Goal: Task Accomplishment & Management: Use online tool/utility

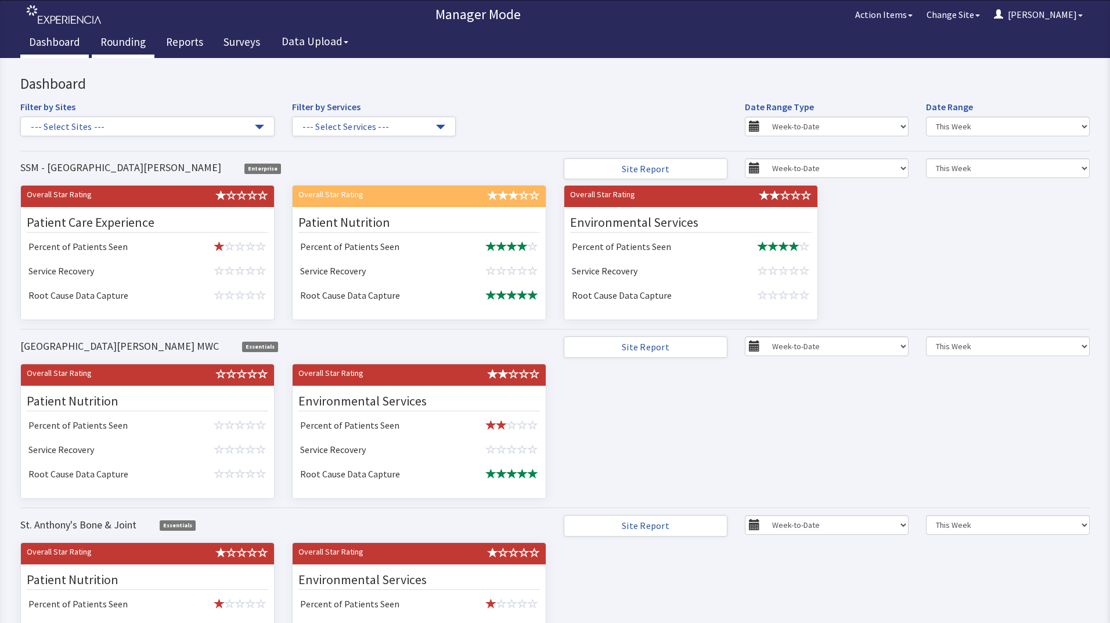
click at [128, 45] on link "Rounding" at bounding box center [123, 43] width 63 height 29
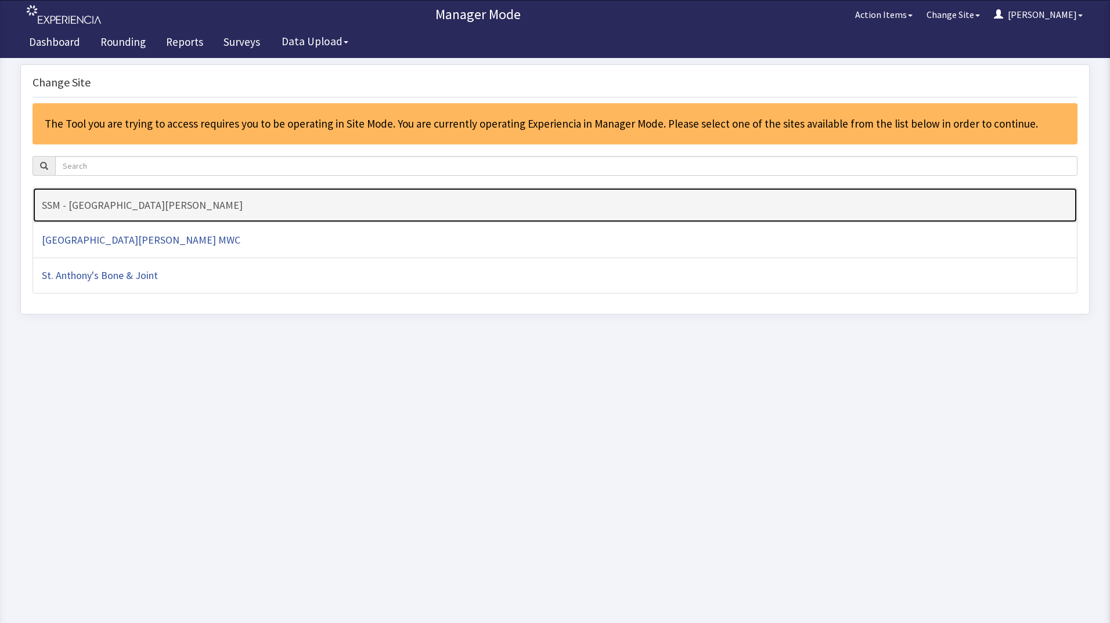
click at [308, 203] on h4 "SSM - [GEOGRAPHIC_DATA][PERSON_NAME]" at bounding box center [555, 206] width 1026 height 12
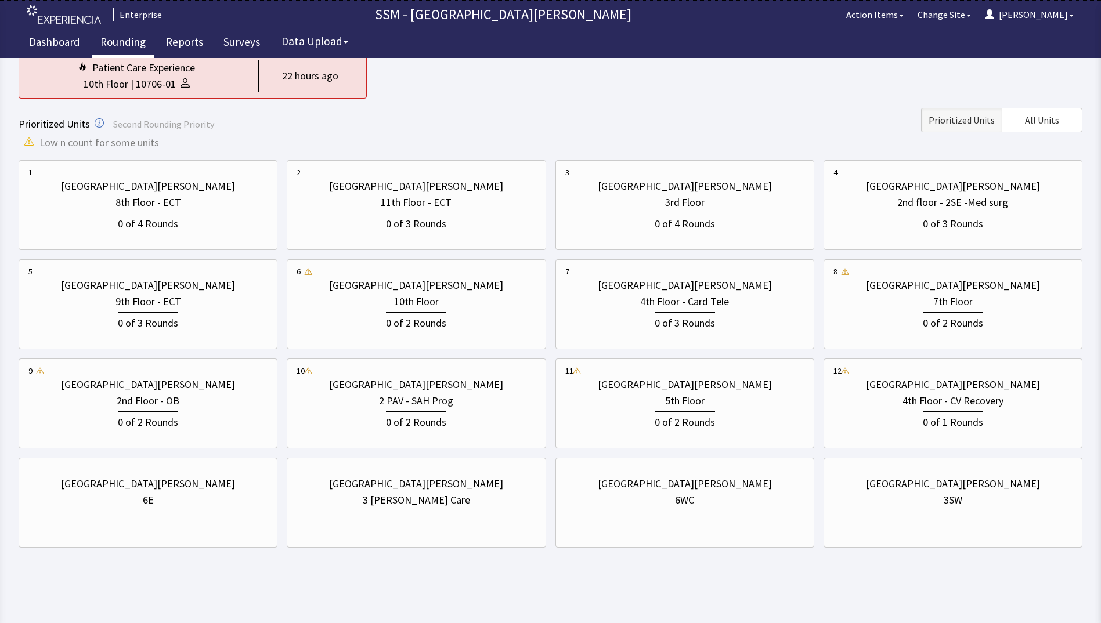
scroll to position [115, 0]
click at [679, 504] on div "6WC" at bounding box center [684, 499] width 19 height 16
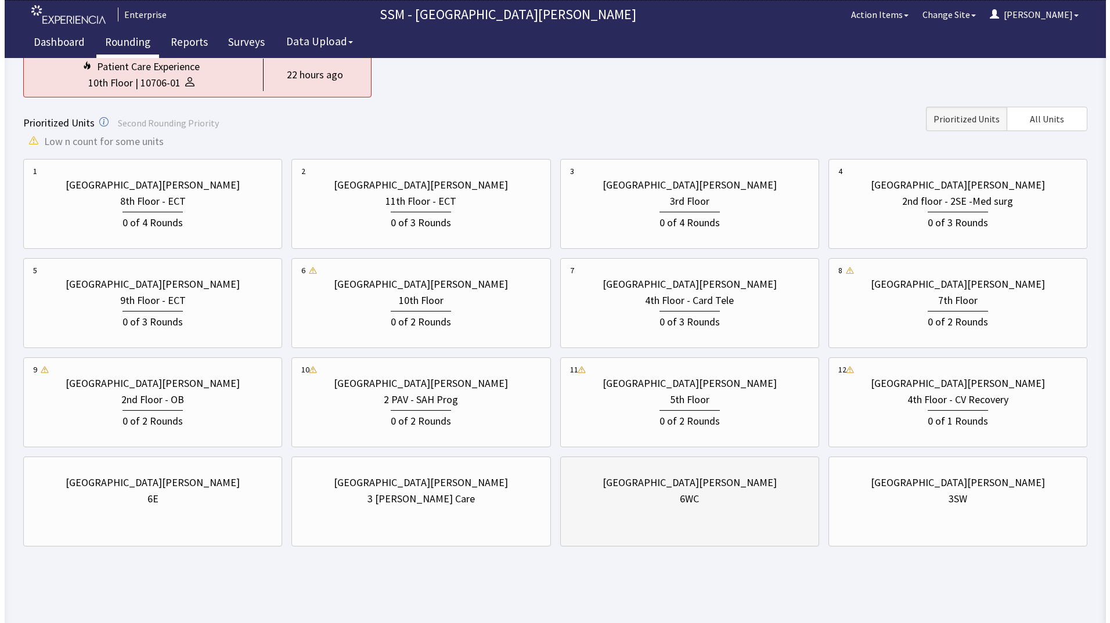
scroll to position [0, 0]
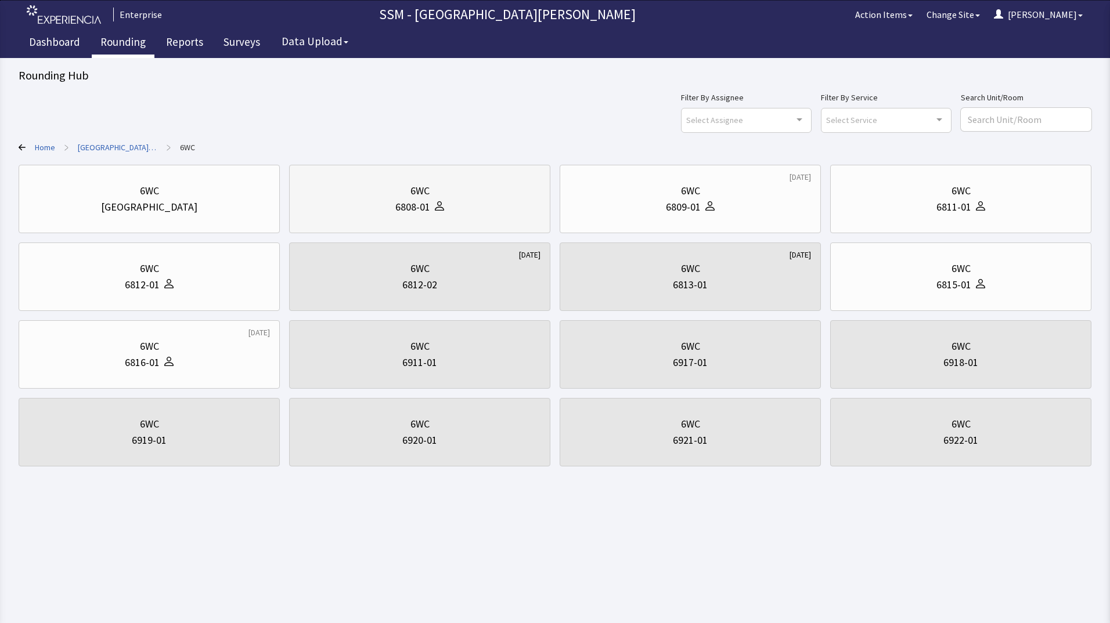
click at [385, 195] on div "6WC" at bounding box center [419, 191] width 241 height 16
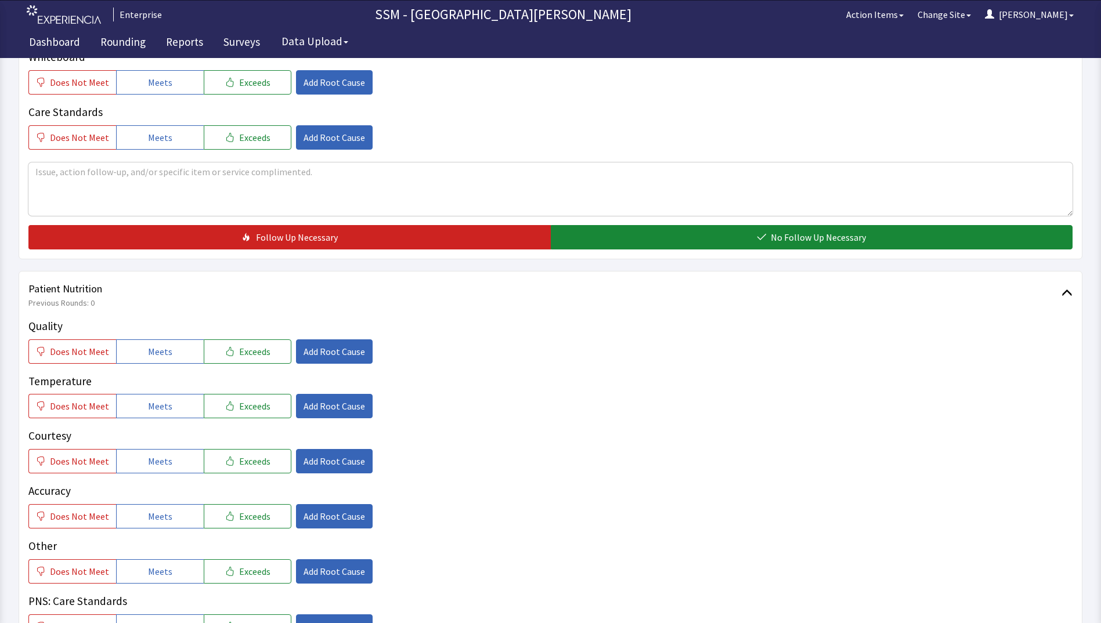
scroll to position [522, 0]
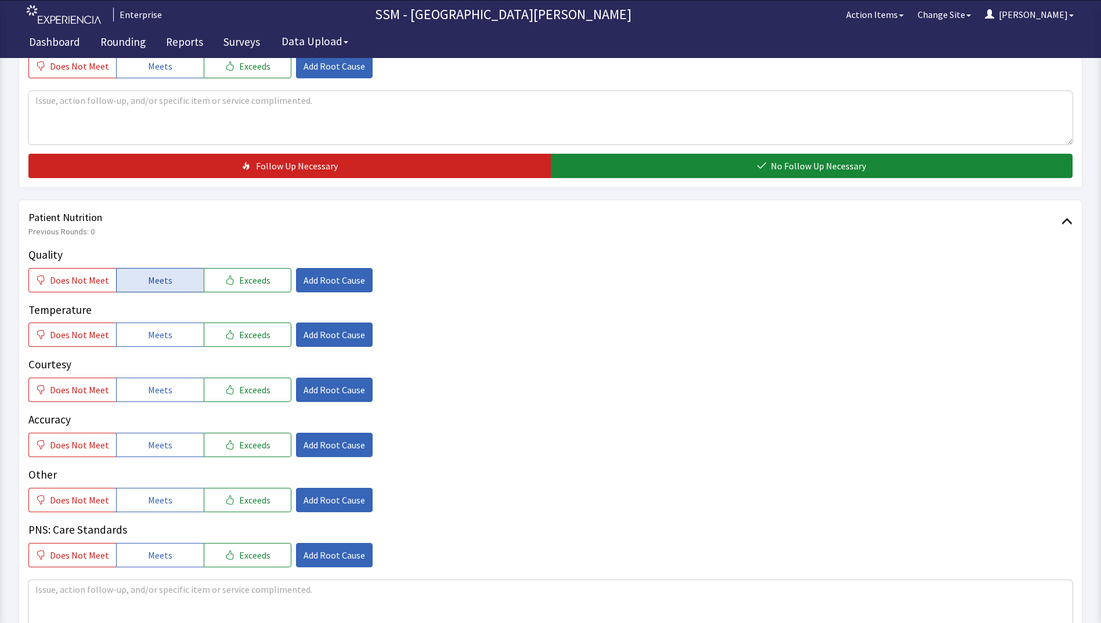
click at [121, 279] on button "Meets" at bounding box center [160, 280] width 88 height 24
click at [155, 337] on span "Meets" at bounding box center [160, 335] width 24 height 14
drag, startPoint x: 156, startPoint y: 392, endPoint x: 158, endPoint y: 429, distance: 36.6
click at [156, 394] on span "Meets" at bounding box center [160, 390] width 24 height 14
click at [158, 443] on span "Meets" at bounding box center [160, 445] width 24 height 14
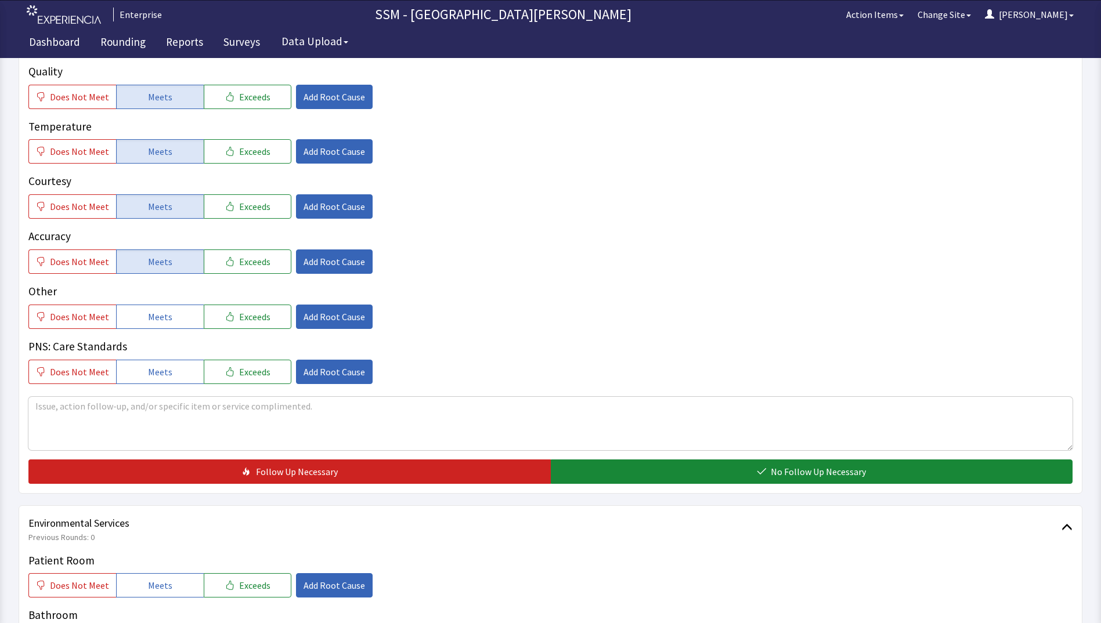
scroll to position [871, 0]
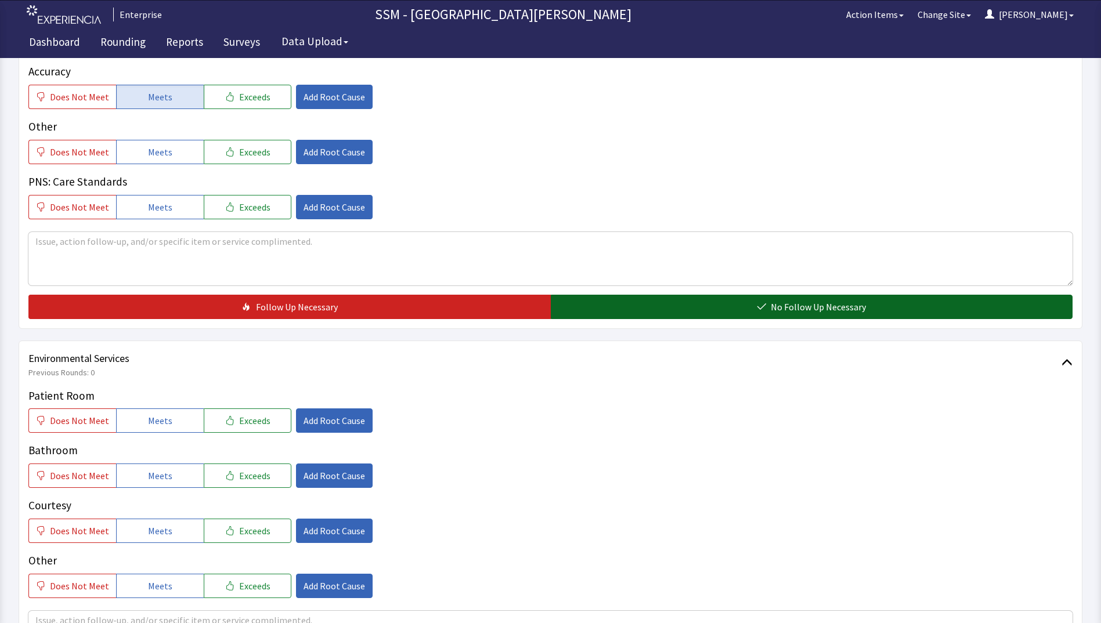
click at [612, 310] on button "No Follow Up Necessary" at bounding box center [812, 307] width 522 height 24
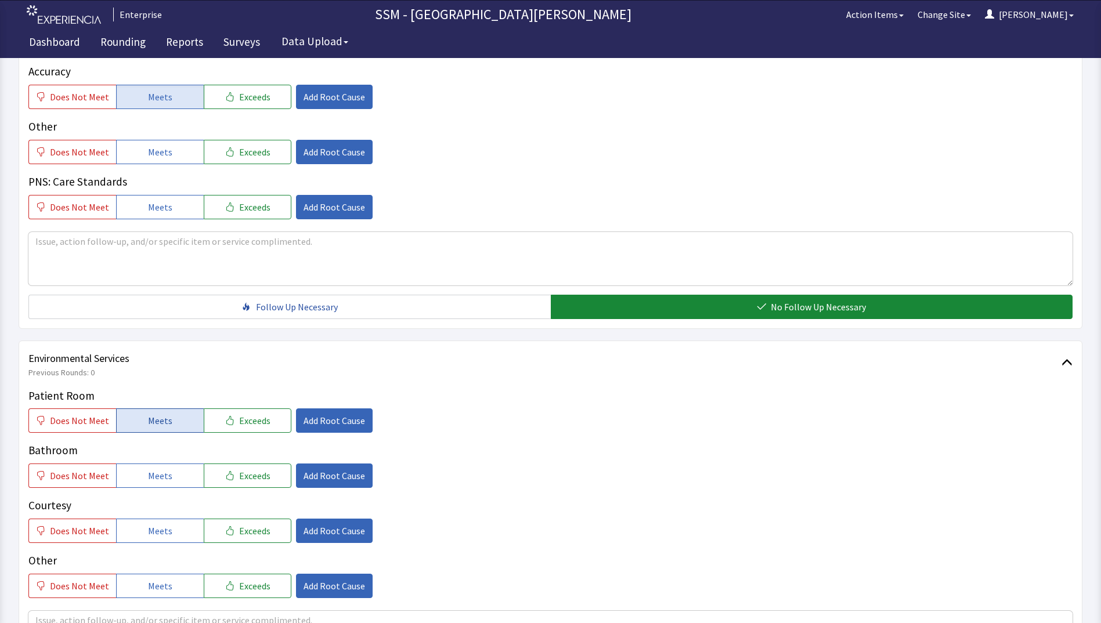
click at [148, 428] on span "Meets" at bounding box center [160, 421] width 24 height 14
click at [150, 468] on button "Meets" at bounding box center [160, 476] width 88 height 24
click at [151, 543] on div "Patient Room Does Not Meet Meets Exceeds Add Root Cause Bathroom Does Not Meet …" at bounding box center [550, 493] width 1044 height 211
click at [157, 541] on button "Meets" at bounding box center [160, 531] width 88 height 24
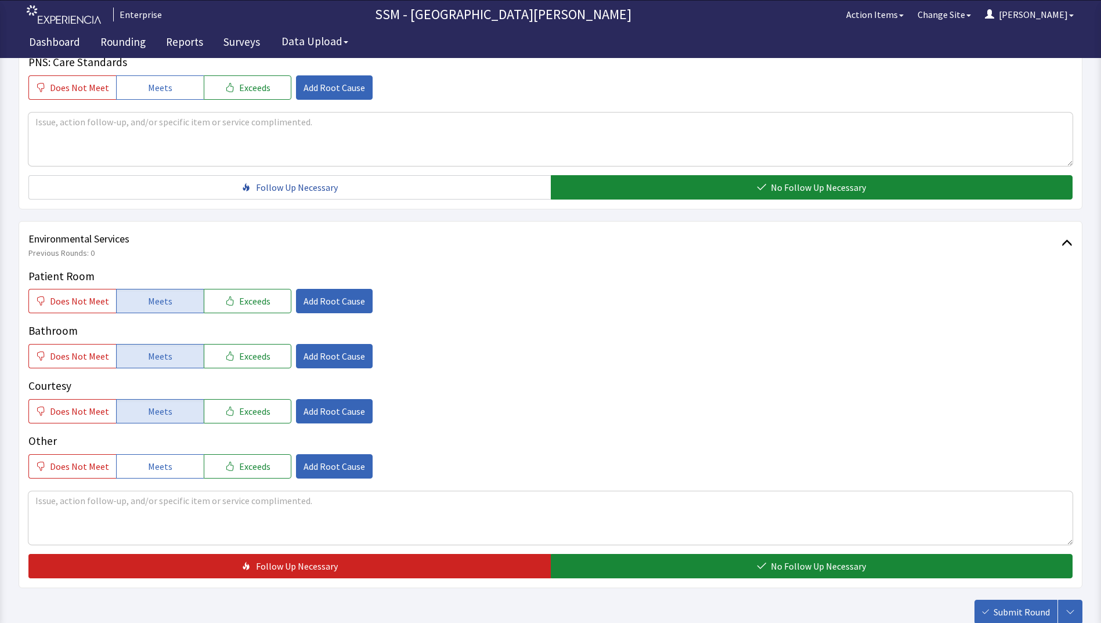
scroll to position [1068, 0]
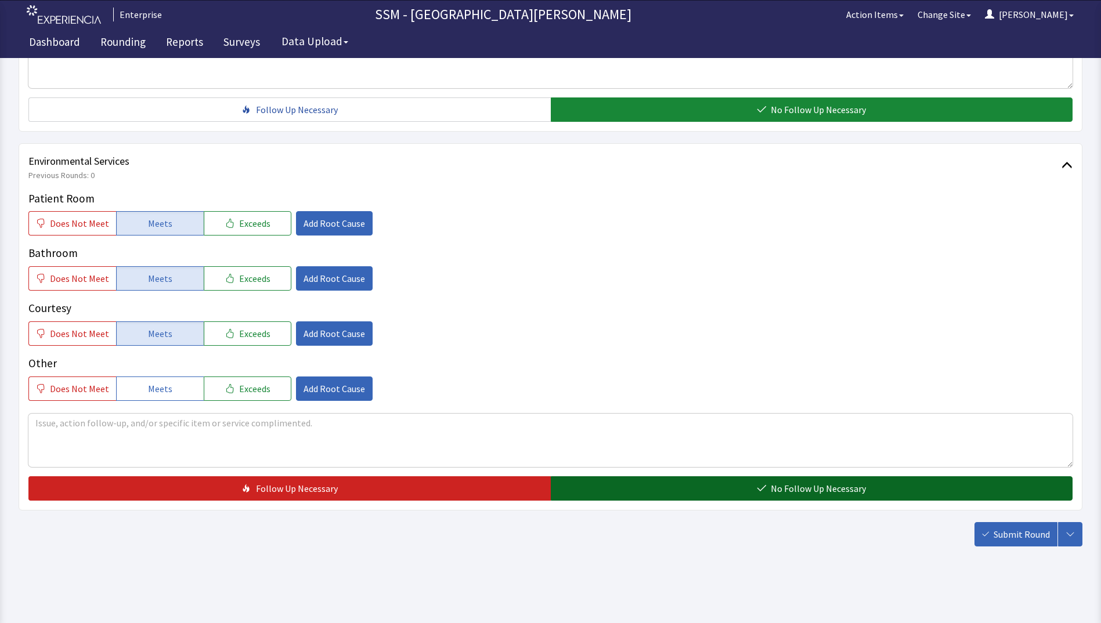
click at [663, 488] on button "No Follow Up Necessary" at bounding box center [812, 489] width 522 height 24
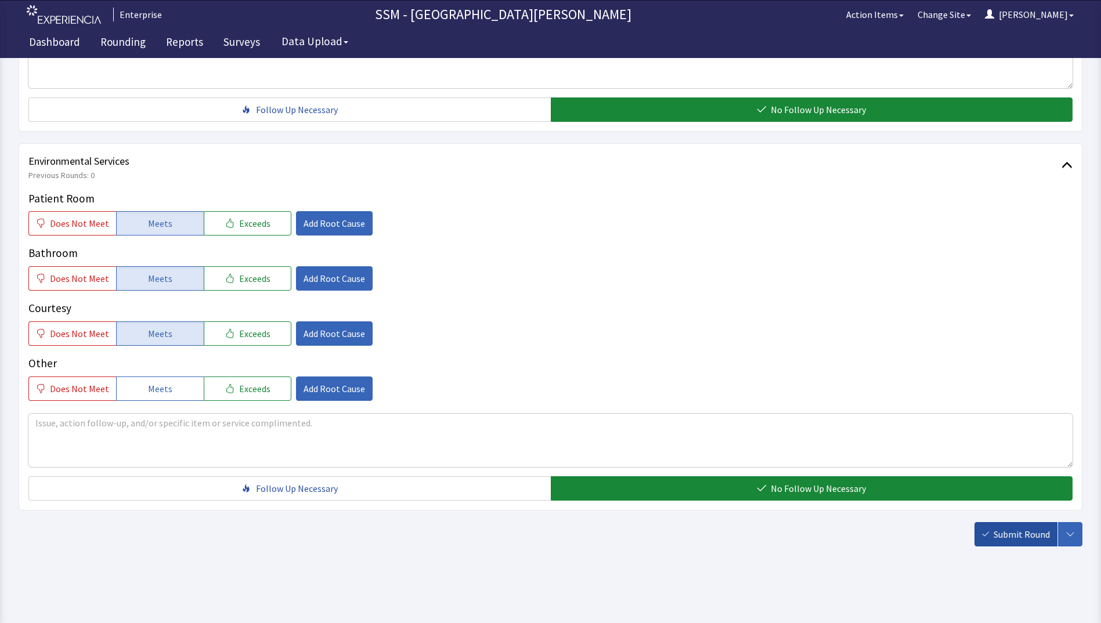
click at [1024, 534] on span "Submit Round" at bounding box center [1022, 535] width 56 height 14
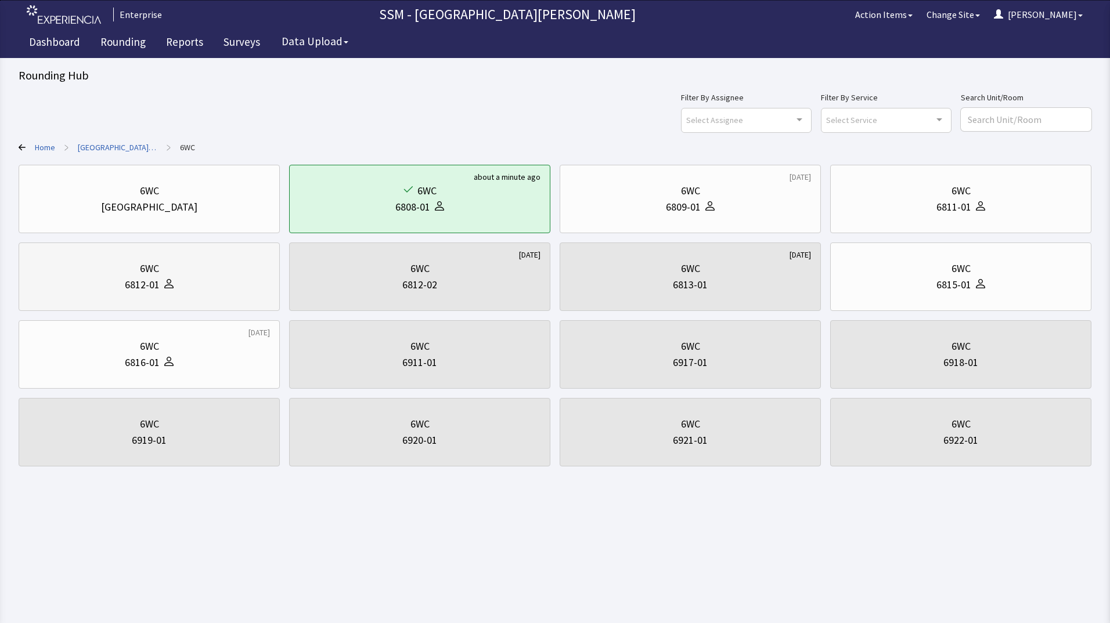
click at [182, 279] on div "6812-01" at bounding box center [148, 285] width 241 height 16
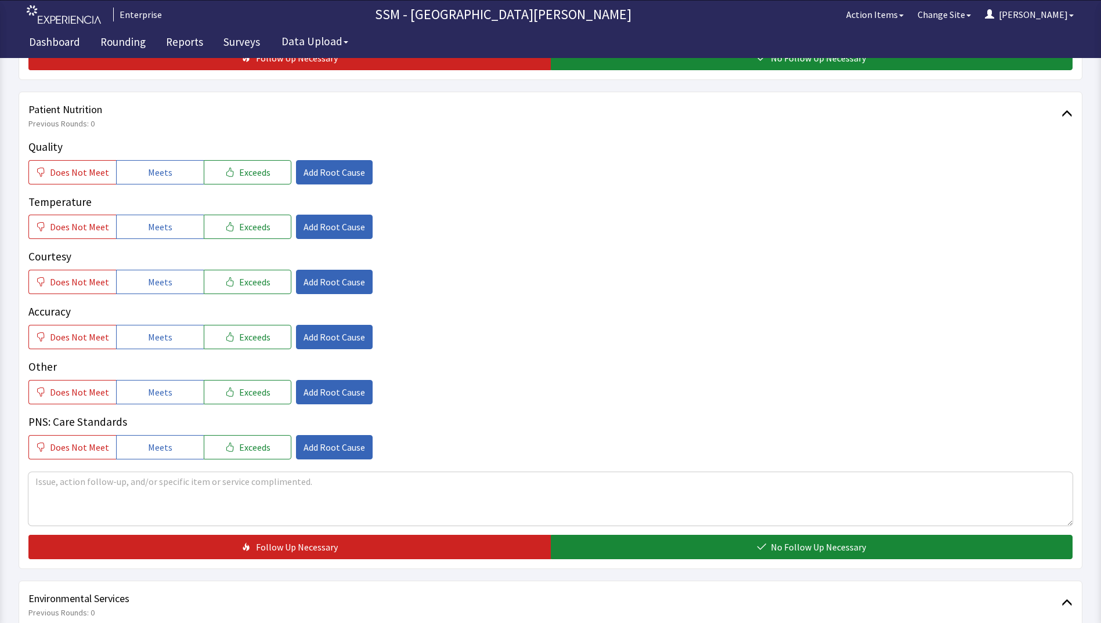
scroll to position [522, 0]
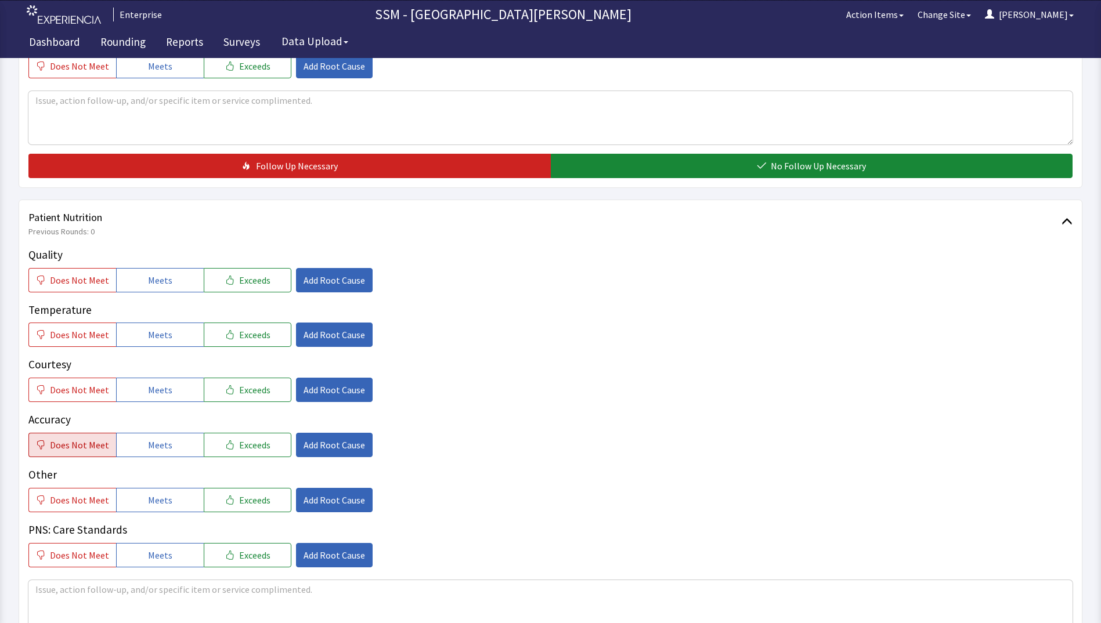
click at [102, 446] on span "Does Not Meet" at bounding box center [79, 445] width 59 height 14
click at [339, 443] on span "Add Root Cause" at bounding box center [335, 445] width 62 height 14
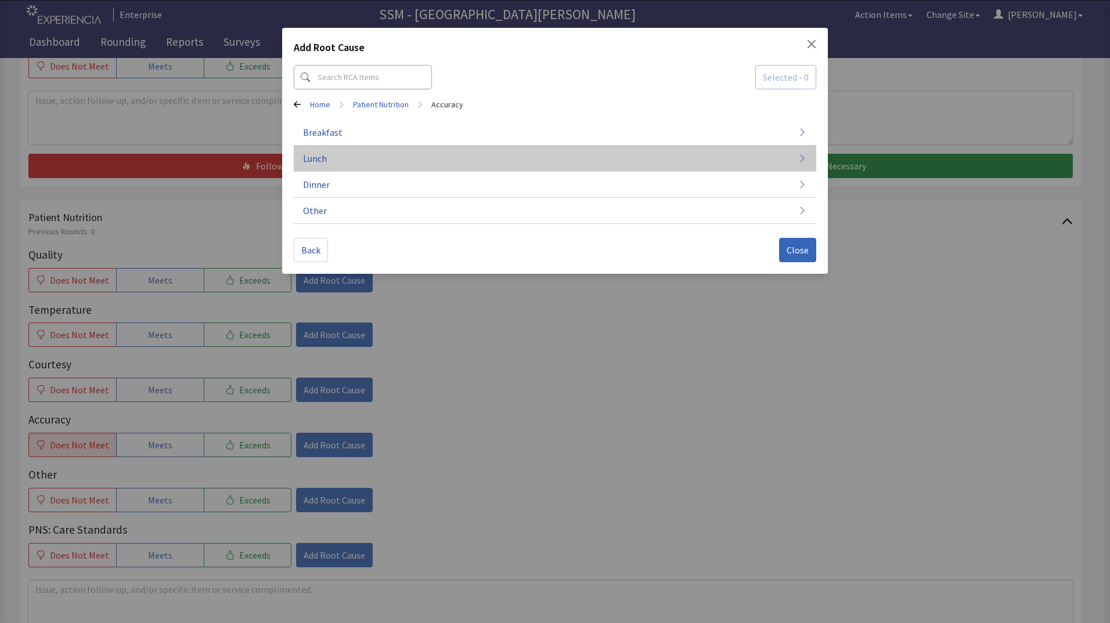
click at [422, 162] on button "Lunch" at bounding box center [555, 159] width 522 height 26
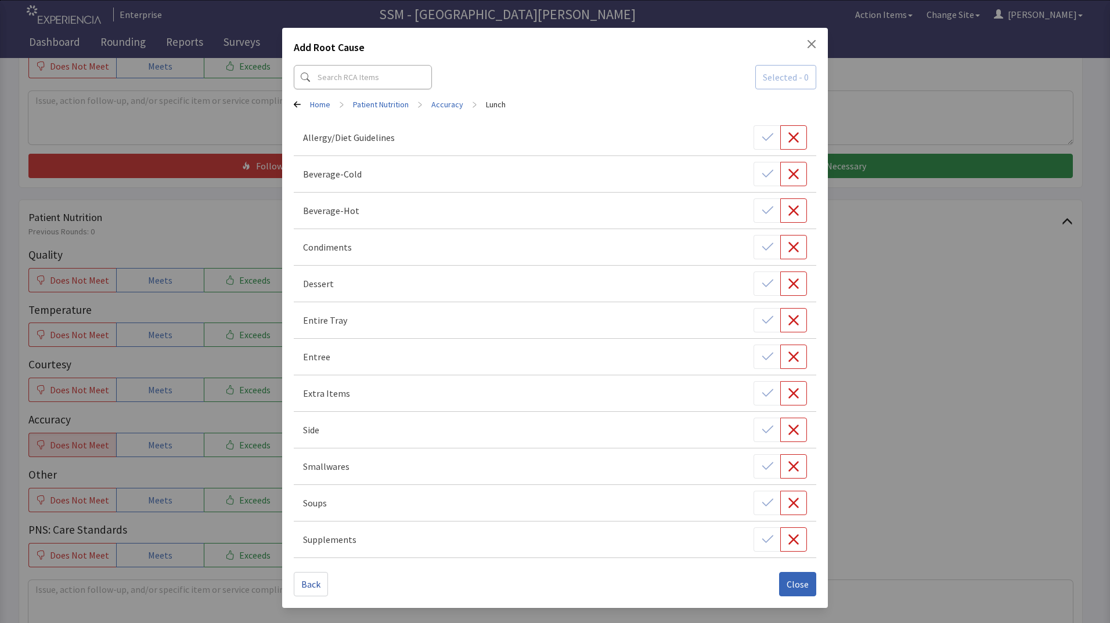
click at [296, 99] on div "Home > Patient Nutrition > Accuracy > Lunch" at bounding box center [555, 105] width 522 height 12
click at [889, 394] on div "Add Root Cause Selected - 0 Home > Patient Nutrition > Accuracy > Lunch Allergy…" at bounding box center [555, 311] width 1110 height 623
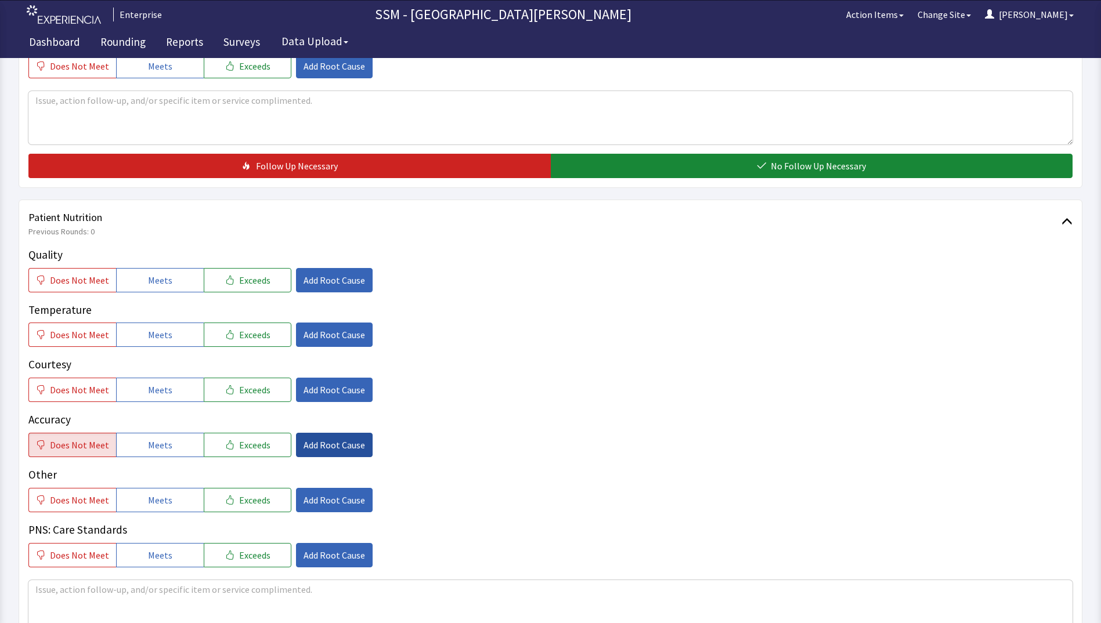
click at [310, 445] on span "Add Root Cause" at bounding box center [335, 445] width 62 height 14
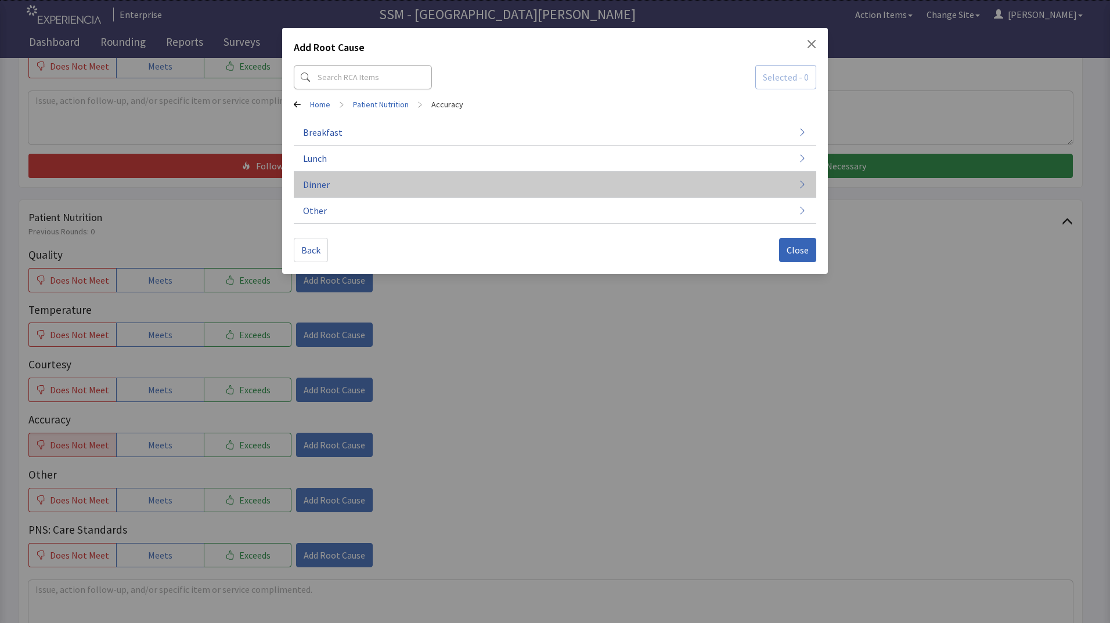
click at [415, 194] on button "Dinner" at bounding box center [555, 185] width 522 height 26
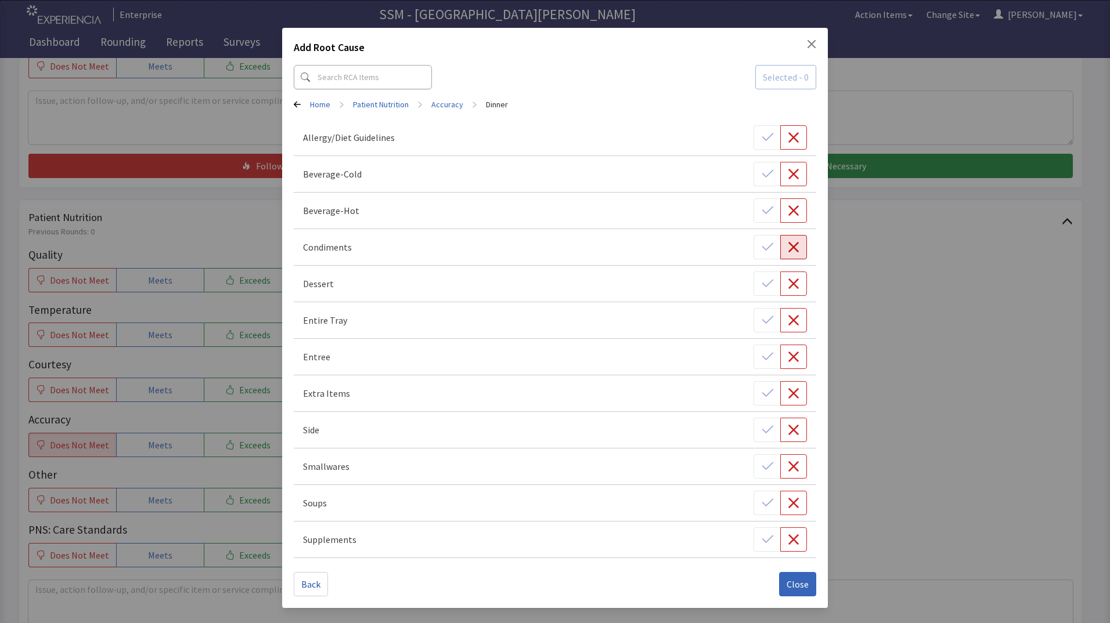
click at [791, 244] on icon "button" at bounding box center [793, 247] width 10 height 10
click at [802, 288] on button "button" at bounding box center [793, 284] width 27 height 24
click at [791, 435] on icon "button" at bounding box center [794, 430] width 12 height 12
click at [785, 586] on button "Close" at bounding box center [797, 584] width 37 height 24
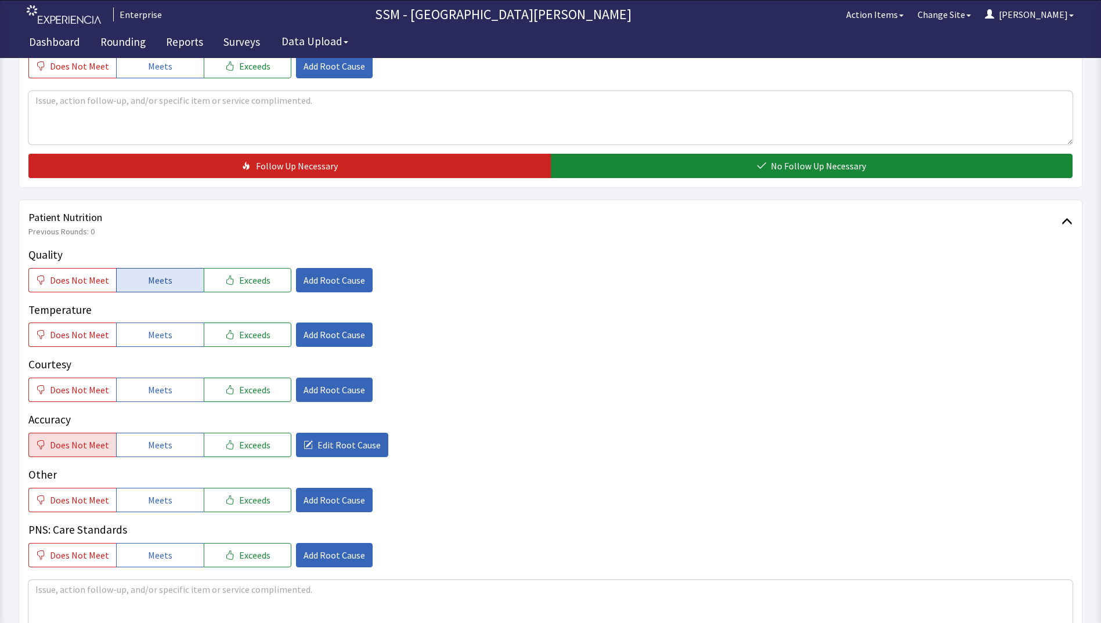
click at [154, 282] on span "Meets" at bounding box center [160, 280] width 24 height 14
click at [157, 341] on span "Meets" at bounding box center [160, 335] width 24 height 14
click at [164, 396] on span "Meets" at bounding box center [160, 390] width 24 height 14
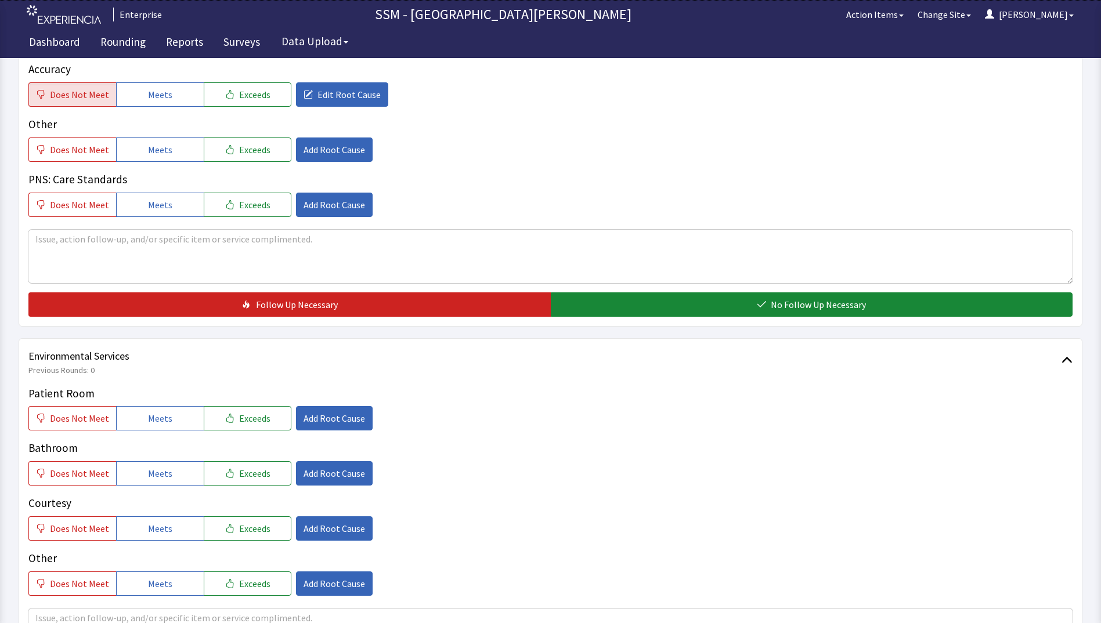
scroll to position [987, 0]
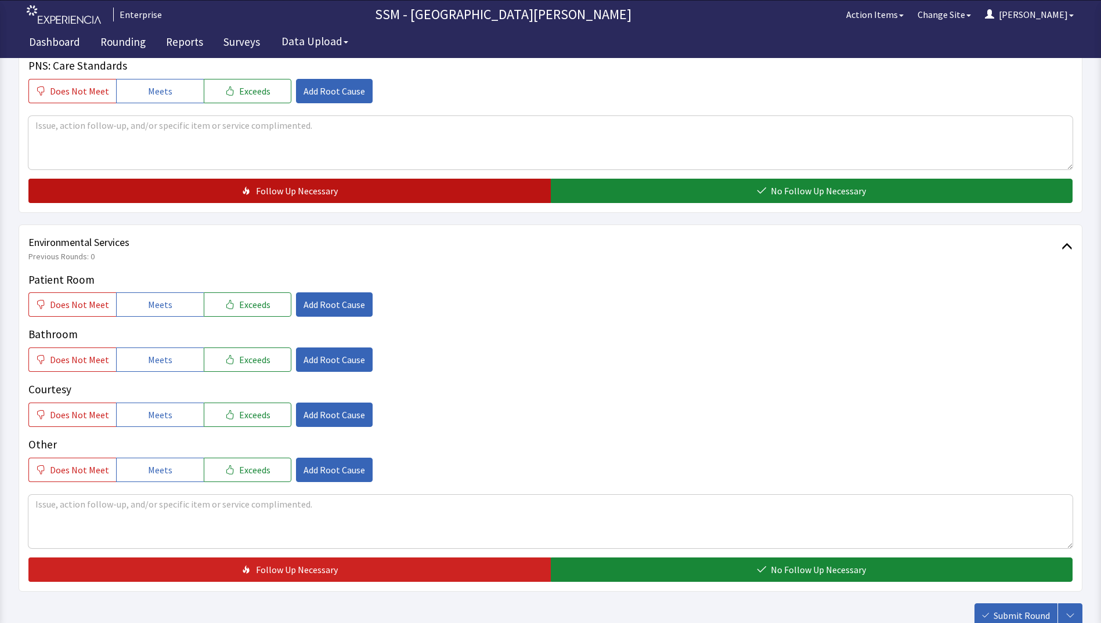
click at [344, 196] on button "Follow Up Necessary" at bounding box center [289, 191] width 522 height 24
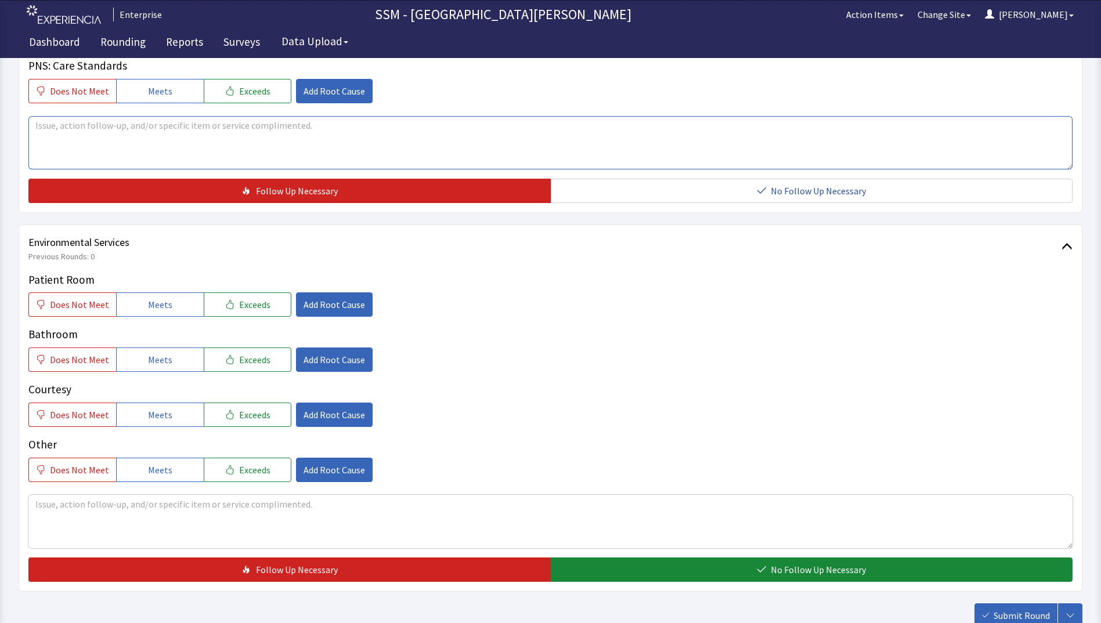
click at [373, 145] on textarea at bounding box center [550, 142] width 1044 height 53
type textarea "Patient complained about missing items , dressing for salad, cake , and cottage…"
type button "0"
click at [28, 179] on button "Follow Up Necessary" at bounding box center [289, 191] width 522 height 24
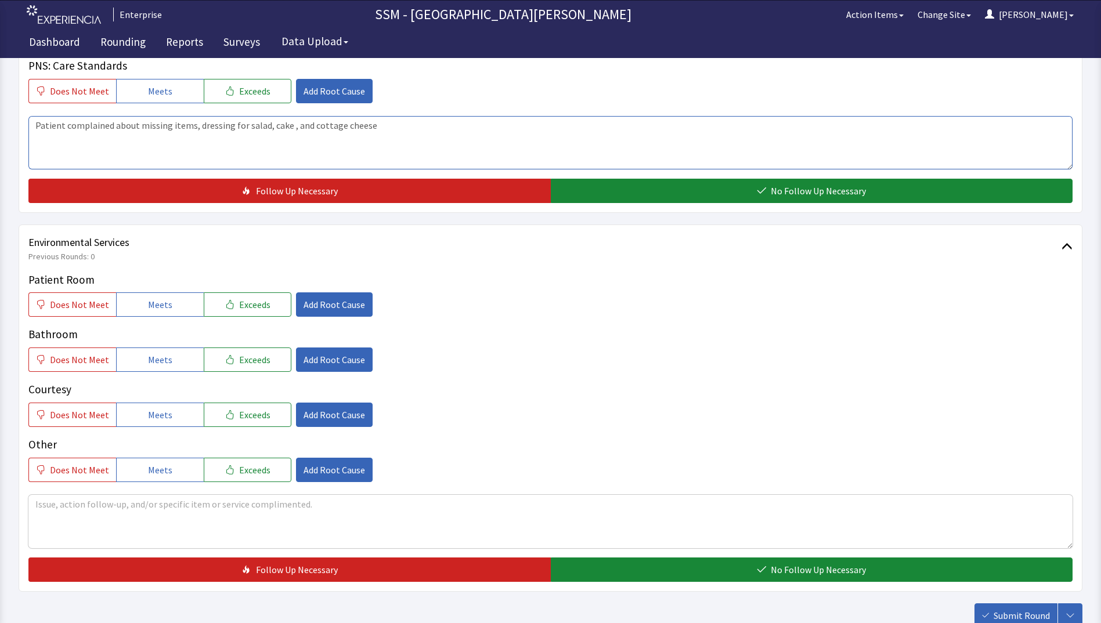
click at [387, 128] on textarea "Patient complained about missing items, dressing for salad, cake , and cottage …" at bounding box center [550, 142] width 1044 height 53
click at [380, 129] on textarea "Patient complained about missing items, dressing for salad, cake, and cottage c…" at bounding box center [550, 142] width 1044 height 53
type textarea "Patient complained about missing items, dressing for salad, cake, and cottage c…"
click at [148, 305] on span "Meets" at bounding box center [160, 305] width 24 height 14
click at [147, 345] on div "Bathroom Does Not Meet Meets Exceeds Add Root Cause" at bounding box center [550, 349] width 1044 height 46
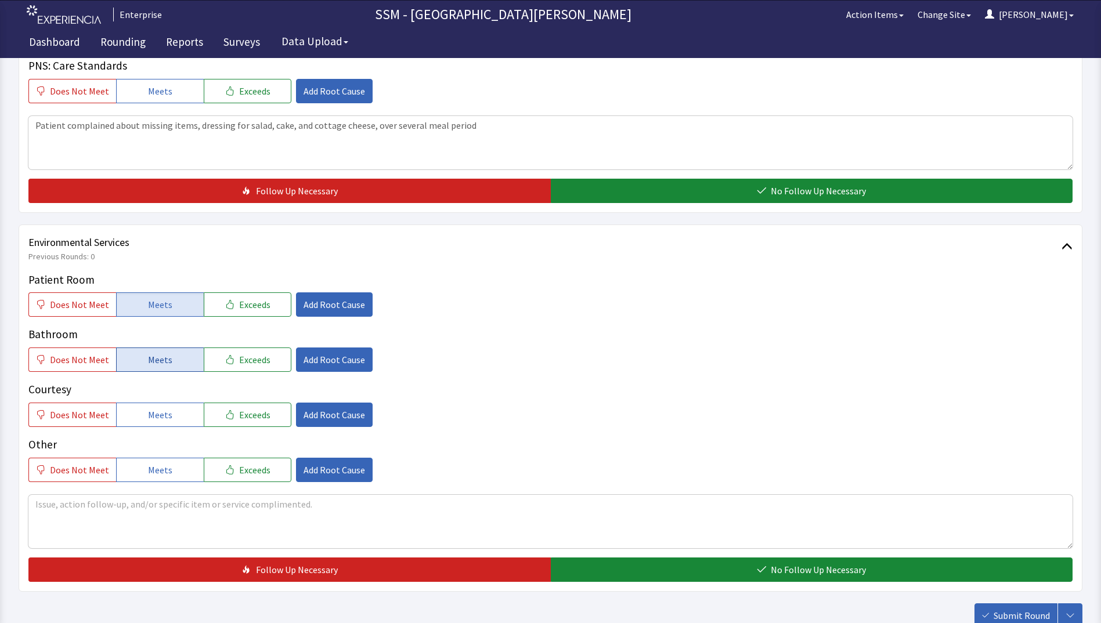
click at [148, 366] on span "Meets" at bounding box center [160, 360] width 24 height 14
click at [148, 419] on span "Meets" at bounding box center [160, 415] width 24 height 14
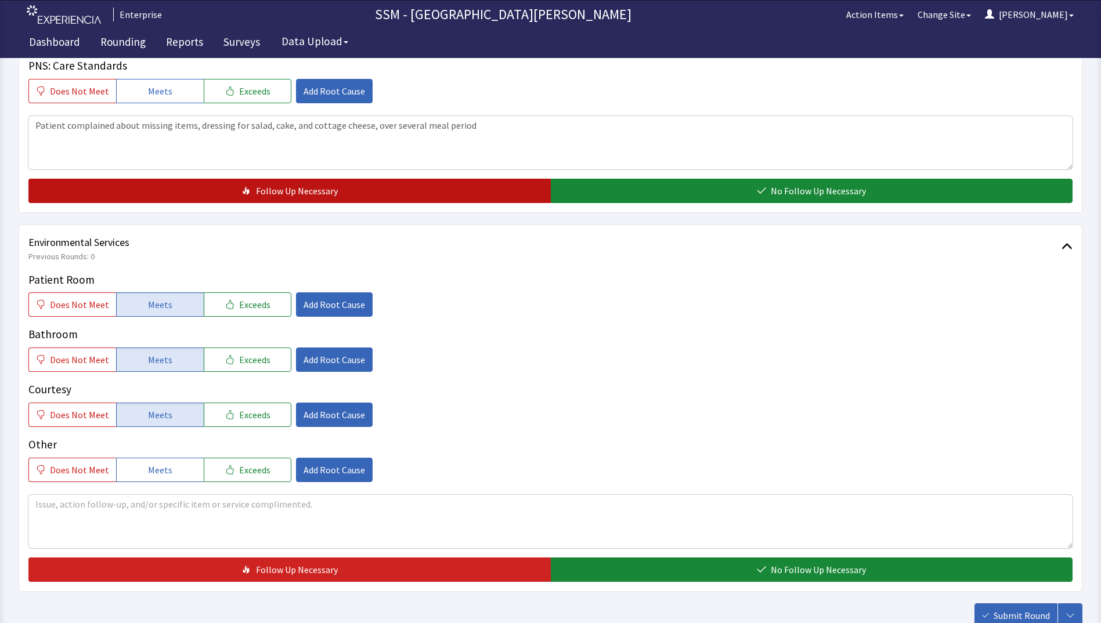
click at [370, 186] on button "Follow Up Necessary" at bounding box center [289, 191] width 522 height 24
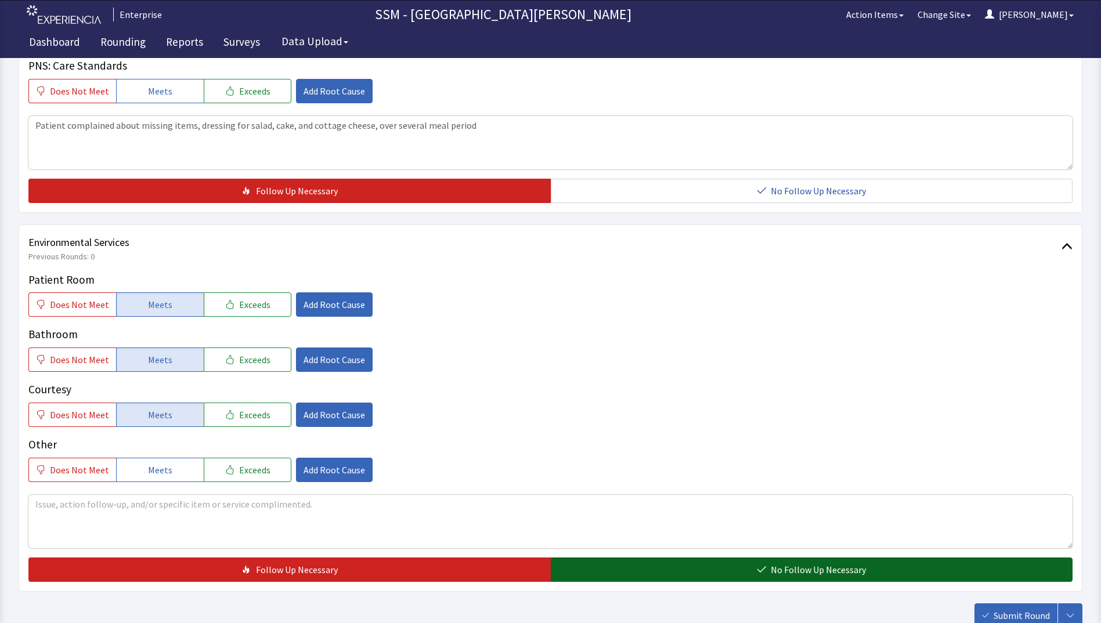
click at [643, 571] on button "No Follow Up Necessary" at bounding box center [812, 570] width 522 height 24
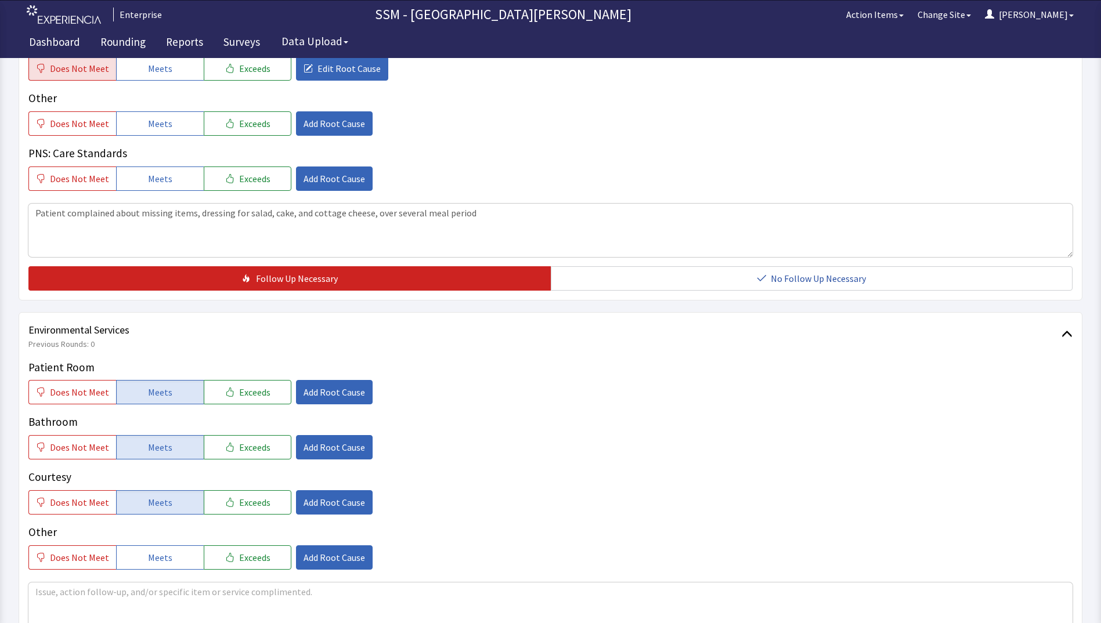
scroll to position [894, 0]
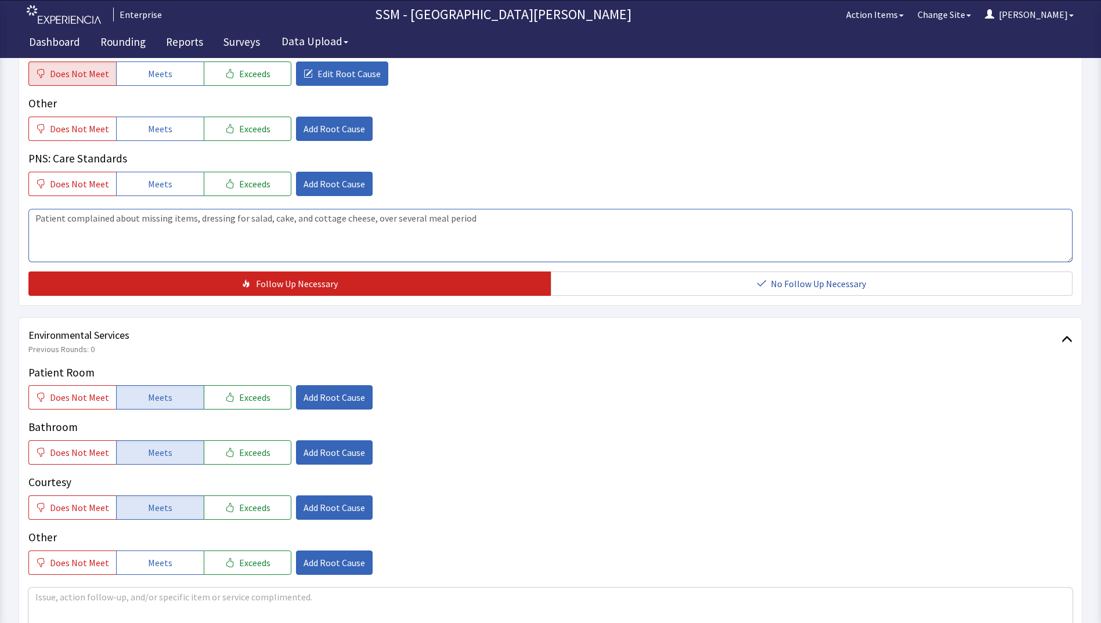
drag, startPoint x: 477, startPoint y: 223, endPoint x: 38, endPoint y: 216, distance: 439.4
click at [38, 216] on textarea "Patient complained about missing items, dressing for salad, cake, and cottage c…" at bounding box center [550, 235] width 1044 height 53
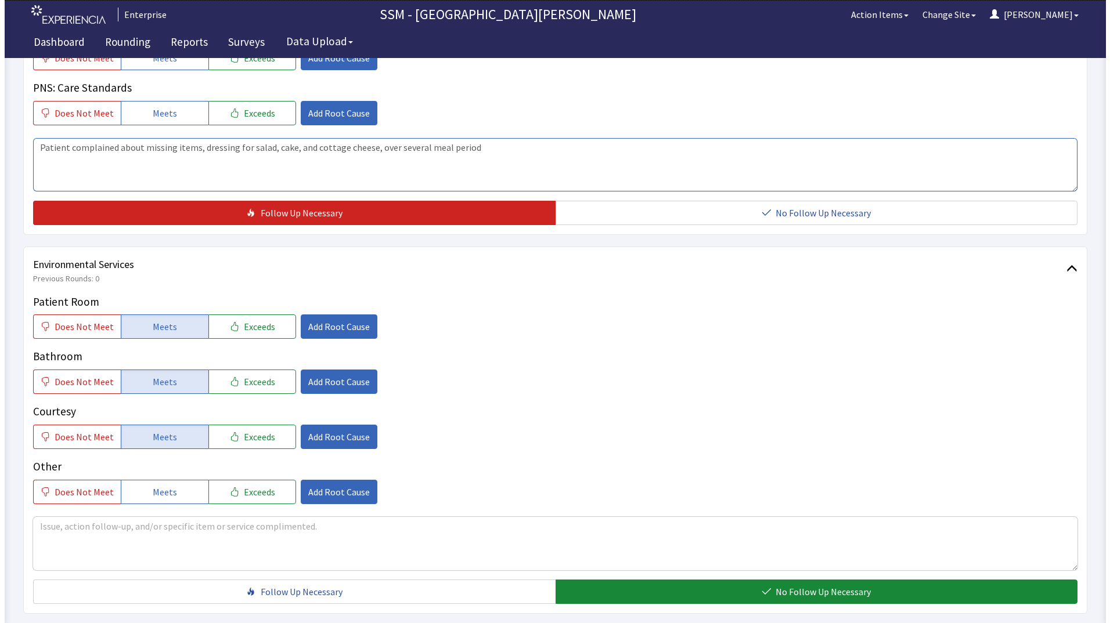
scroll to position [1068, 0]
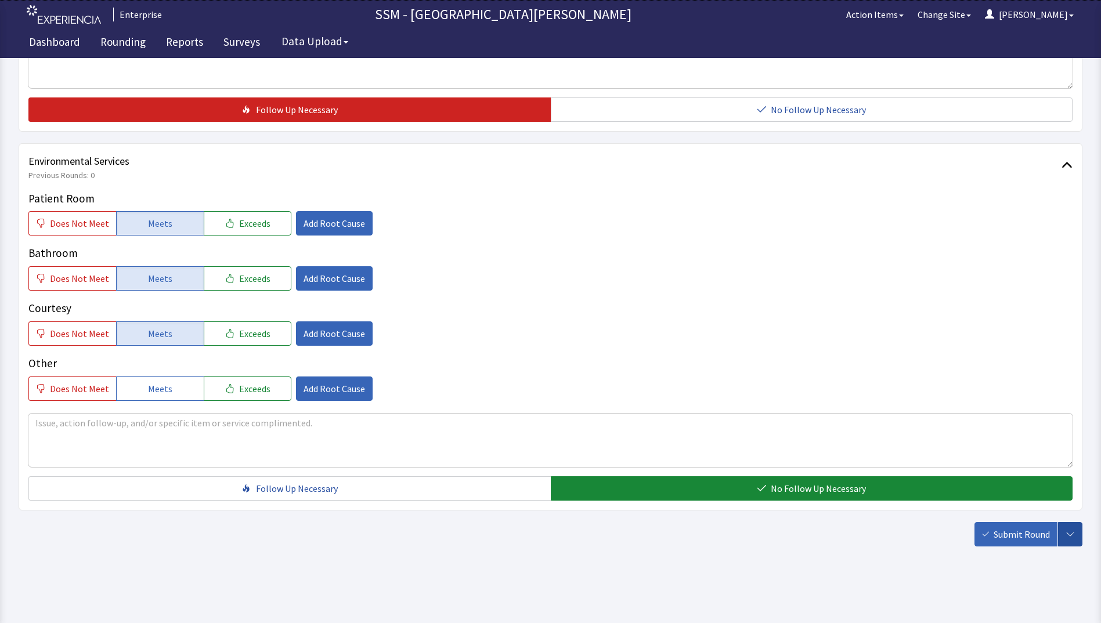
click at [1068, 534] on icon "button" at bounding box center [1070, 534] width 8 height 4
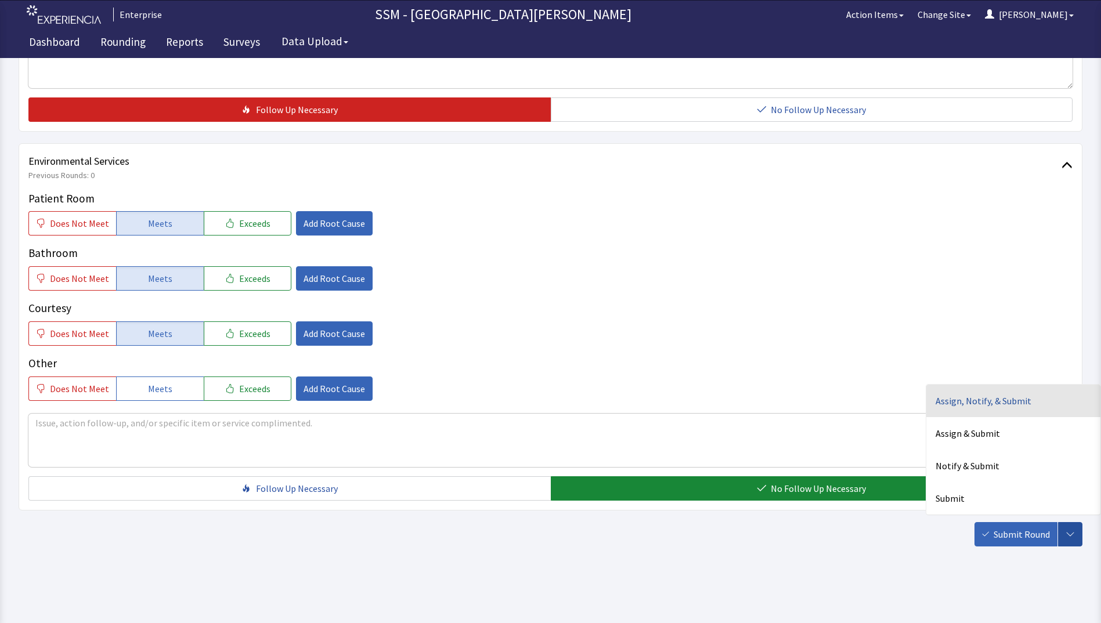
click at [992, 400] on div "Assign, Notify, & Submit" at bounding box center [1013, 401] width 174 height 33
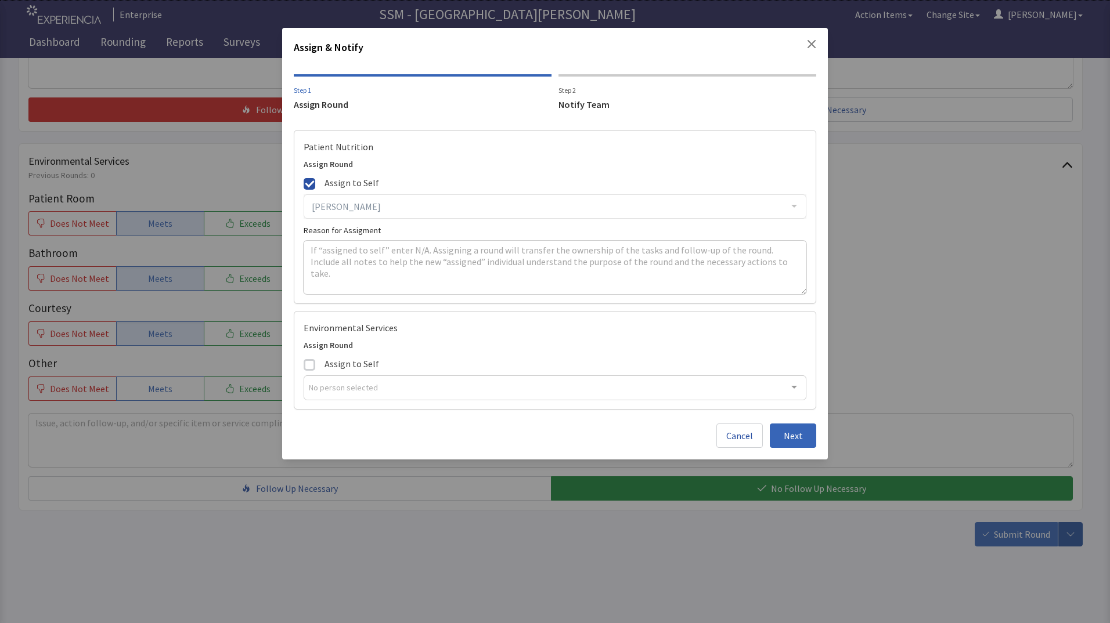
click at [572, 106] on div "Notify Team" at bounding box center [687, 105] width 258 height 14
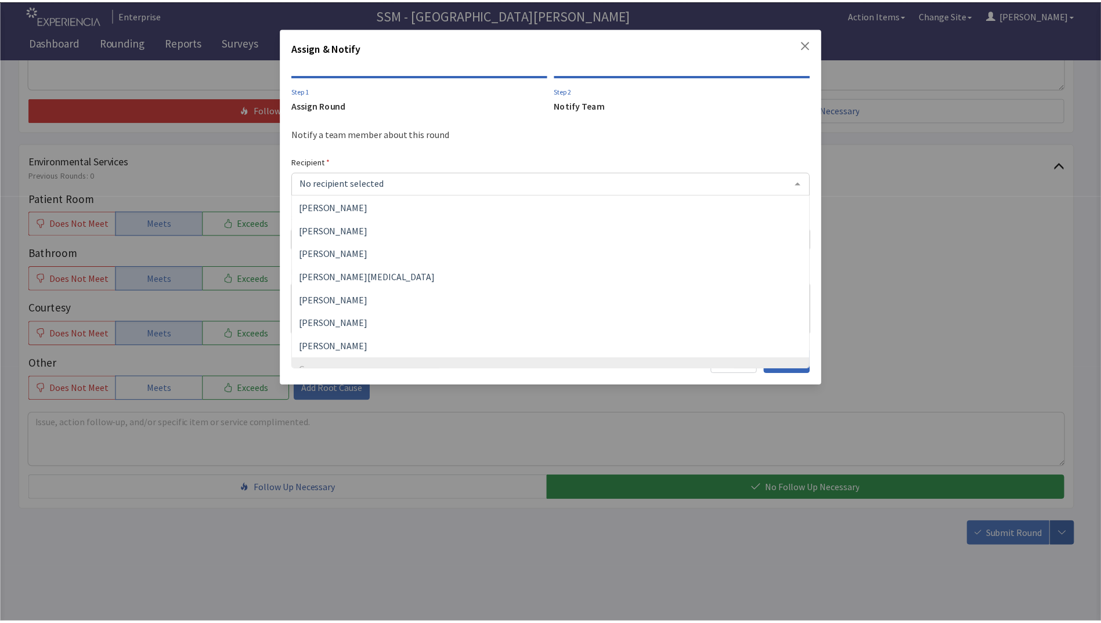
scroll to position [290, 0]
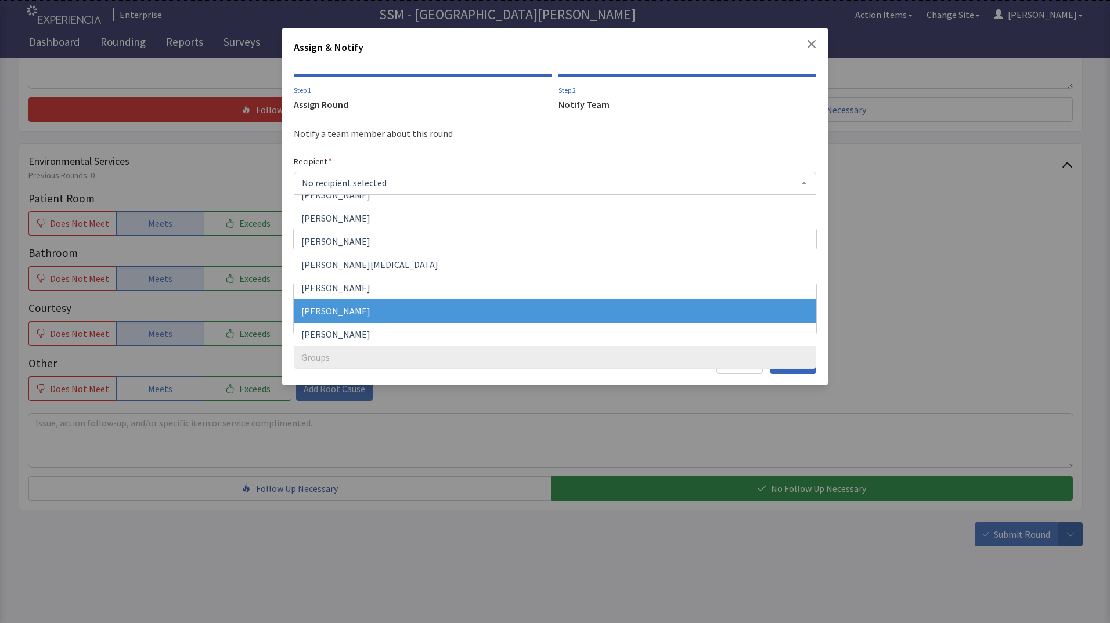
click at [355, 304] on span "Sheila Nguyen" at bounding box center [554, 310] width 521 height 23
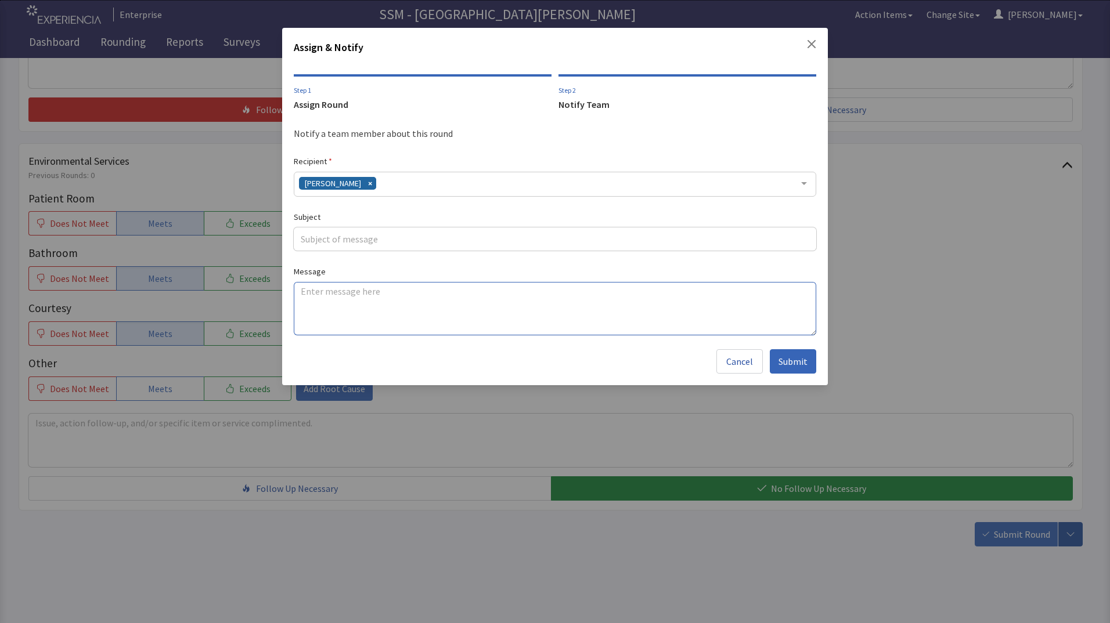
click at [379, 305] on textarea at bounding box center [555, 308] width 522 height 53
paste textarea "Patient complained about missing items, dressing for salad, cake, and cottage c…"
type textarea "Patient complained about missing items, dressing for salad, cake, and cottage c…"
click at [356, 239] on input "text" at bounding box center [555, 239] width 522 height 23
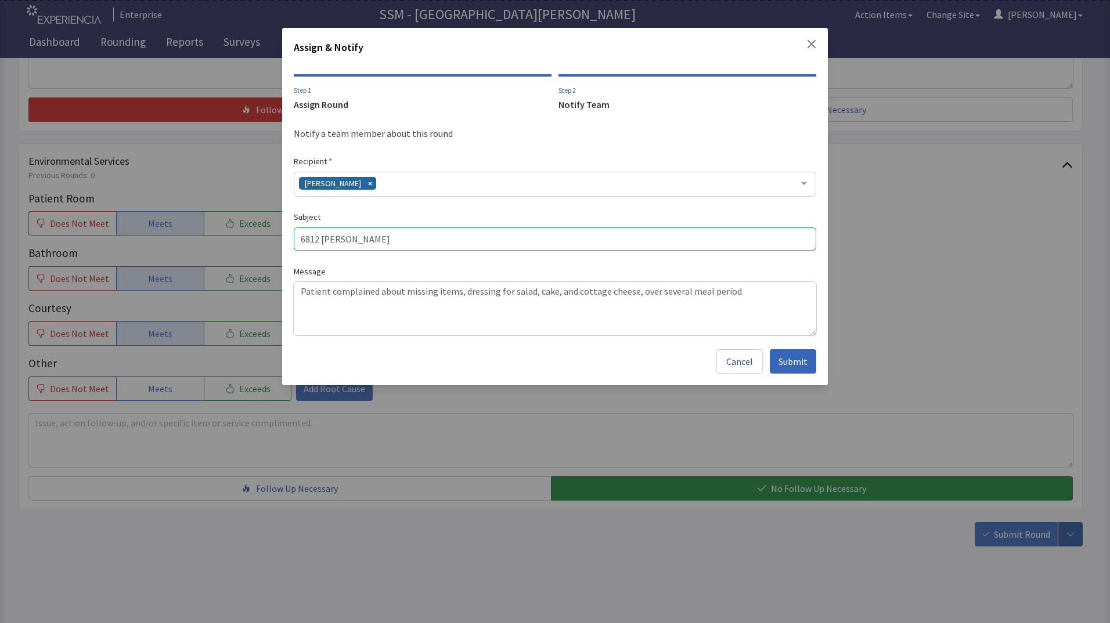
type input "6812 James Andrews"
click at [298, 290] on textarea "Patient complained about missing items, dressing for salad, cake, and cottage c…" at bounding box center [555, 308] width 522 height 53
click at [733, 290] on textarea "Patient complained about missing items, dressing for salad, cake, and cottage c…" at bounding box center [555, 308] width 522 height 53
click at [298, 293] on textarea "Patient complained about missing items, dressing for salad, cake, and cottage c…" at bounding box center [555, 308] width 522 height 53
click at [299, 304] on textarea "Patient complained about missing items, dressing for salad, cake, and cottage c…" at bounding box center [555, 308] width 522 height 53
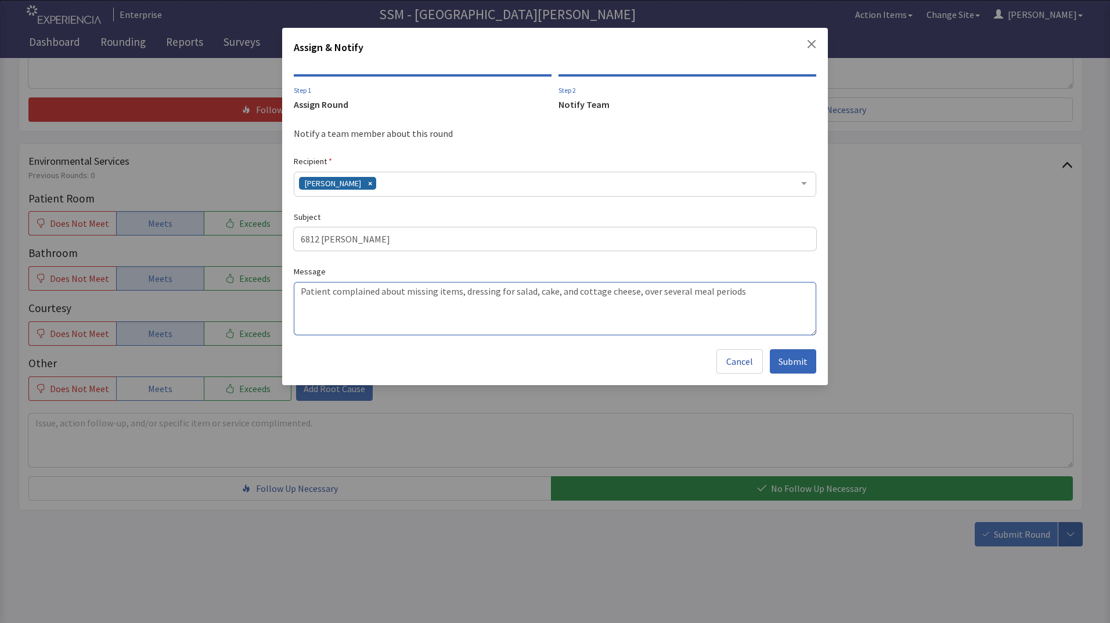
click at [746, 294] on textarea "Patient complained about missing items, dressing for salad, cake, and cottage c…" at bounding box center [555, 308] width 522 height 53
type textarea "Patient complained about missing items, dressing for salad, cake, and cottage c…"
click at [801, 363] on span "Submit" at bounding box center [792, 362] width 29 height 14
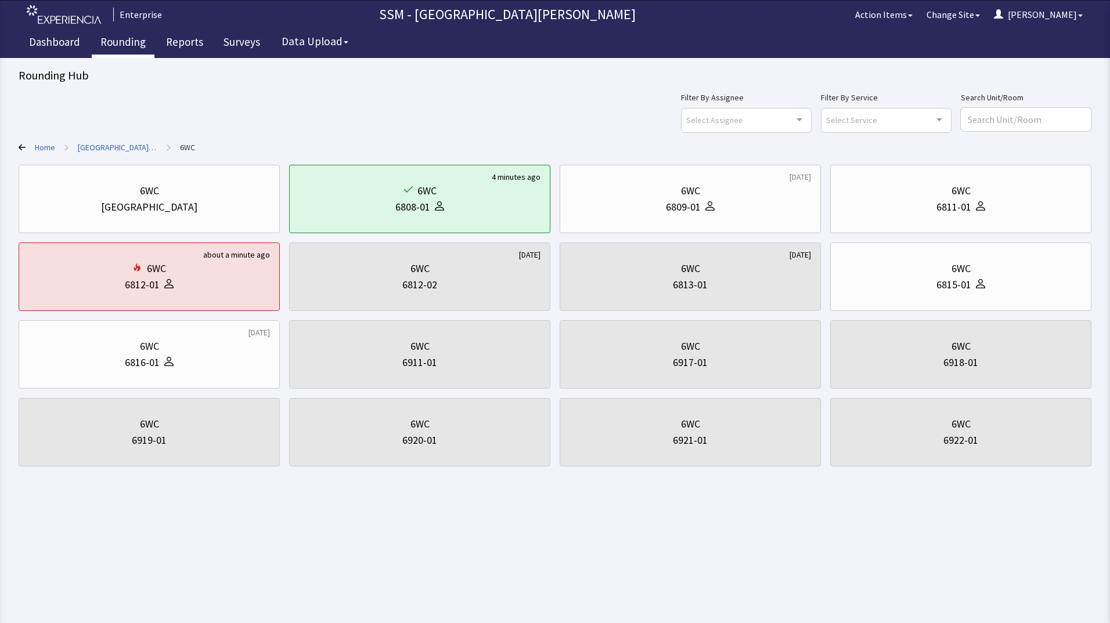
click at [125, 40] on link "Rounding" at bounding box center [123, 43] width 63 height 29
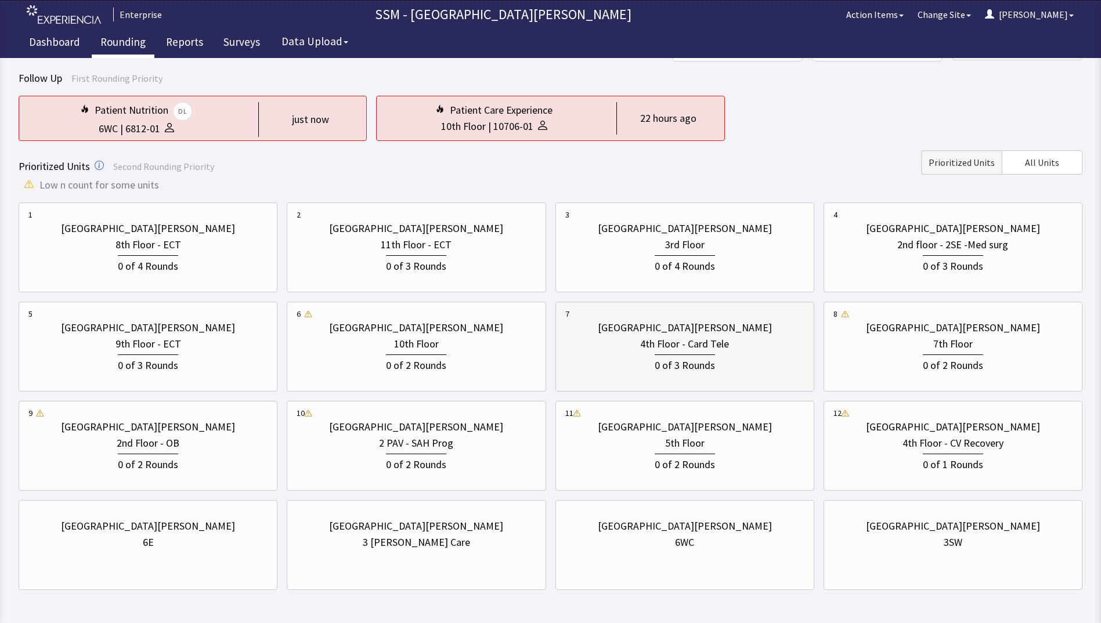
scroll to position [115, 0]
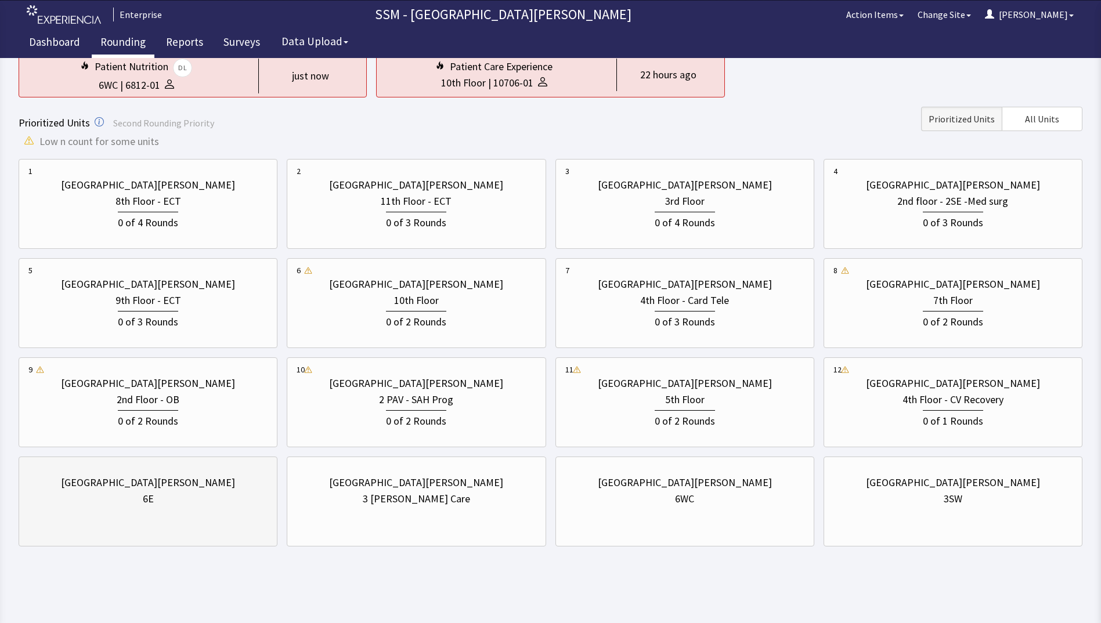
click at [222, 482] on div "[GEOGRAPHIC_DATA][PERSON_NAME]" at bounding box center [147, 483] width 239 height 16
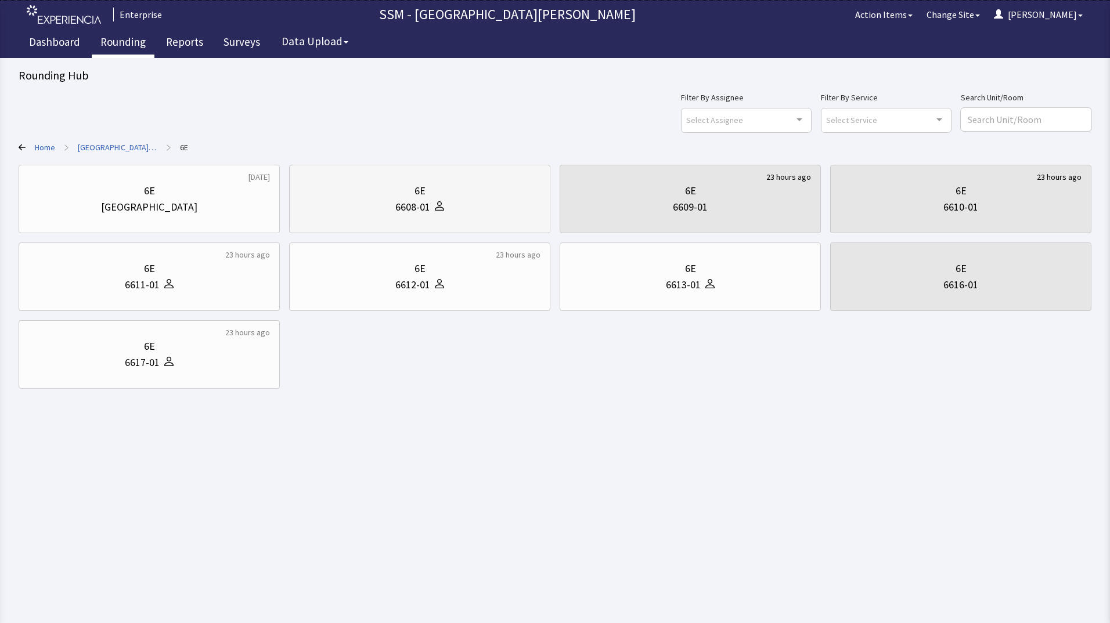
click at [422, 198] on div "6E" at bounding box center [419, 191] width 11 height 16
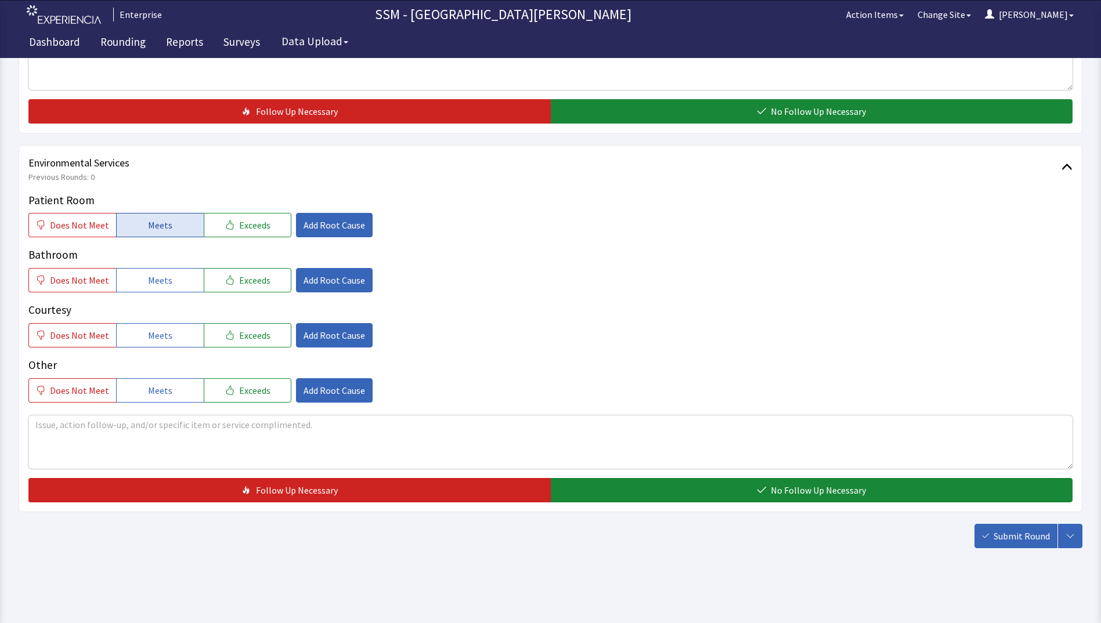
scroll to position [1068, 0]
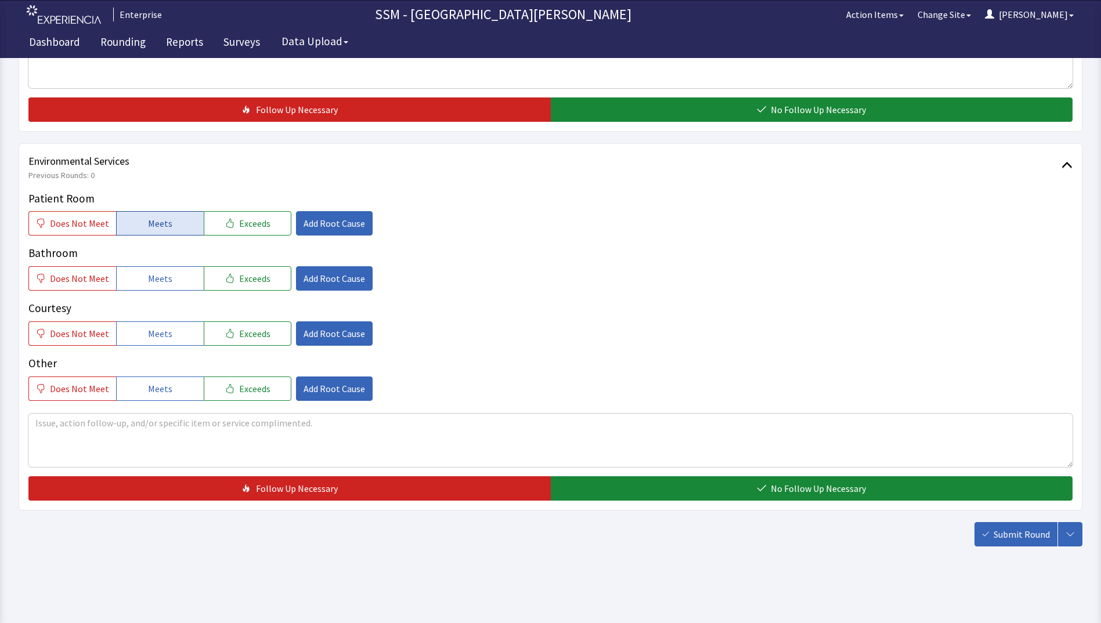
click at [148, 217] on span "Meets" at bounding box center [160, 223] width 24 height 14
click at [156, 277] on span "Meets" at bounding box center [160, 279] width 24 height 14
click at [172, 336] on button "Meets" at bounding box center [160, 334] width 88 height 24
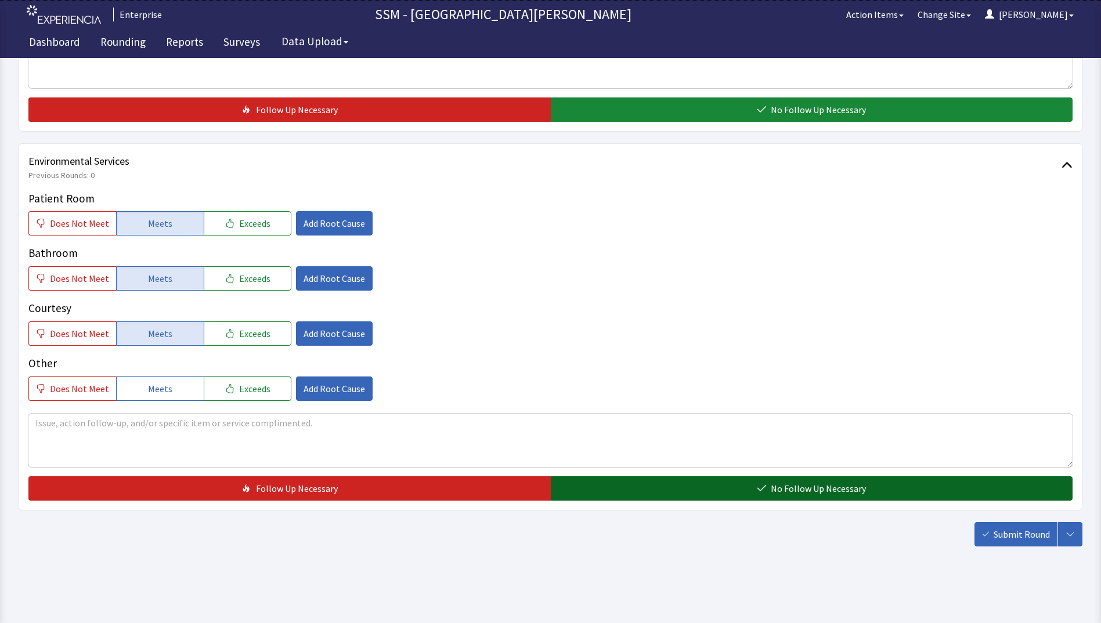
click at [681, 485] on button "No Follow Up Necessary" at bounding box center [812, 489] width 522 height 24
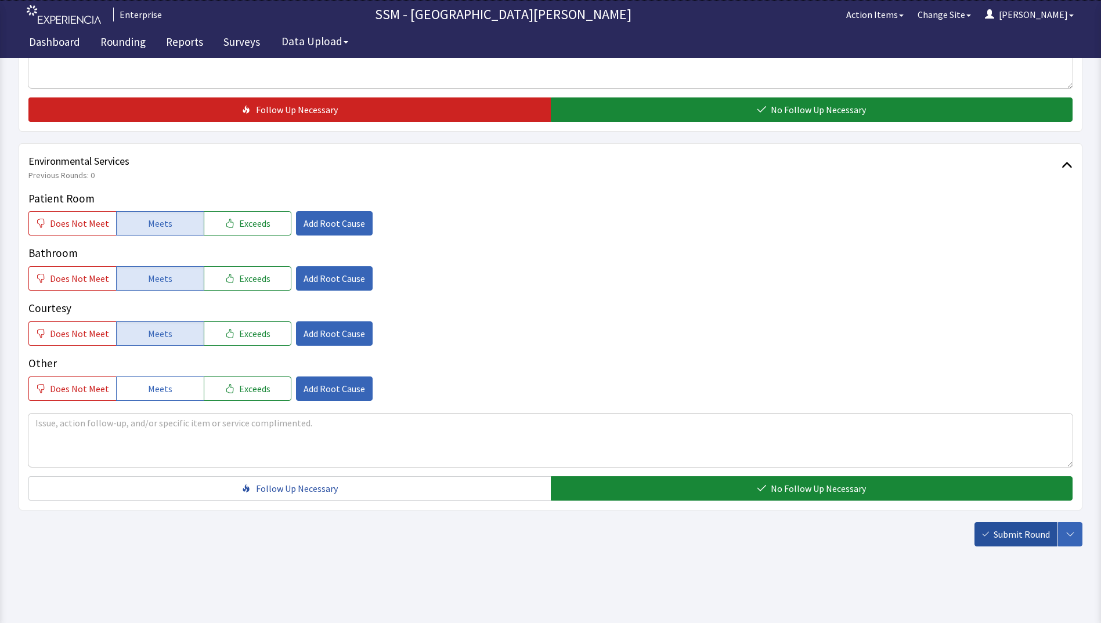
click at [1019, 543] on button "Submit Round" at bounding box center [1016, 534] width 83 height 24
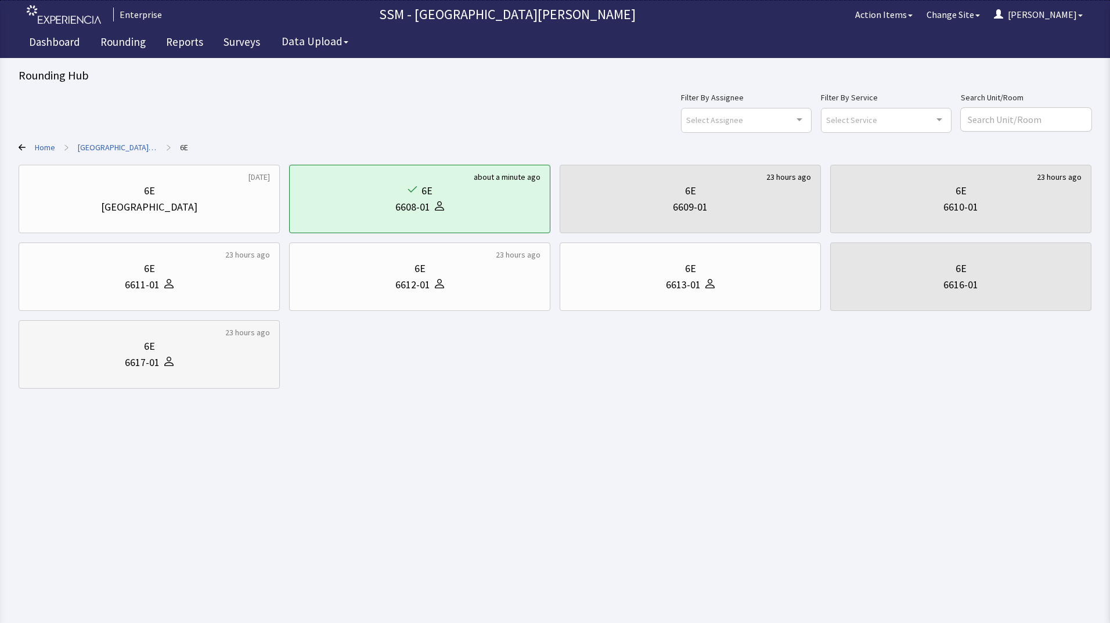
click at [168, 366] on div at bounding box center [167, 363] width 14 height 16
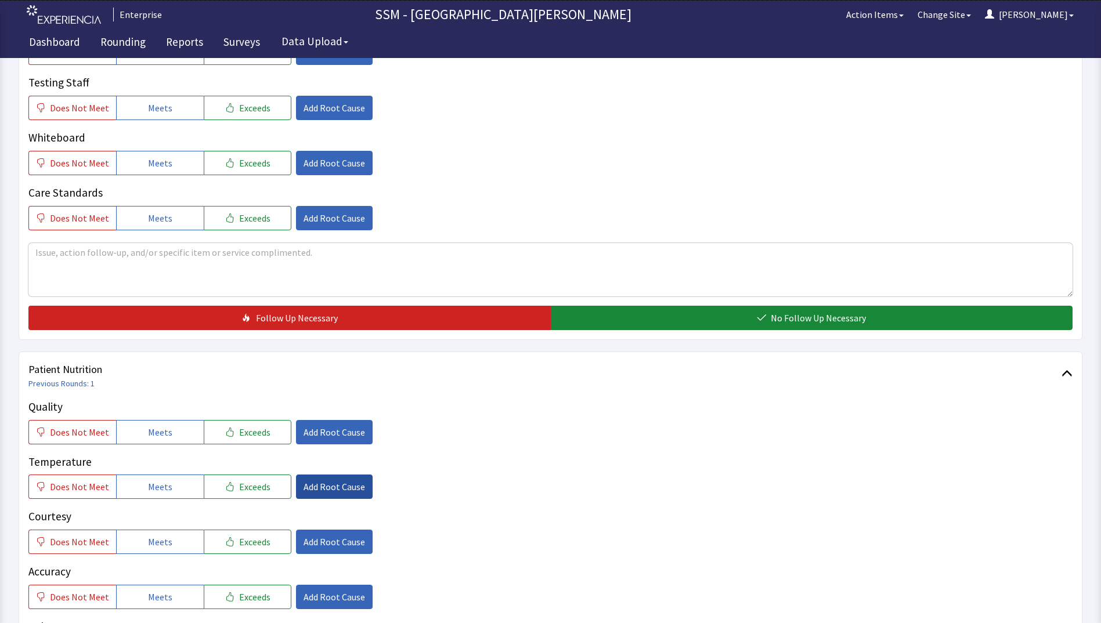
scroll to position [522, 0]
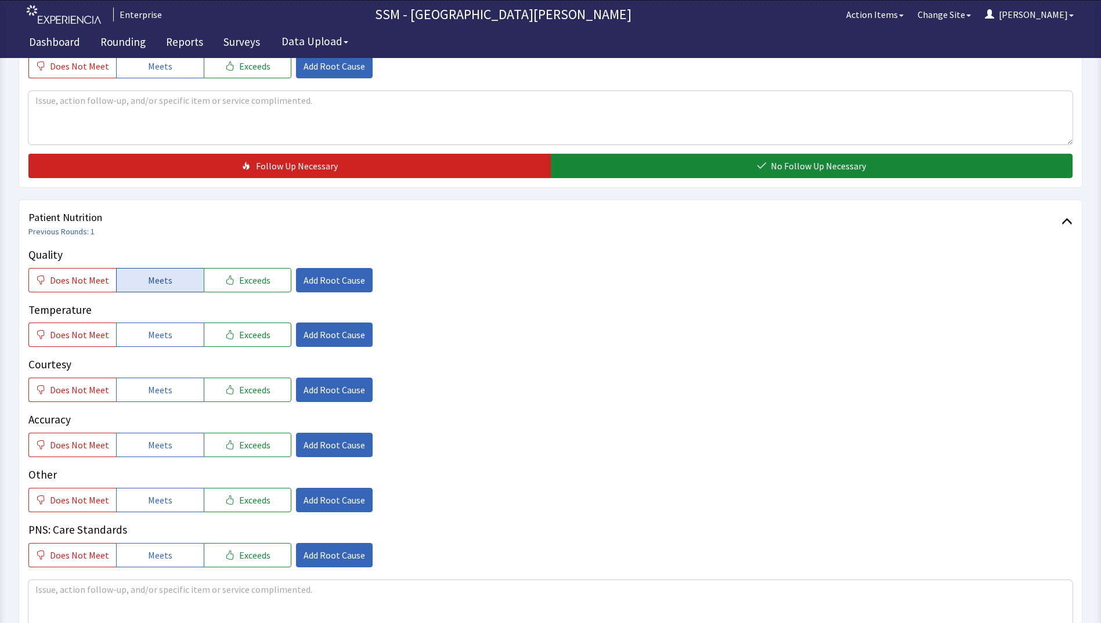
click at [156, 285] on span "Meets" at bounding box center [160, 280] width 24 height 14
click at [151, 358] on p "Courtesy" at bounding box center [550, 364] width 1044 height 17
click at [154, 342] on button "Meets" at bounding box center [160, 335] width 88 height 24
drag, startPoint x: 155, startPoint y: 391, endPoint x: 157, endPoint y: 427, distance: 36.1
click at [155, 392] on span "Meets" at bounding box center [160, 390] width 24 height 14
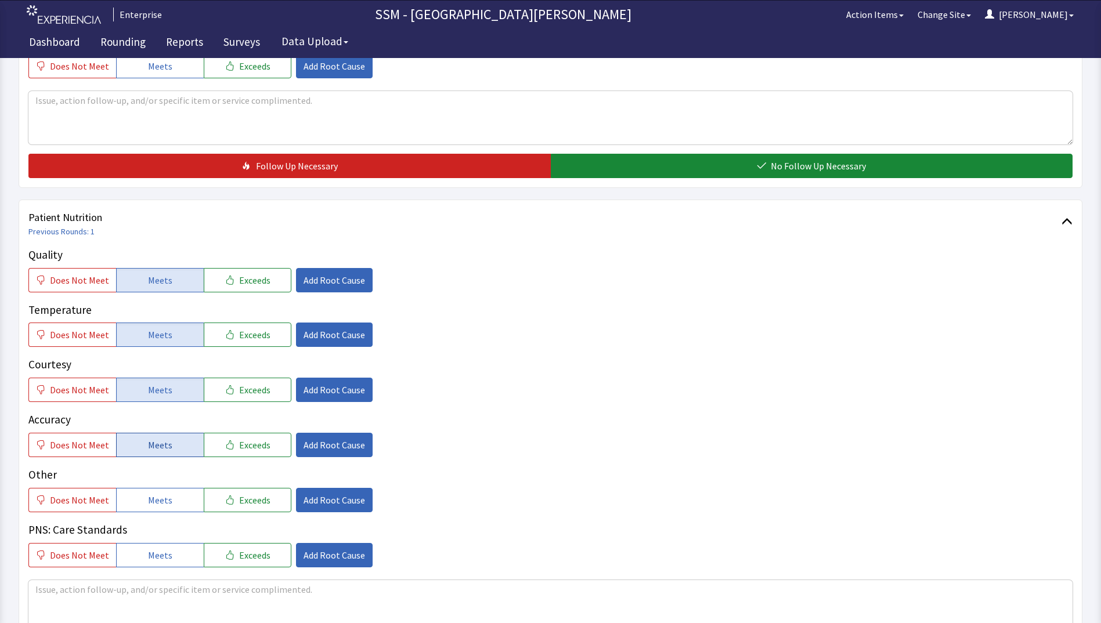
click at [157, 438] on span "Meets" at bounding box center [160, 445] width 24 height 14
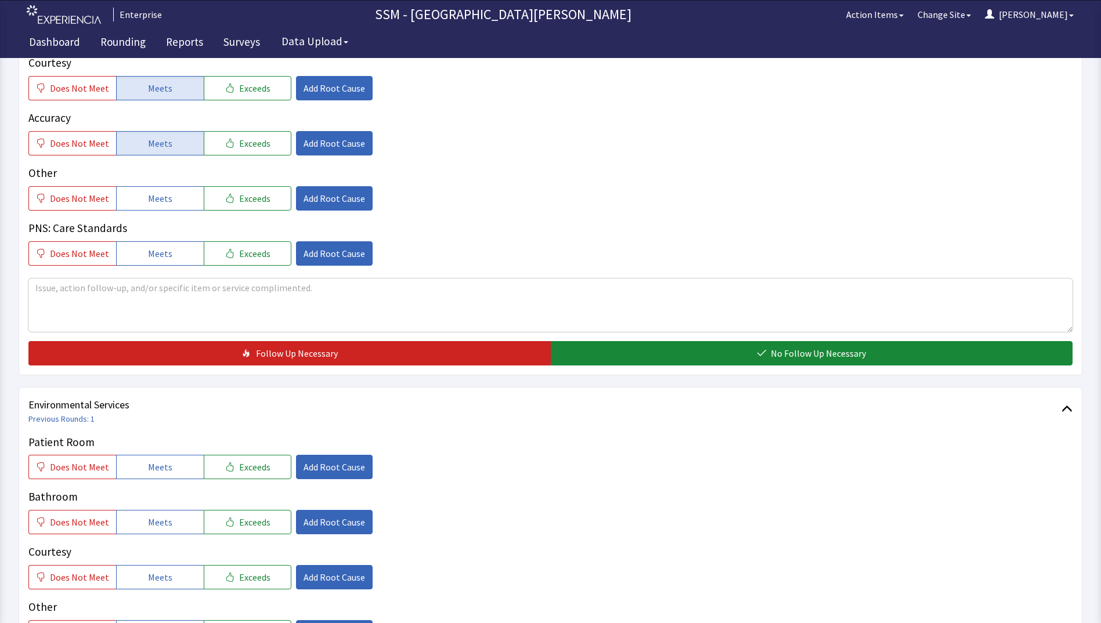
scroll to position [929, 0]
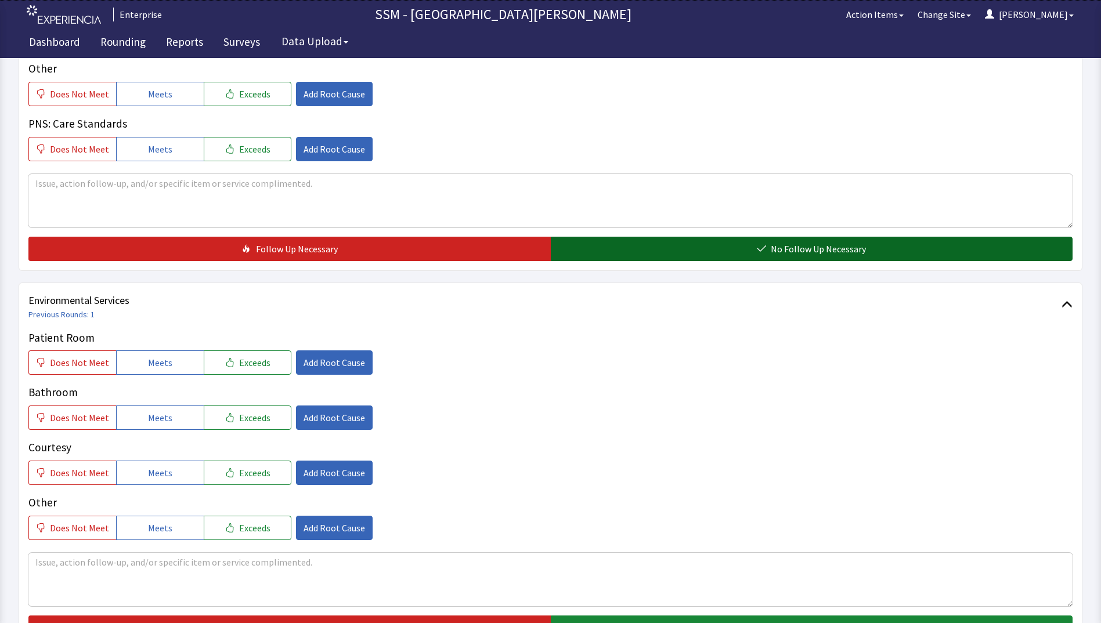
click at [607, 247] on button "No Follow Up Necessary" at bounding box center [812, 249] width 522 height 24
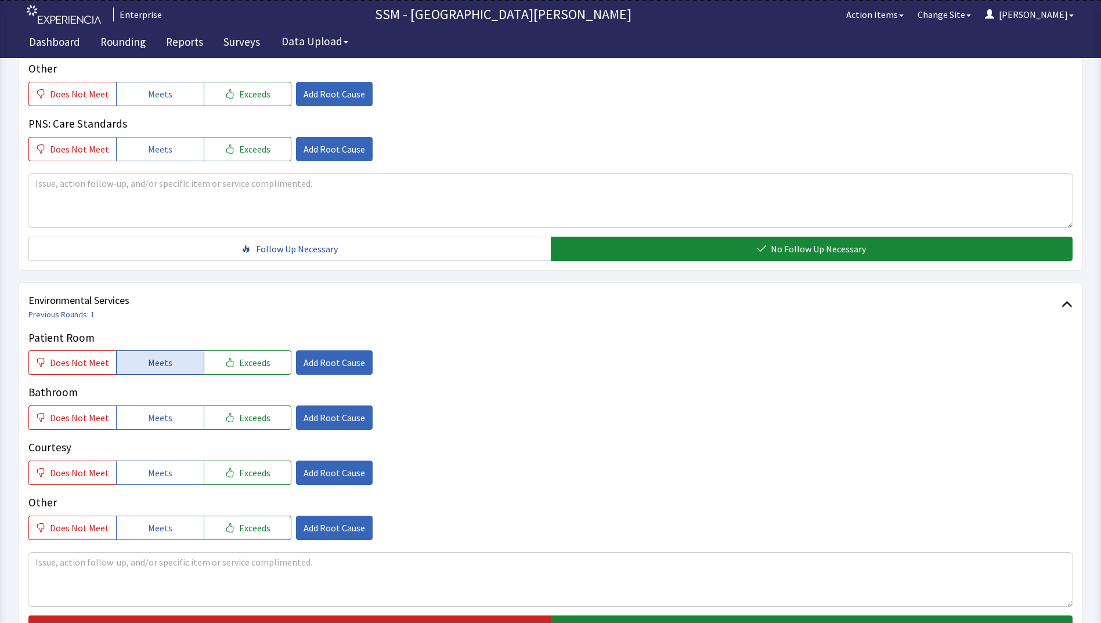
click at [154, 353] on button "Meets" at bounding box center [160, 363] width 88 height 24
drag, startPoint x: 163, startPoint y: 418, endPoint x: 164, endPoint y: 448, distance: 29.7
click at [163, 418] on span "Meets" at bounding box center [160, 418] width 24 height 14
click at [163, 465] on button "Meets" at bounding box center [160, 473] width 88 height 24
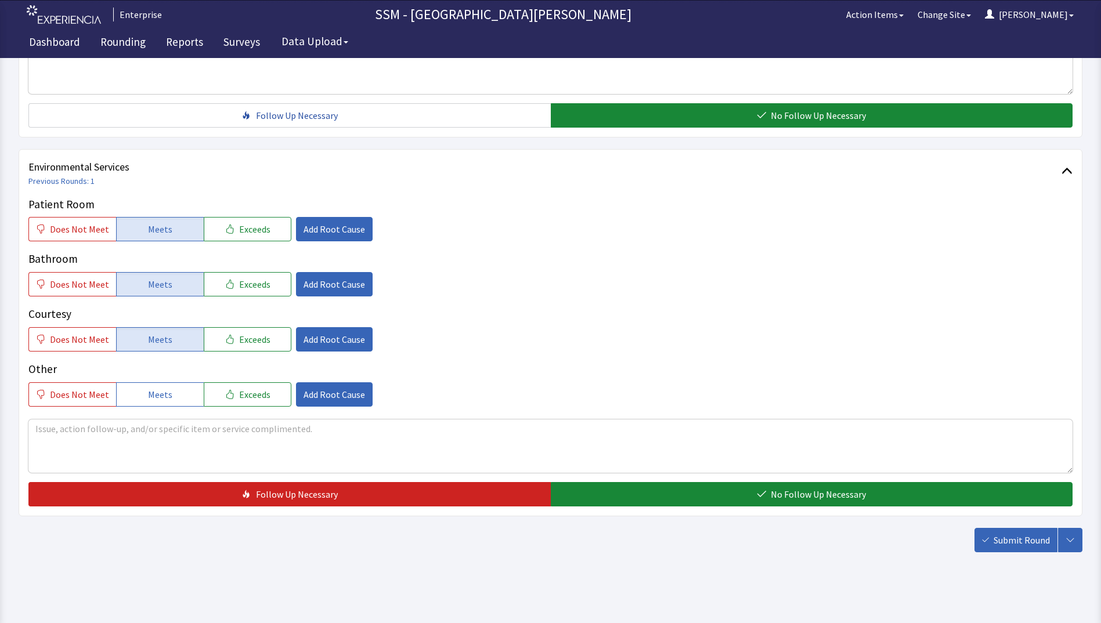
scroll to position [1068, 0]
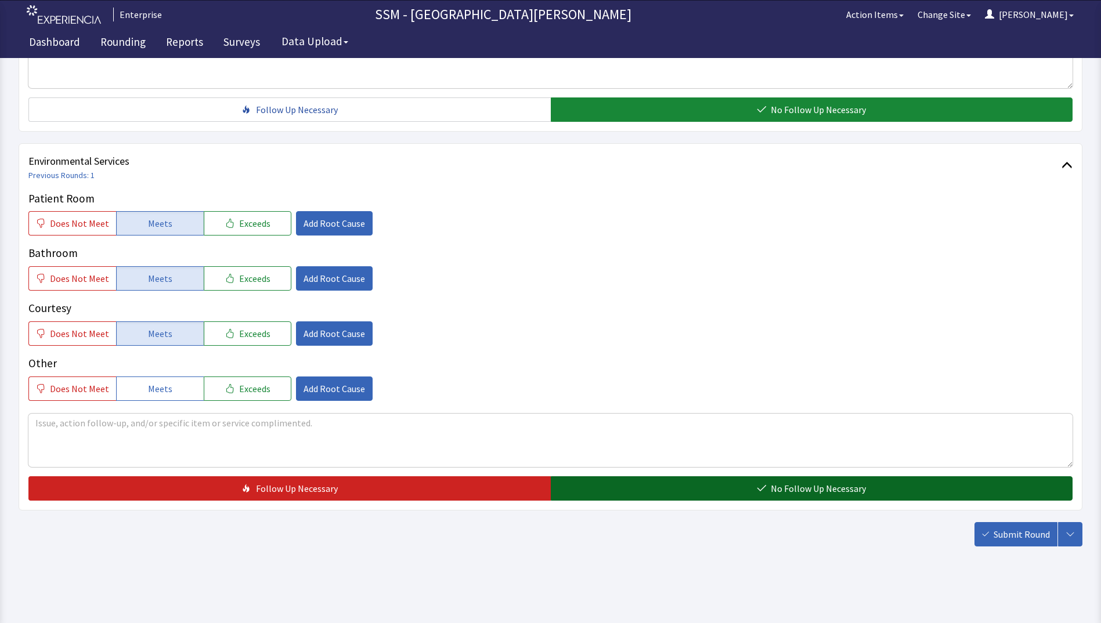
click at [693, 485] on button "No Follow Up Necessary" at bounding box center [812, 489] width 522 height 24
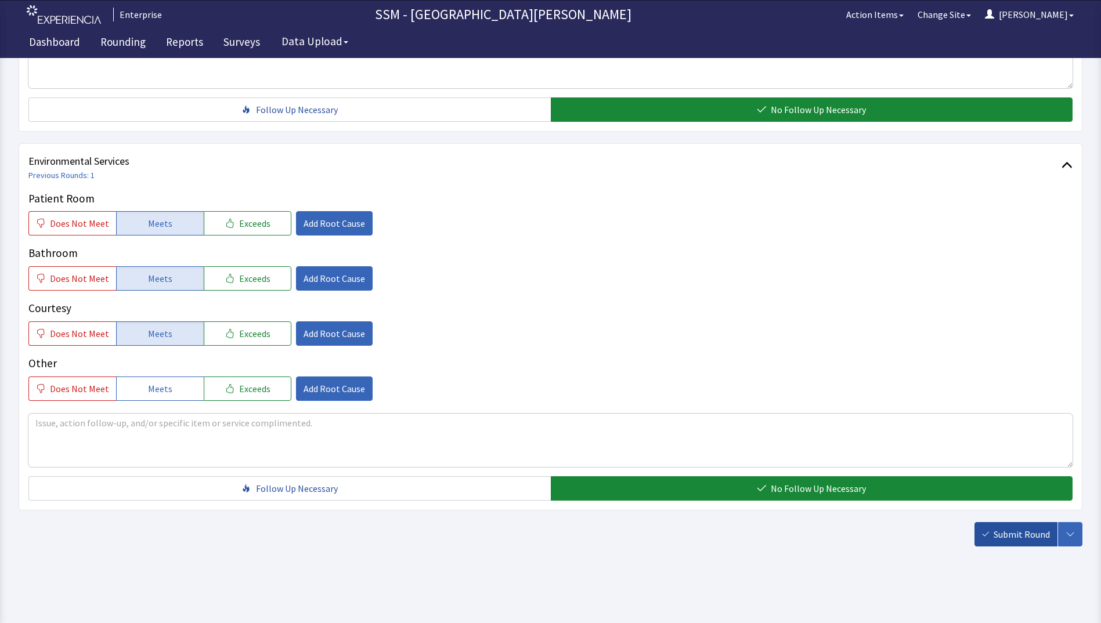
click at [1024, 536] on span "Submit Round" at bounding box center [1022, 535] width 56 height 14
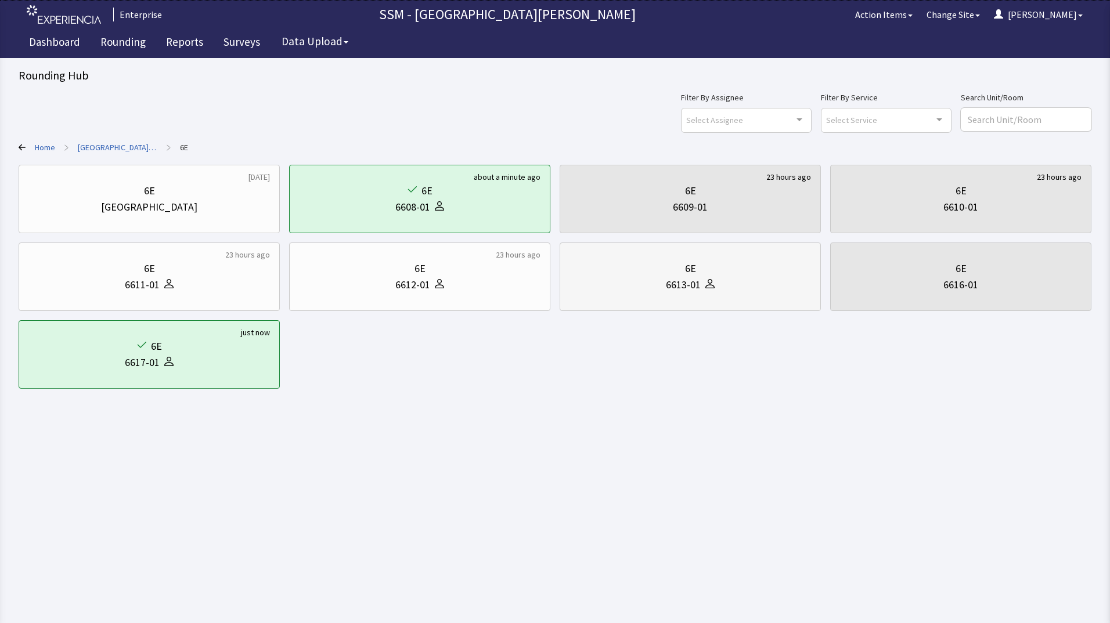
click at [669, 291] on div "6613-01" at bounding box center [683, 285] width 35 height 16
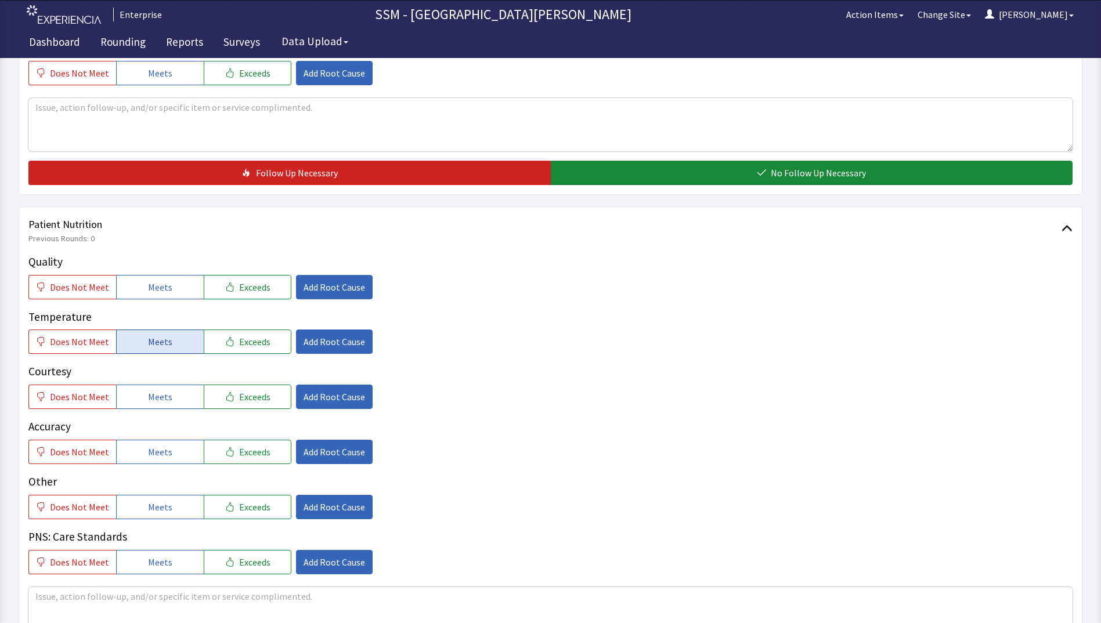
scroll to position [580, 0]
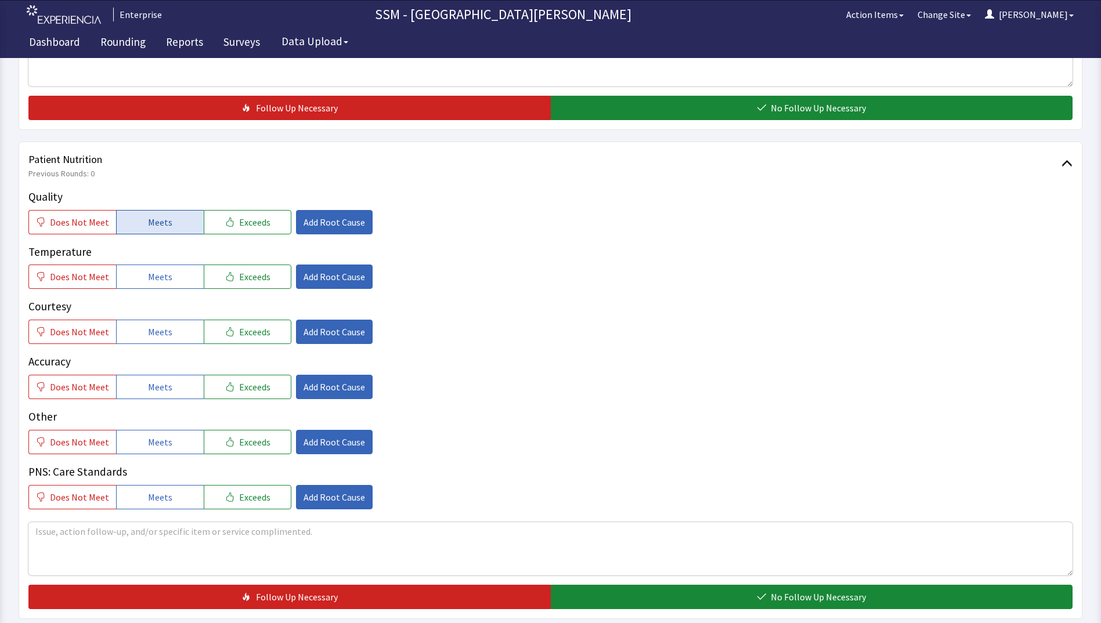
click at [155, 225] on span "Meets" at bounding box center [160, 222] width 24 height 14
click at [170, 282] on button "Meets" at bounding box center [160, 277] width 88 height 24
click at [165, 342] on button "Meets" at bounding box center [160, 332] width 88 height 24
click at [134, 395] on button "Meets" at bounding box center [160, 387] width 88 height 24
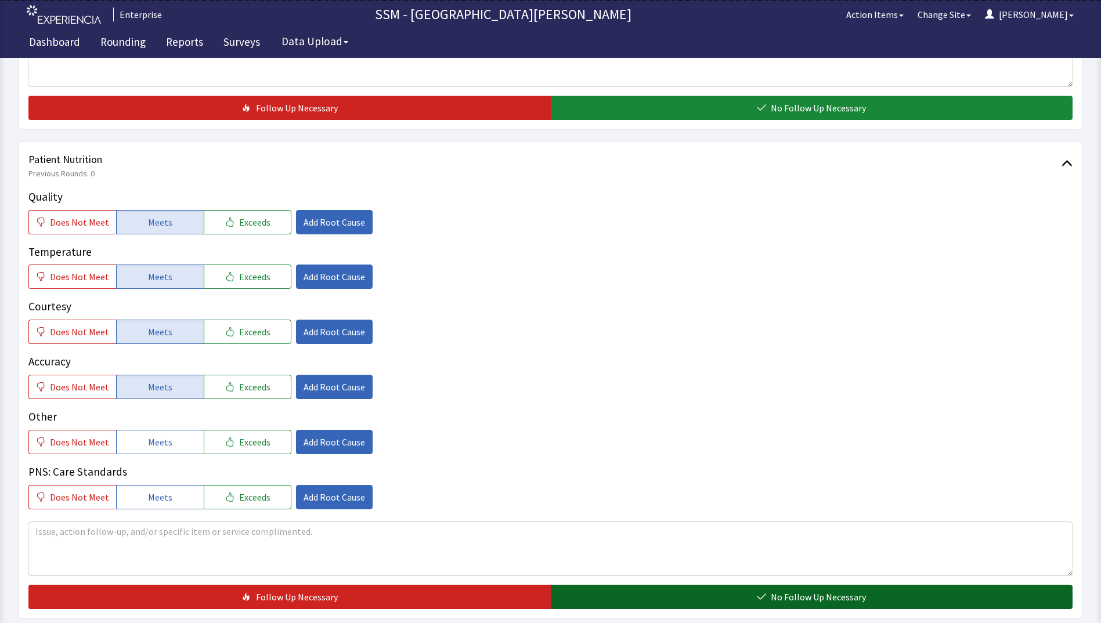
click at [626, 594] on button "No Follow Up Necessary" at bounding box center [812, 597] width 522 height 24
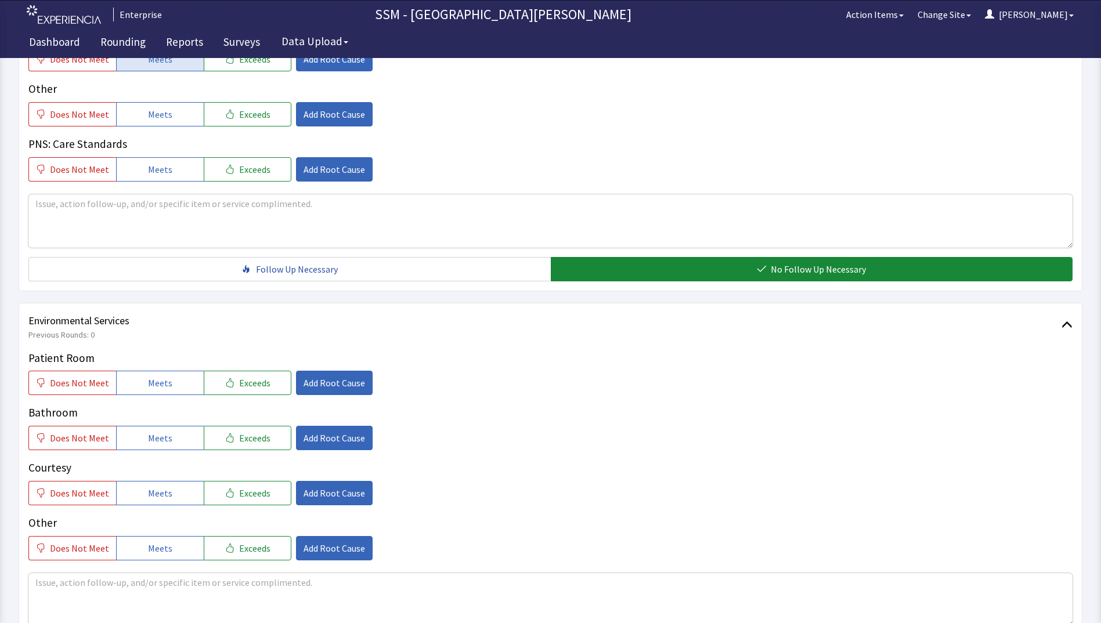
scroll to position [1045, 0]
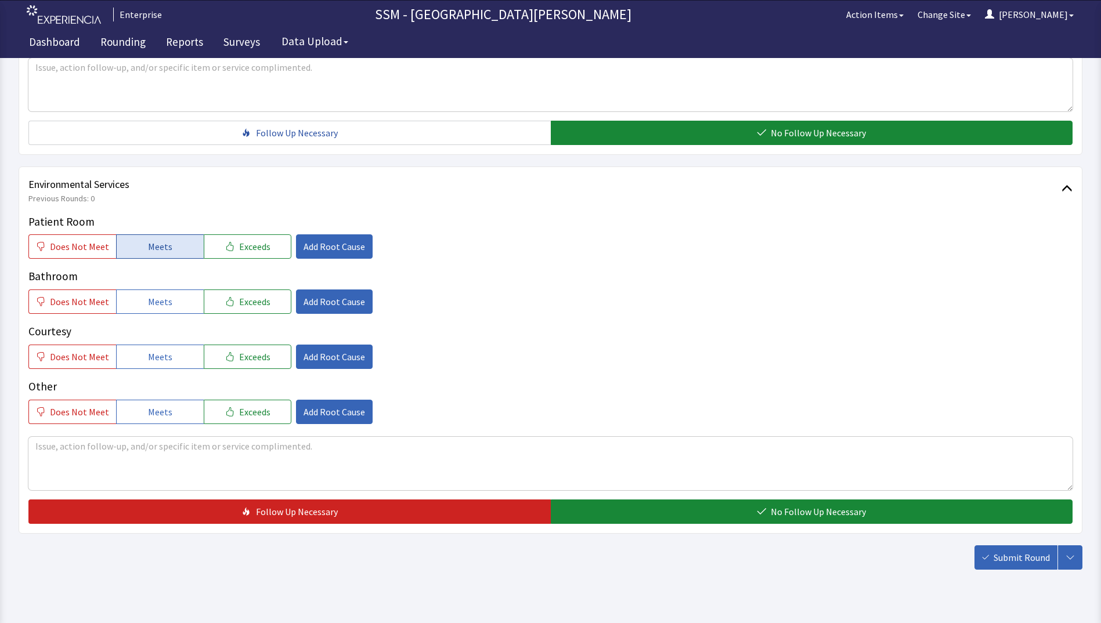
click at [138, 249] on button "Meets" at bounding box center [160, 246] width 88 height 24
click at [149, 309] on button "Meets" at bounding box center [160, 302] width 88 height 24
click at [150, 360] on span "Meets" at bounding box center [160, 357] width 24 height 14
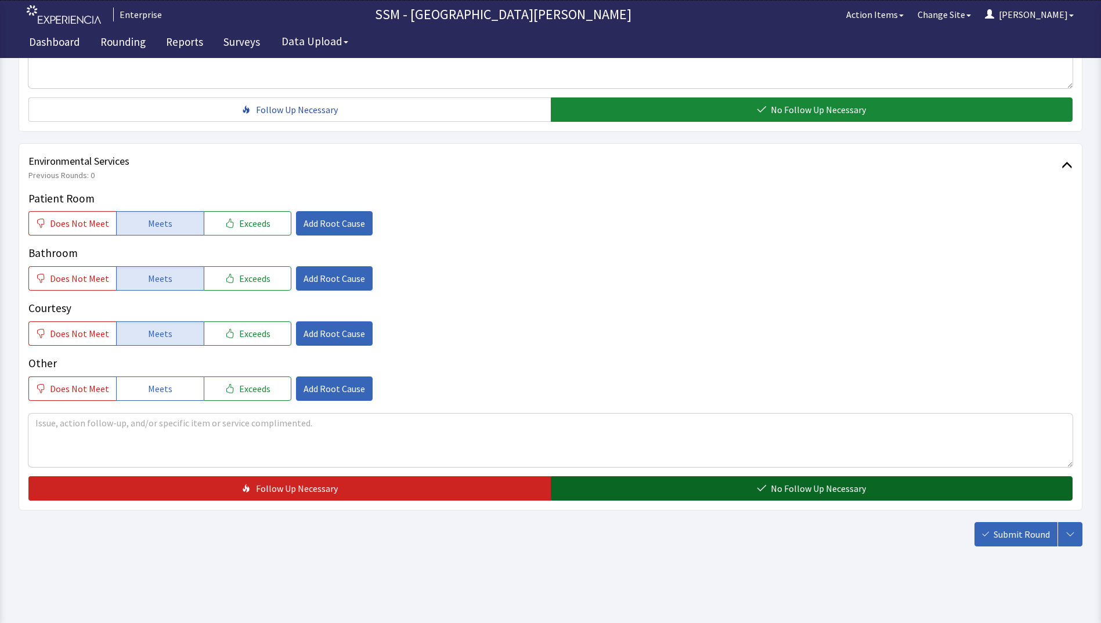
click at [800, 492] on span "No Follow Up Necessary" at bounding box center [818, 489] width 95 height 14
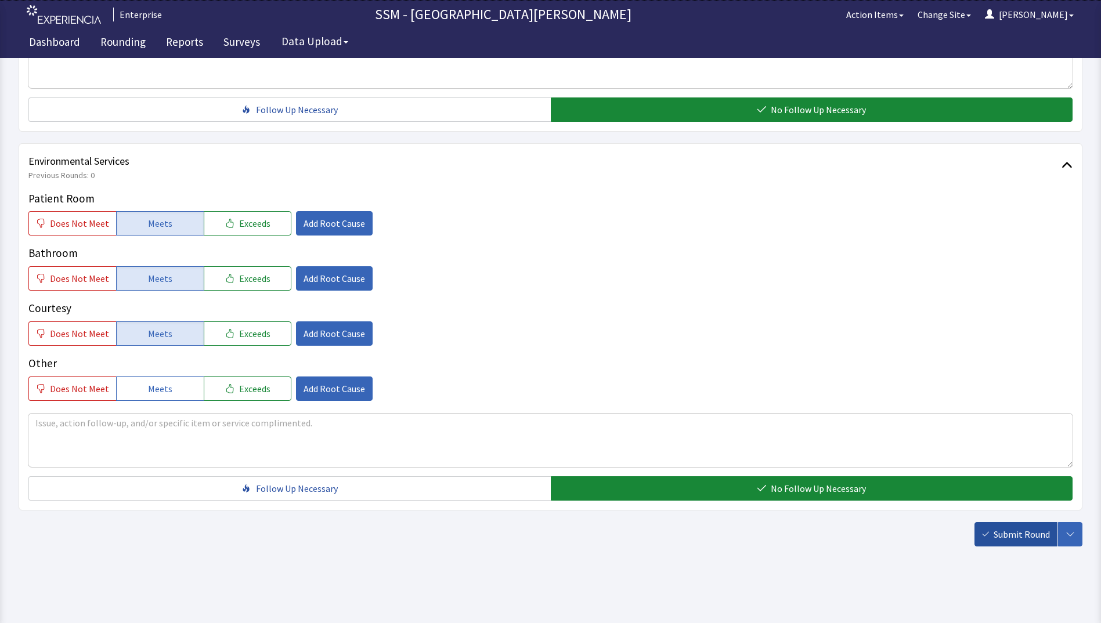
click at [1001, 530] on span "Submit Round" at bounding box center [1022, 535] width 56 height 14
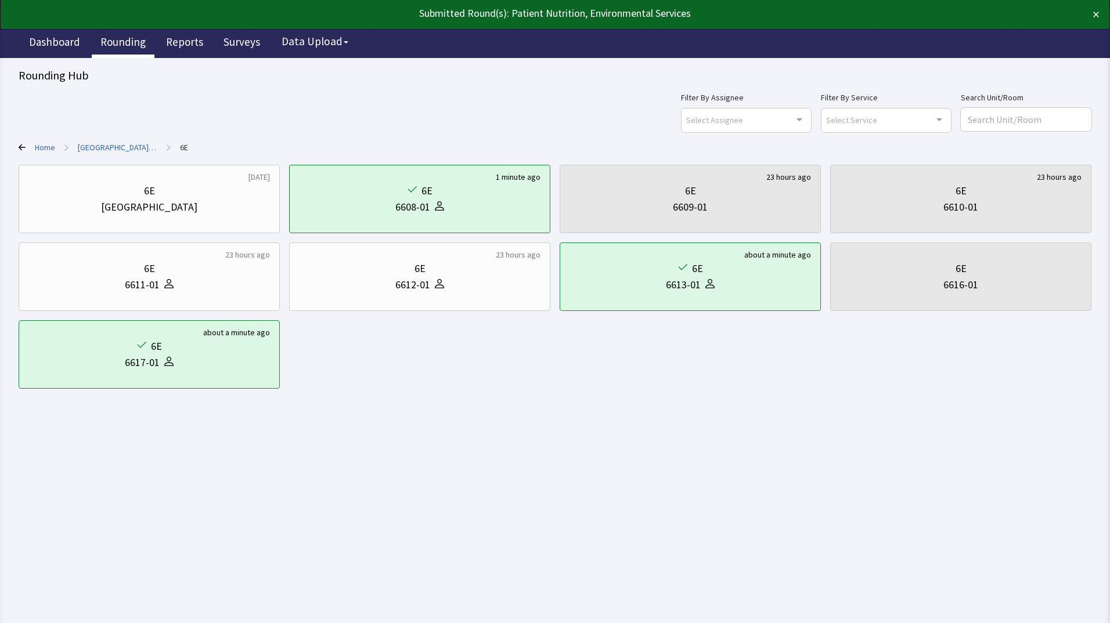
click at [120, 46] on link "Rounding" at bounding box center [123, 43] width 63 height 29
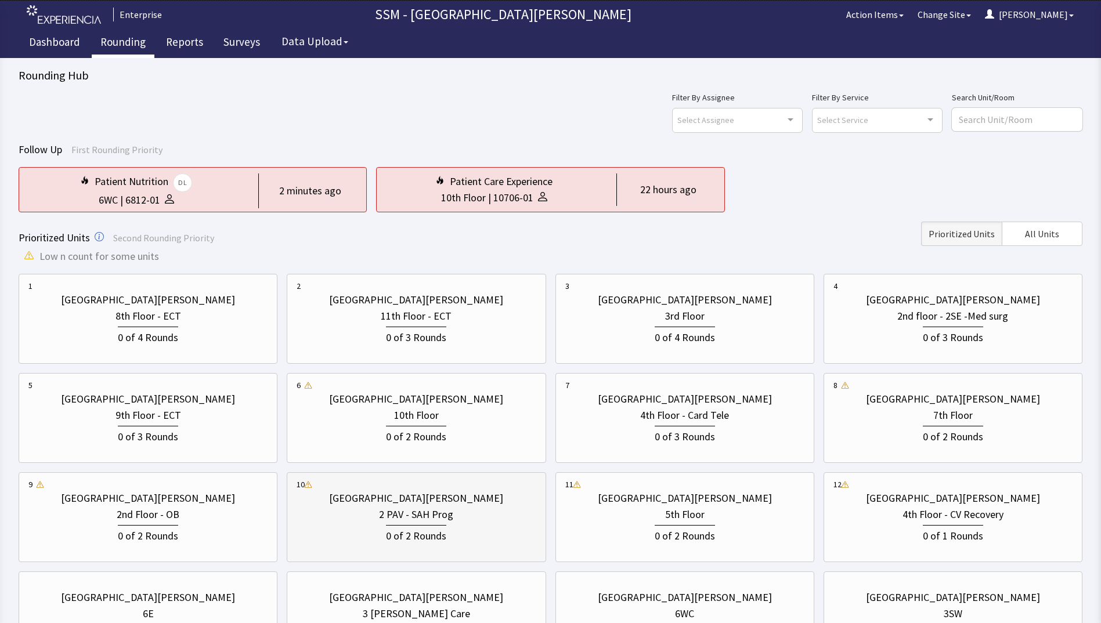
scroll to position [115, 0]
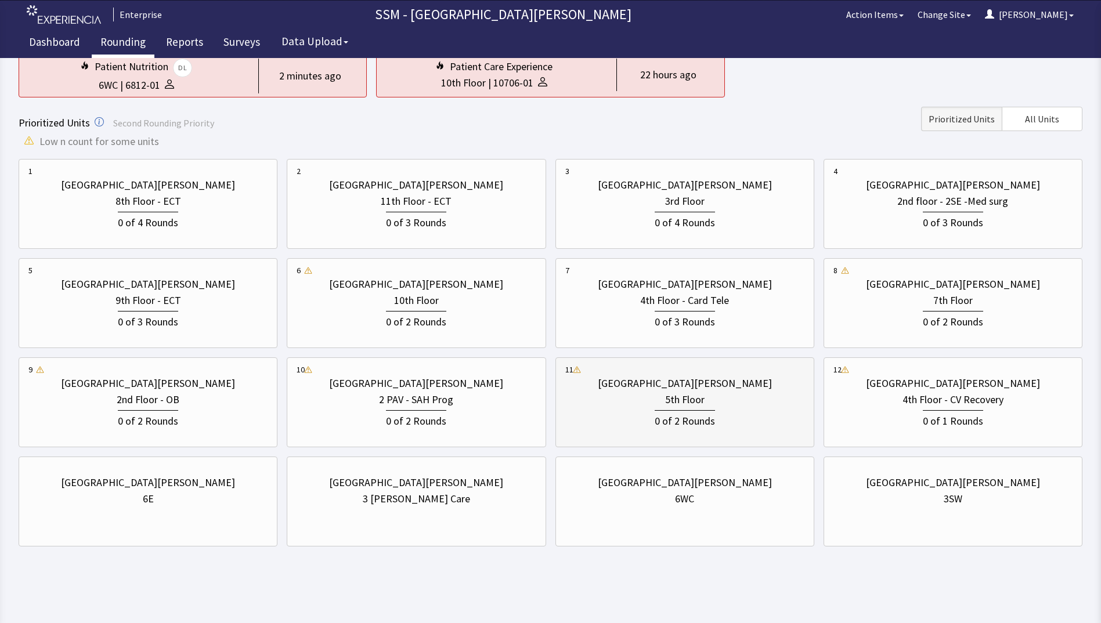
click at [705, 414] on div "0 of 2 Rounds" at bounding box center [685, 419] width 60 height 19
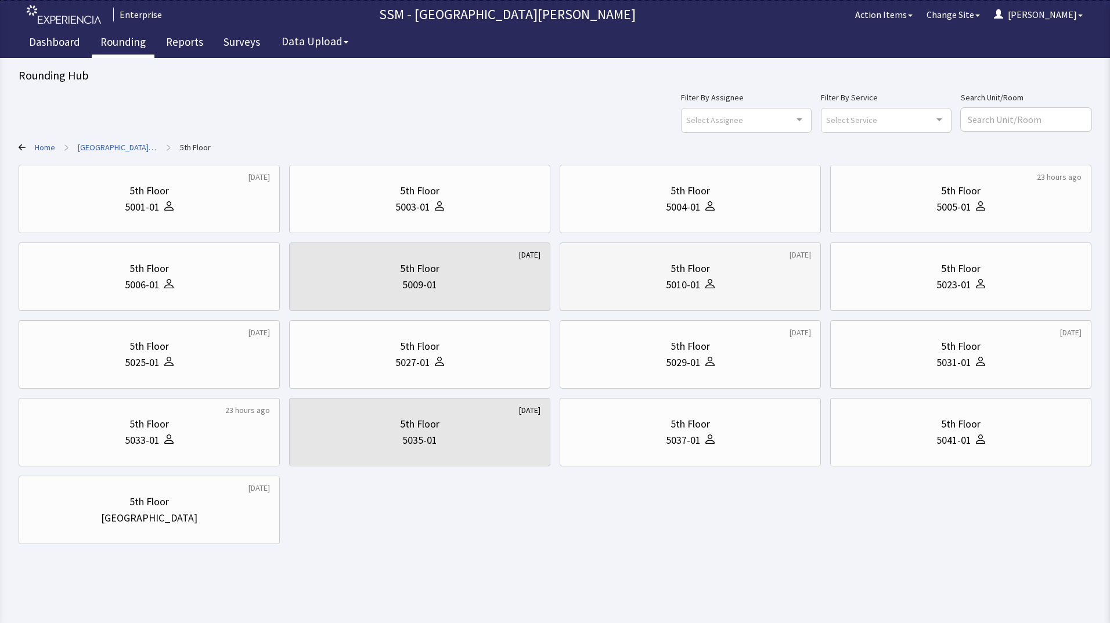
click at [662, 275] on div "5th Floor" at bounding box center [689, 269] width 241 height 16
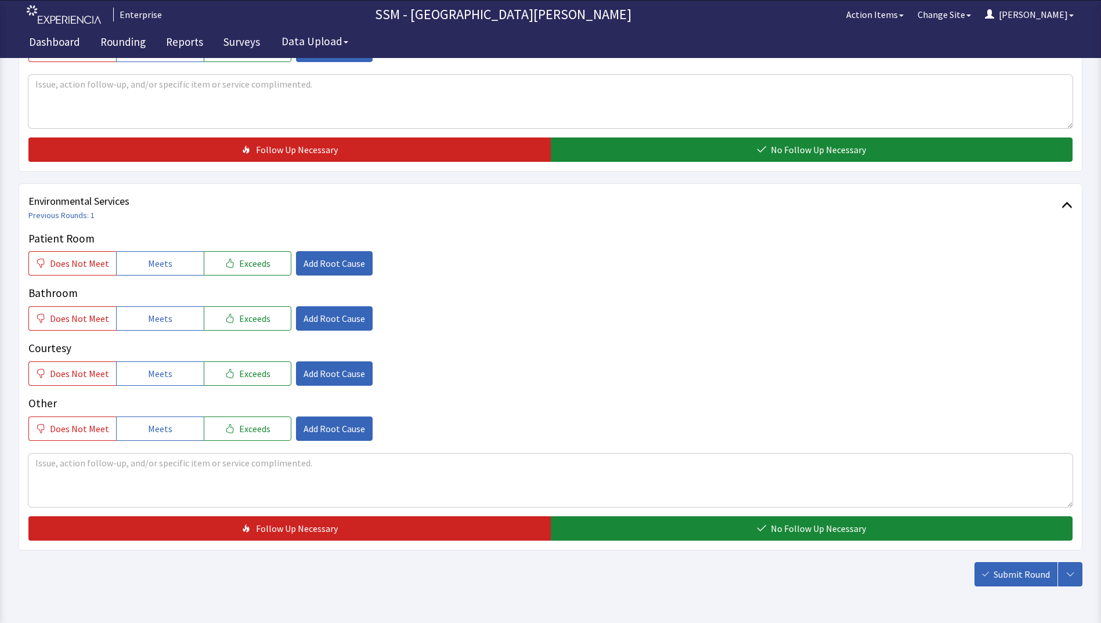
scroll to position [1068, 0]
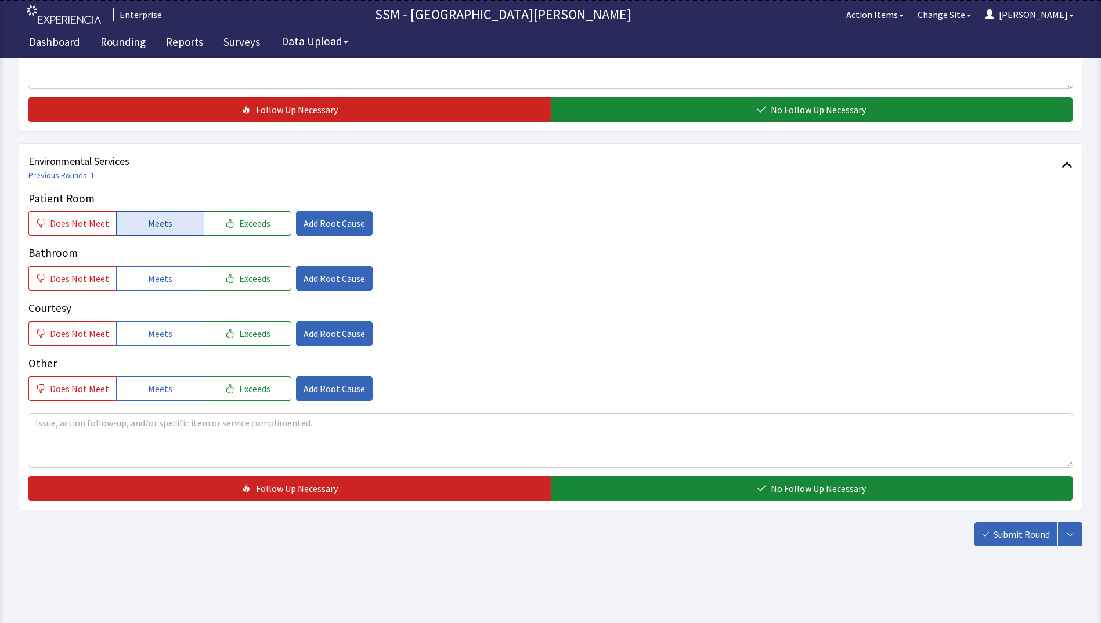
click at [143, 229] on button "Meets" at bounding box center [160, 223] width 88 height 24
click at [156, 274] on span "Meets" at bounding box center [160, 279] width 24 height 14
click at [165, 323] on button "Meets" at bounding box center [160, 334] width 88 height 24
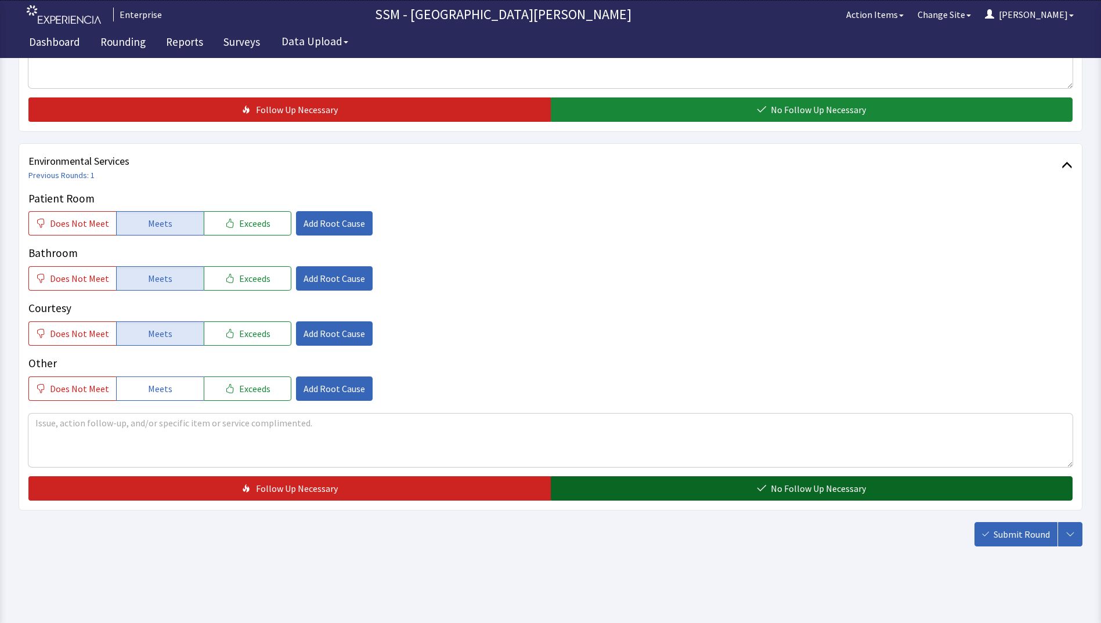
click at [616, 484] on button "No Follow Up Necessary" at bounding box center [812, 489] width 522 height 24
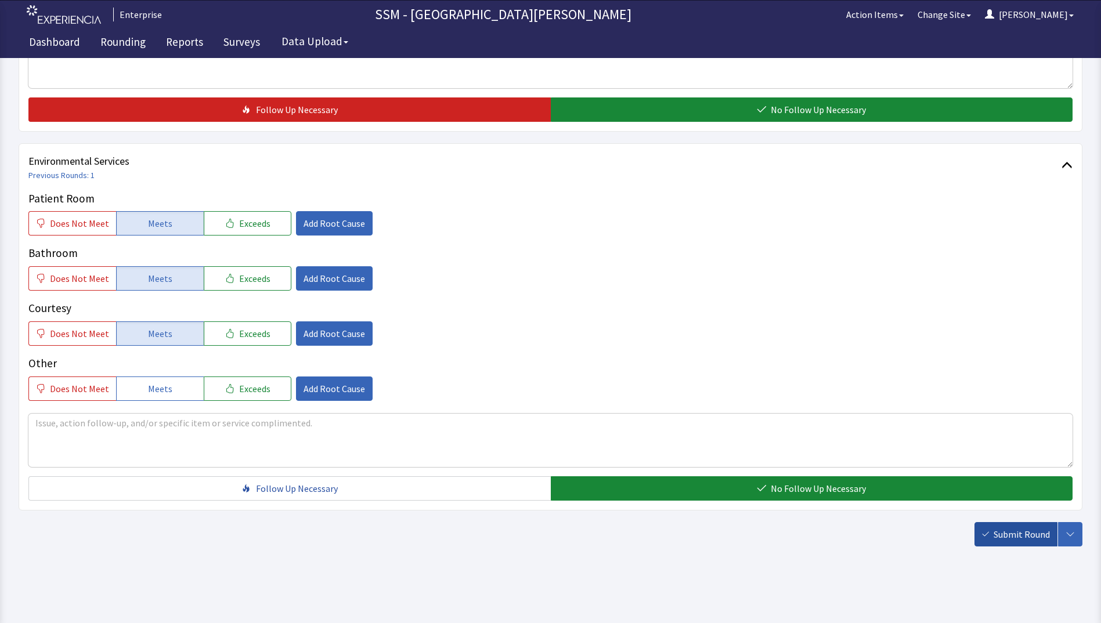
click at [1022, 532] on span "Submit Round" at bounding box center [1022, 535] width 56 height 14
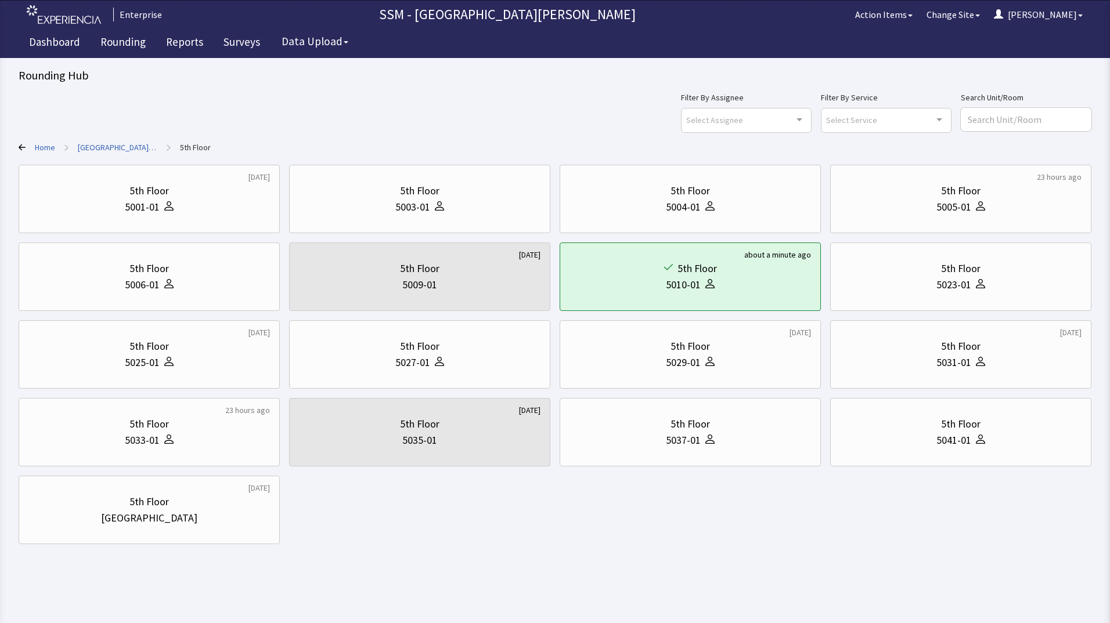
click at [355, 544] on div "[DATE] 5th Floor 5001-01 5th Floor 5003-01 5th Floor 5004-01 23 hours ago 5th F…" at bounding box center [555, 355] width 1073 height 380
click at [997, 449] on div "5th Floor 5041-01" at bounding box center [960, 433] width 241 height 56
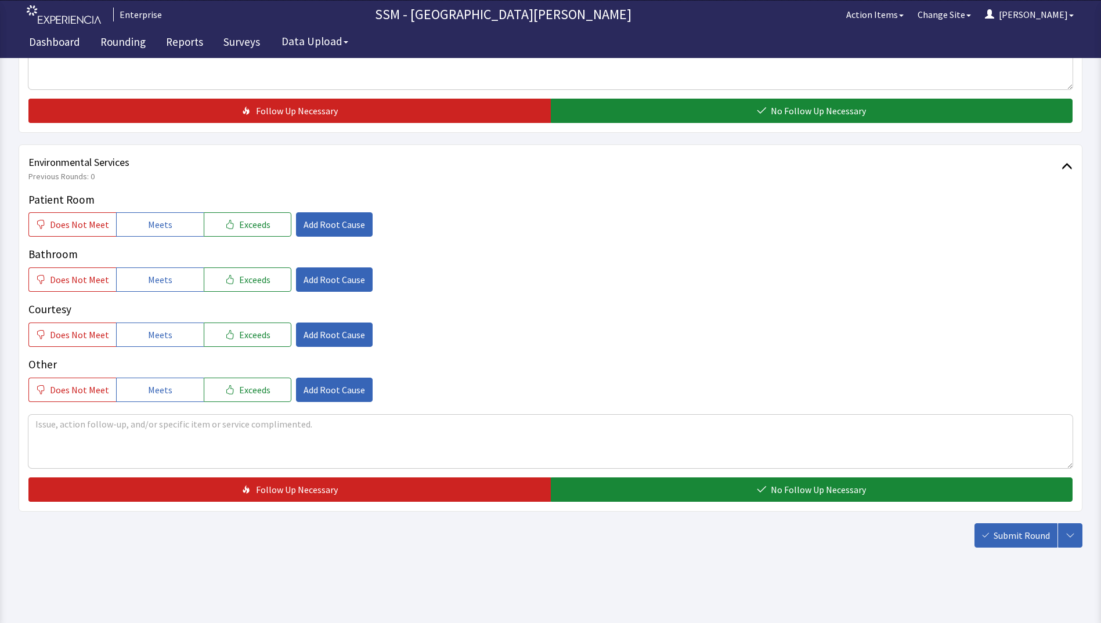
scroll to position [1068, 0]
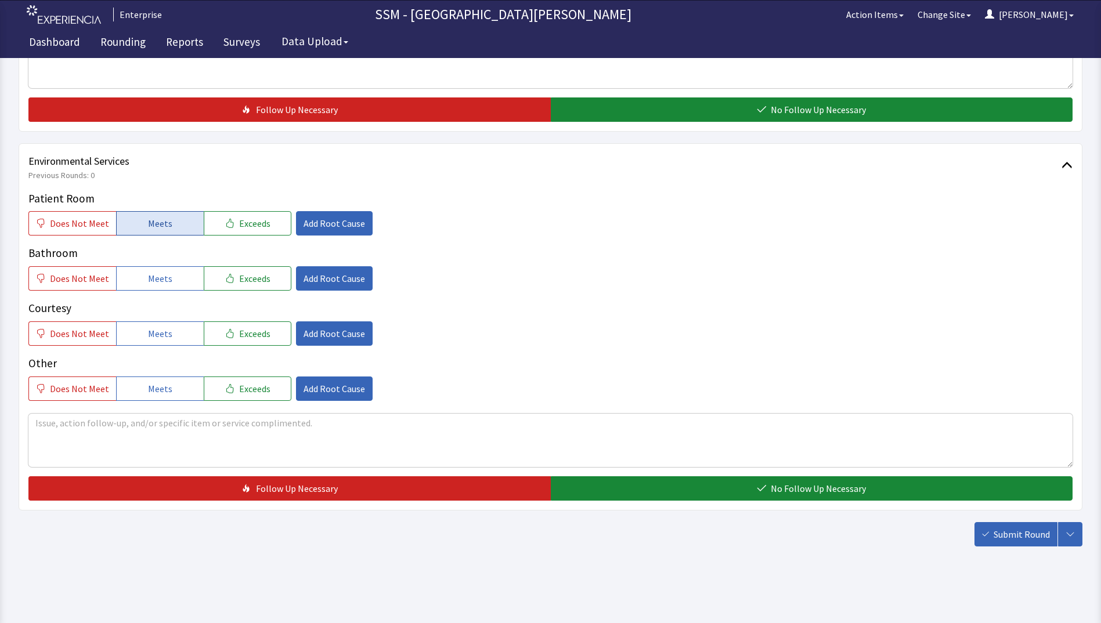
click at [141, 222] on button "Meets" at bounding box center [160, 223] width 88 height 24
click at [148, 280] on span "Meets" at bounding box center [160, 279] width 24 height 14
click at [161, 337] on span "Meets" at bounding box center [160, 334] width 24 height 14
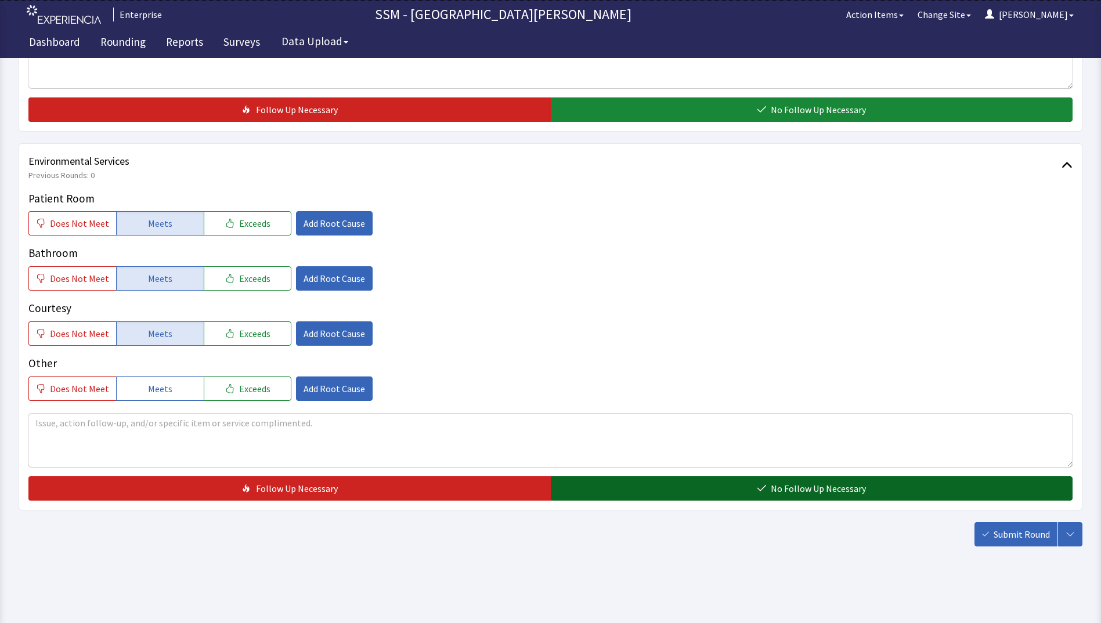
click at [746, 491] on button "No Follow Up Necessary" at bounding box center [812, 489] width 522 height 24
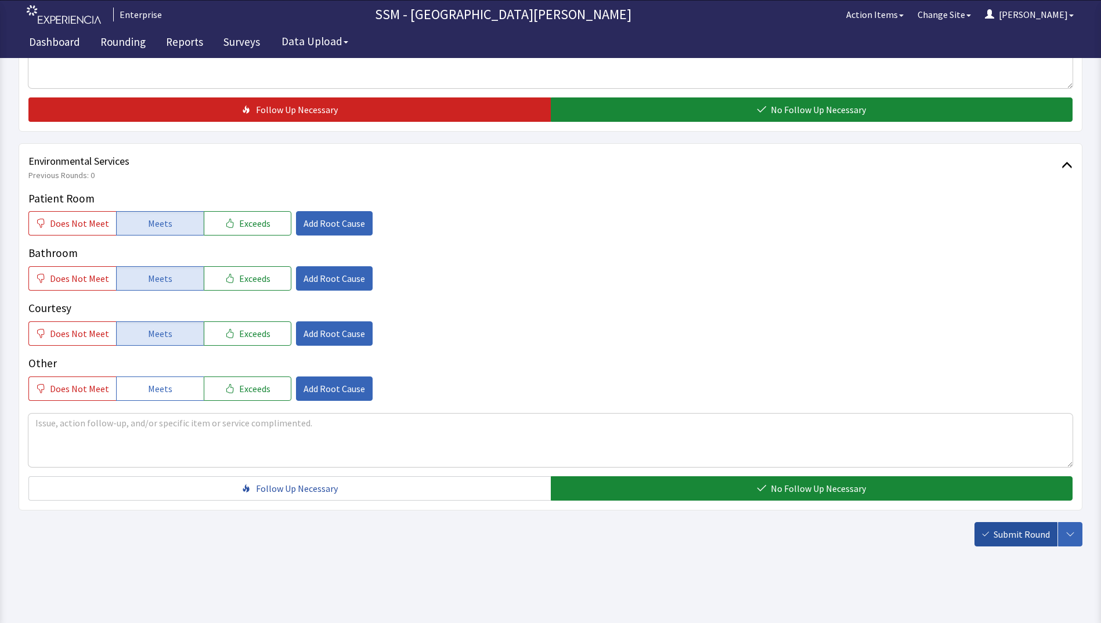
click at [1034, 539] on span "Submit Round" at bounding box center [1022, 535] width 56 height 14
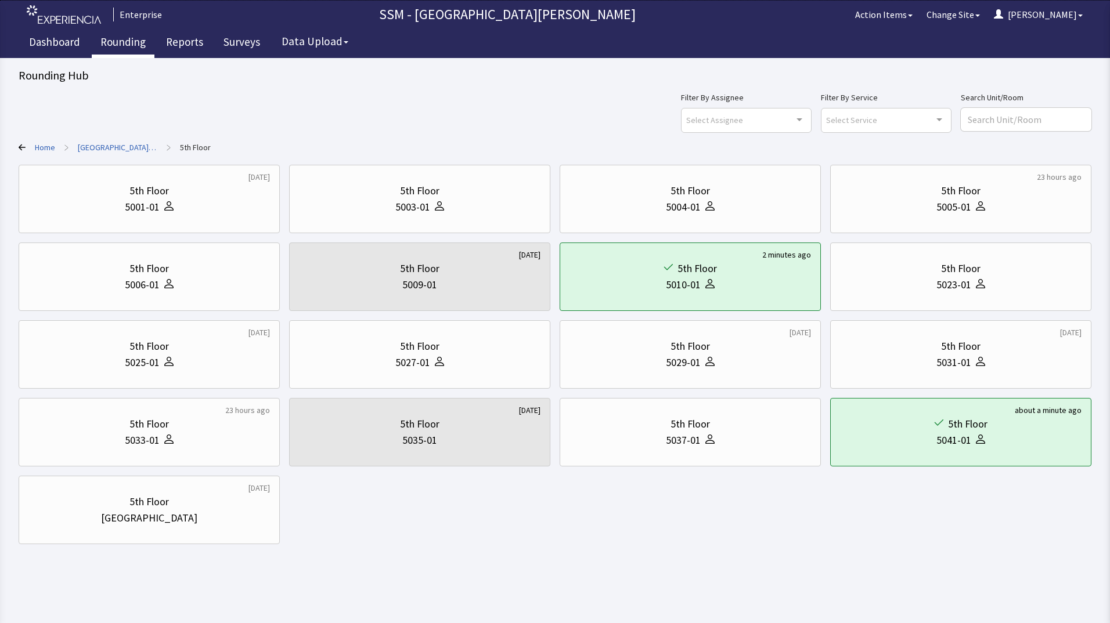
click at [111, 42] on link "Rounding" at bounding box center [123, 43] width 63 height 29
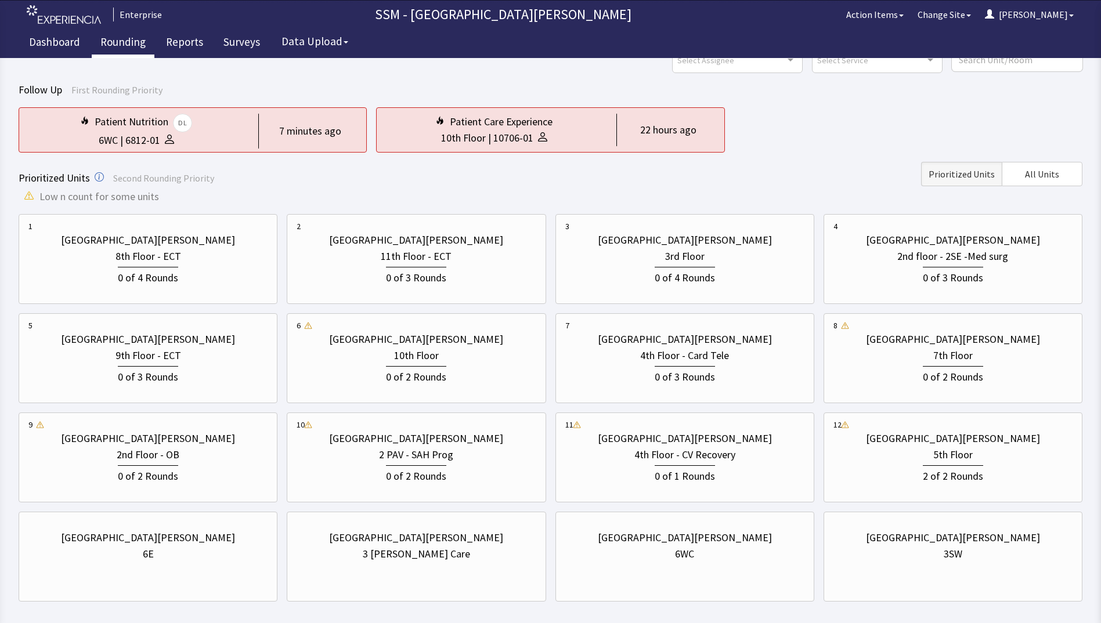
scroll to position [115, 0]
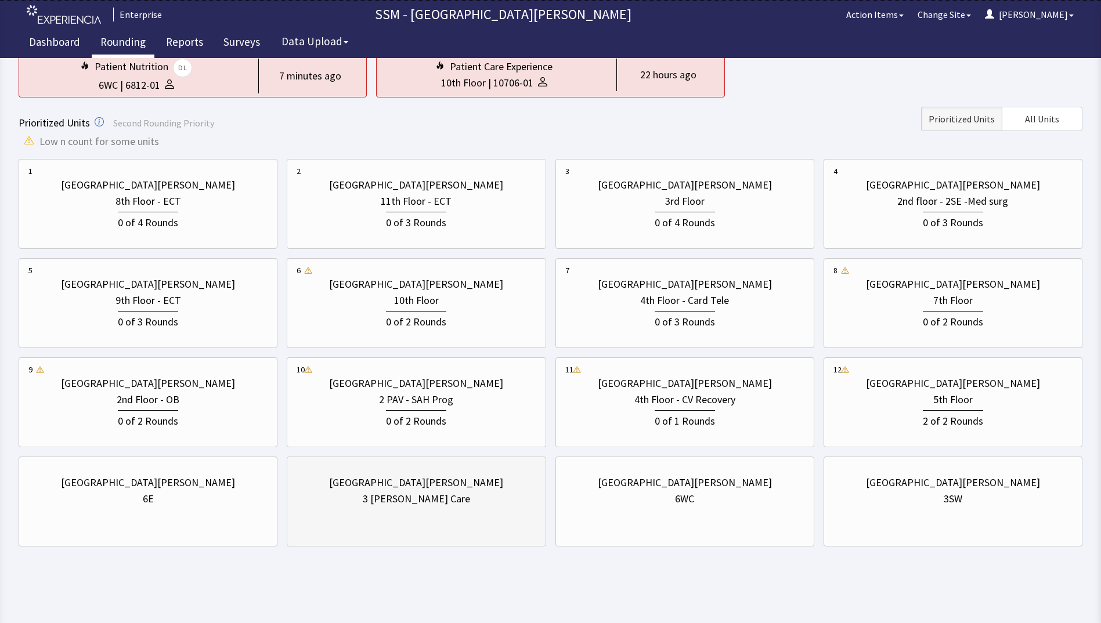
click at [459, 499] on div "3 PAV - Tran Care" at bounding box center [416, 499] width 239 height 16
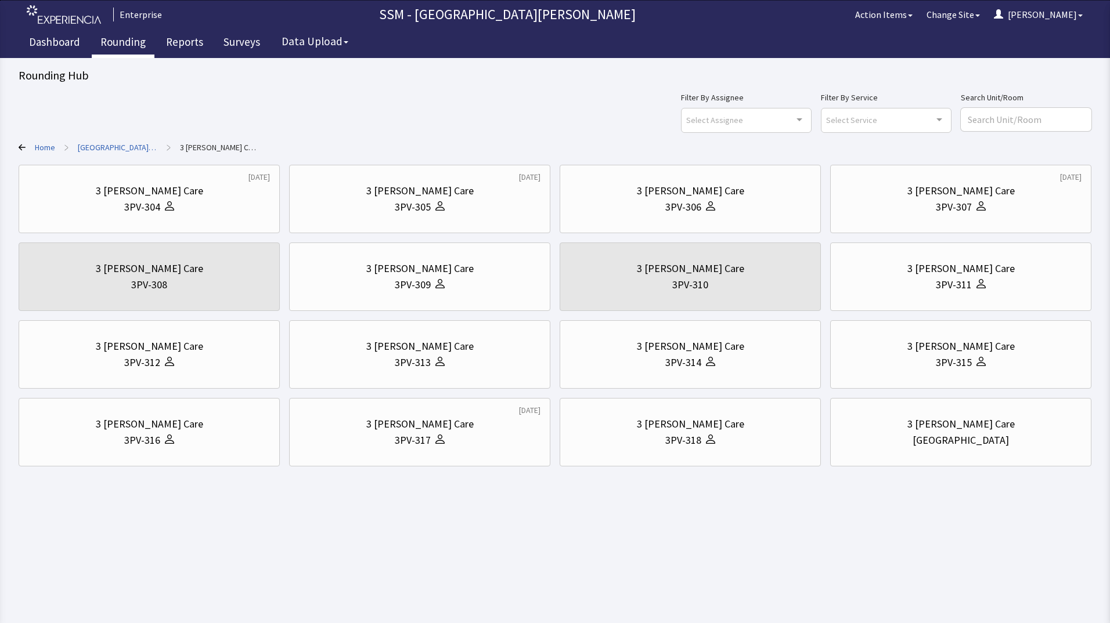
click at [20, 145] on icon at bounding box center [22, 147] width 7 height 7
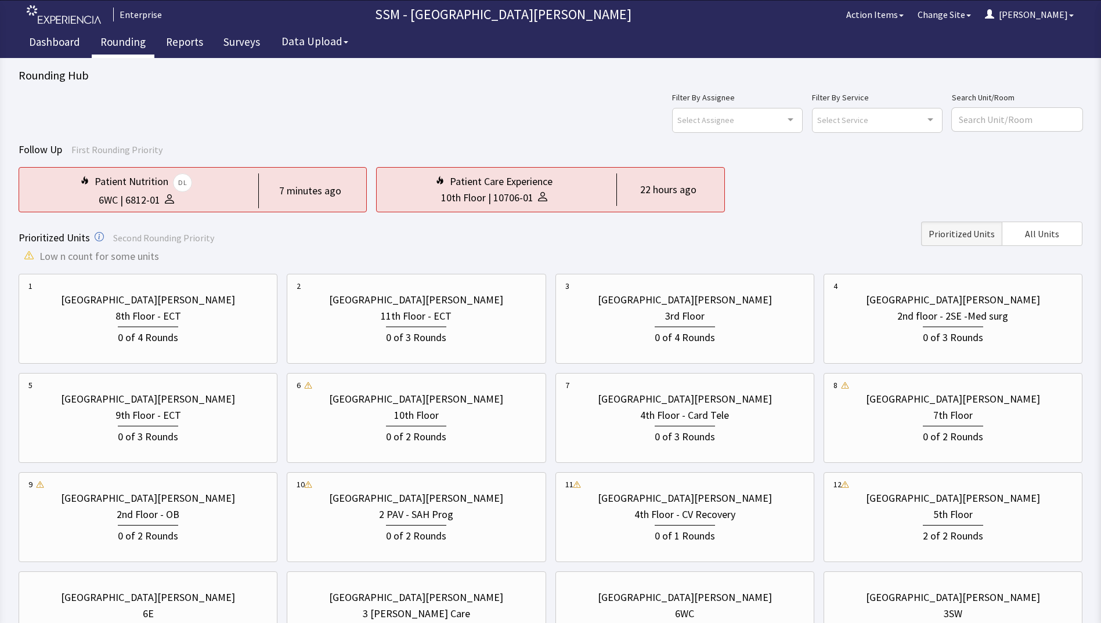
click at [787, 191] on div "Patient Nutrition DL 6WC | 6812-01 7 minutes ago Patient Care Experience 10th F…" at bounding box center [551, 189] width 1064 height 45
click at [718, 428] on div "0 of 3 Rounds" at bounding box center [684, 434] width 239 height 21
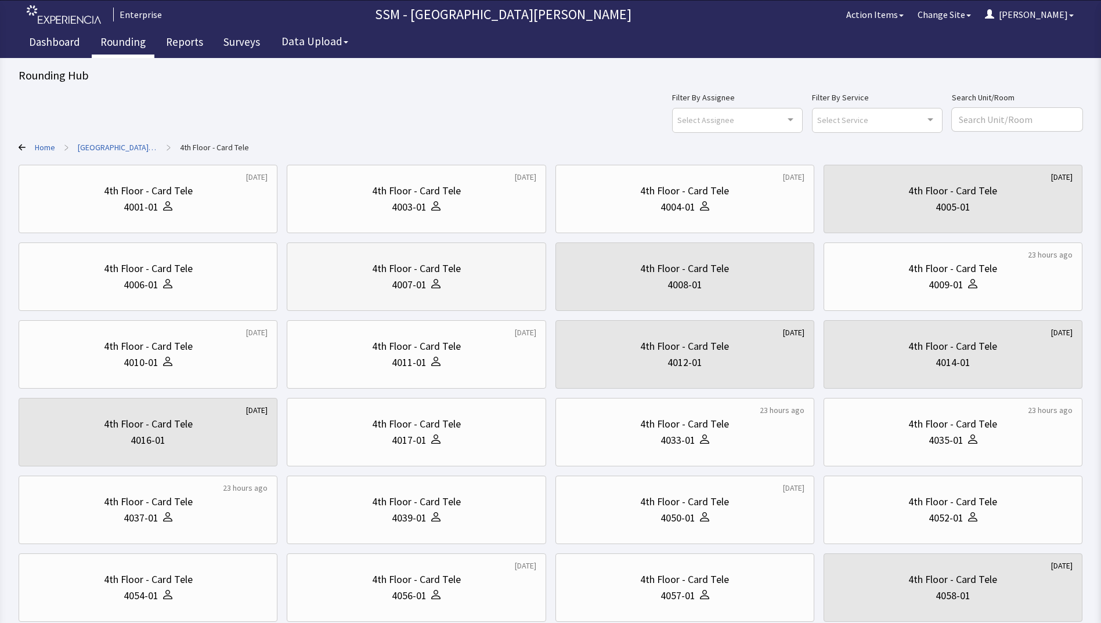
click at [452, 294] on div "4th Floor - Card Tele 4007-01" at bounding box center [416, 277] width 239 height 56
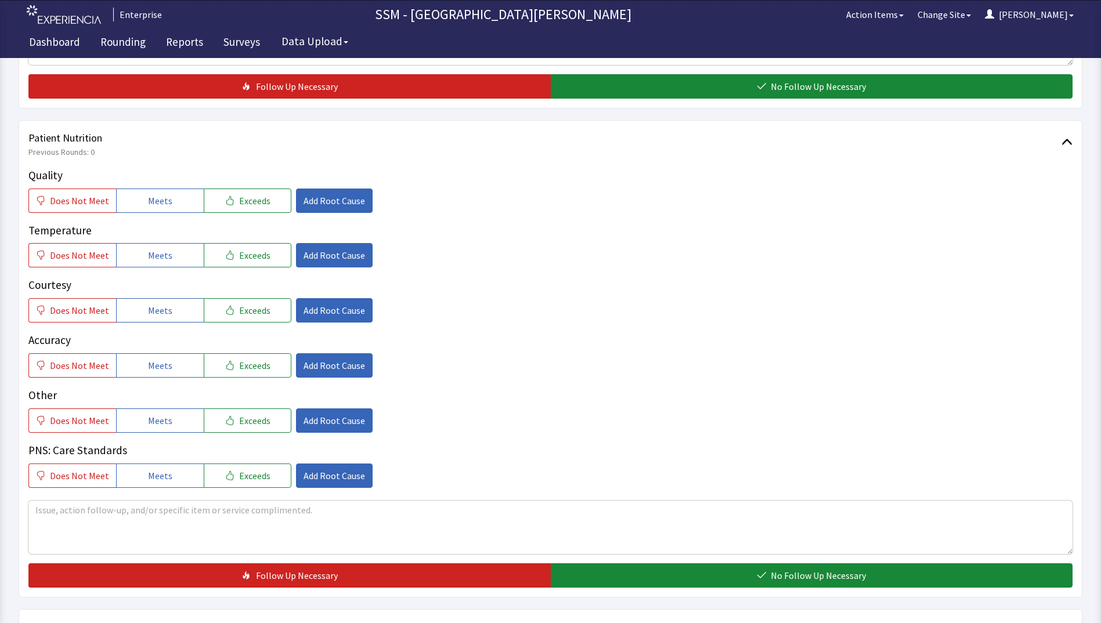
scroll to position [580, 0]
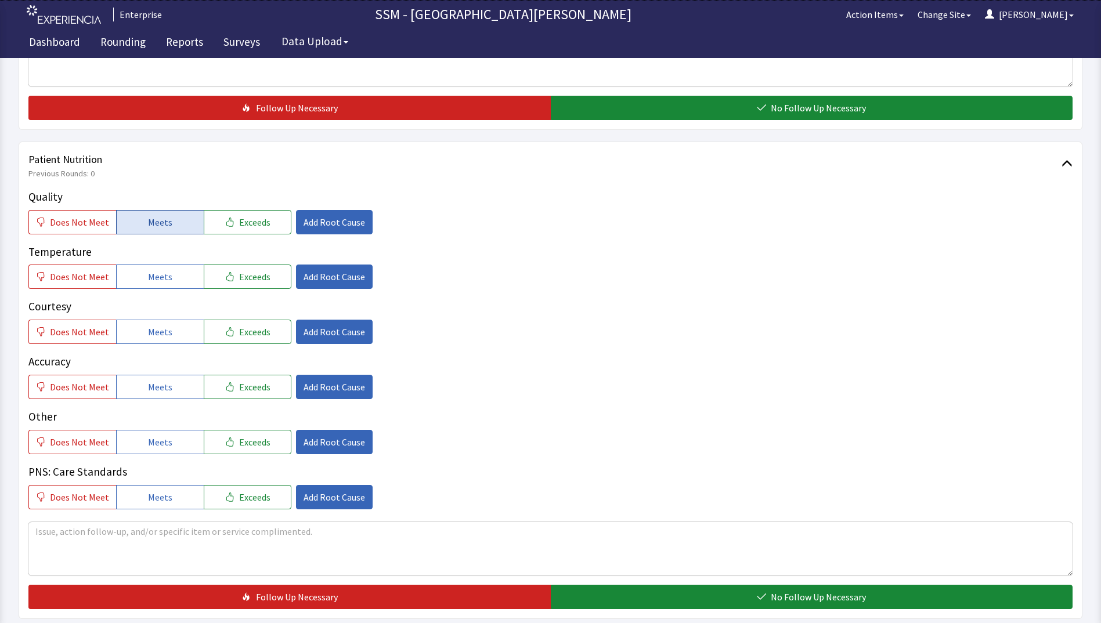
click at [150, 217] on span "Meets" at bounding box center [160, 222] width 24 height 14
click at [160, 280] on span "Meets" at bounding box center [160, 277] width 24 height 14
click at [157, 332] on span "Meets" at bounding box center [160, 332] width 24 height 14
click at [162, 386] on span "Meets" at bounding box center [160, 387] width 24 height 14
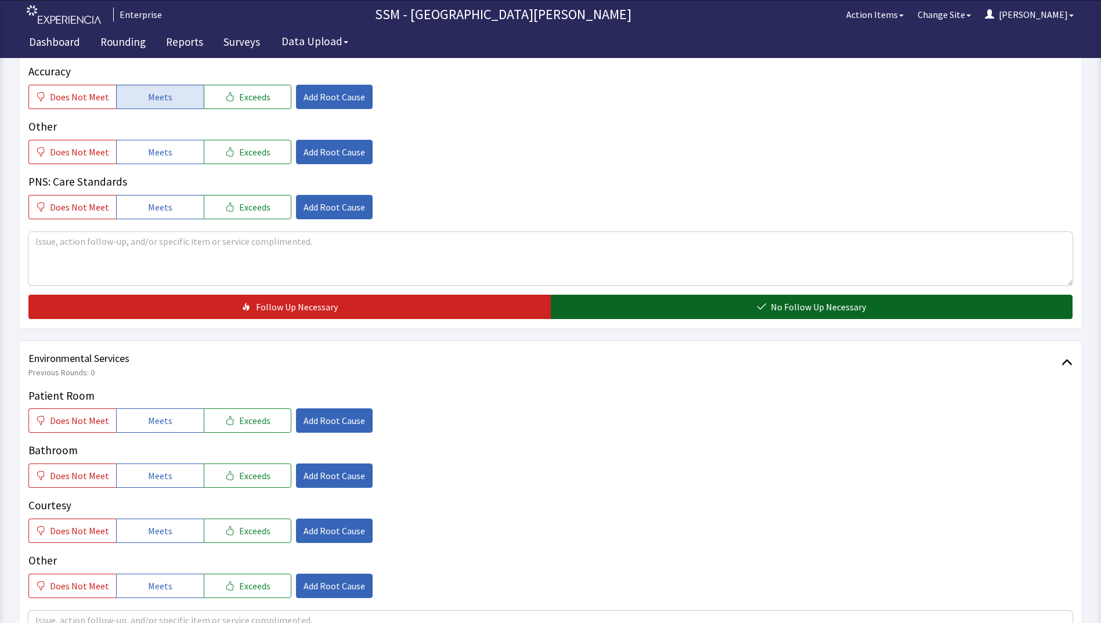
click at [698, 309] on button "No Follow Up Necessary" at bounding box center [812, 307] width 522 height 24
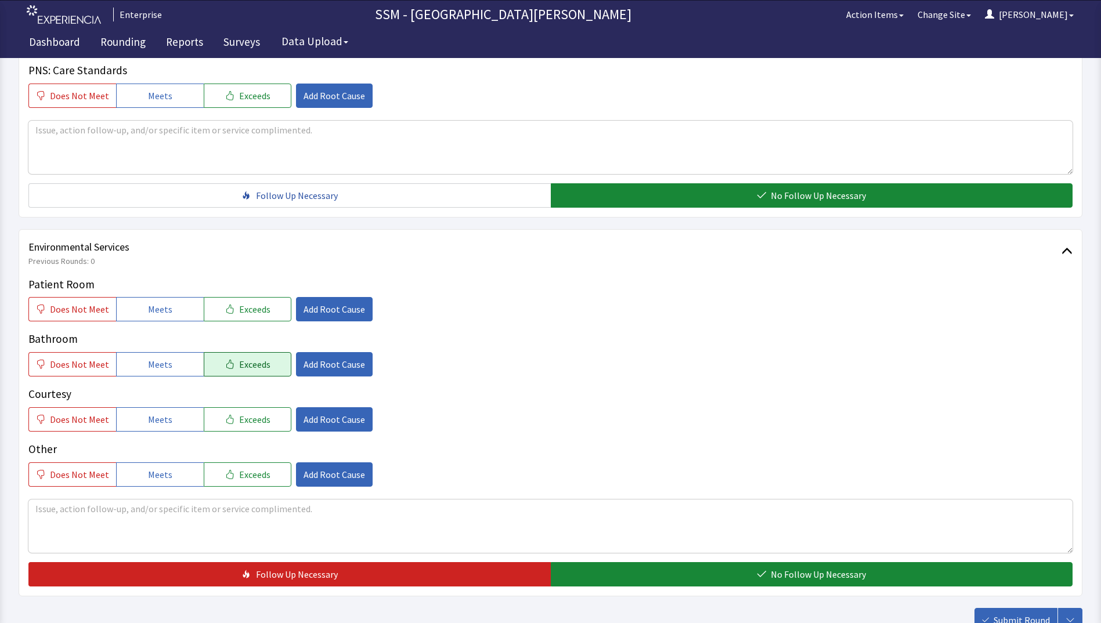
scroll to position [1068, 0]
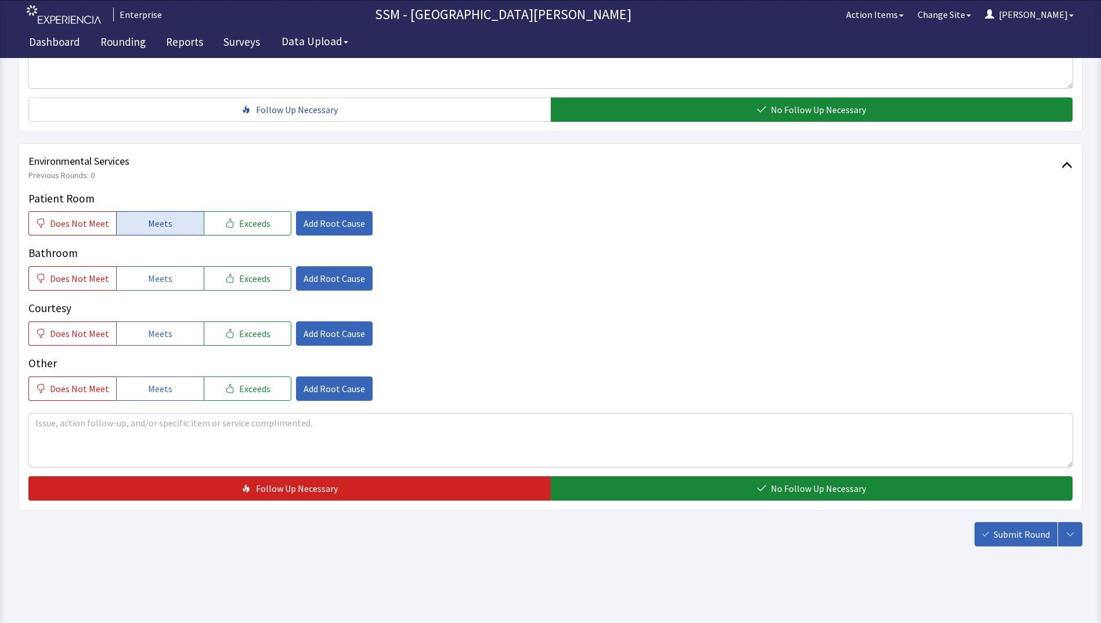
click at [151, 221] on span "Meets" at bounding box center [160, 223] width 24 height 14
click at [155, 282] on span "Meets" at bounding box center [160, 279] width 24 height 14
click at [163, 334] on span "Meets" at bounding box center [160, 334] width 24 height 14
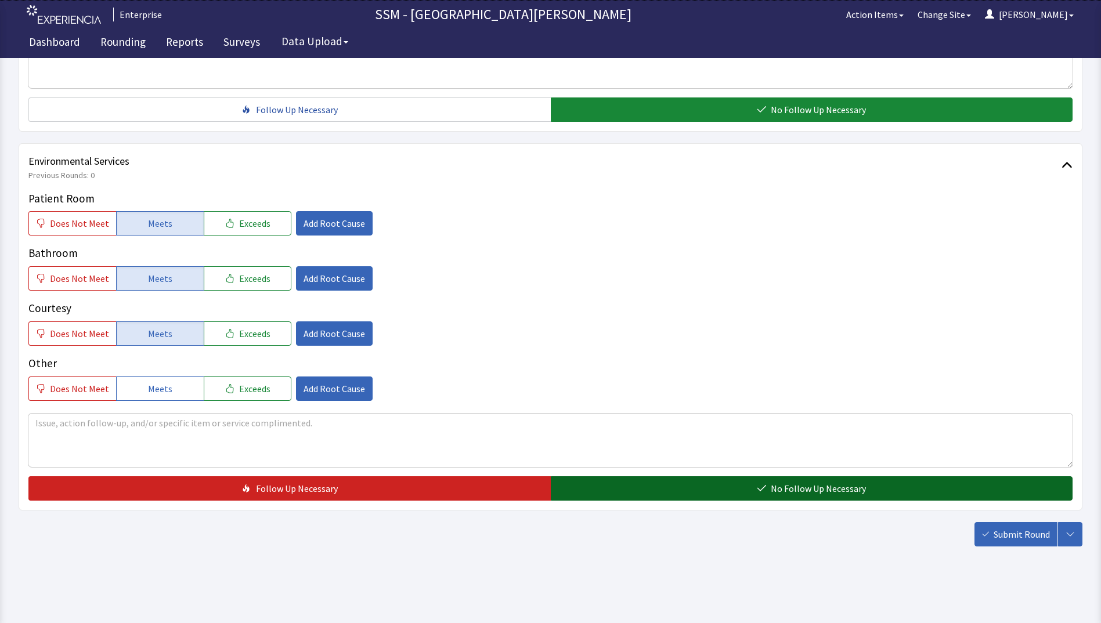
click at [680, 497] on button "No Follow Up Necessary" at bounding box center [812, 489] width 522 height 24
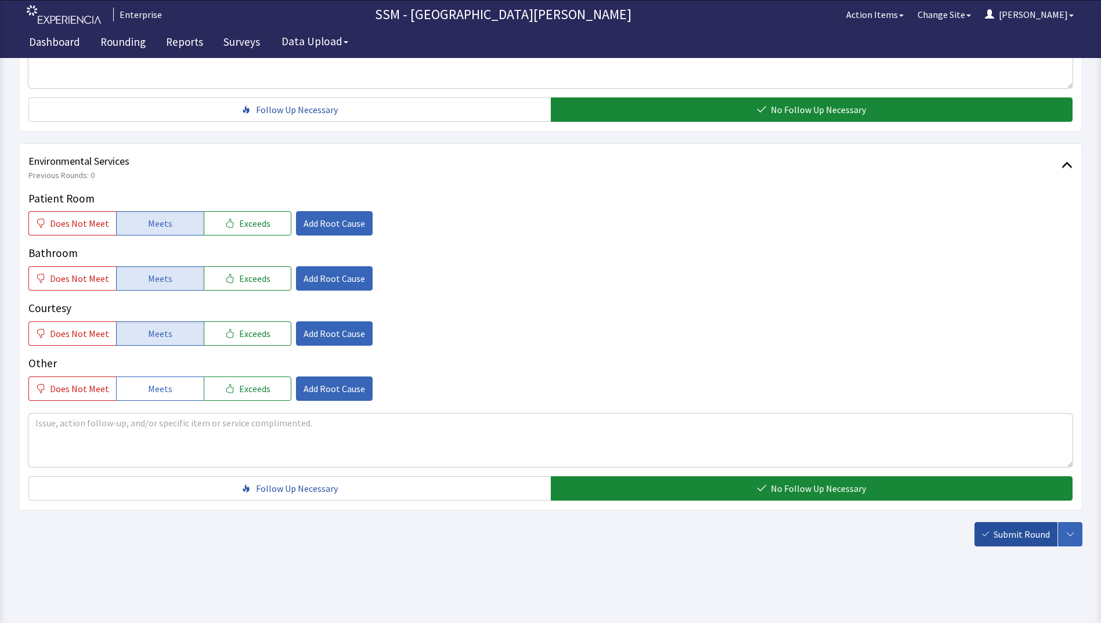
click at [1001, 536] on span "Submit Round" at bounding box center [1022, 535] width 56 height 14
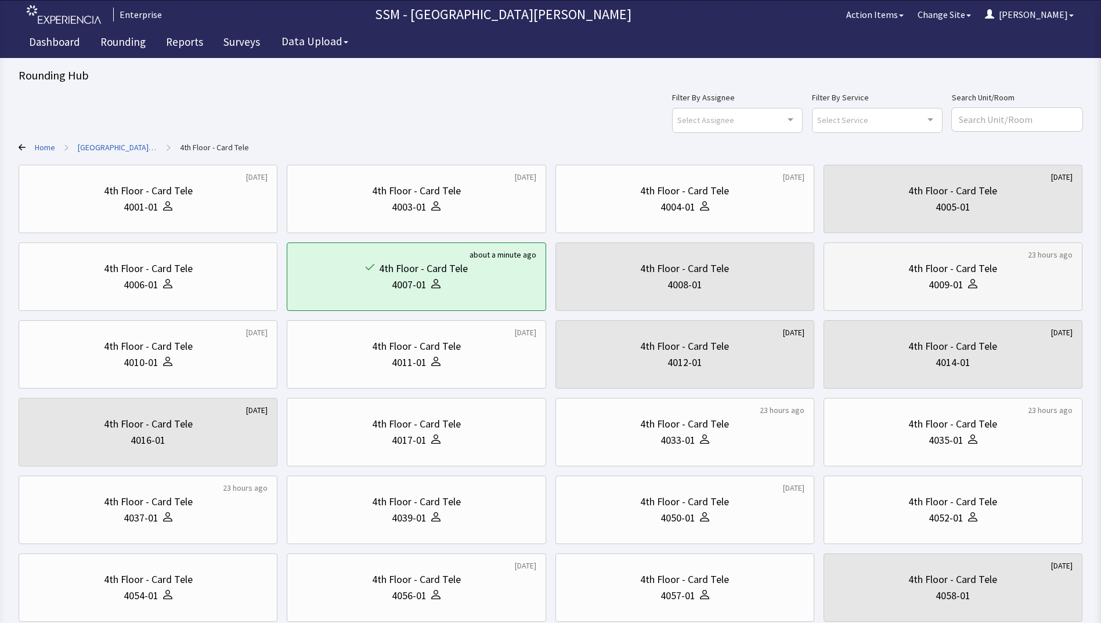
click at [939, 293] on div "4th Floor - Card Tele 4009-01" at bounding box center [952, 277] width 239 height 56
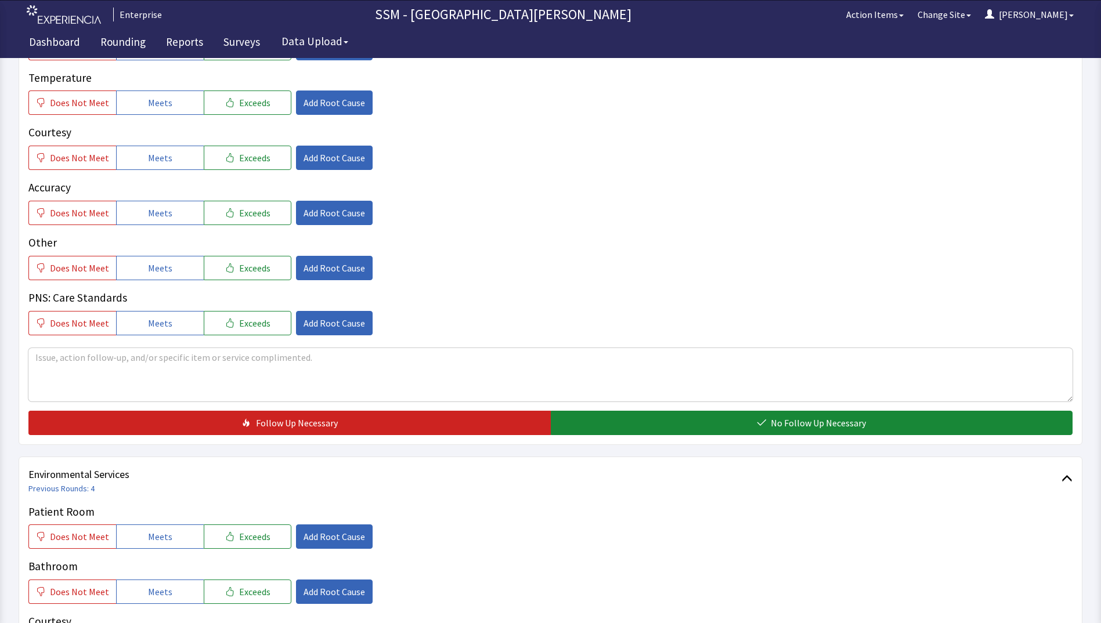
scroll to position [1045, 0]
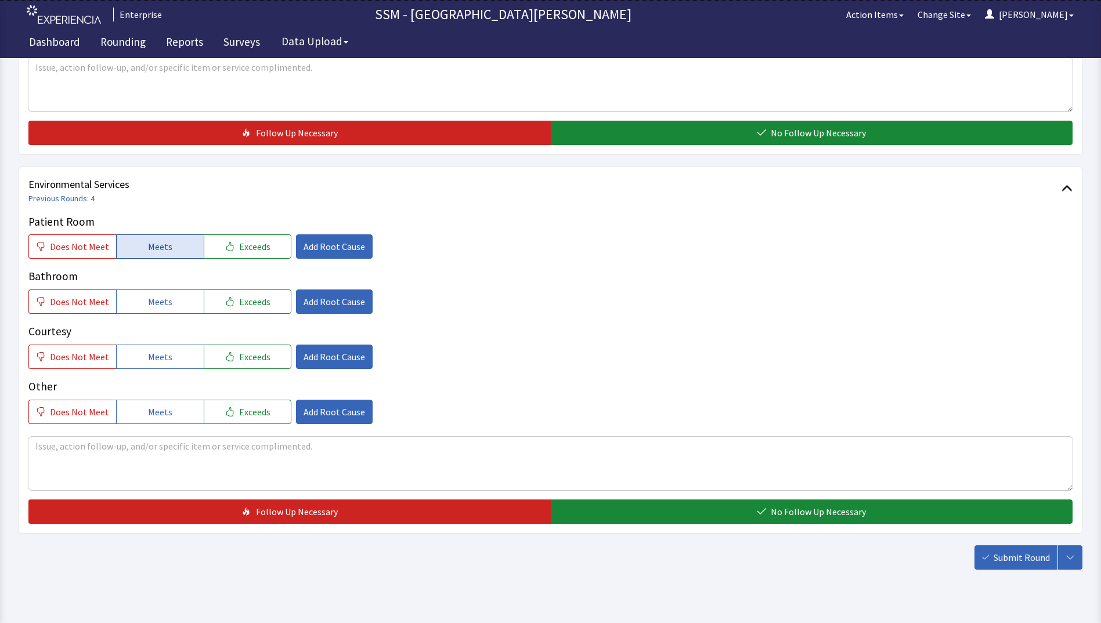
click at [139, 251] on button "Meets" at bounding box center [160, 246] width 88 height 24
click at [143, 307] on button "Meets" at bounding box center [160, 302] width 88 height 24
click at [148, 356] on span "Meets" at bounding box center [160, 357] width 24 height 14
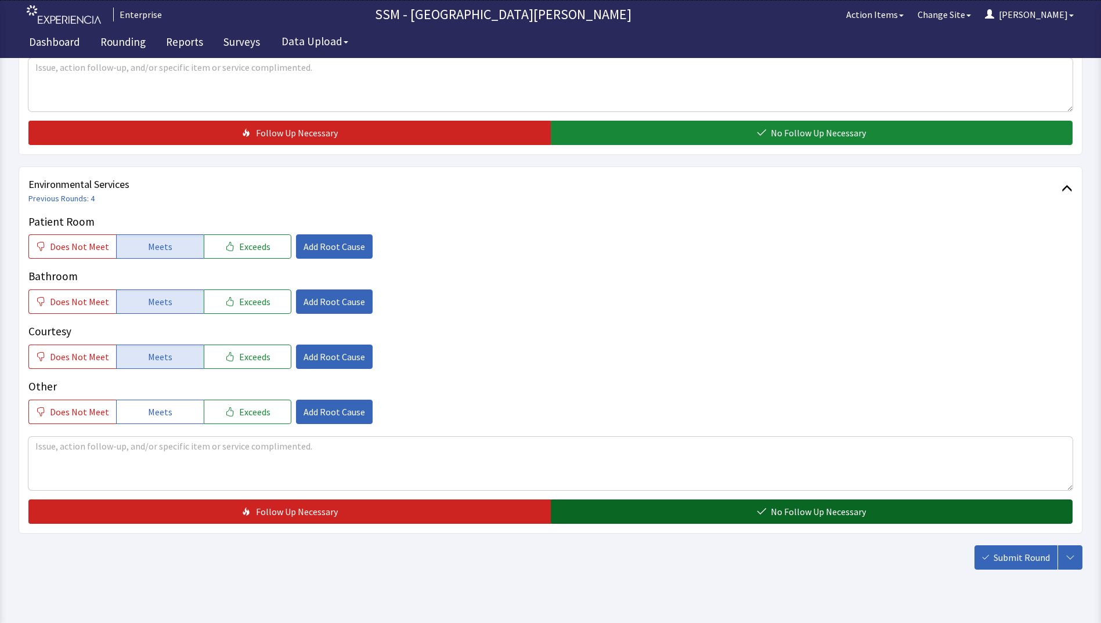
click at [596, 511] on button "No Follow Up Necessary" at bounding box center [812, 512] width 522 height 24
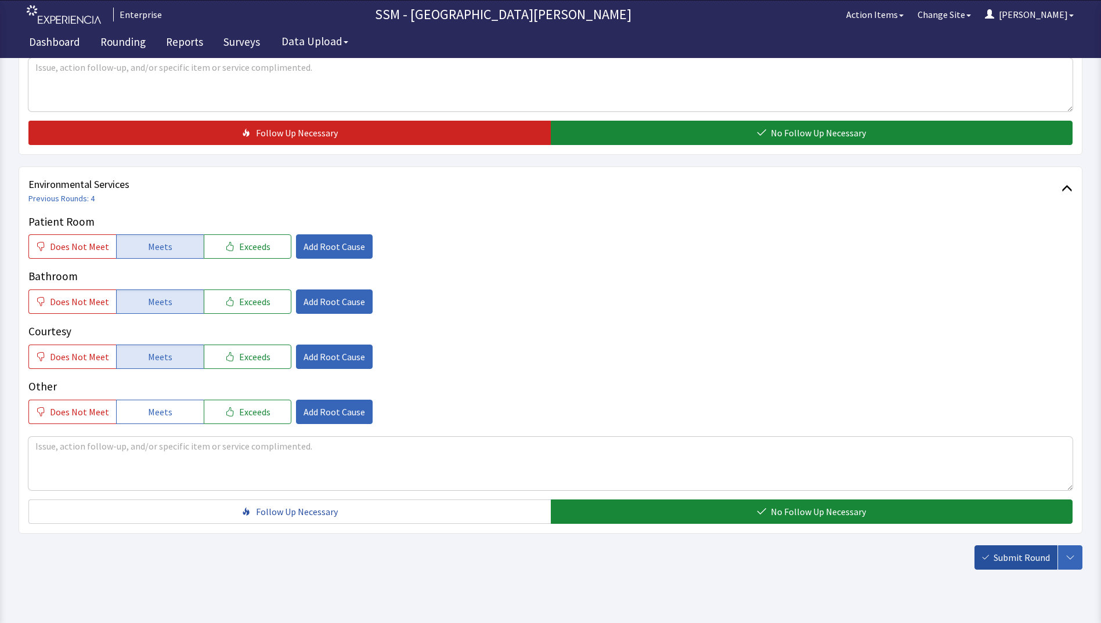
click at [1030, 561] on span "Submit Round" at bounding box center [1022, 558] width 56 height 14
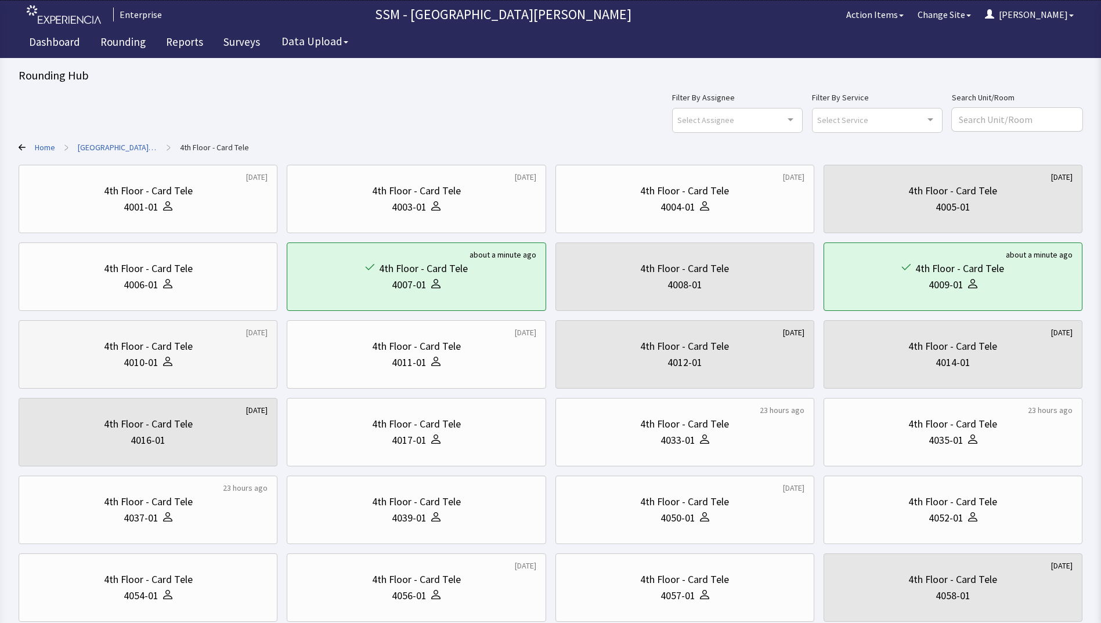
click at [142, 363] on div "4010-01" at bounding box center [141, 363] width 35 height 16
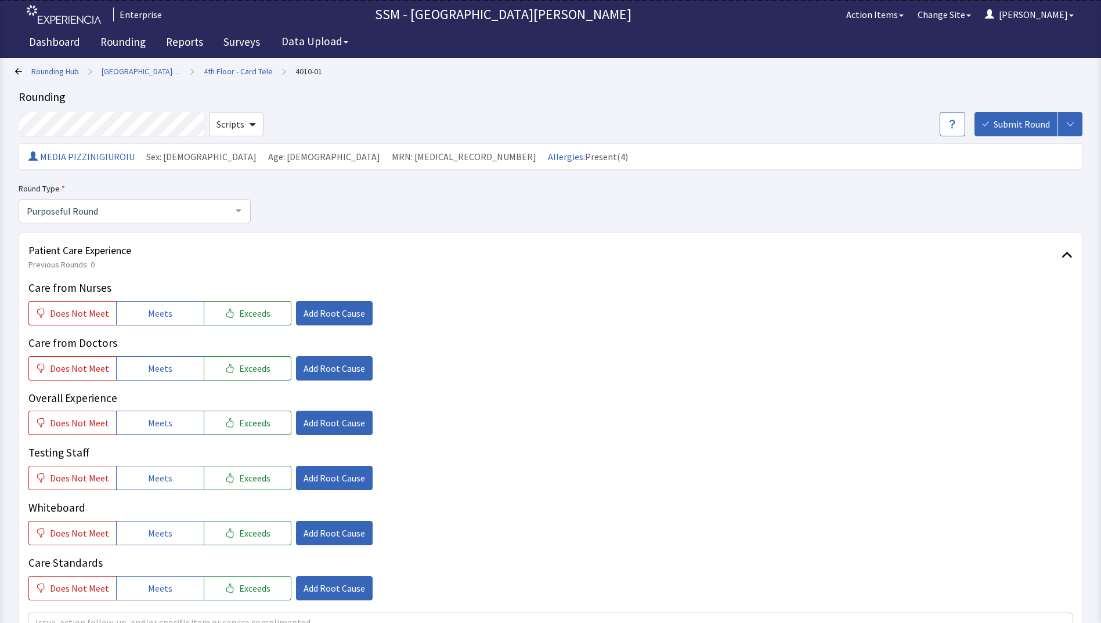
click at [17, 69] on icon at bounding box center [18, 71] width 7 height 6
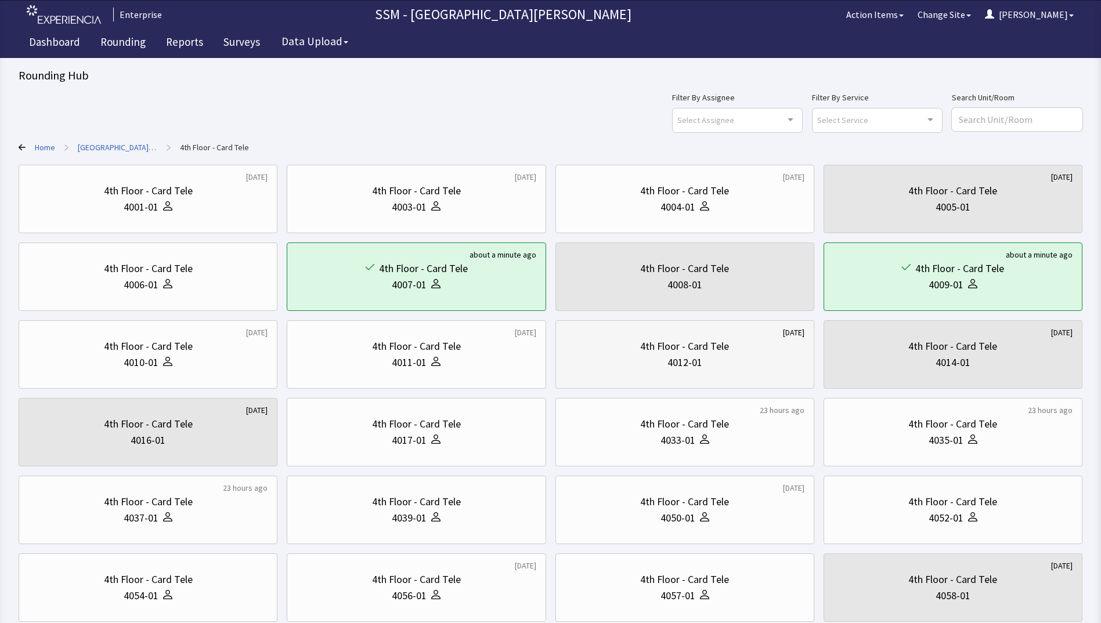
click at [629, 365] on div "4012-01" at bounding box center [684, 363] width 239 height 16
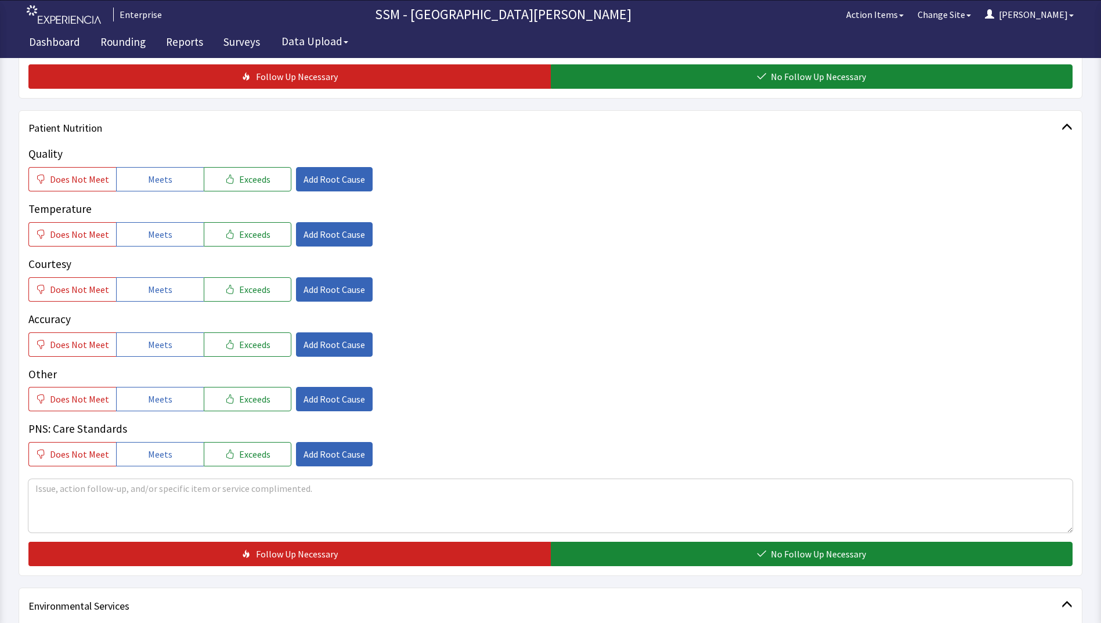
scroll to position [580, 0]
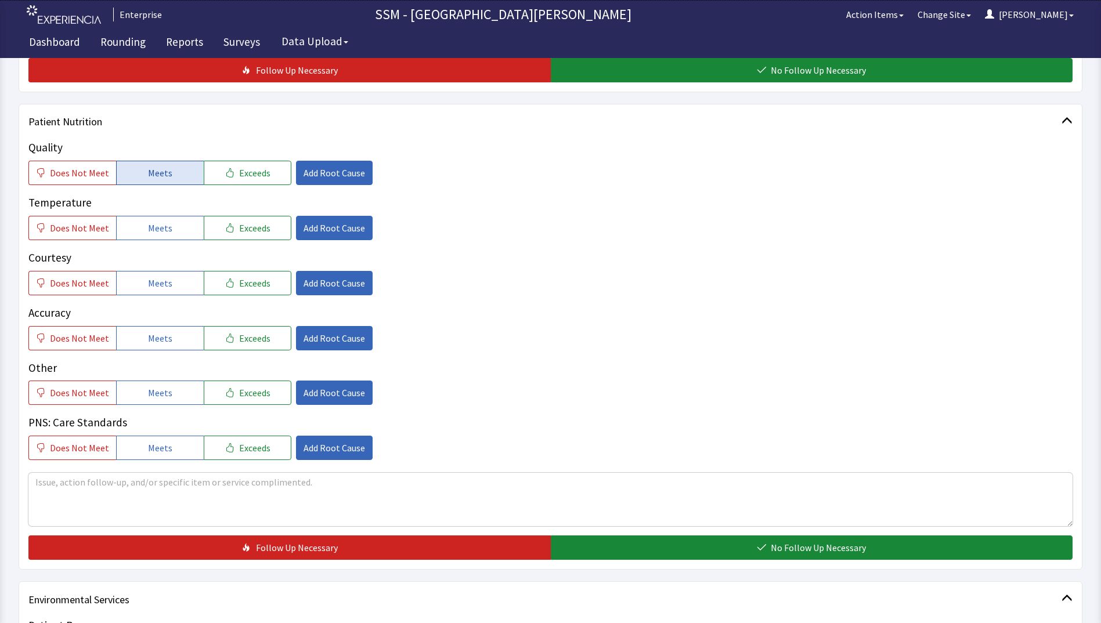
click at [130, 172] on button "Meets" at bounding box center [160, 173] width 88 height 24
click at [157, 236] on button "Meets" at bounding box center [160, 228] width 88 height 24
click at [157, 277] on span "Meets" at bounding box center [160, 283] width 24 height 14
click at [148, 337] on span "Meets" at bounding box center [160, 338] width 24 height 14
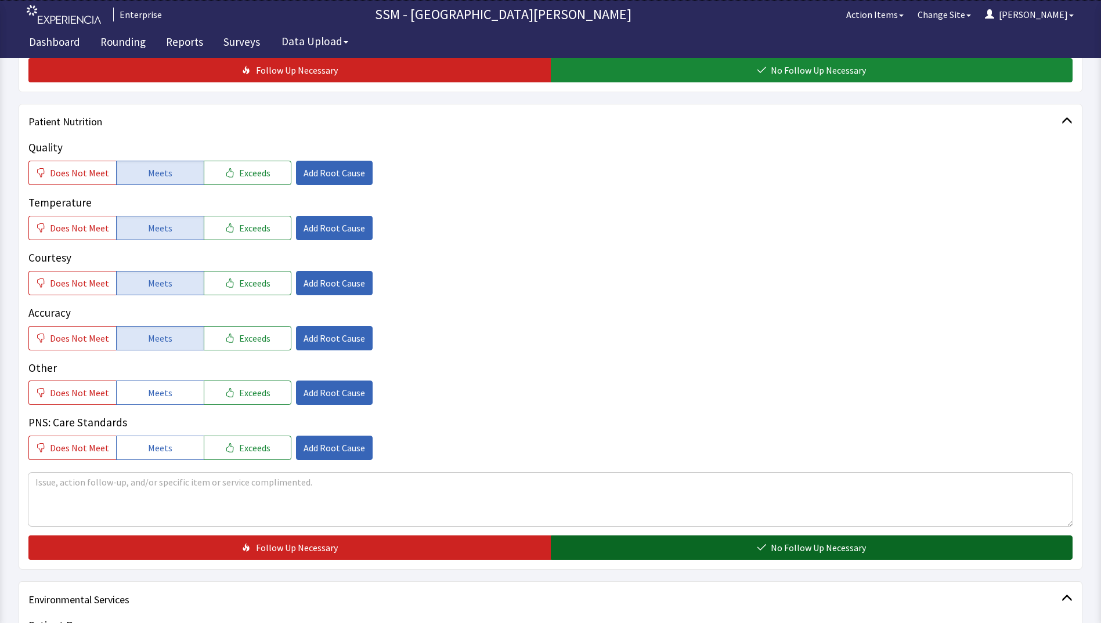
click at [686, 554] on button "No Follow Up Necessary" at bounding box center [812, 548] width 522 height 24
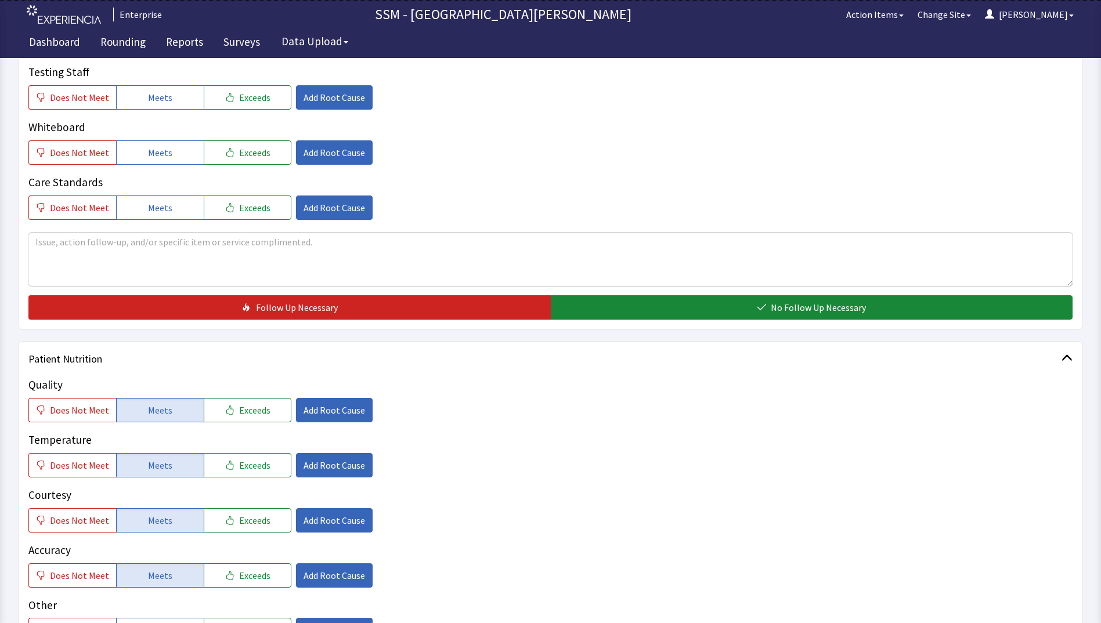
scroll to position [58, 0]
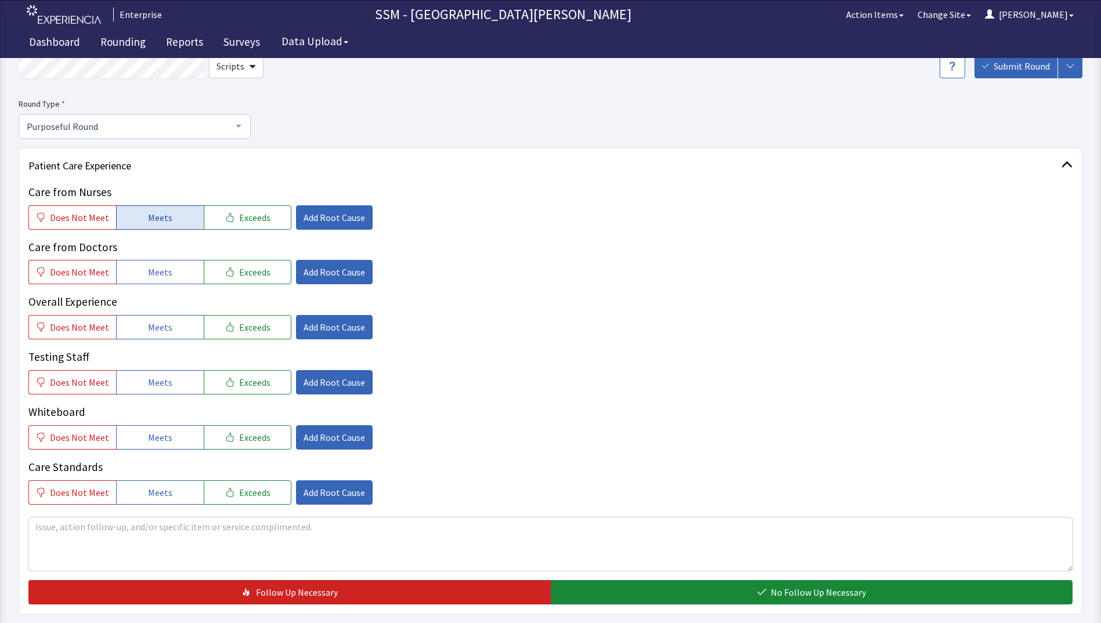
click at [142, 225] on button "Meets" at bounding box center [160, 217] width 88 height 24
click at [158, 269] on span "Meets" at bounding box center [160, 272] width 24 height 14
click at [158, 333] on span "Meets" at bounding box center [160, 327] width 24 height 14
click at [163, 392] on button "Meets" at bounding box center [160, 382] width 88 height 24
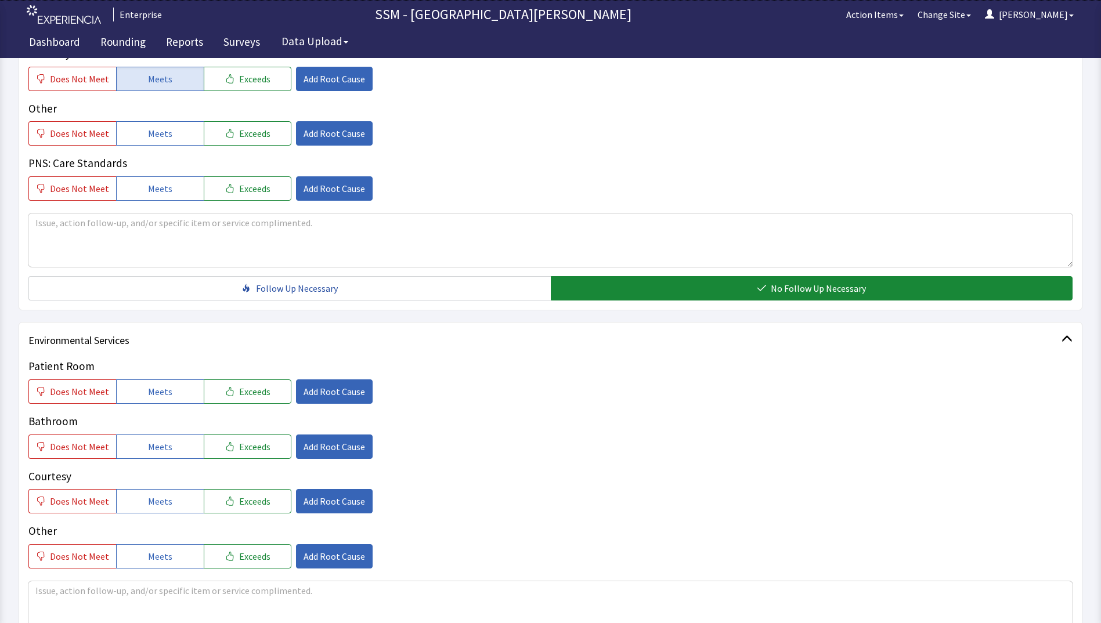
scroll to position [929, 0]
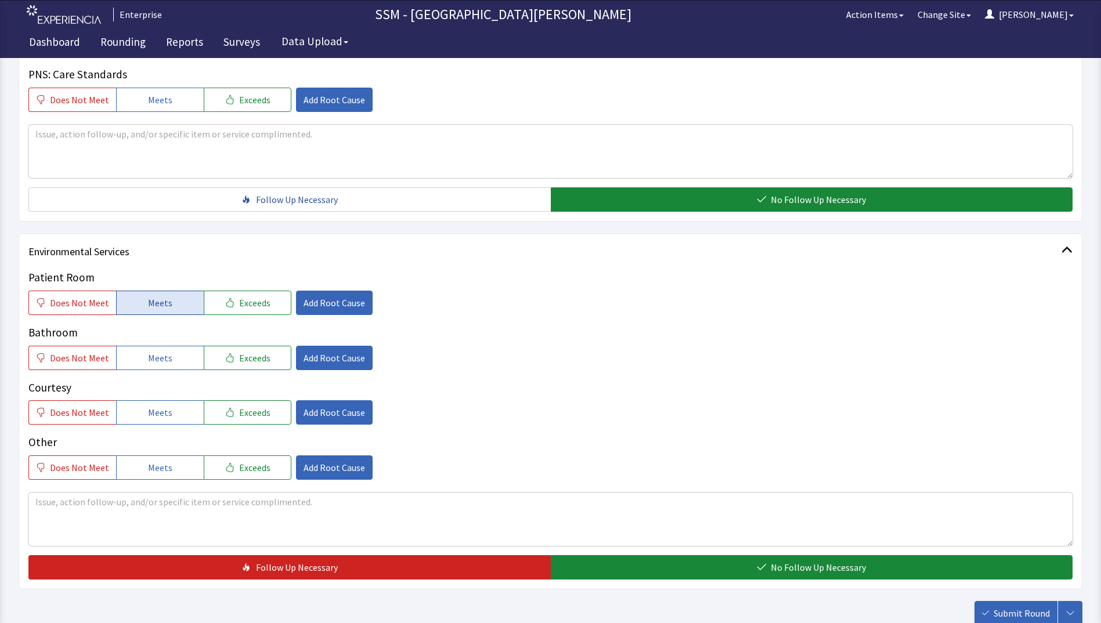
click at [149, 307] on span "Meets" at bounding box center [160, 303] width 24 height 14
click at [148, 353] on span "Meets" at bounding box center [160, 358] width 24 height 14
click at [148, 407] on span "Meets" at bounding box center [160, 413] width 24 height 14
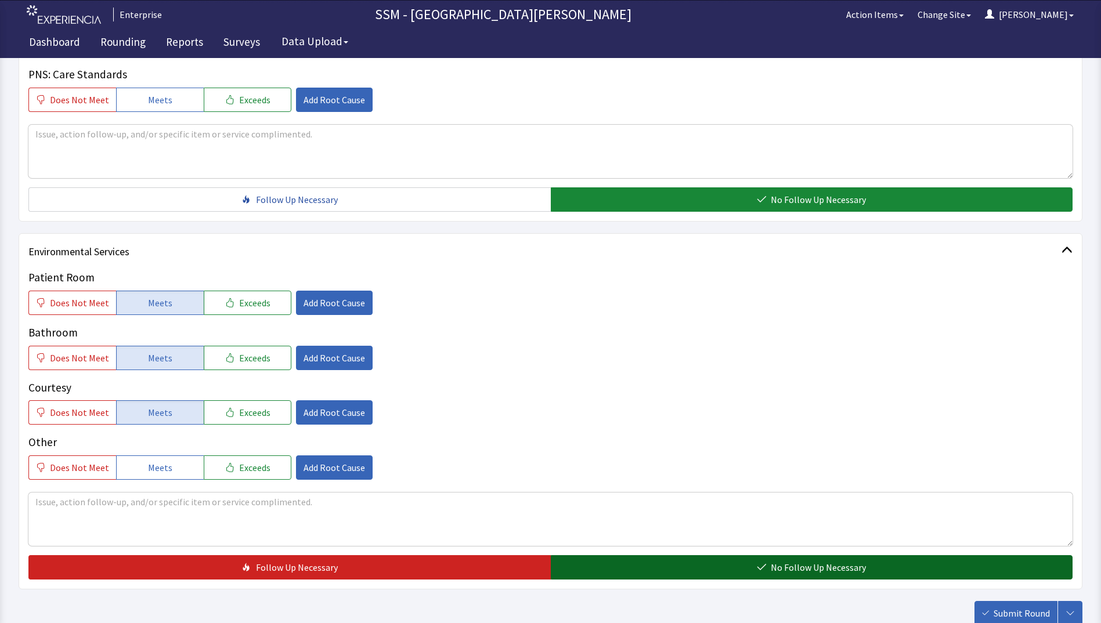
click at [640, 569] on button "No Follow Up Necessary" at bounding box center [812, 567] width 522 height 24
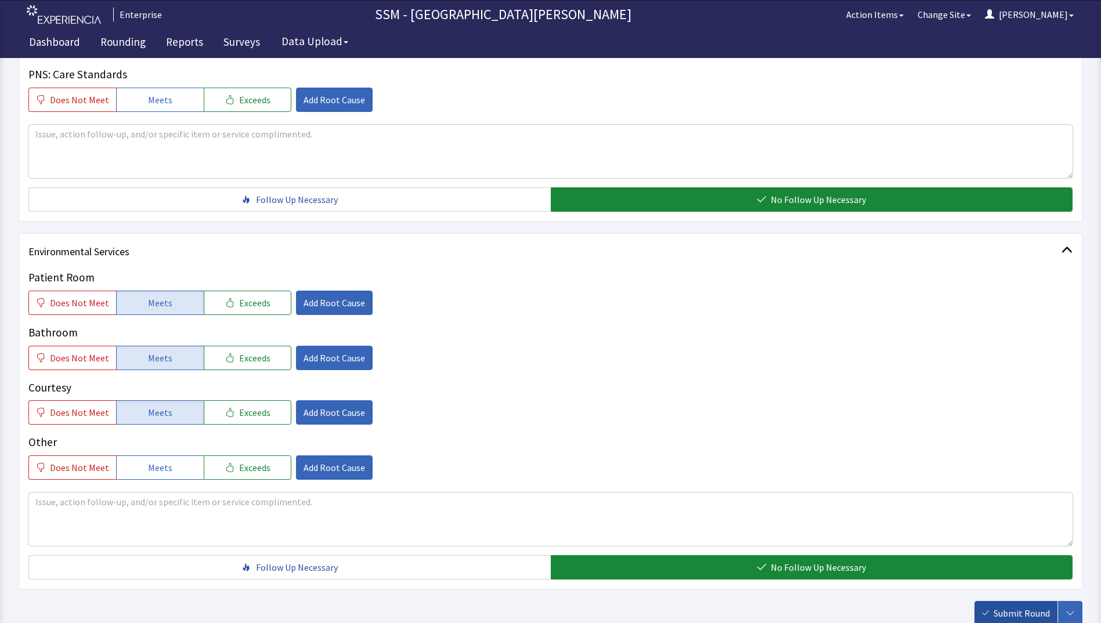
click at [999, 612] on span "Submit Round" at bounding box center [1022, 614] width 56 height 14
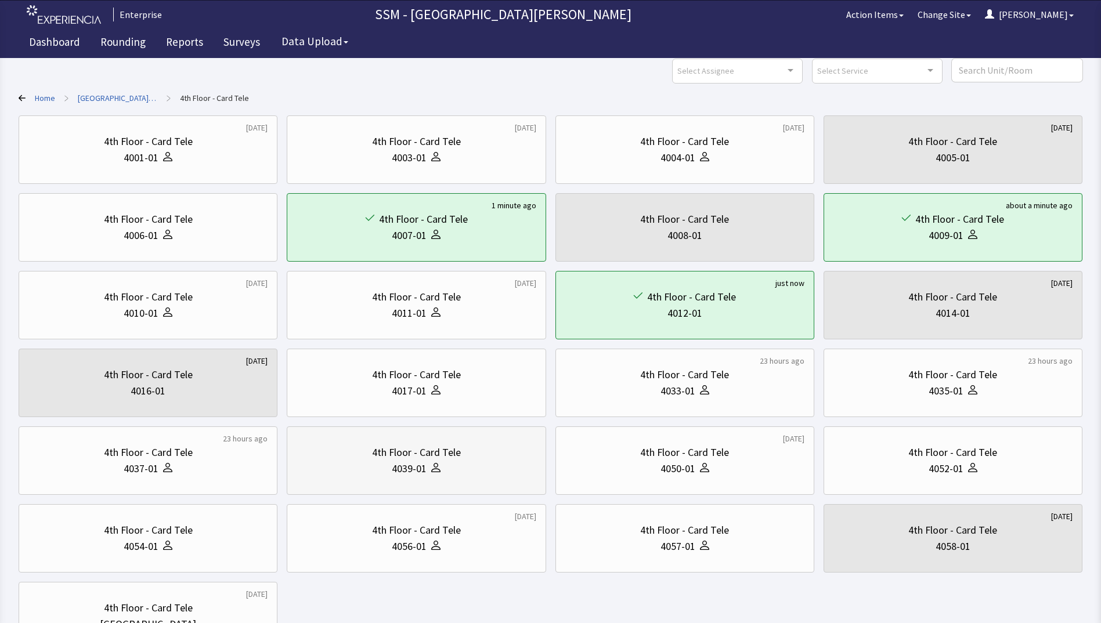
scroll to position [153, 0]
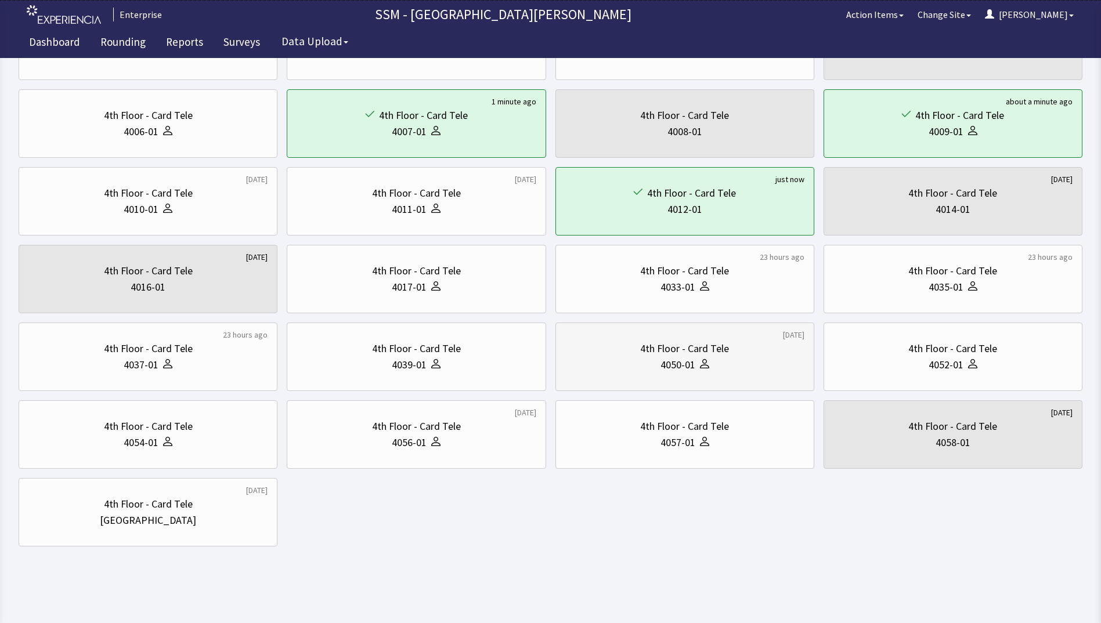
click at [744, 373] on div "4050-01" at bounding box center [684, 365] width 239 height 16
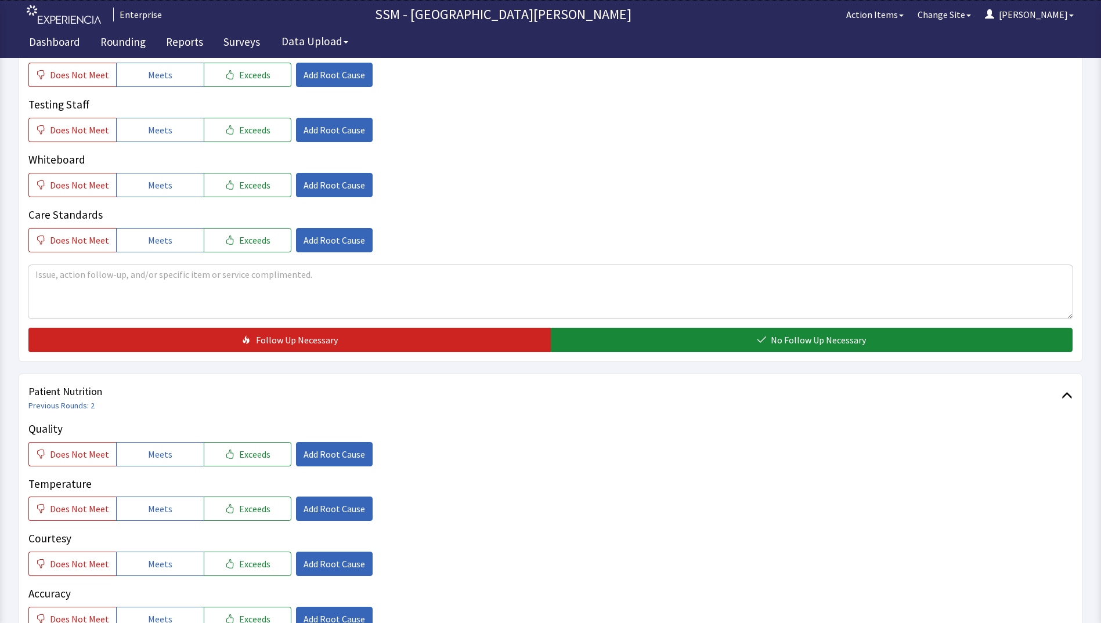
scroll to position [697, 0]
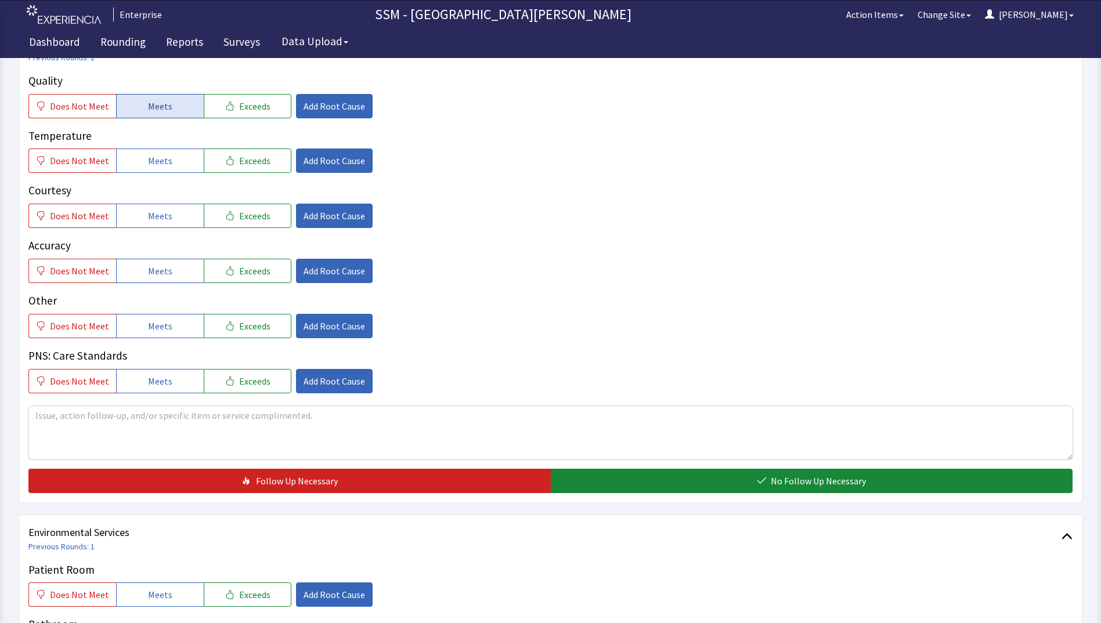
click at [165, 104] on span "Meets" at bounding box center [160, 106] width 24 height 14
click at [159, 157] on span "Meets" at bounding box center [160, 161] width 24 height 14
click at [160, 211] on span "Meets" at bounding box center [160, 216] width 24 height 14
click at [167, 267] on button "Meets" at bounding box center [160, 271] width 88 height 24
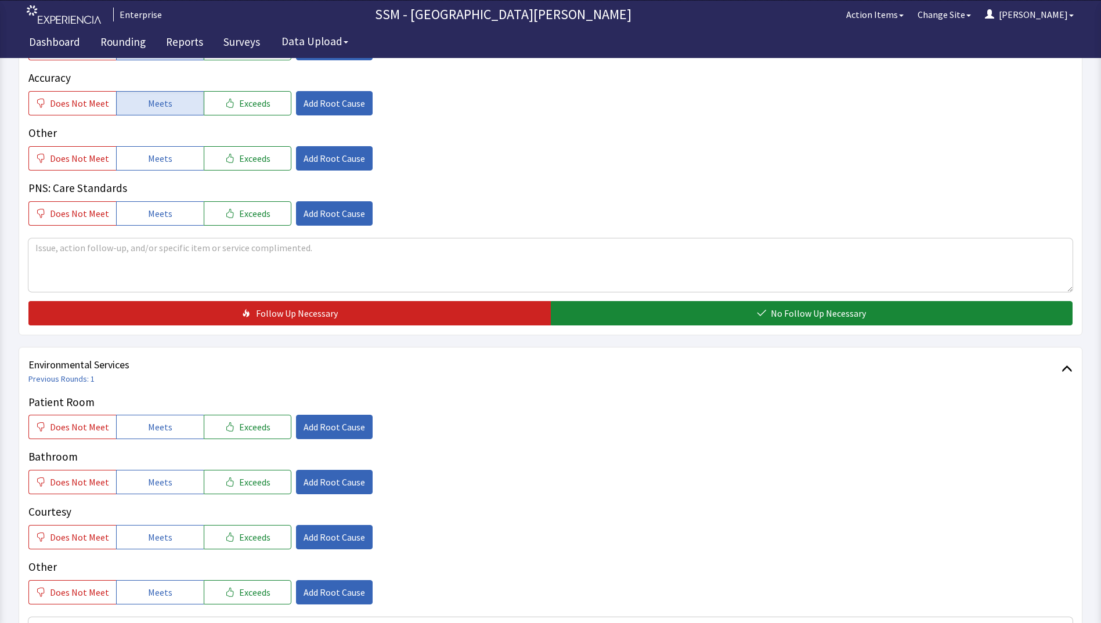
scroll to position [987, 0]
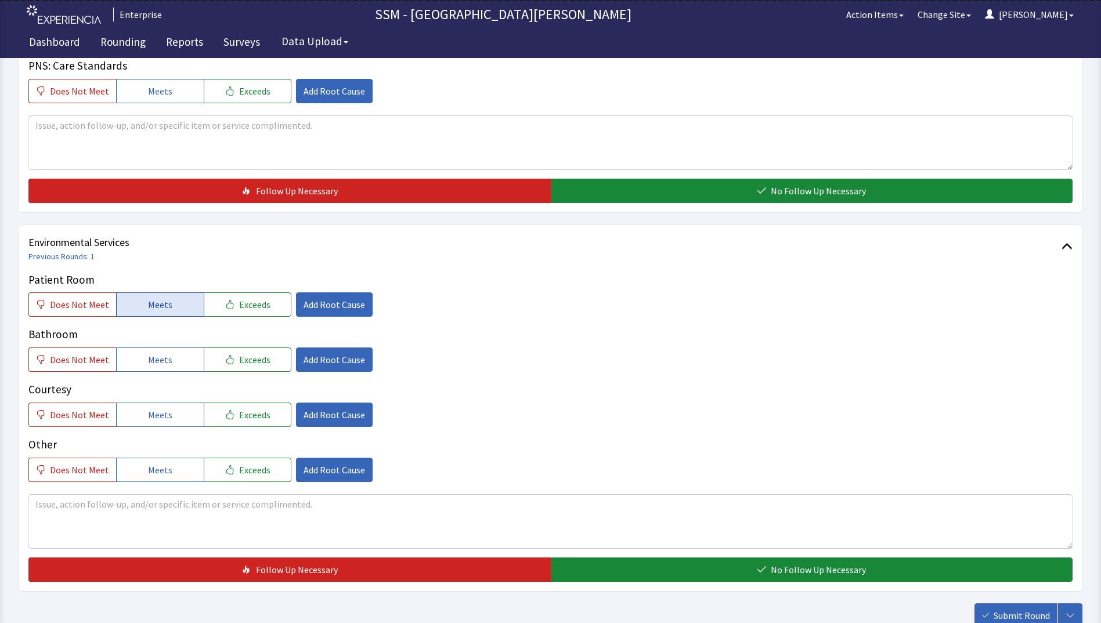
click at [167, 311] on button "Meets" at bounding box center [160, 305] width 88 height 24
click at [178, 362] on button "Meets" at bounding box center [160, 360] width 88 height 24
click at [165, 420] on span "Meets" at bounding box center [160, 415] width 24 height 14
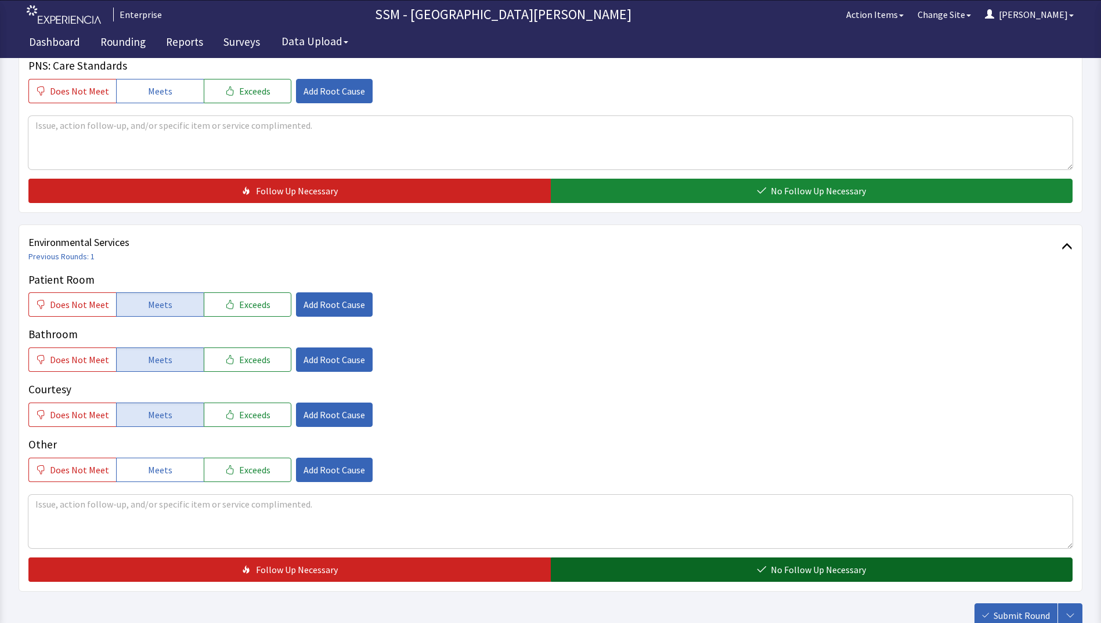
click at [633, 571] on button "No Follow Up Necessary" at bounding box center [812, 570] width 522 height 24
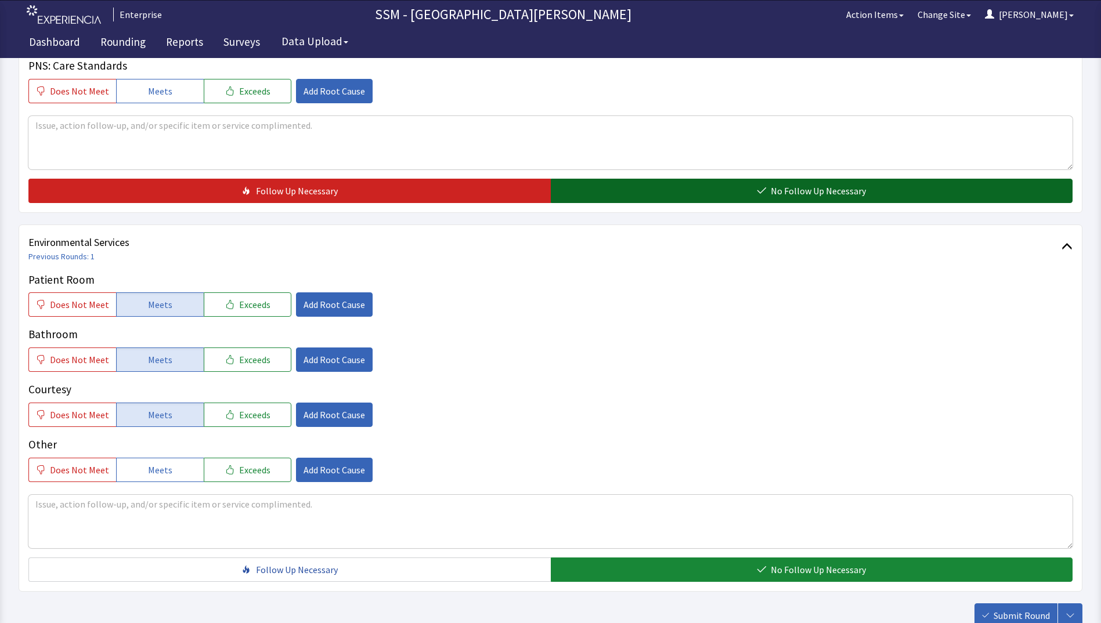
click at [728, 189] on button "No Follow Up Necessary" at bounding box center [812, 191] width 522 height 24
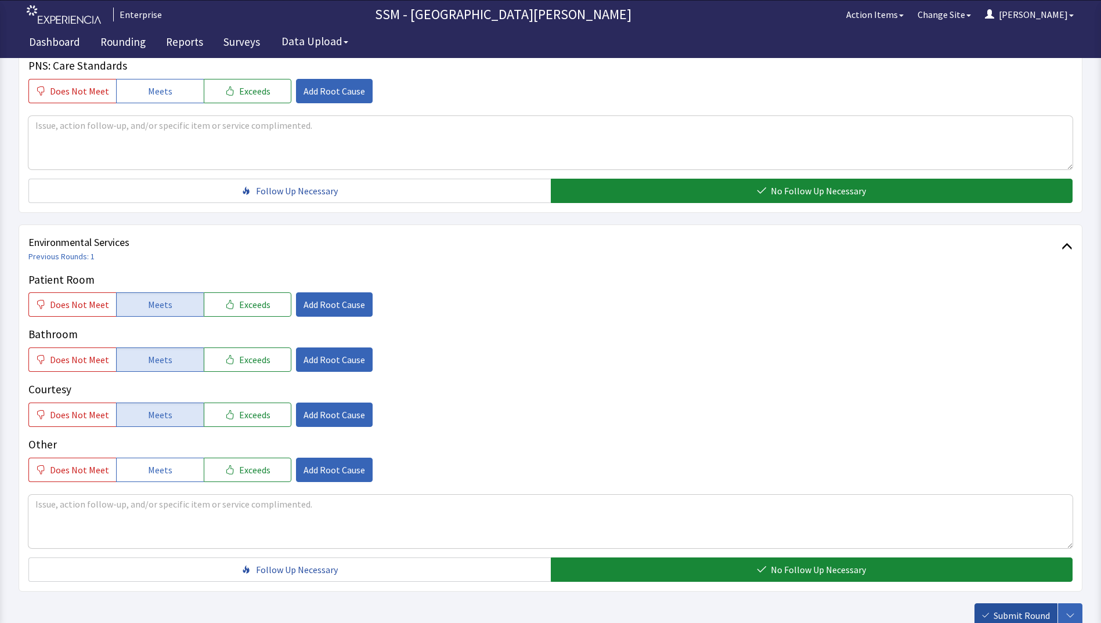
click at [987, 614] on icon "button" at bounding box center [985, 615] width 7 height 7
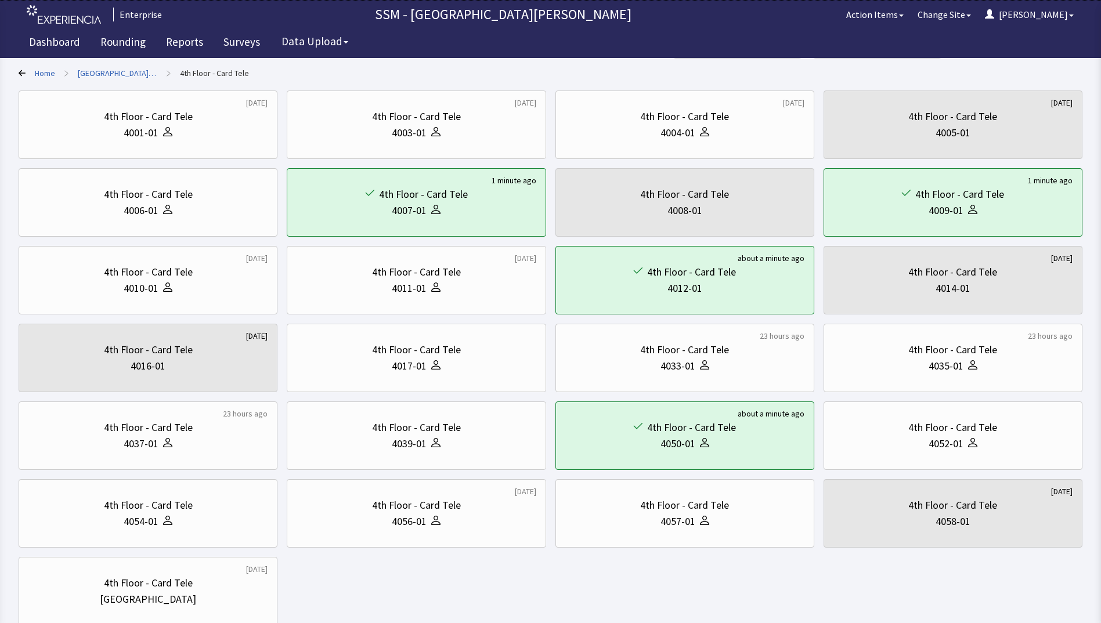
scroll to position [153, 0]
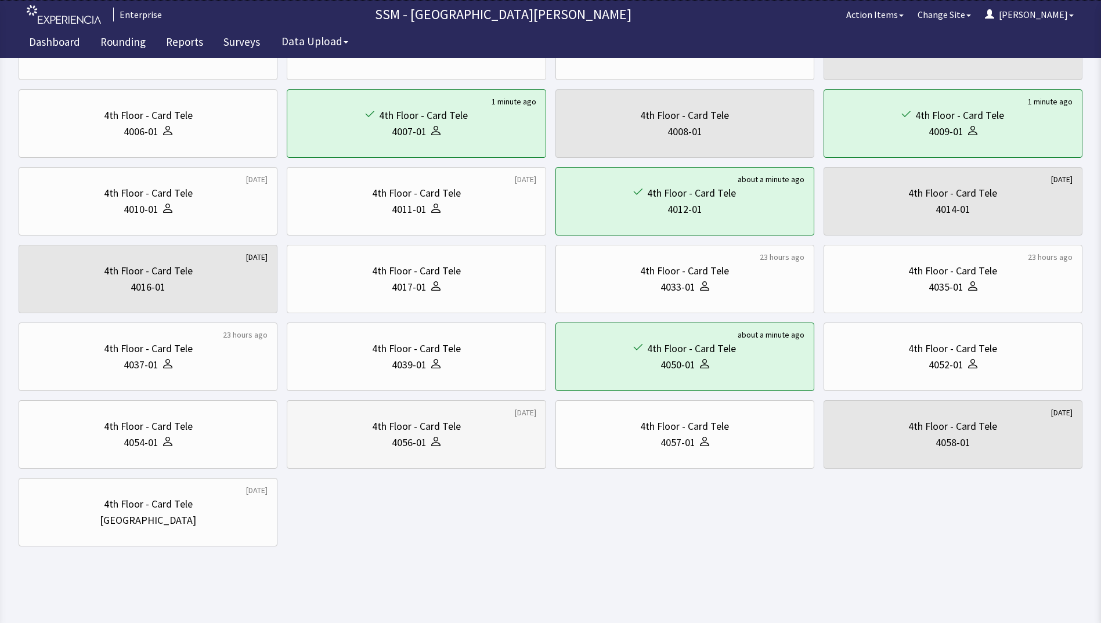
click at [427, 452] on div "4th Floor - Card Tele 4056-01" at bounding box center [416, 435] width 239 height 56
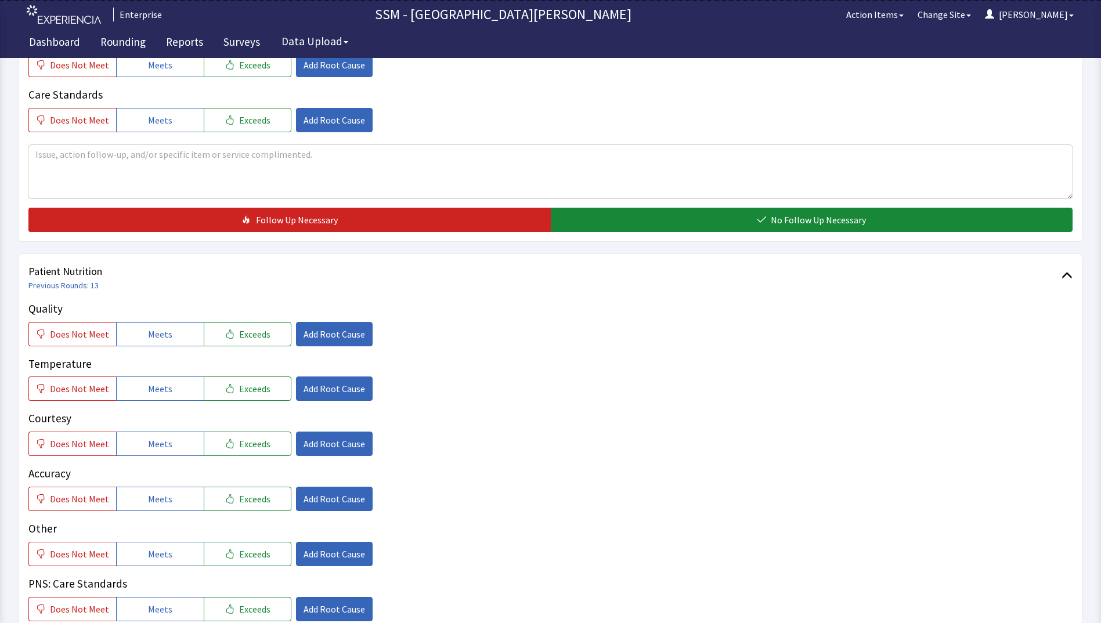
scroll to position [522, 0]
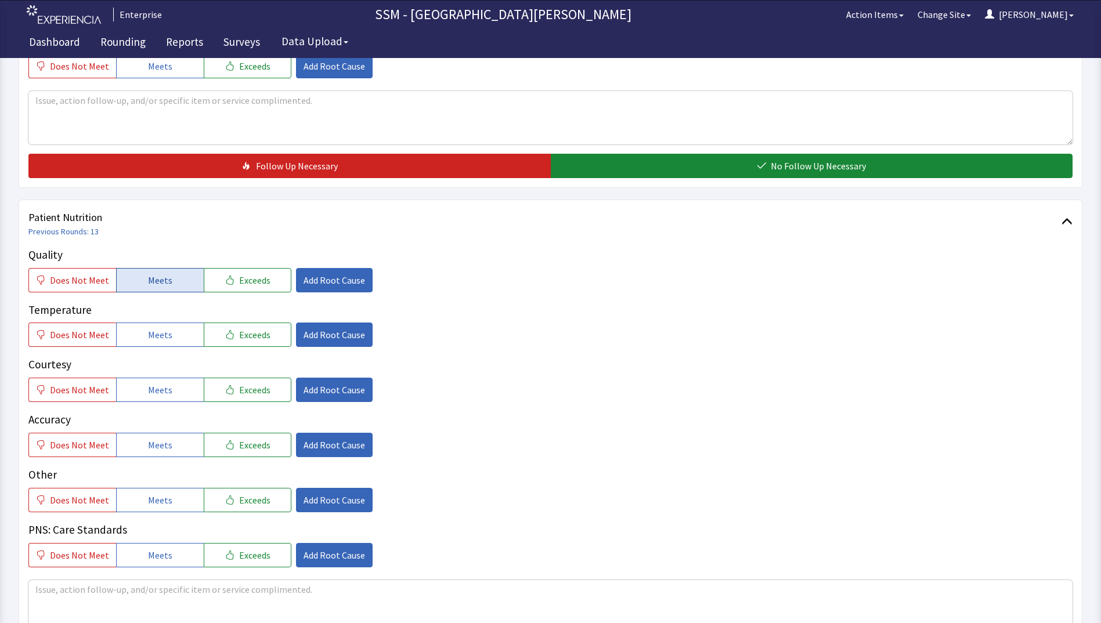
click at [147, 290] on button "Meets" at bounding box center [160, 280] width 88 height 24
click at [142, 327] on button "Meets" at bounding box center [160, 335] width 88 height 24
click at [148, 391] on span "Meets" at bounding box center [160, 390] width 24 height 14
click at [143, 442] on button "Meets" at bounding box center [160, 445] width 88 height 24
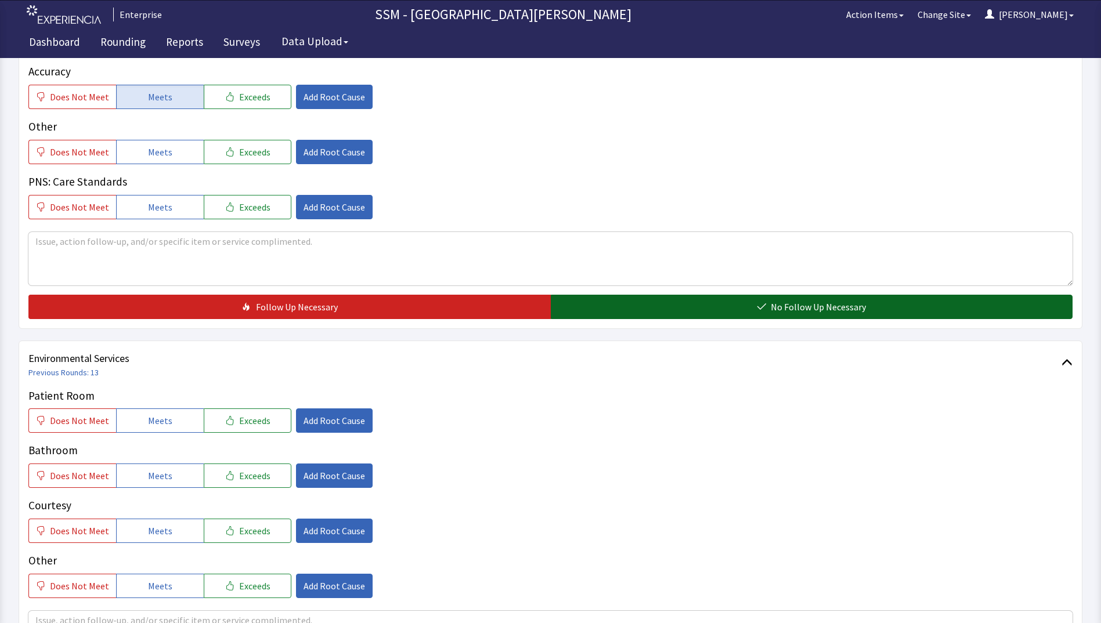
click at [701, 301] on button "No Follow Up Necessary" at bounding box center [812, 307] width 522 height 24
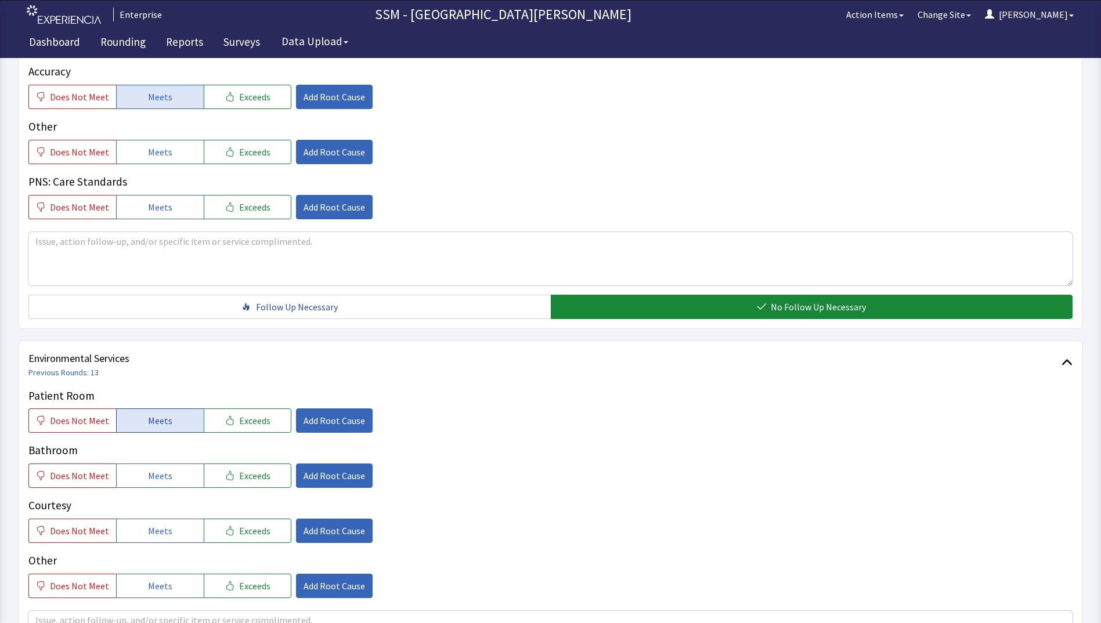
click at [160, 419] on span "Meets" at bounding box center [160, 421] width 24 height 14
click at [148, 478] on span "Meets" at bounding box center [160, 476] width 24 height 14
click at [163, 536] on span "Meets" at bounding box center [160, 531] width 24 height 14
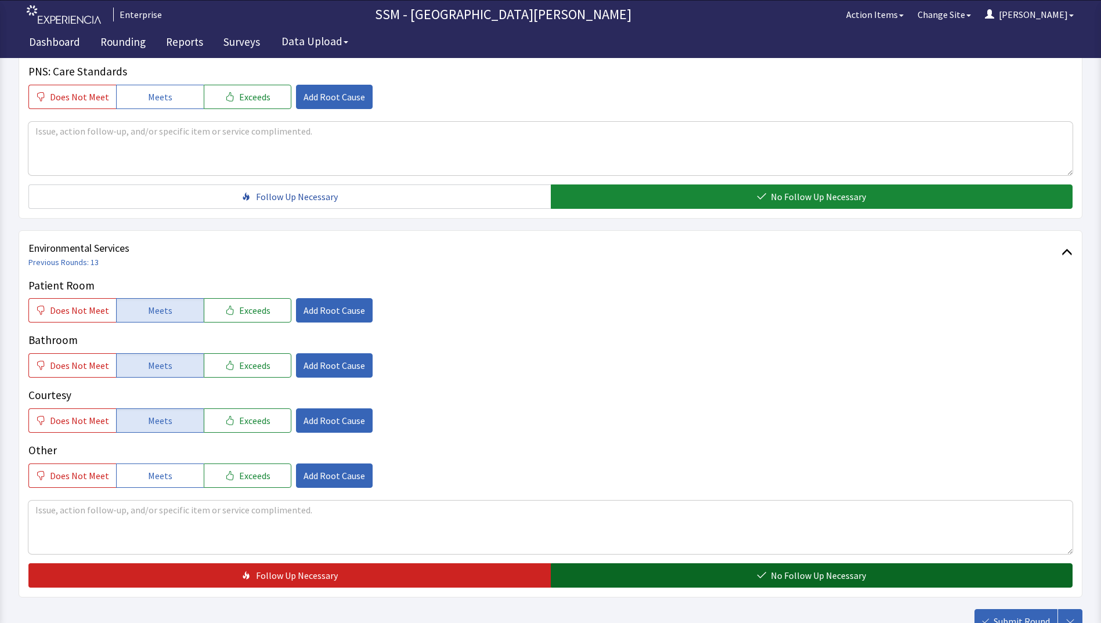
scroll to position [1068, 0]
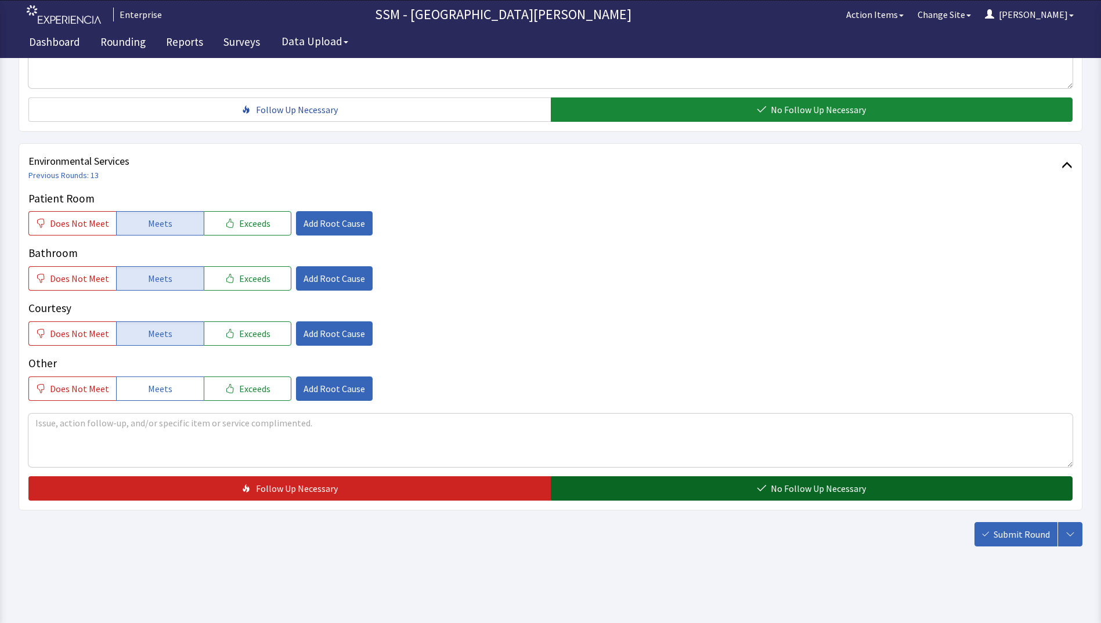
click at [776, 480] on button "No Follow Up Necessary" at bounding box center [812, 489] width 522 height 24
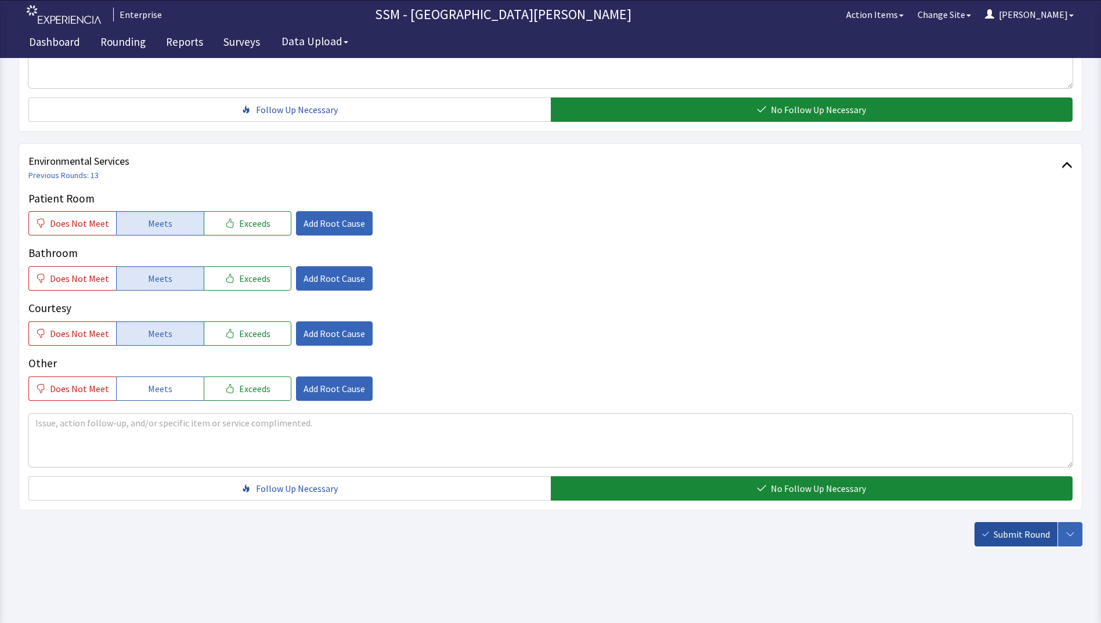
click at [1015, 540] on span "Submit Round" at bounding box center [1022, 535] width 56 height 14
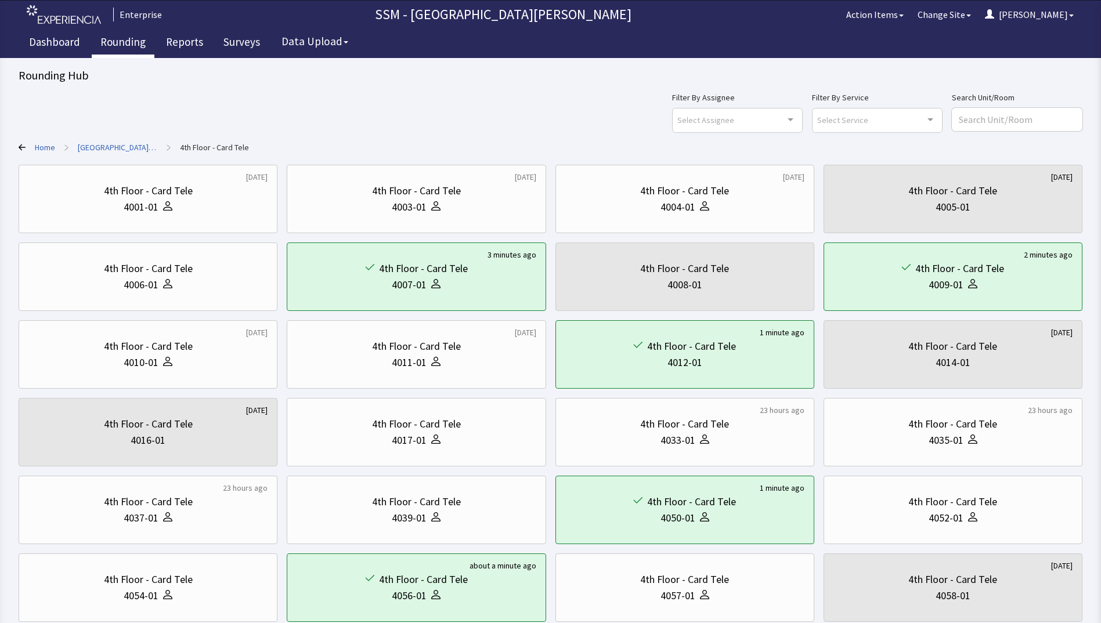
click at [117, 37] on link "Rounding" at bounding box center [123, 43] width 63 height 29
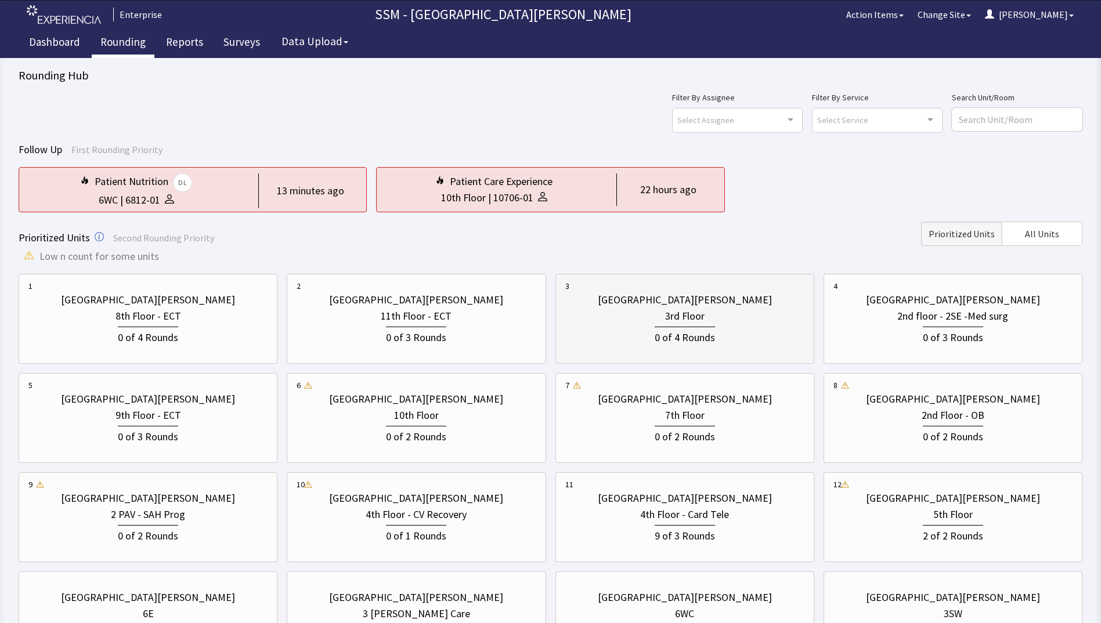
click at [669, 342] on div "0 of 4 Rounds" at bounding box center [685, 336] width 60 height 19
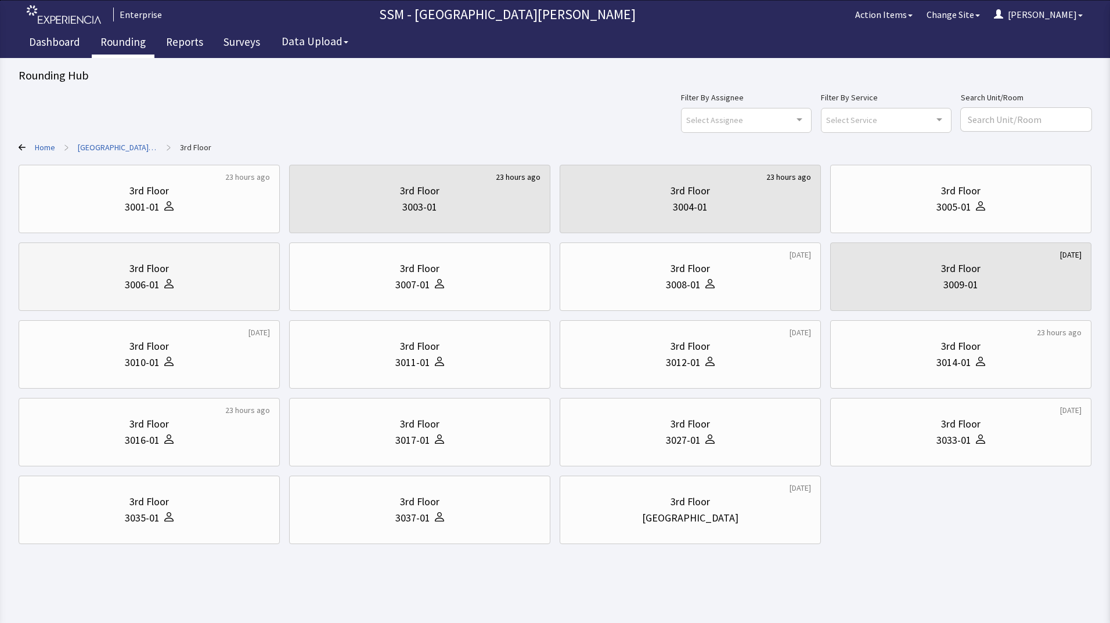
click at [216, 273] on div "3rd Floor" at bounding box center [148, 269] width 241 height 16
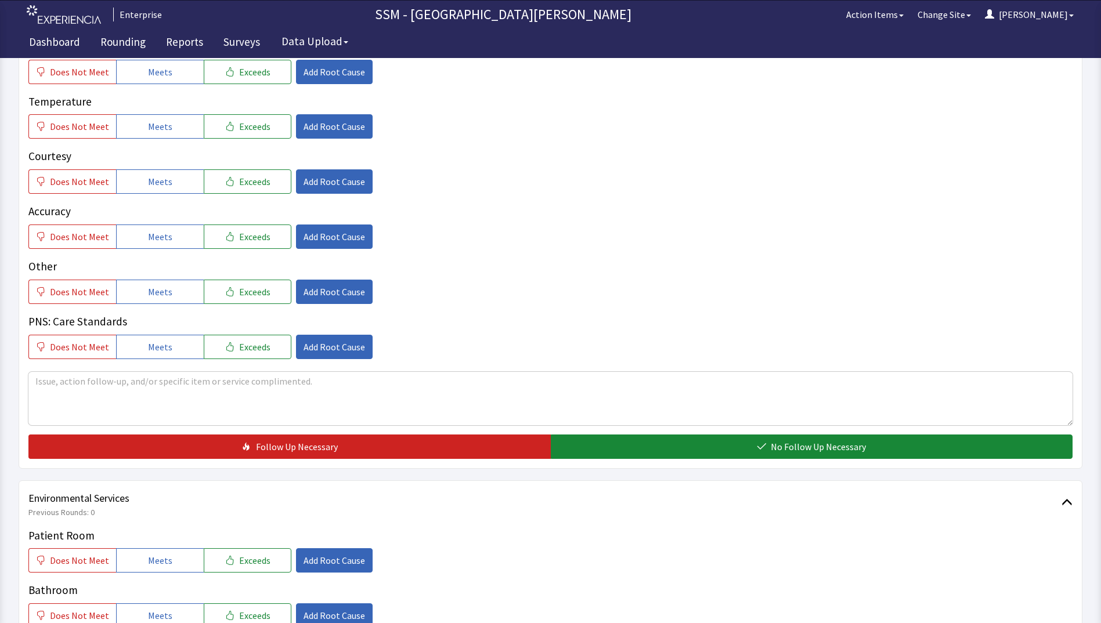
scroll to position [929, 0]
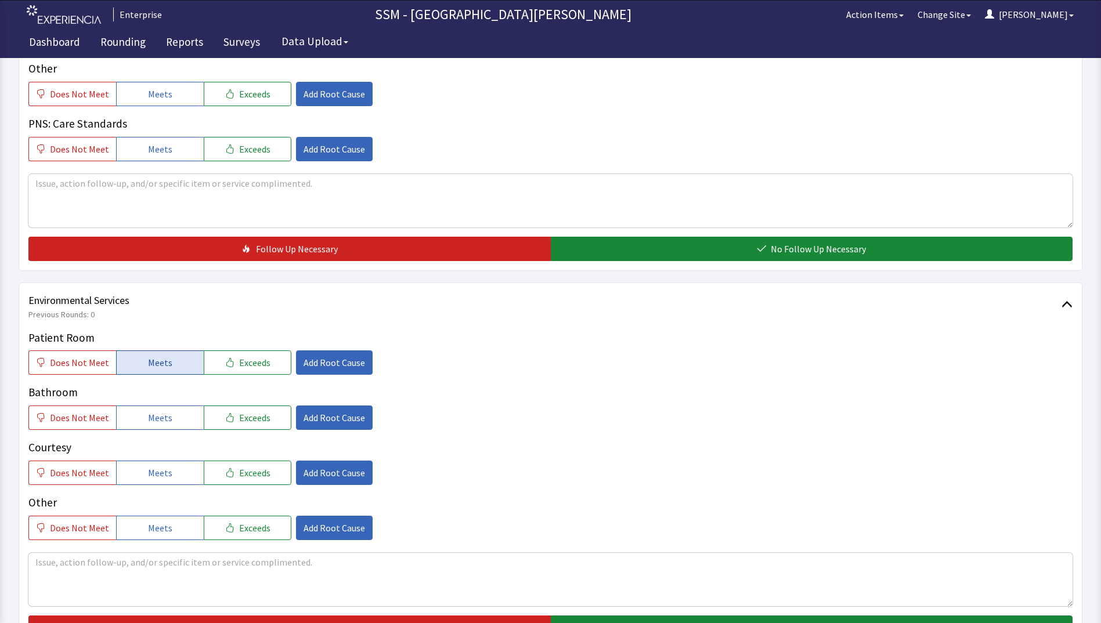
click at [143, 369] on button "Meets" at bounding box center [160, 363] width 88 height 24
drag, startPoint x: 146, startPoint y: 419, endPoint x: 152, endPoint y: 447, distance: 28.6
click at [148, 420] on span "Meets" at bounding box center [160, 418] width 24 height 14
click at [158, 480] on button "Meets" at bounding box center [160, 473] width 88 height 24
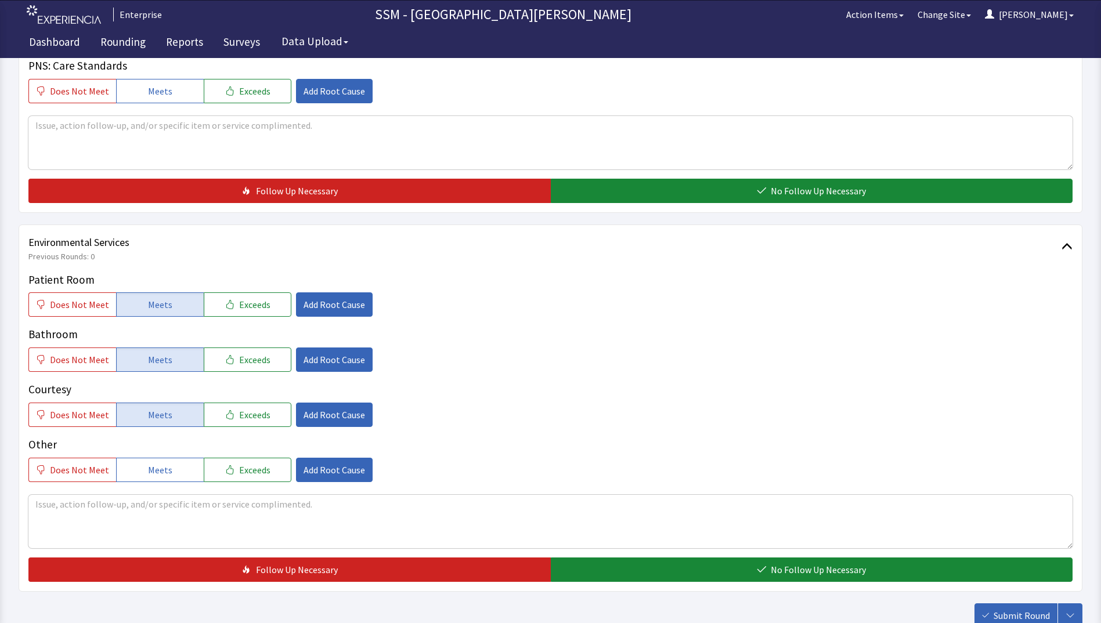
scroll to position [1068, 0]
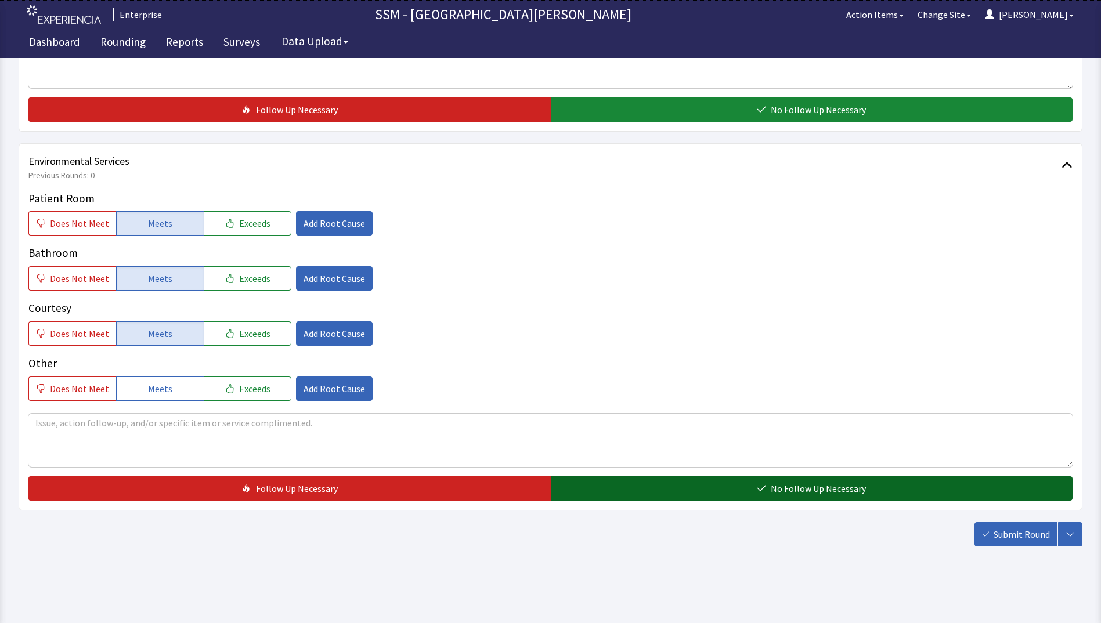
click at [651, 477] on button "No Follow Up Necessary" at bounding box center [812, 489] width 522 height 24
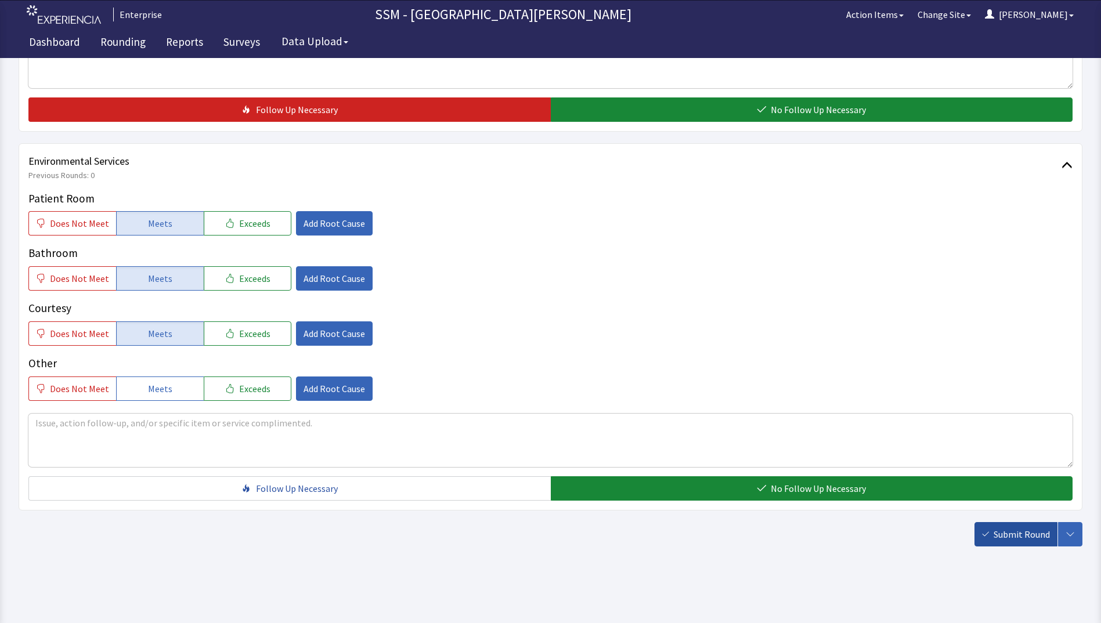
click at [1011, 531] on span "Submit Round" at bounding box center [1022, 535] width 56 height 14
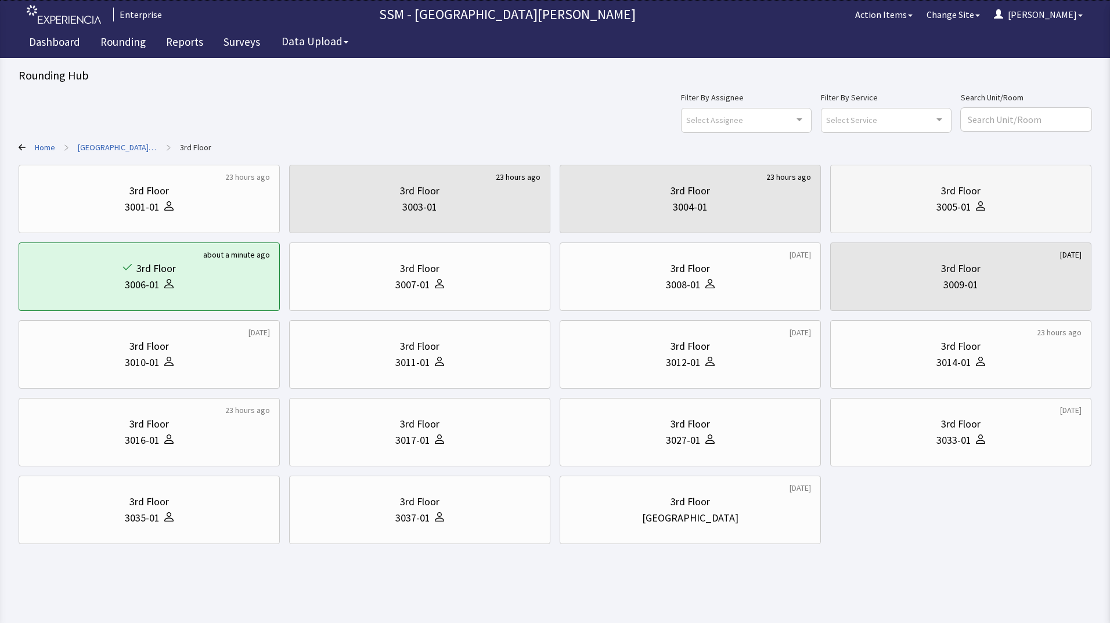
click at [931, 210] on div "3005-01" at bounding box center [960, 207] width 241 height 16
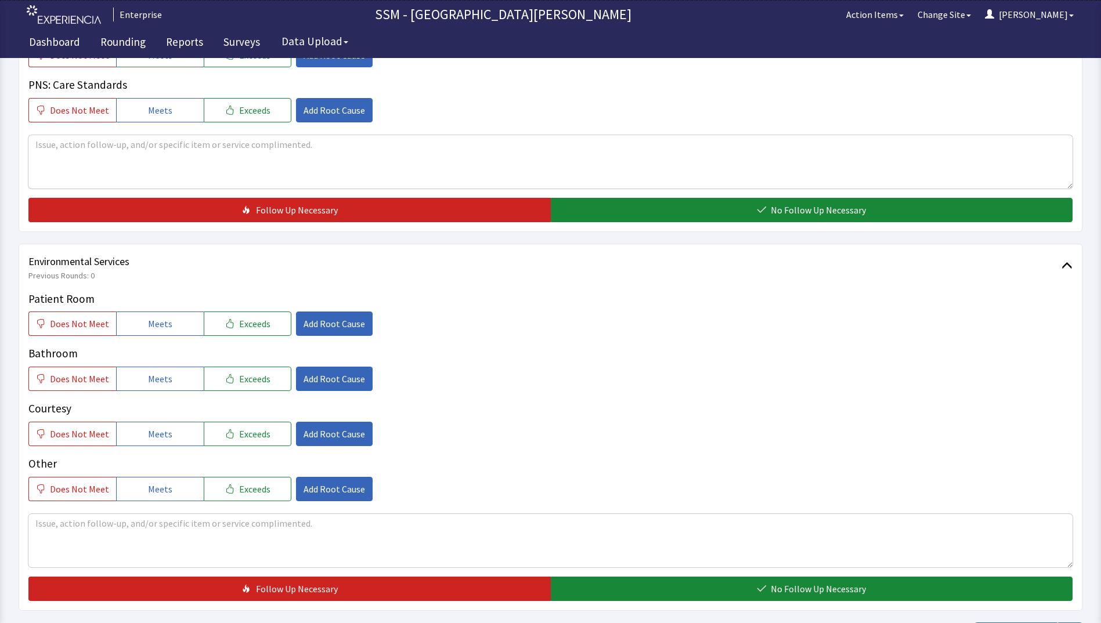
scroll to position [1045, 0]
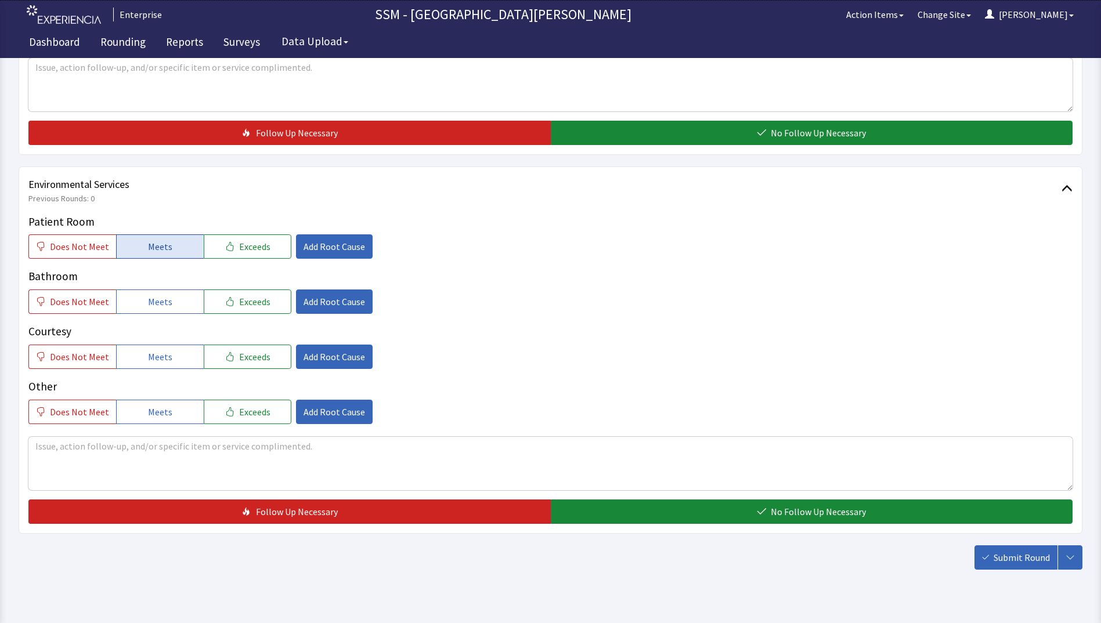
click at [128, 250] on button "Meets" at bounding box center [160, 246] width 88 height 24
click at [130, 303] on button "Meets" at bounding box center [160, 302] width 88 height 24
click at [135, 361] on button "Meets" at bounding box center [160, 357] width 88 height 24
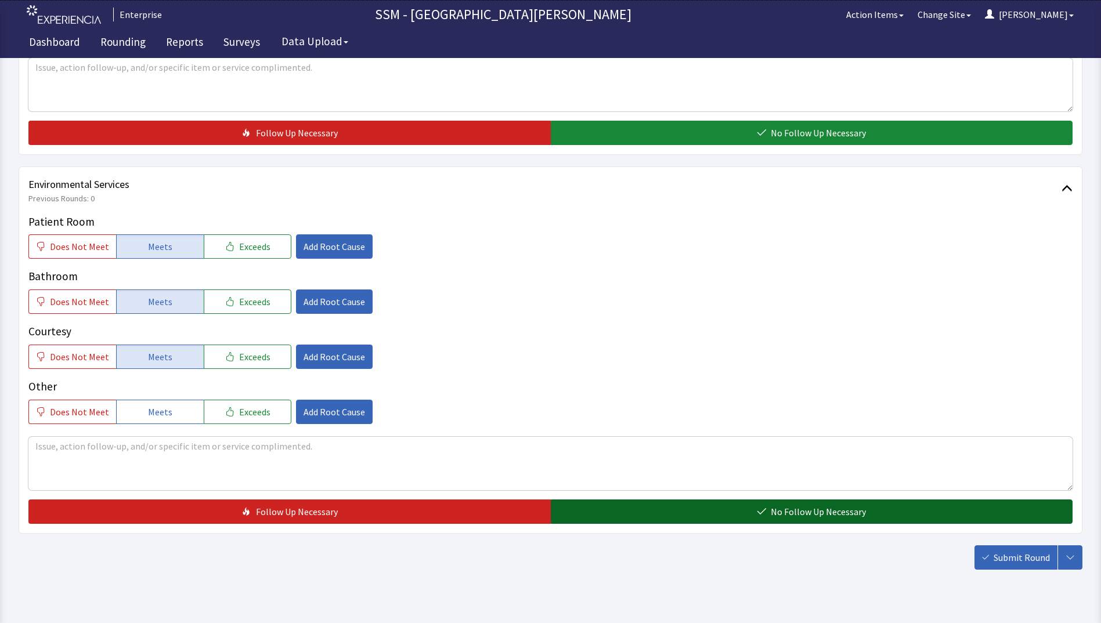
click at [590, 508] on button "No Follow Up Necessary" at bounding box center [812, 512] width 522 height 24
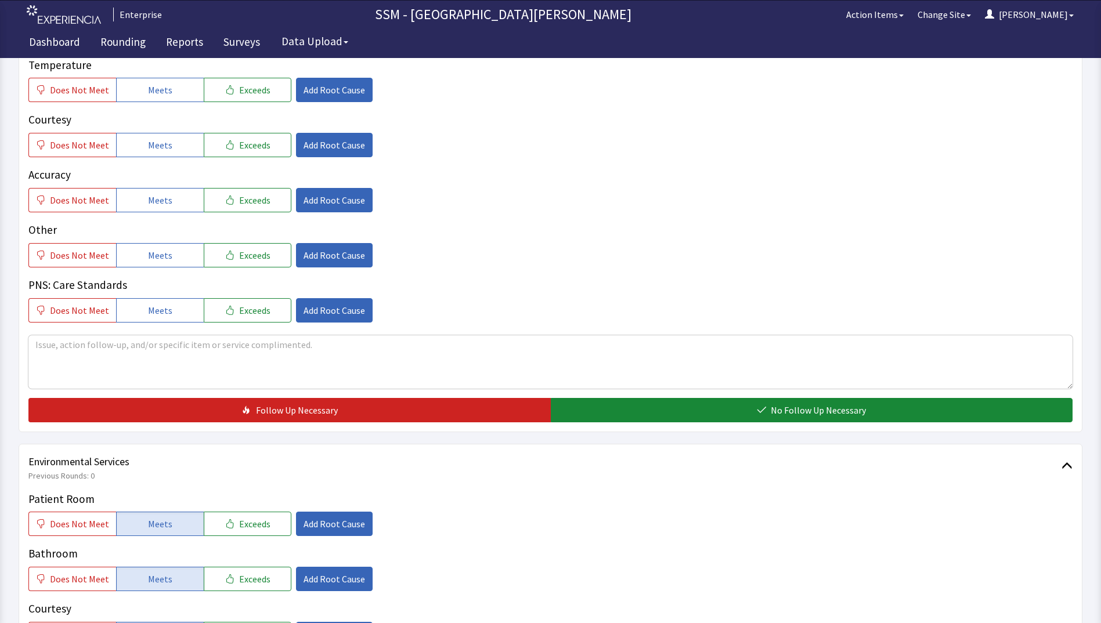
scroll to position [755, 0]
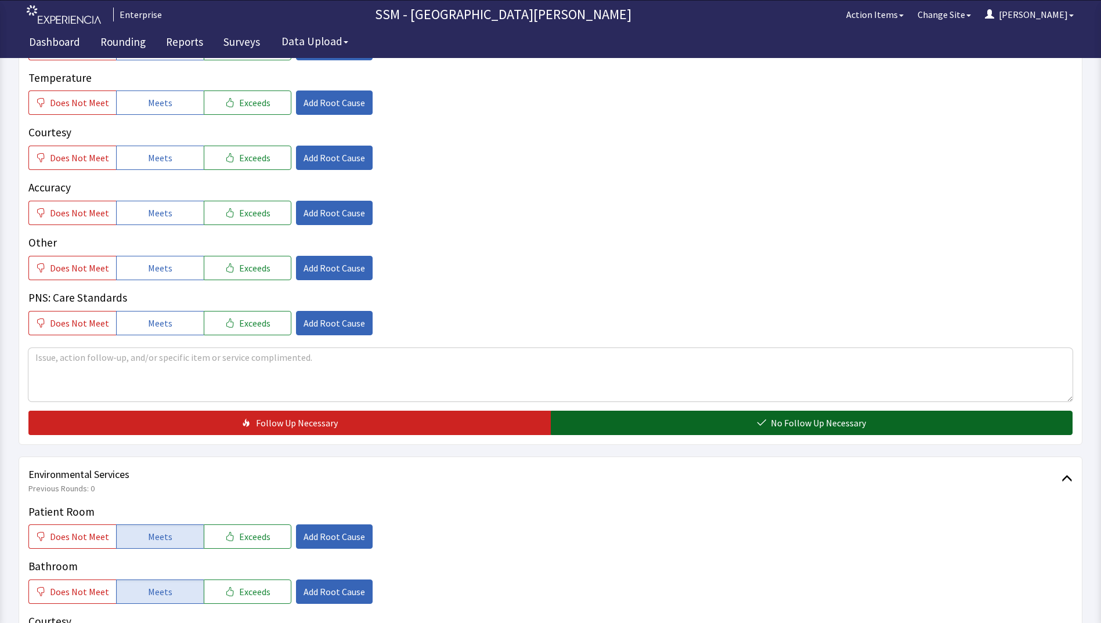
click at [781, 424] on span "No Follow Up Necessary" at bounding box center [818, 423] width 95 height 14
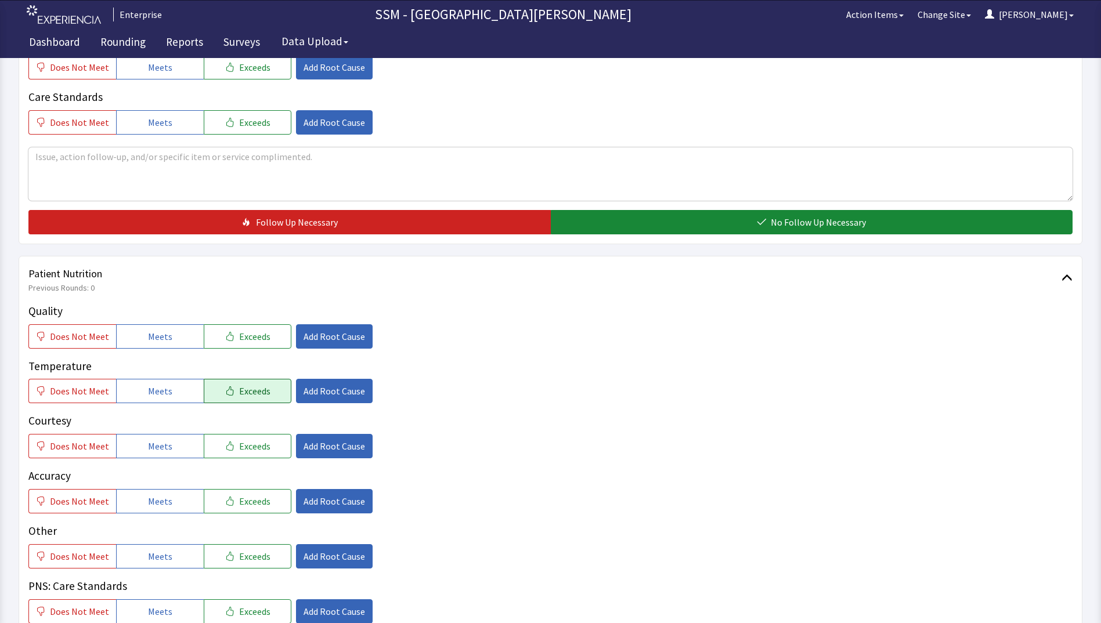
scroll to position [464, 0]
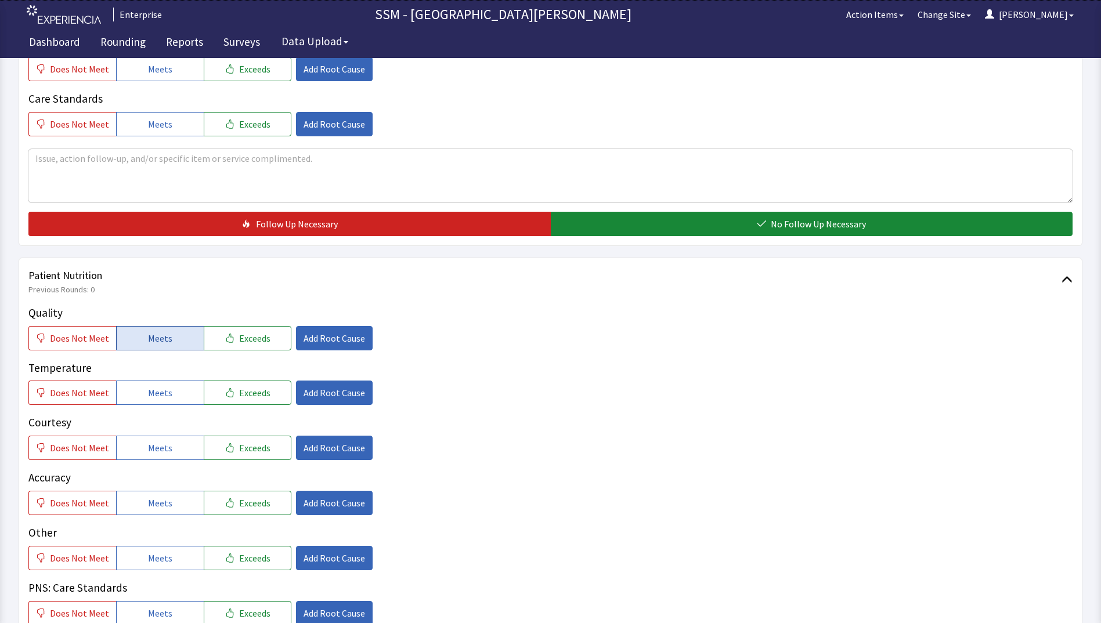
click at [170, 347] on button "Meets" at bounding box center [160, 338] width 88 height 24
click at [167, 391] on button "Meets" at bounding box center [160, 393] width 88 height 24
click at [162, 452] on span "Meets" at bounding box center [160, 448] width 24 height 14
click at [166, 499] on span "Meets" at bounding box center [160, 503] width 24 height 14
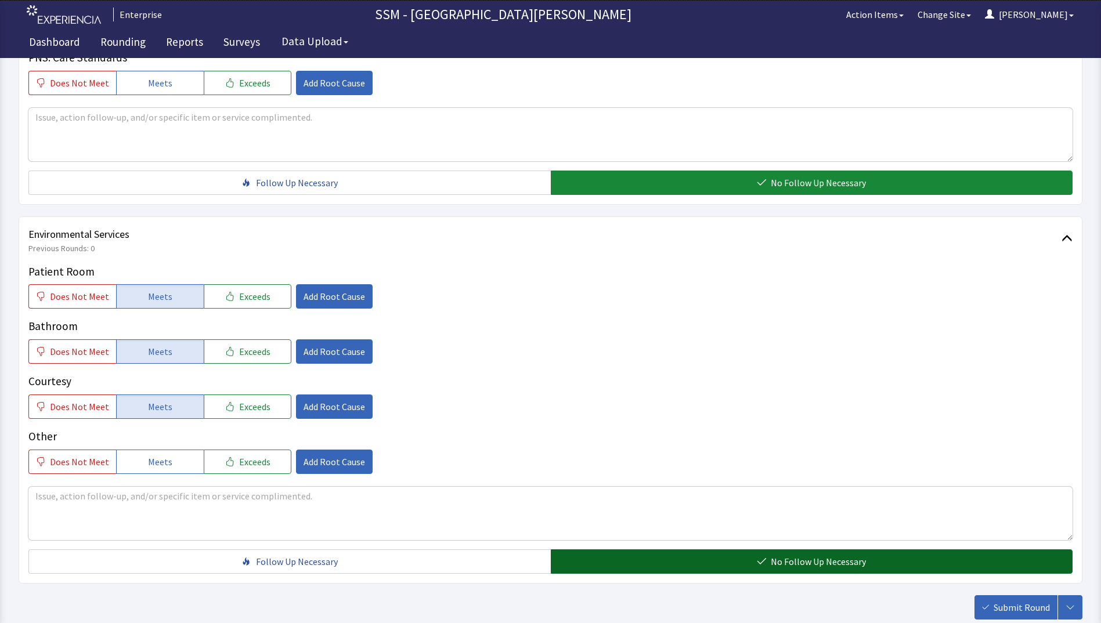
scroll to position [1068, 0]
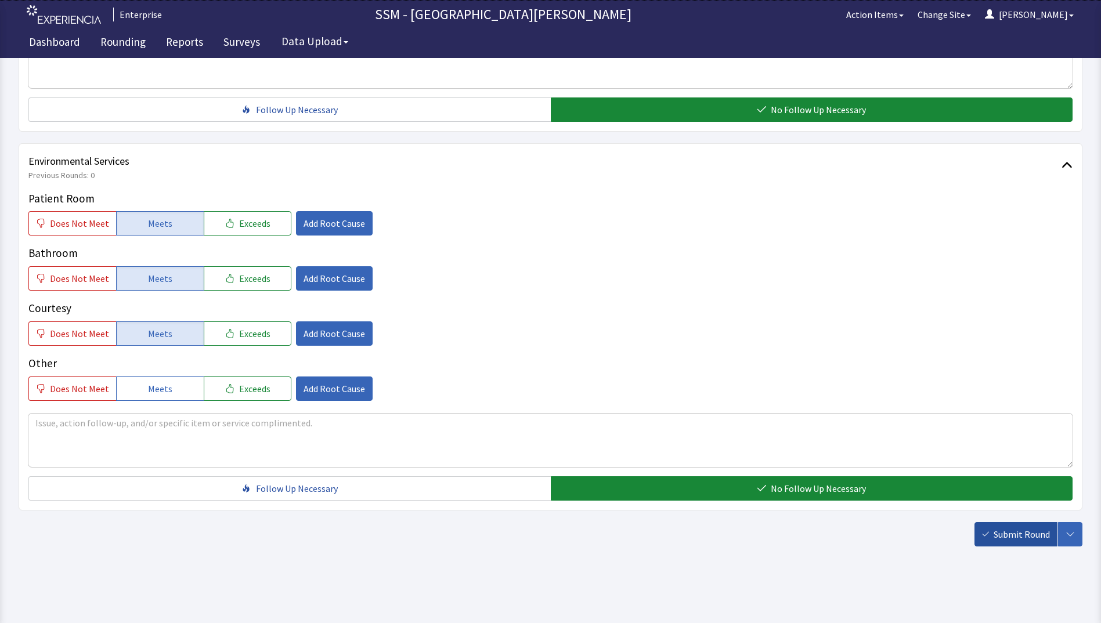
click at [1021, 537] on span "Submit Round" at bounding box center [1022, 535] width 56 height 14
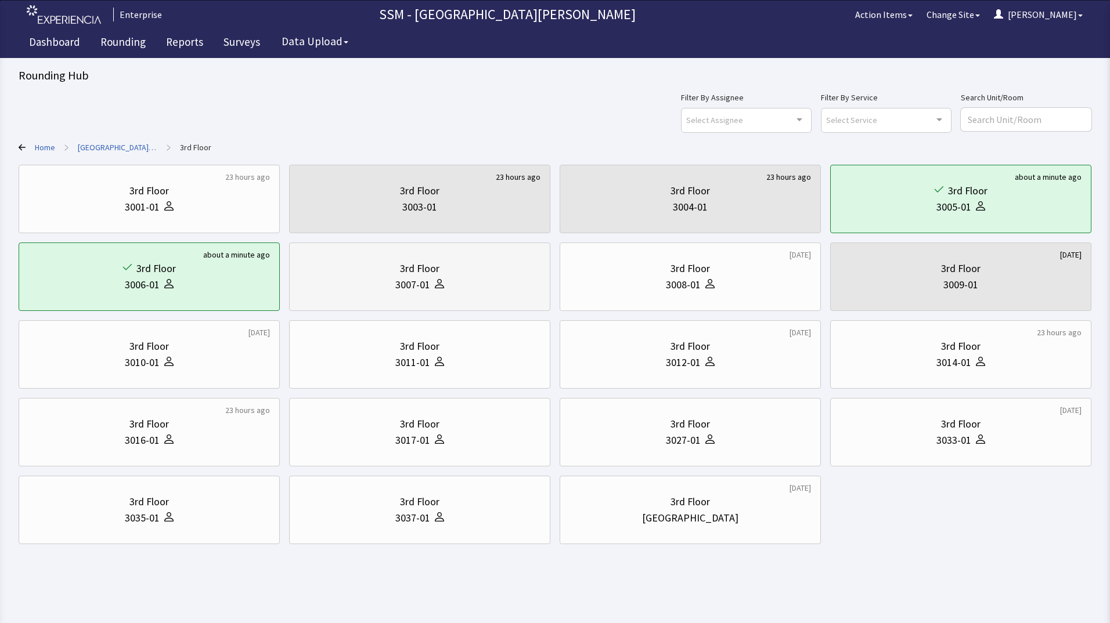
click at [431, 297] on div "3rd Floor 3007-01" at bounding box center [419, 277] width 241 height 56
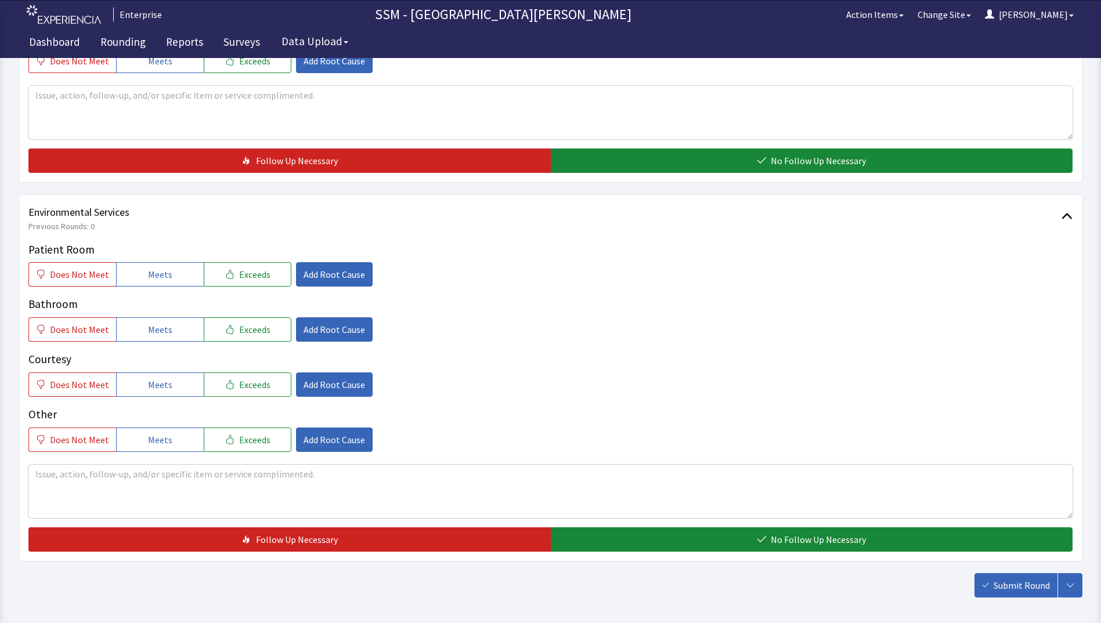
scroll to position [1068, 0]
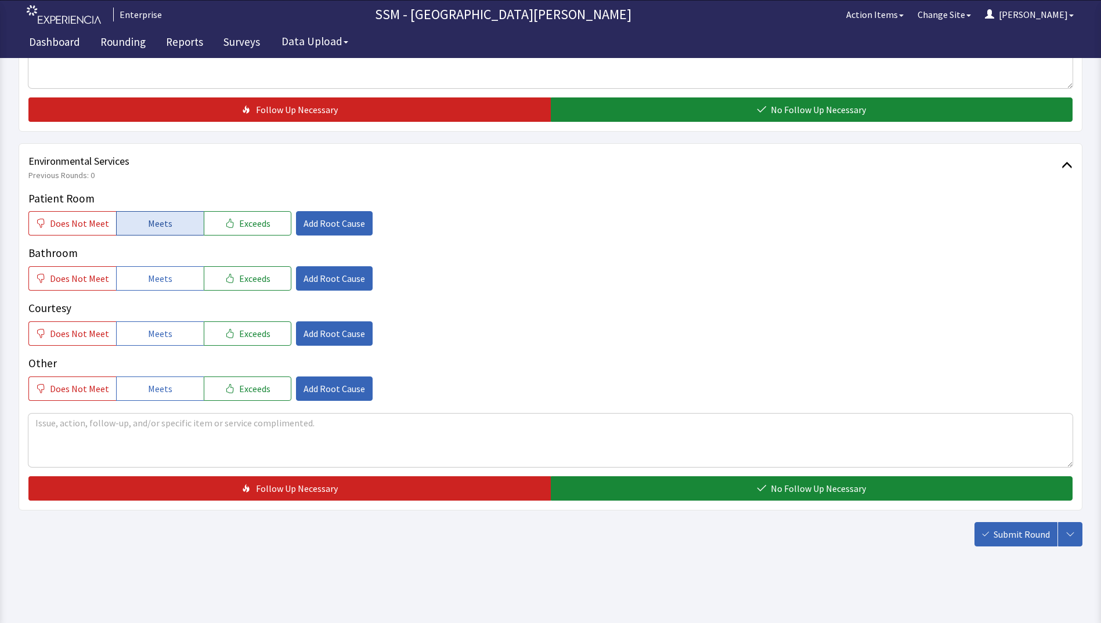
click at [132, 229] on button "Meets" at bounding box center [160, 223] width 88 height 24
click at [129, 285] on button "Meets" at bounding box center [160, 278] width 88 height 24
click at [150, 340] on span "Meets" at bounding box center [160, 334] width 24 height 14
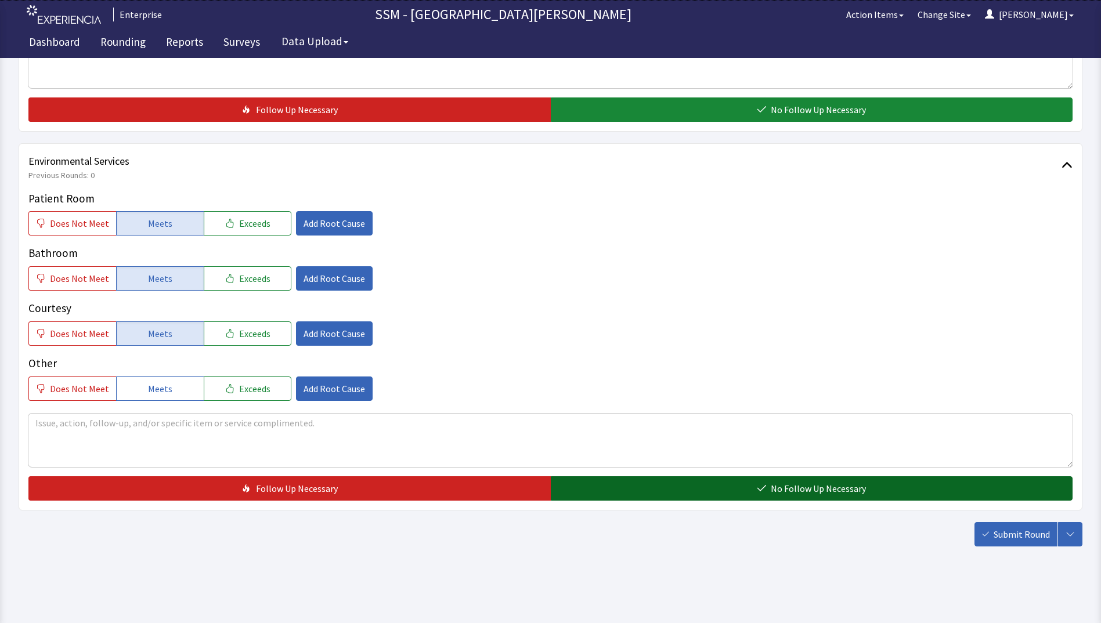
click at [609, 498] on button "No Follow Up Necessary" at bounding box center [812, 489] width 522 height 24
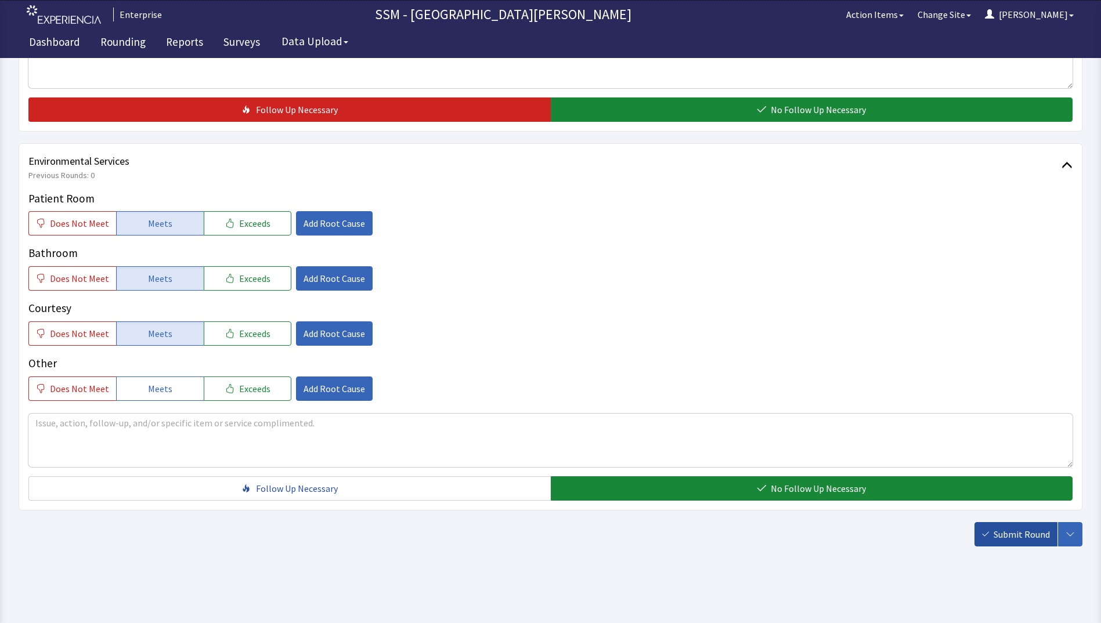
click at [1005, 530] on span "Submit Round" at bounding box center [1022, 535] width 56 height 14
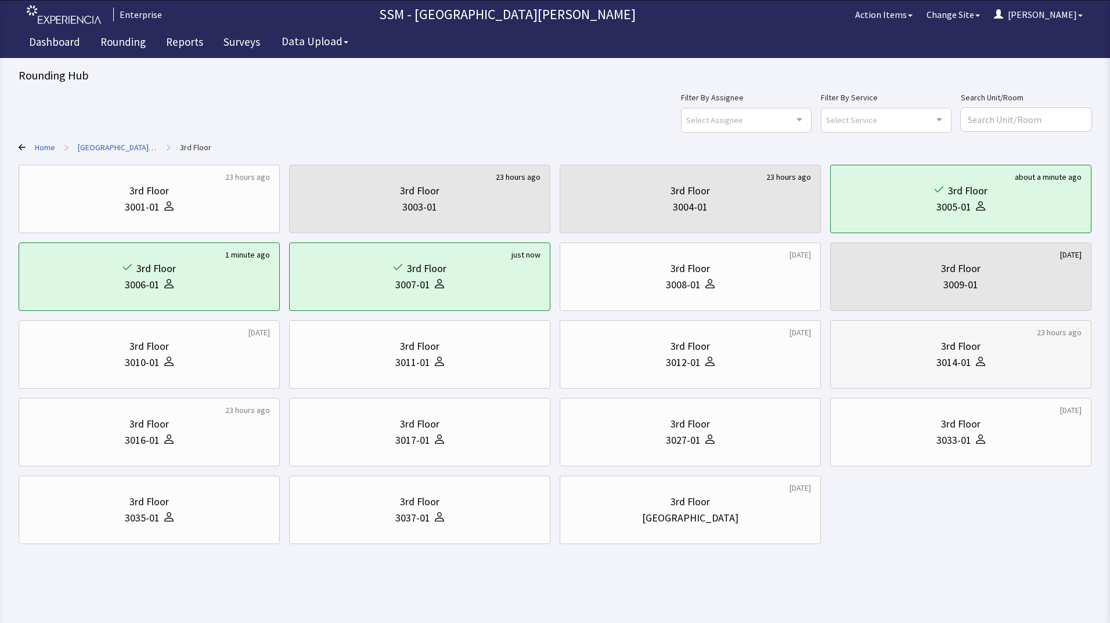
click at [940, 351] on div "3rd Floor" at bounding box center [960, 346] width 241 height 16
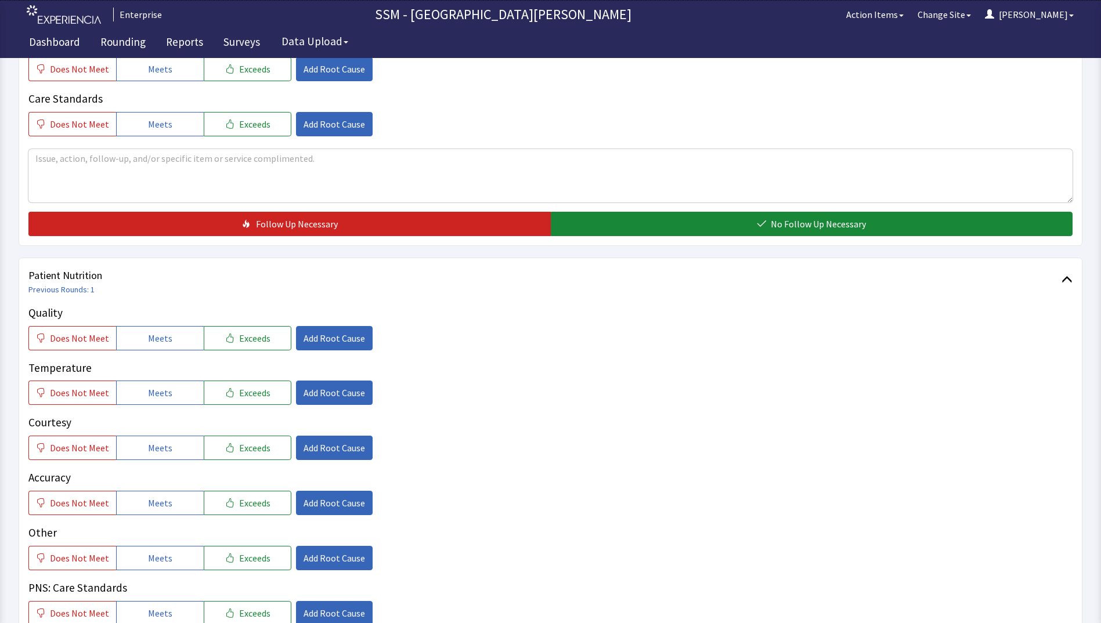
scroll to position [638, 0]
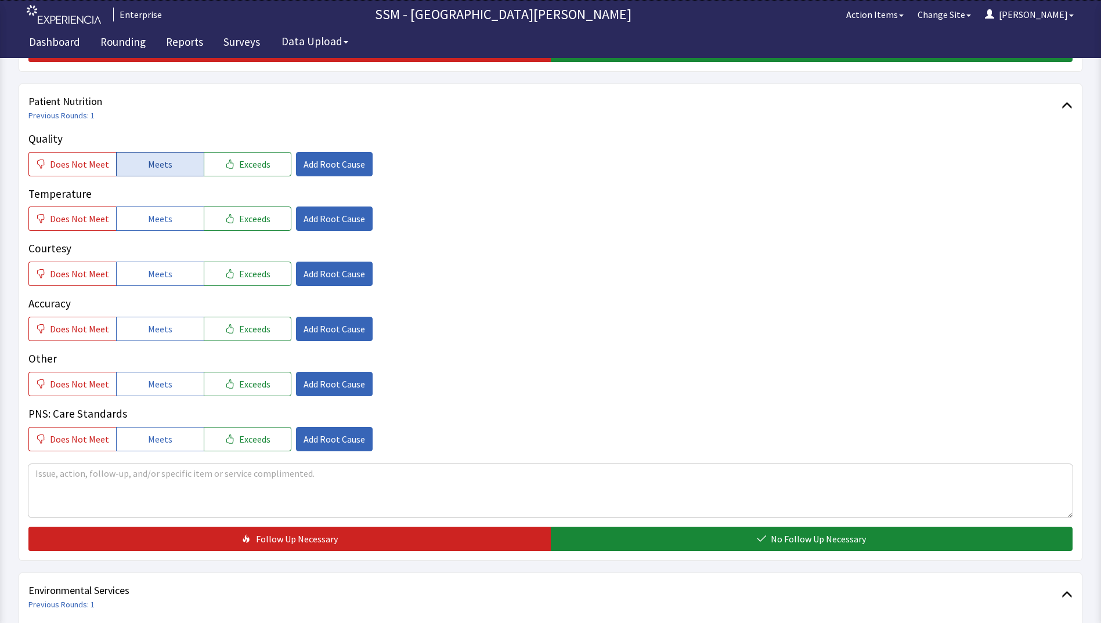
click at [160, 160] on span "Meets" at bounding box center [160, 164] width 24 height 14
click at [156, 217] on span "Meets" at bounding box center [160, 219] width 24 height 14
click at [153, 268] on span "Meets" at bounding box center [160, 274] width 24 height 14
click at [159, 322] on span "Meets" at bounding box center [160, 329] width 24 height 14
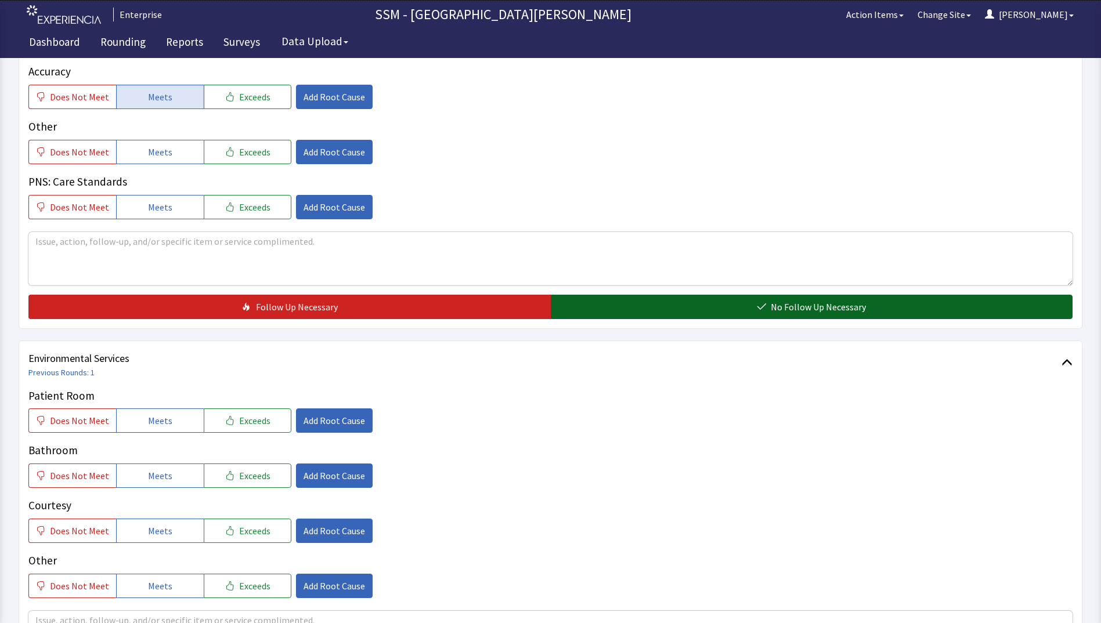
click at [709, 301] on button "No Follow Up Necessary" at bounding box center [812, 307] width 522 height 24
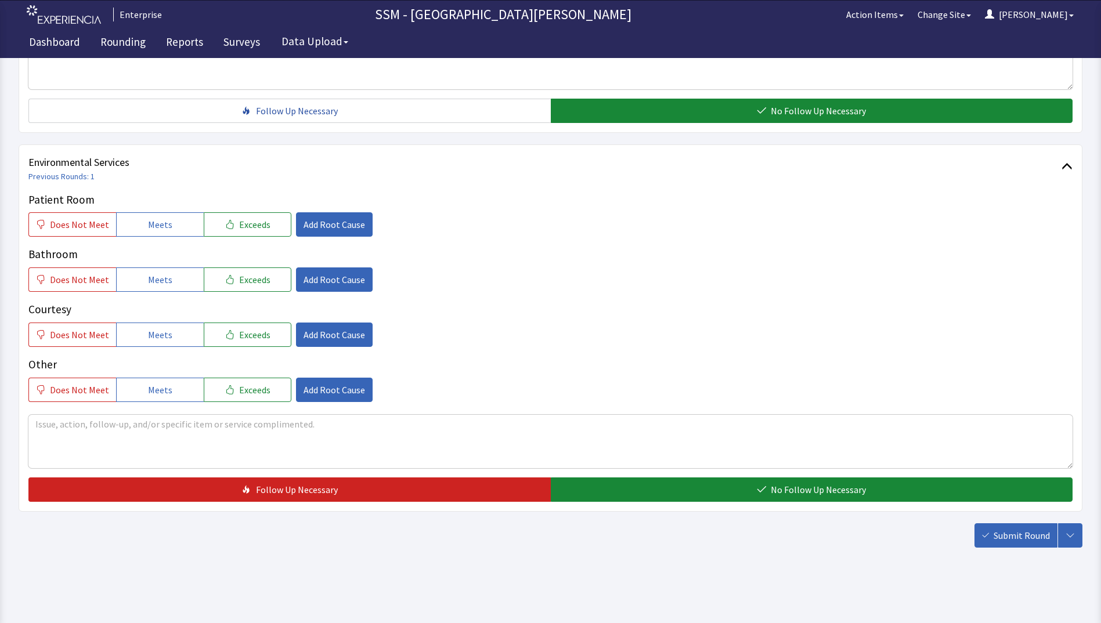
scroll to position [1068, 0]
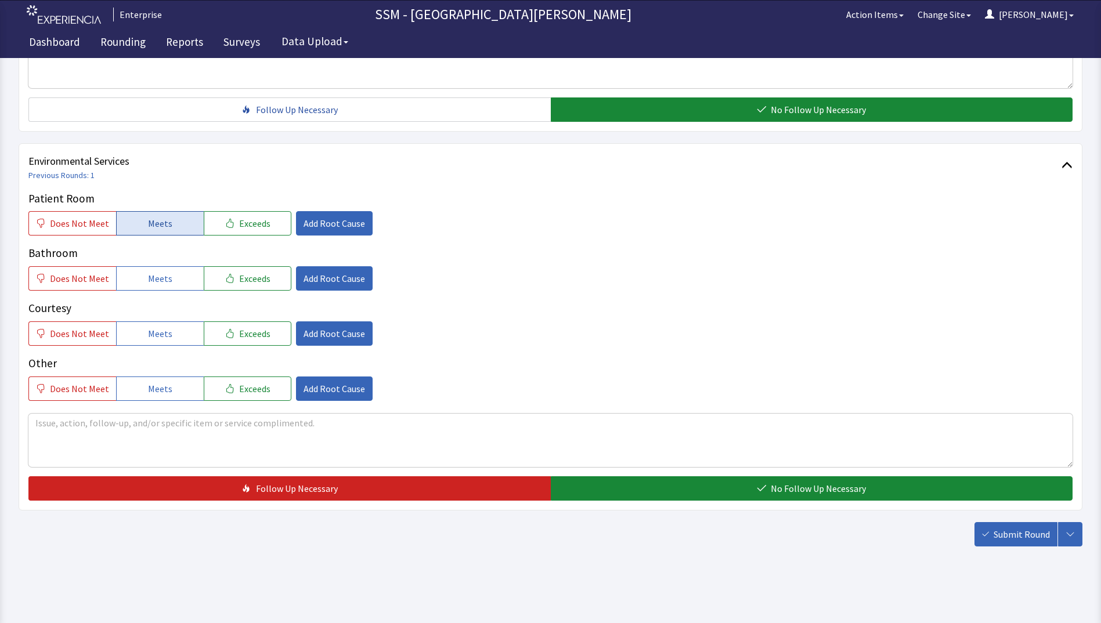
click at [162, 228] on span "Meets" at bounding box center [160, 223] width 24 height 14
click at [138, 283] on button "Meets" at bounding box center [160, 278] width 88 height 24
click at [141, 335] on button "Meets" at bounding box center [160, 334] width 88 height 24
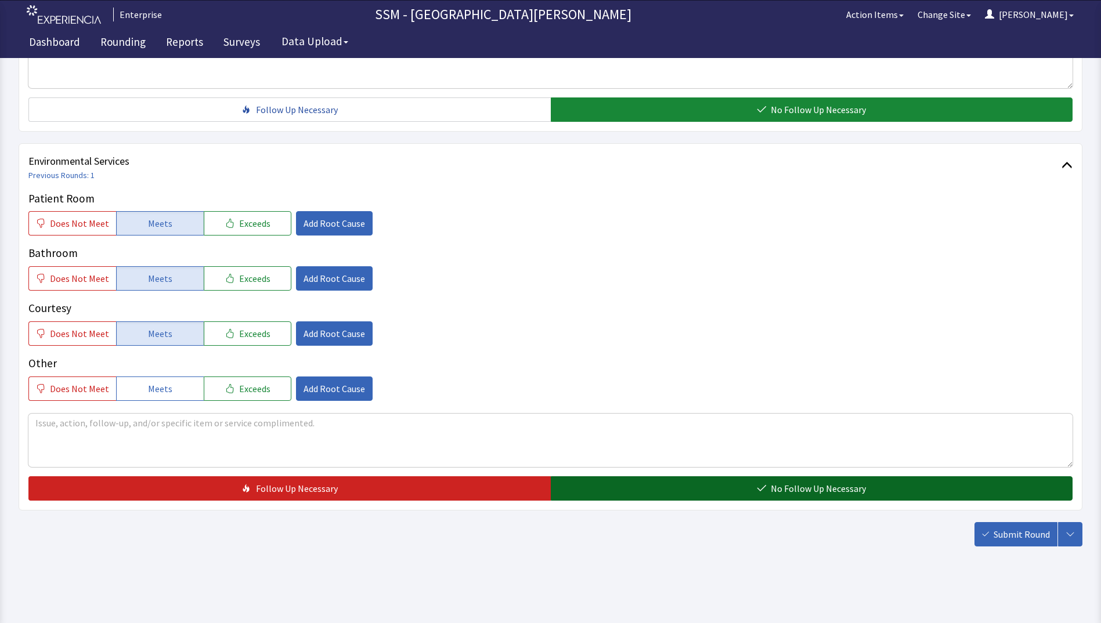
click at [710, 496] on button "No Follow Up Necessary" at bounding box center [812, 489] width 522 height 24
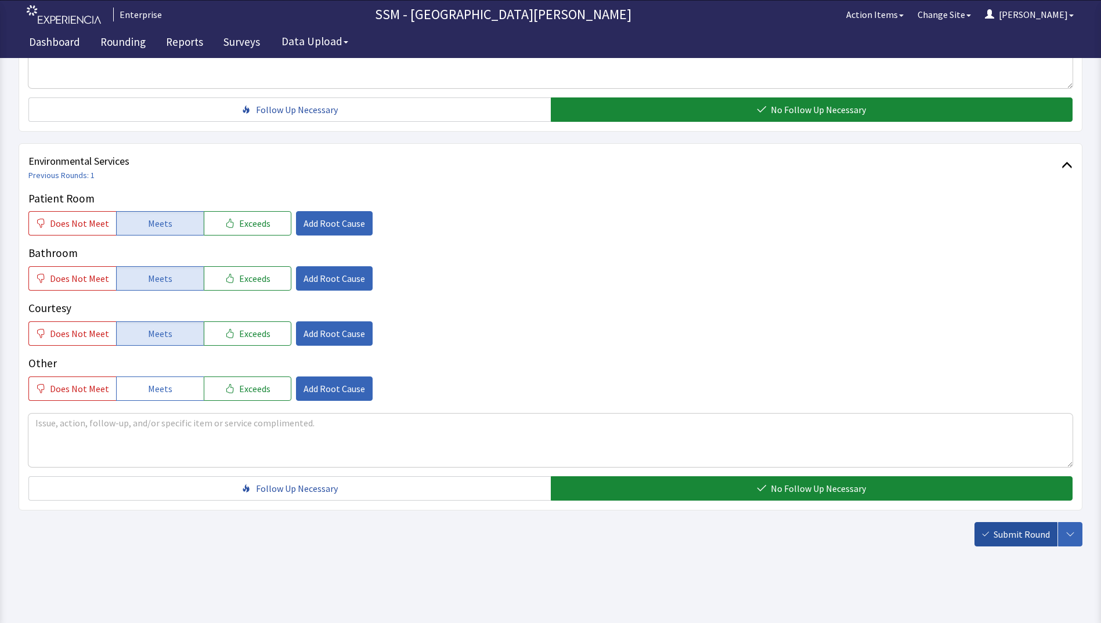
click at [1018, 536] on span "Submit Round" at bounding box center [1022, 535] width 56 height 14
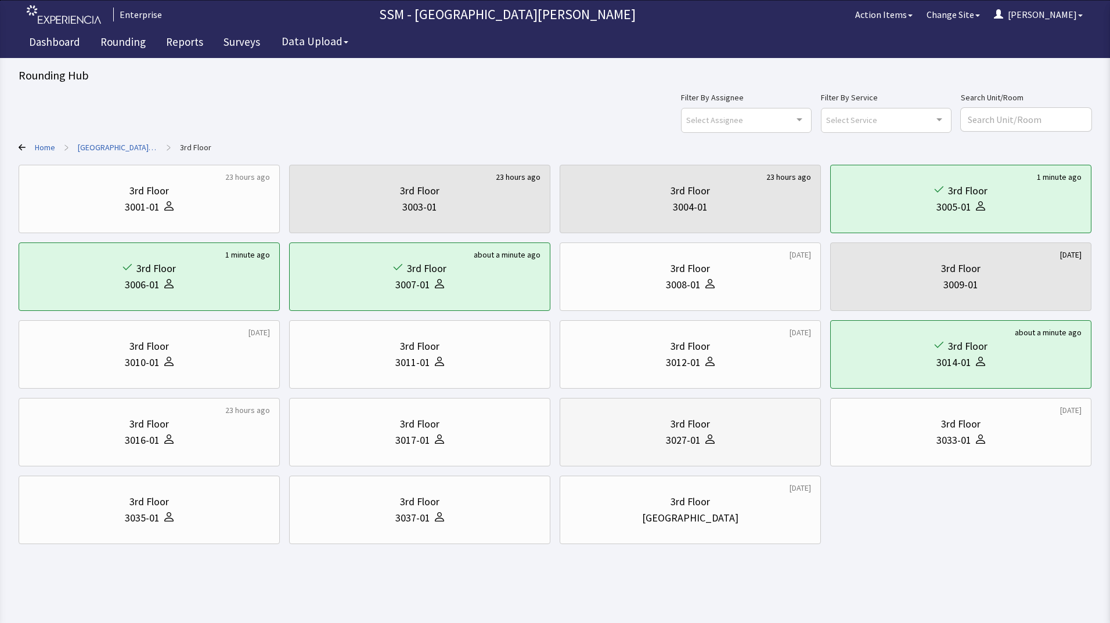
click at [713, 440] on icon at bounding box center [709, 439] width 9 height 9
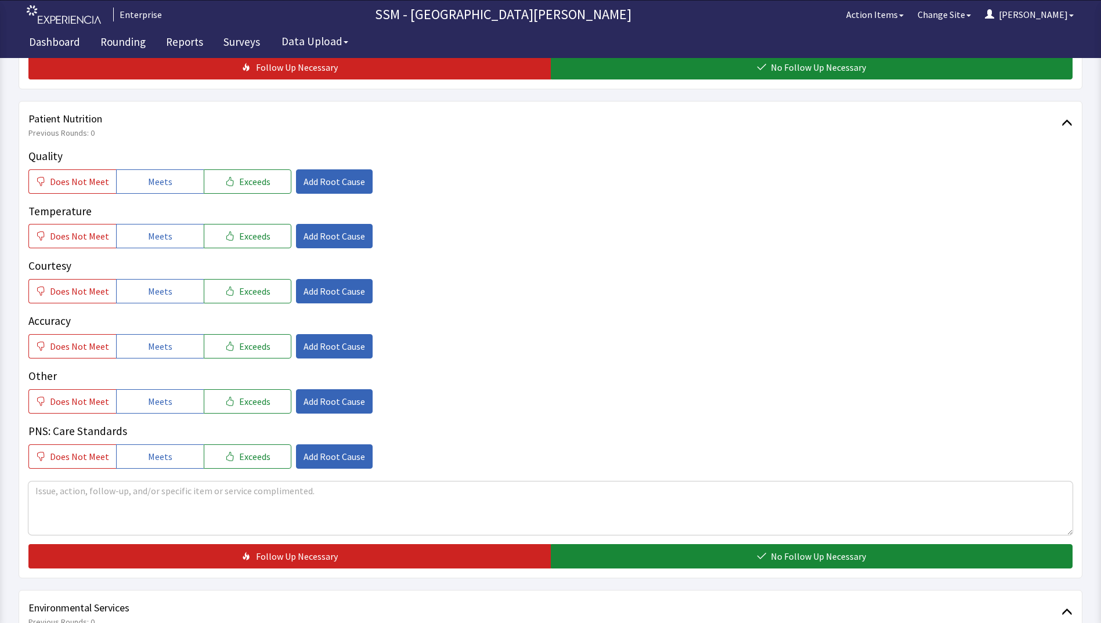
scroll to position [580, 0]
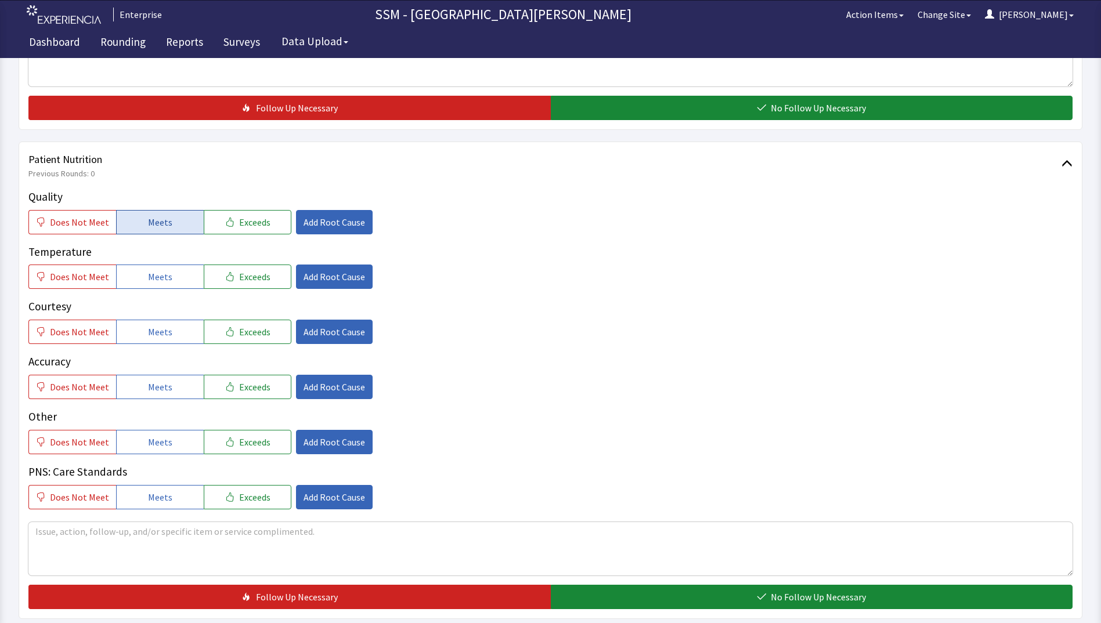
click at [173, 221] on button "Meets" at bounding box center [160, 222] width 88 height 24
click at [171, 276] on button "Meets" at bounding box center [160, 277] width 88 height 24
click at [172, 335] on button "Meets" at bounding box center [160, 332] width 88 height 24
click at [160, 395] on button "Meets" at bounding box center [160, 387] width 88 height 24
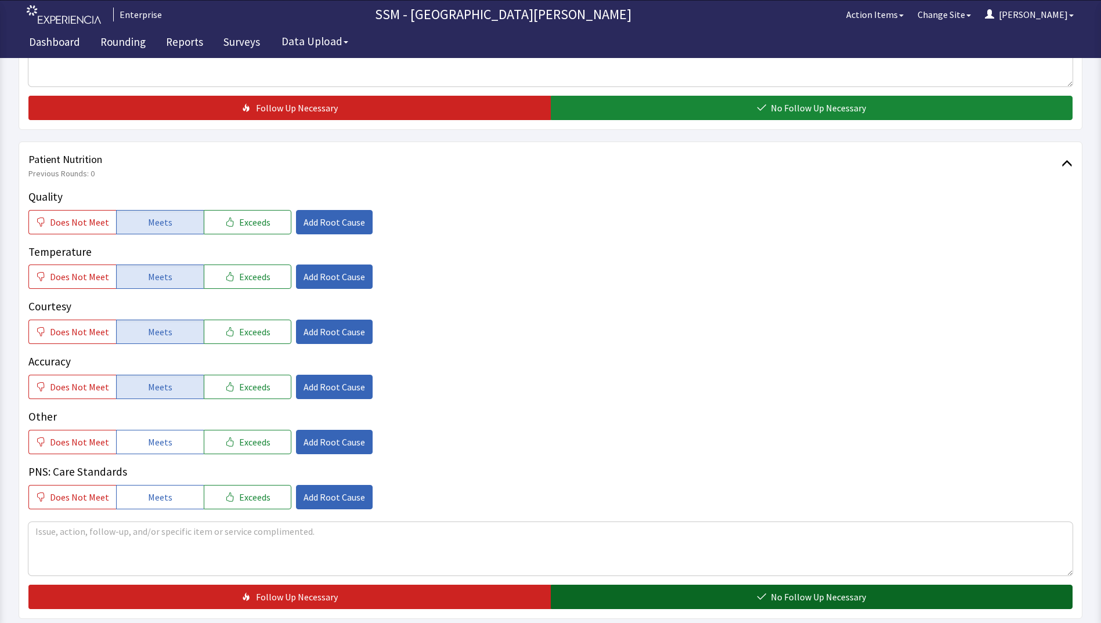
click at [676, 590] on button "No Follow Up Necessary" at bounding box center [812, 597] width 522 height 24
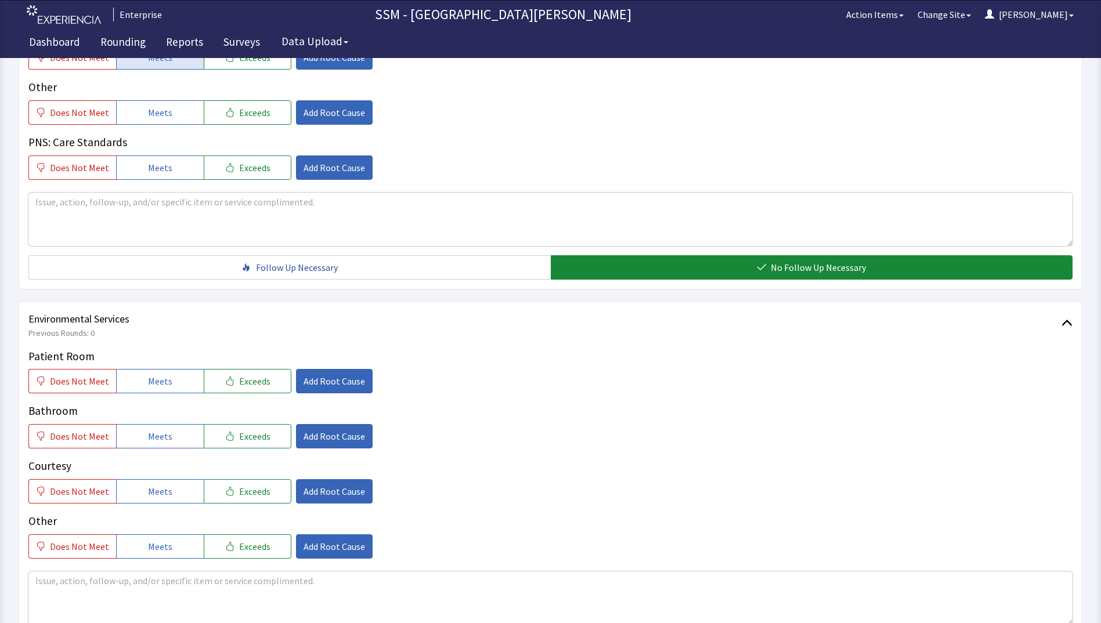
scroll to position [929, 0]
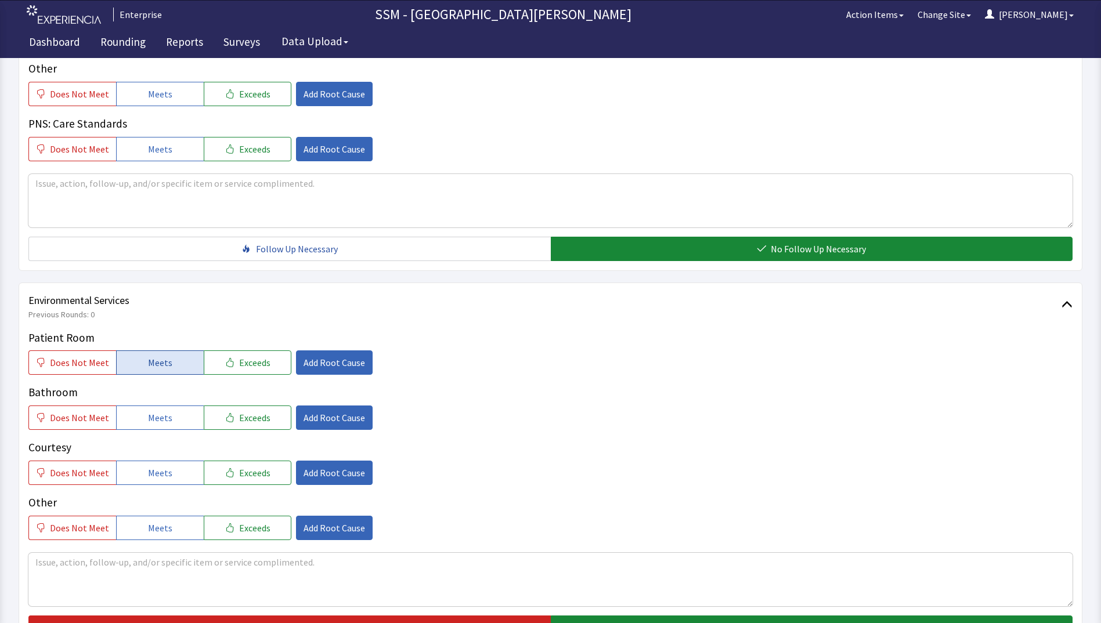
click at [128, 361] on button "Meets" at bounding box center [160, 363] width 88 height 24
click at [141, 412] on button "Meets" at bounding box center [160, 418] width 88 height 24
click at [158, 473] on span "Meets" at bounding box center [160, 473] width 24 height 14
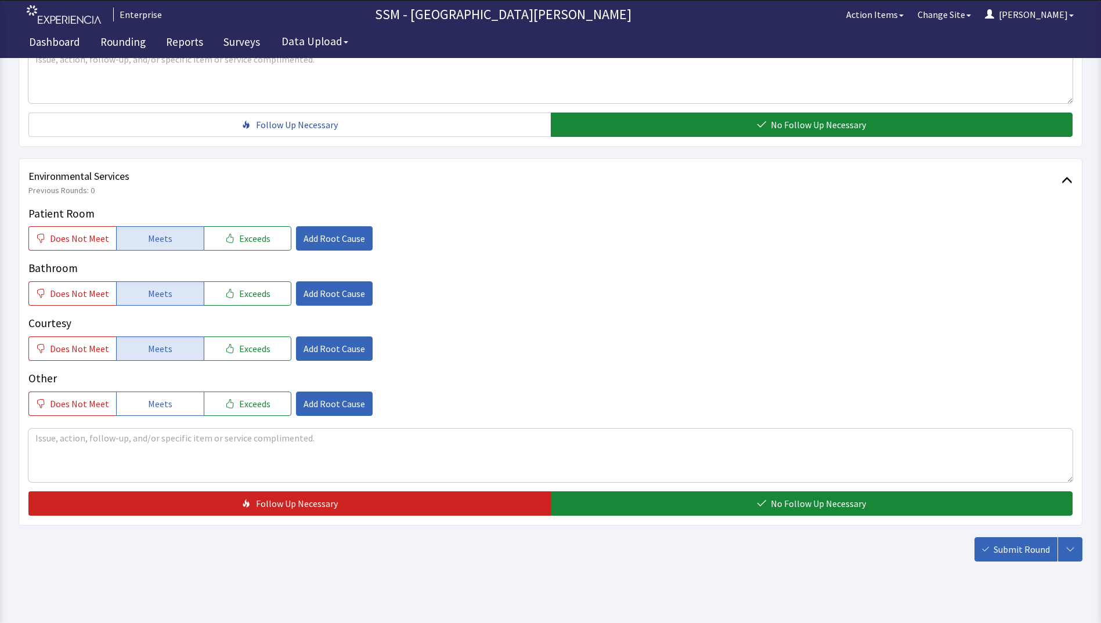
scroll to position [1068, 0]
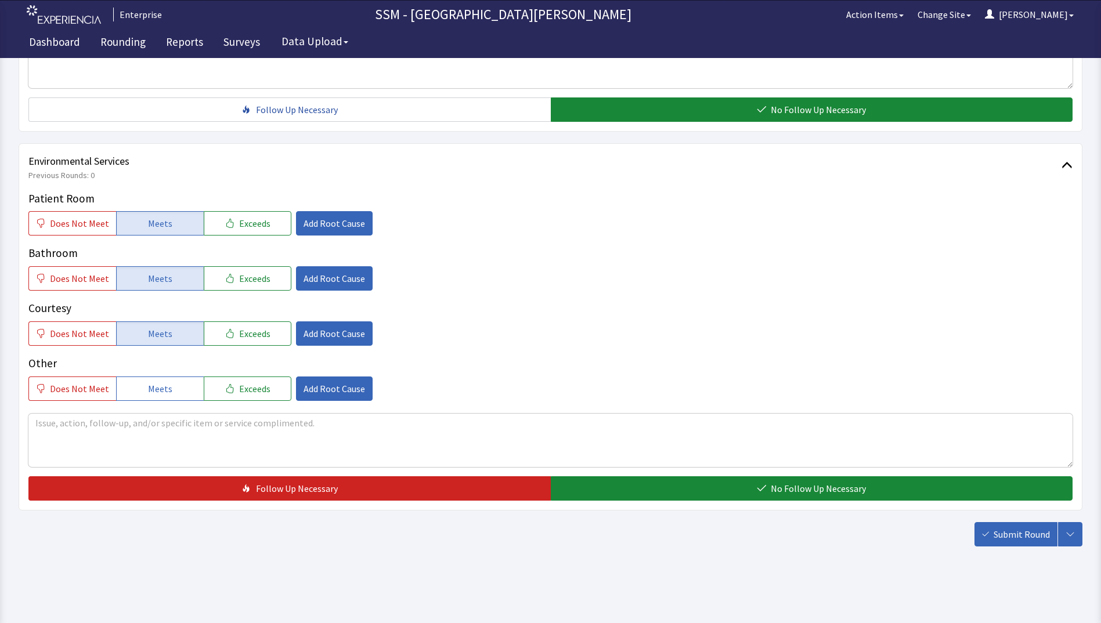
click at [734, 502] on div "Environmental Services Previous Rounds: 0 Patient Room Does Not Meet Meets Exce…" at bounding box center [551, 326] width 1064 height 367
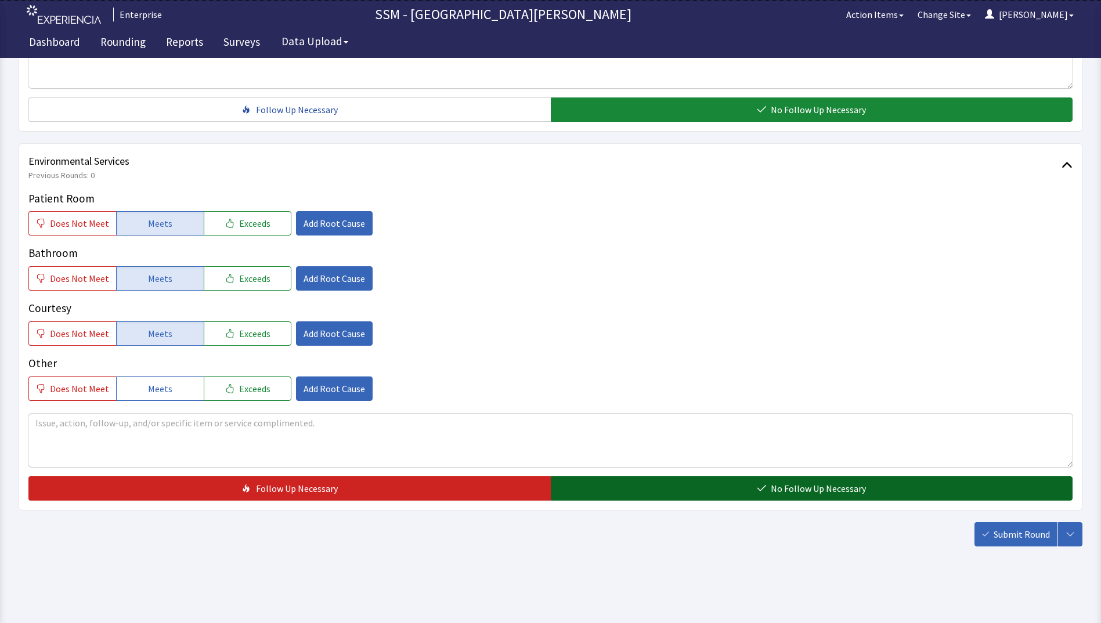
click at [764, 493] on button "No Follow Up Necessary" at bounding box center [812, 489] width 522 height 24
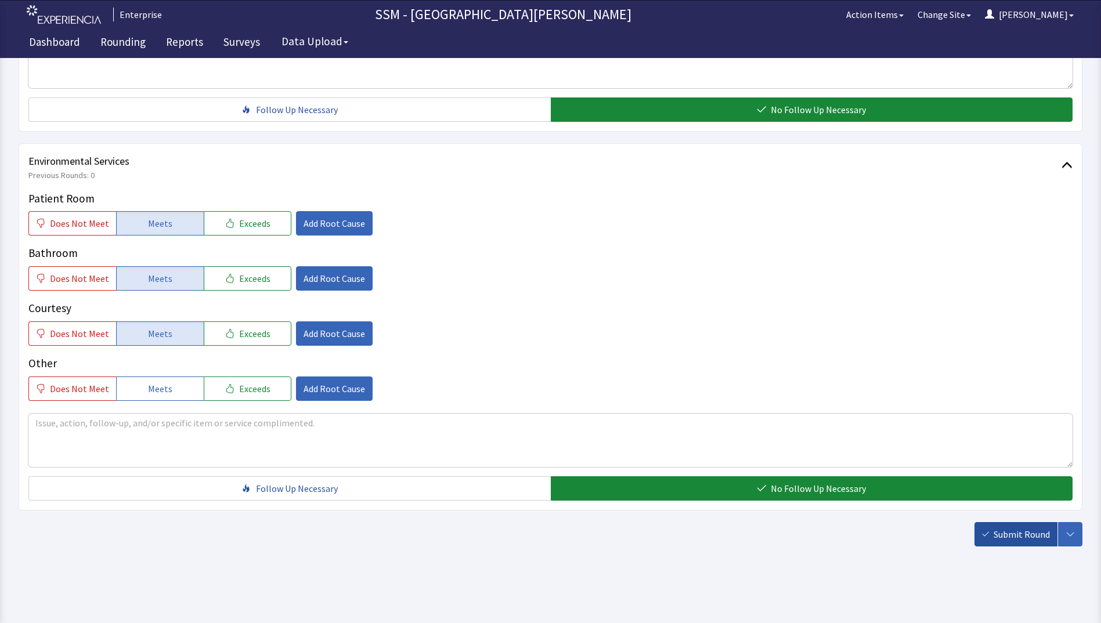
click at [998, 529] on span "Submit Round" at bounding box center [1022, 535] width 56 height 14
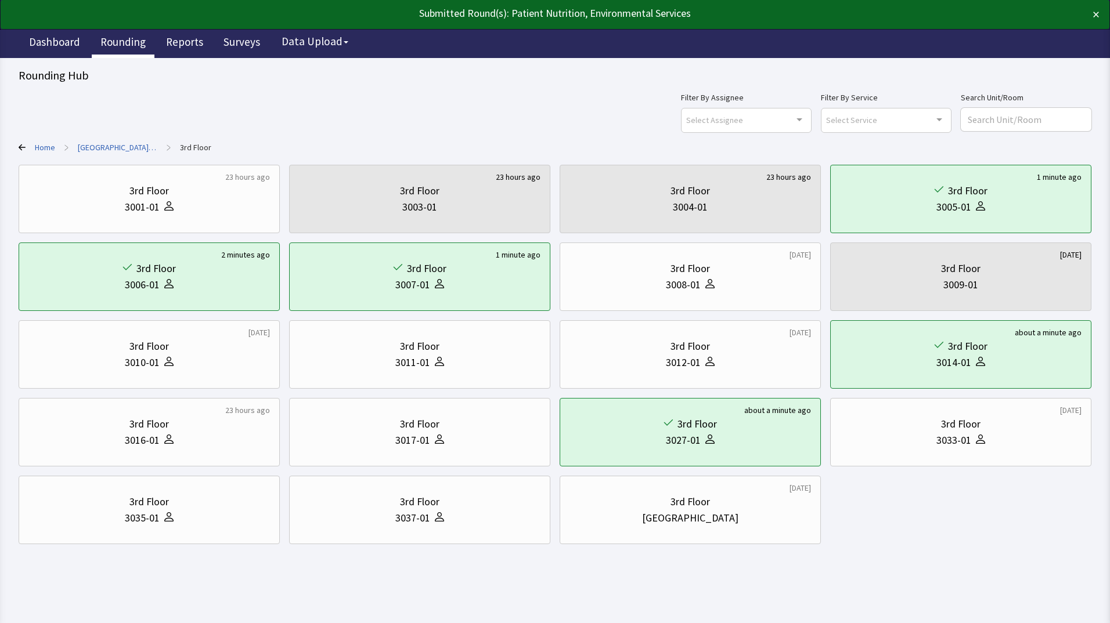
click at [101, 41] on link "Rounding" at bounding box center [123, 43] width 63 height 29
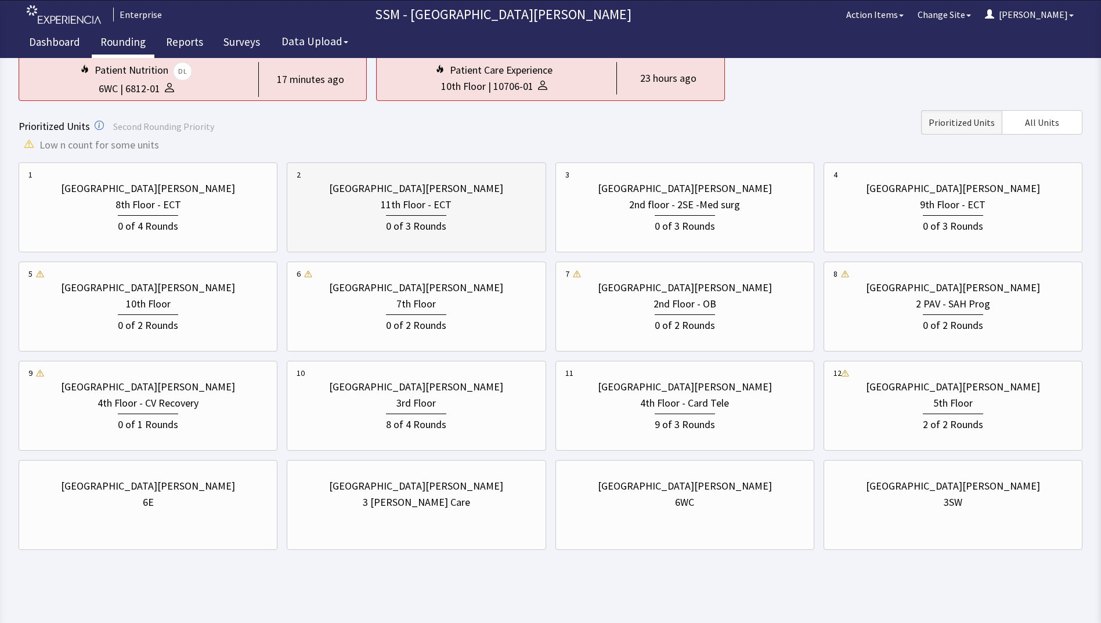
scroll to position [115, 0]
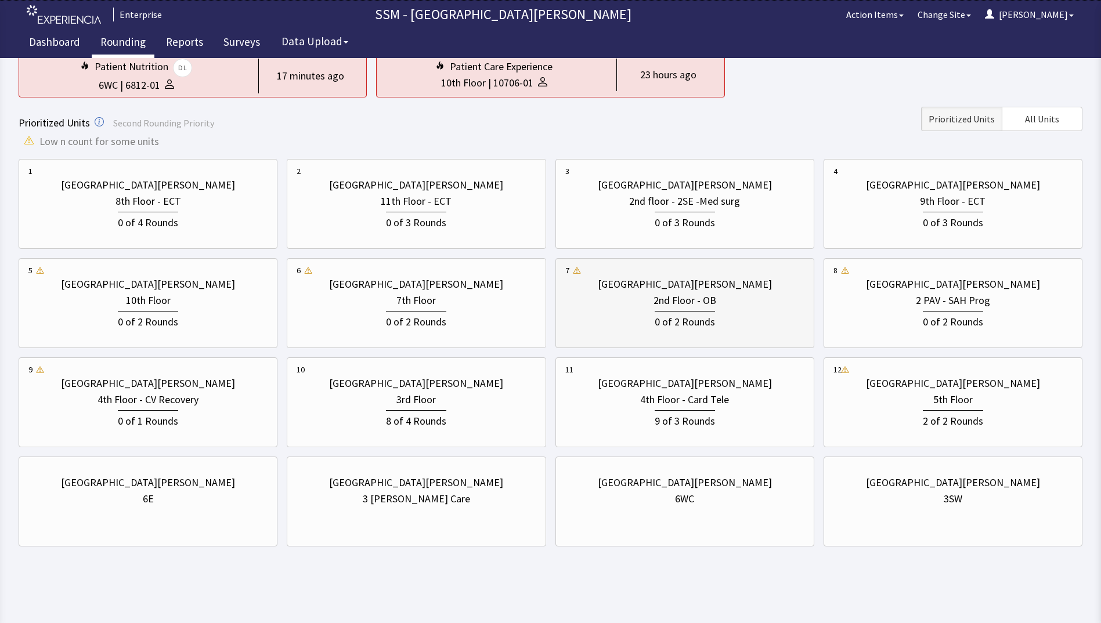
click at [622, 302] on div "2nd Floor - OB" at bounding box center [684, 301] width 239 height 16
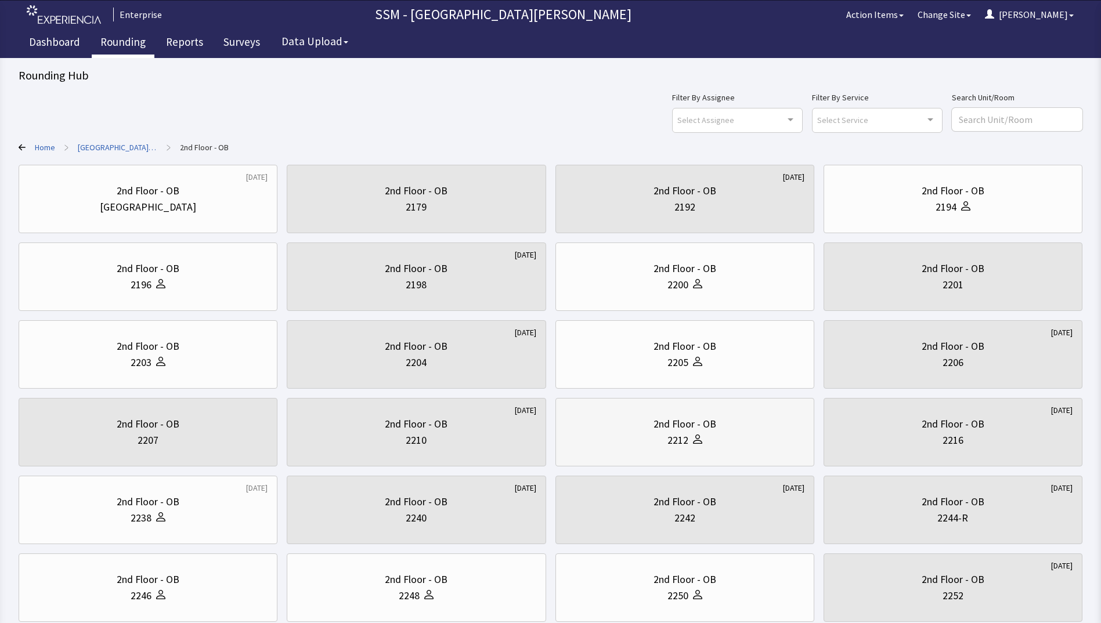
click at [770, 426] on div "2nd Floor - OB" at bounding box center [684, 424] width 239 height 16
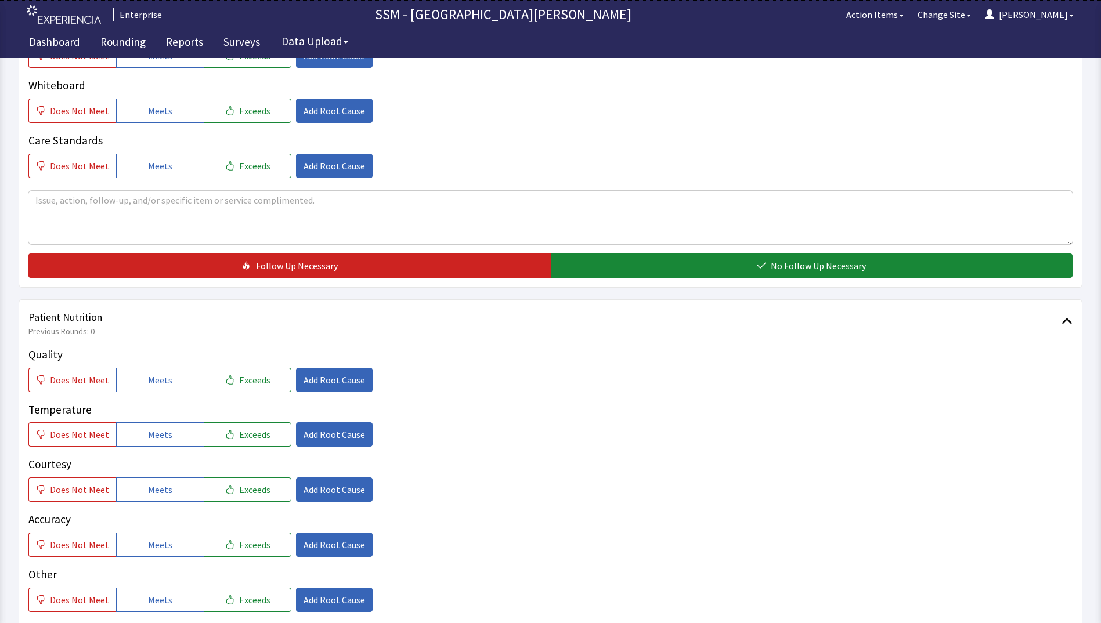
scroll to position [580, 0]
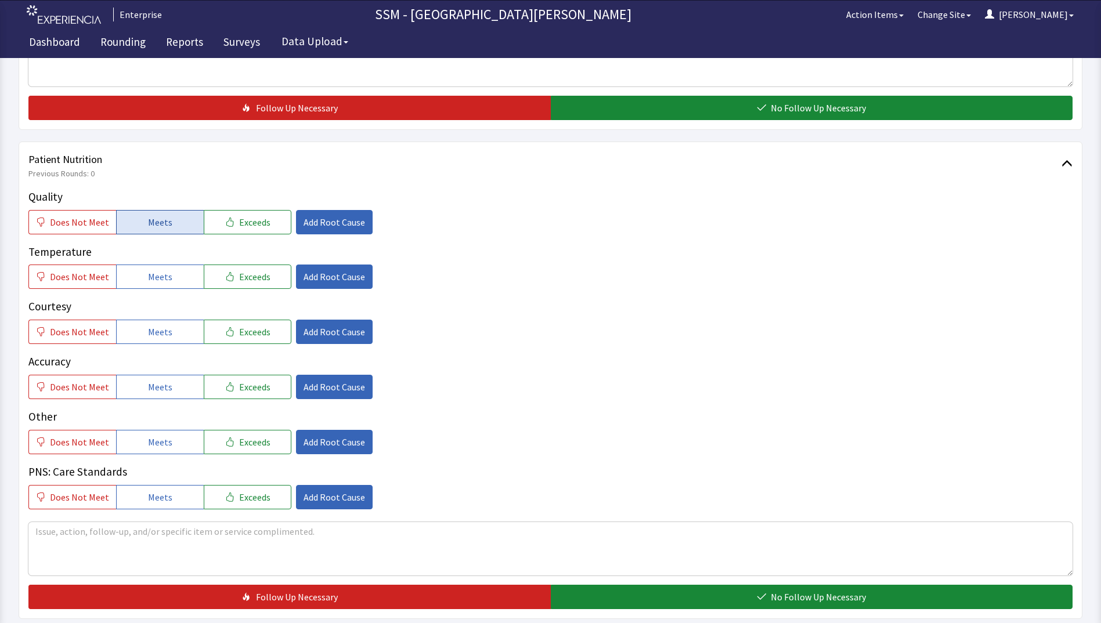
click at [155, 232] on button "Meets" at bounding box center [160, 222] width 88 height 24
click at [156, 284] on button "Meets" at bounding box center [160, 277] width 88 height 24
click at [171, 340] on button "Meets" at bounding box center [160, 332] width 88 height 24
click at [163, 388] on span "Meets" at bounding box center [160, 387] width 24 height 14
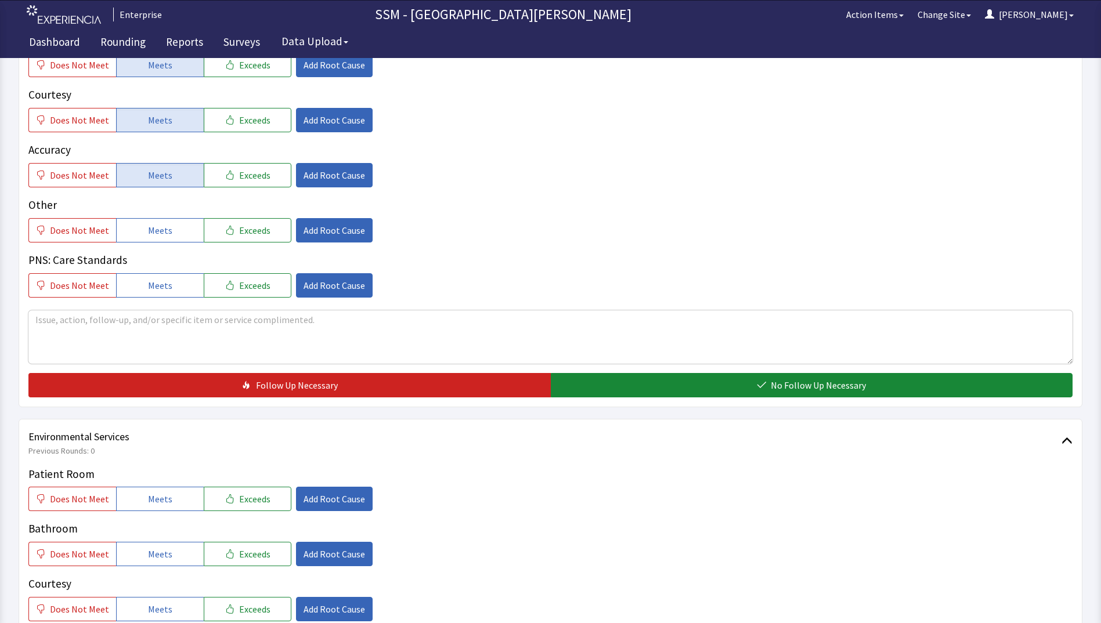
scroll to position [929, 0]
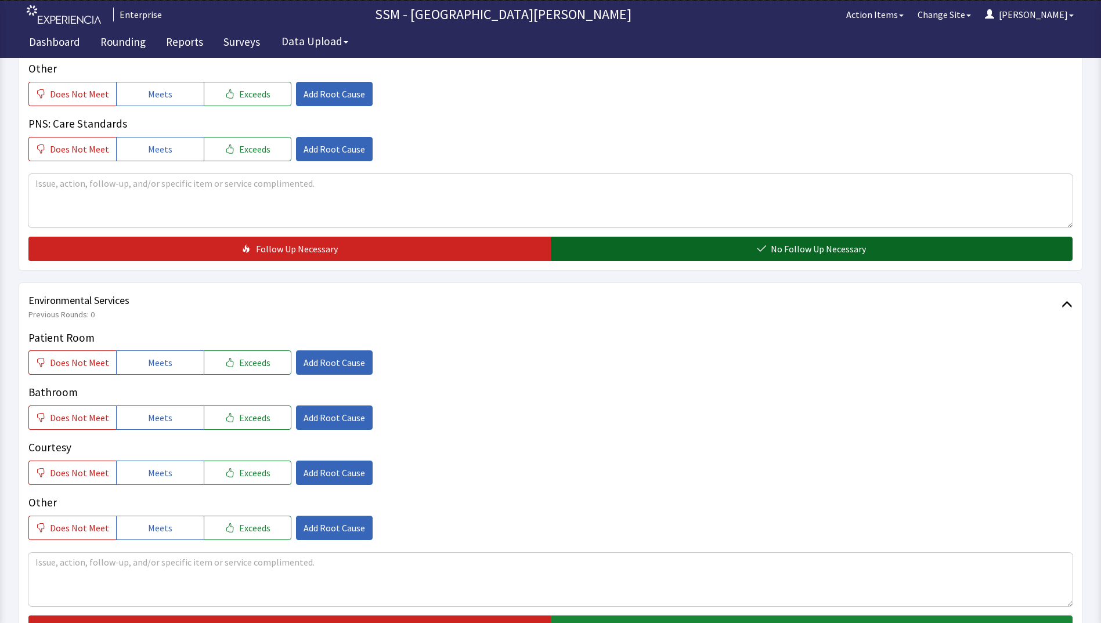
click at [651, 244] on button "No Follow Up Necessary" at bounding box center [812, 249] width 522 height 24
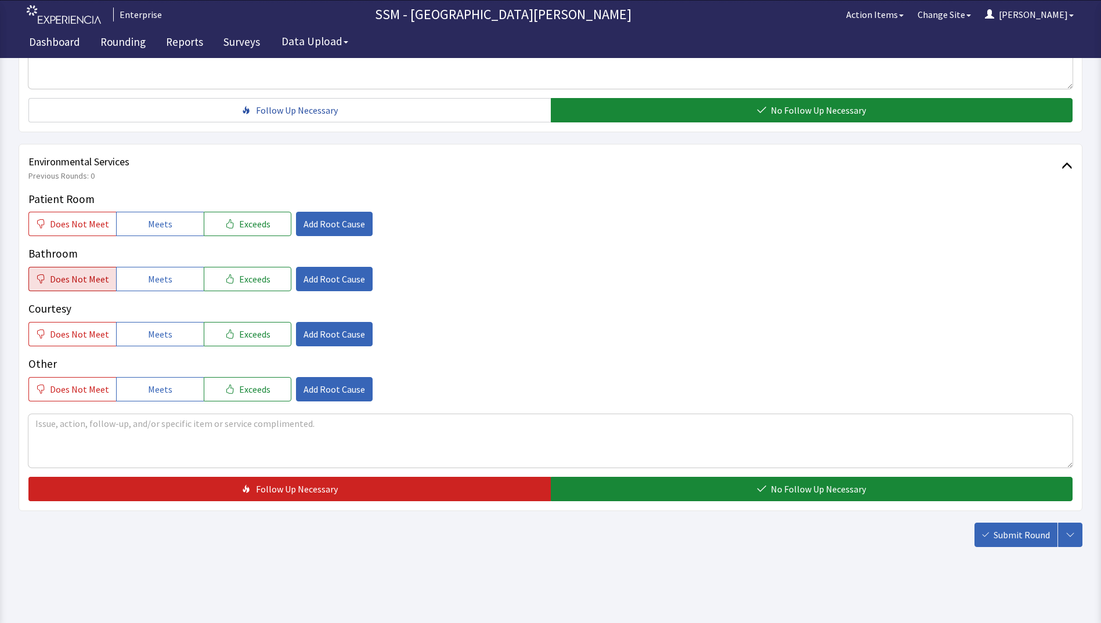
scroll to position [1068, 0]
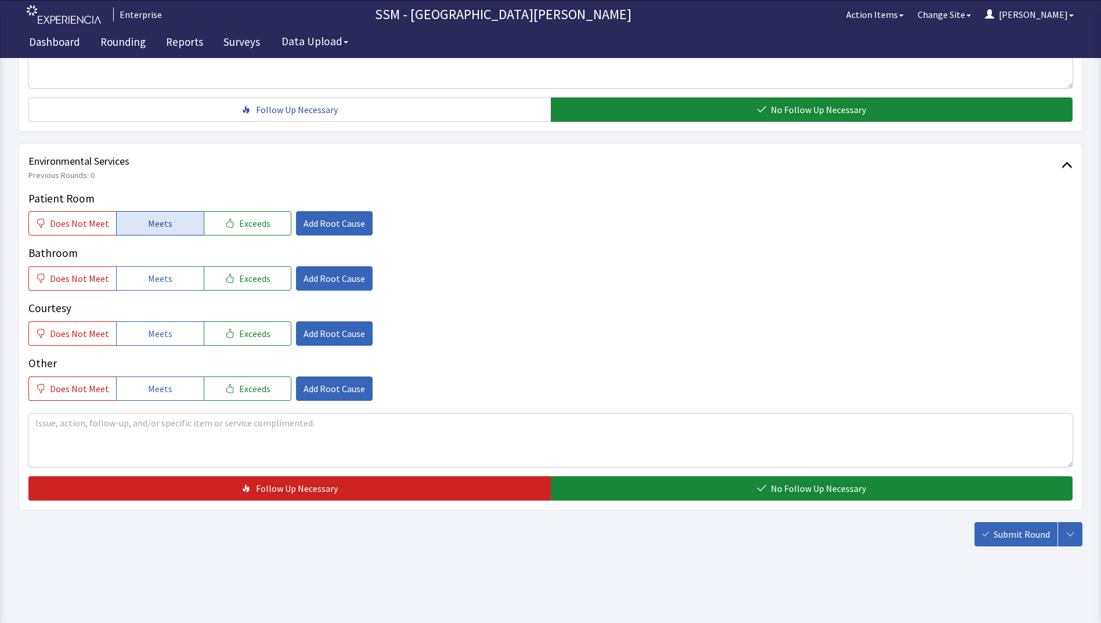
click at [179, 226] on button "Meets" at bounding box center [160, 223] width 88 height 24
click at [160, 276] on span "Meets" at bounding box center [160, 279] width 24 height 14
click at [152, 331] on span "Meets" at bounding box center [160, 334] width 24 height 14
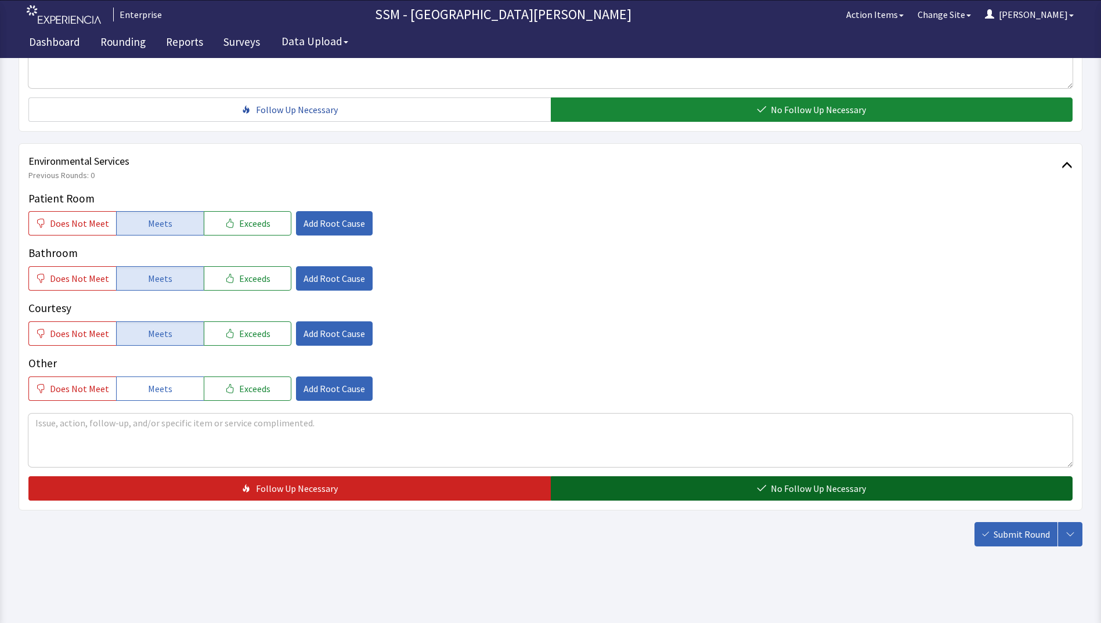
click at [659, 488] on button "No Follow Up Necessary" at bounding box center [812, 489] width 522 height 24
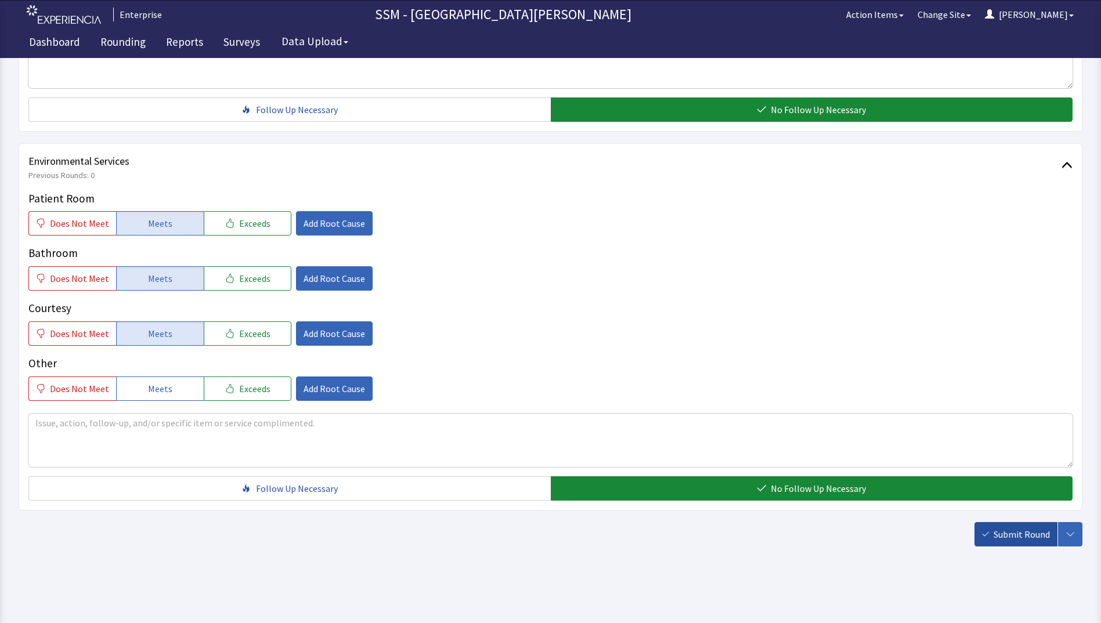
click at [1008, 533] on span "Submit Round" at bounding box center [1022, 535] width 56 height 14
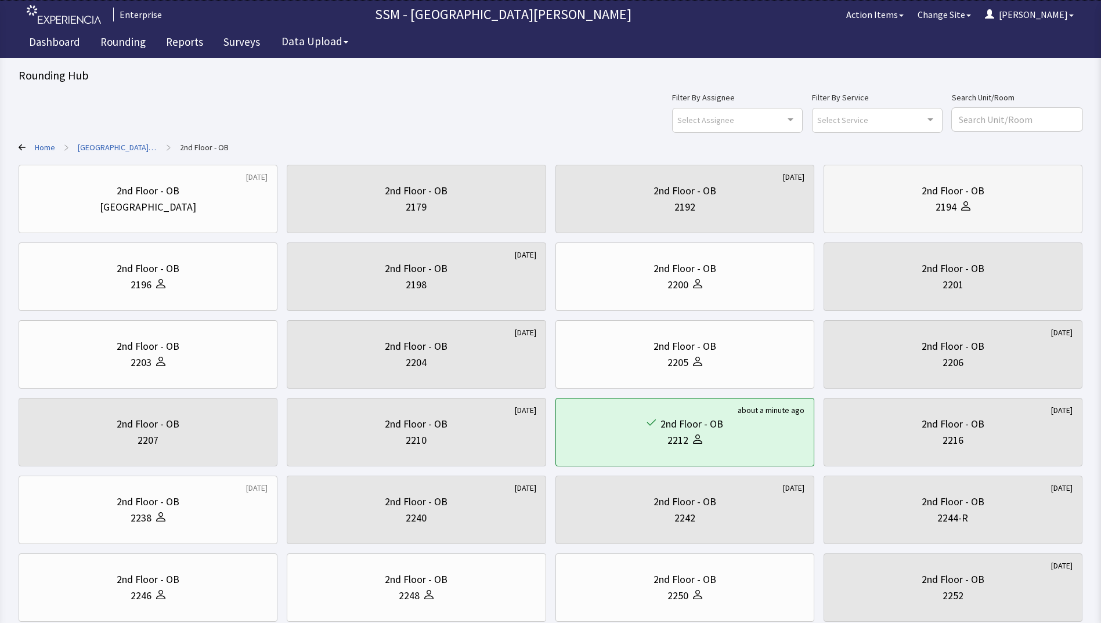
click at [899, 208] on div "2194" at bounding box center [952, 207] width 239 height 16
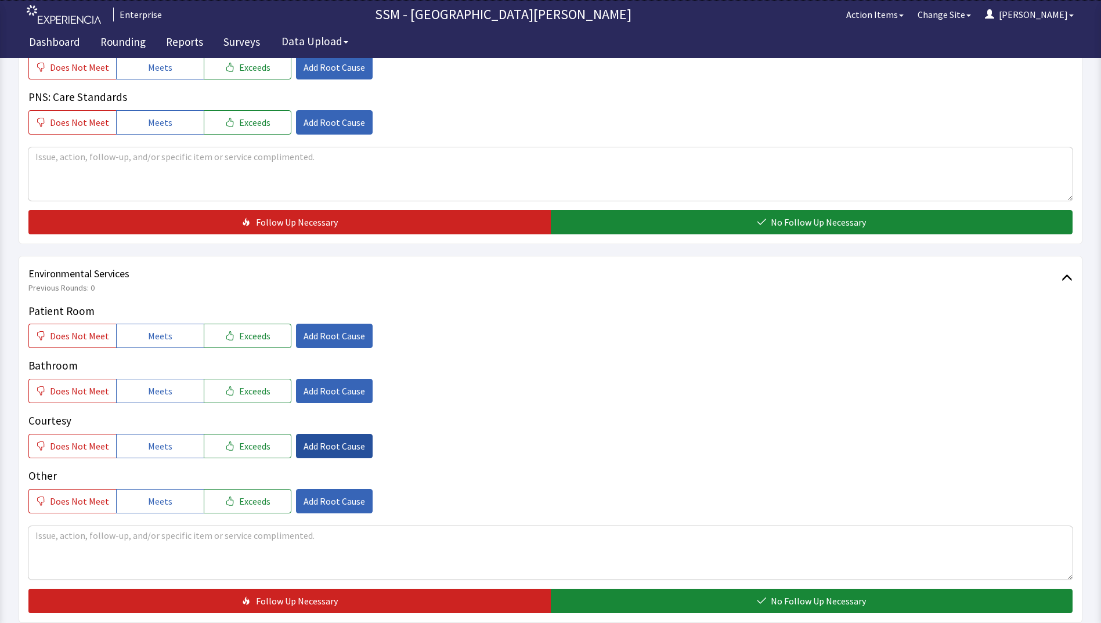
scroll to position [1045, 0]
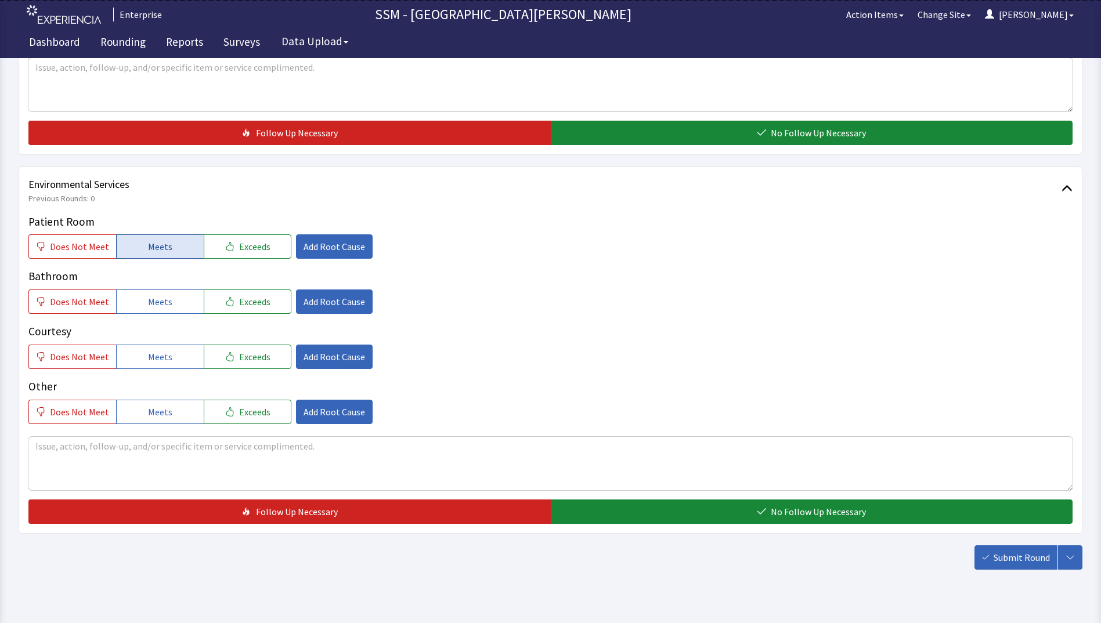
click at [161, 239] on button "Meets" at bounding box center [160, 246] width 88 height 24
click at [148, 308] on span "Meets" at bounding box center [160, 302] width 24 height 14
click at [145, 345] on button "Meets" at bounding box center [160, 357] width 88 height 24
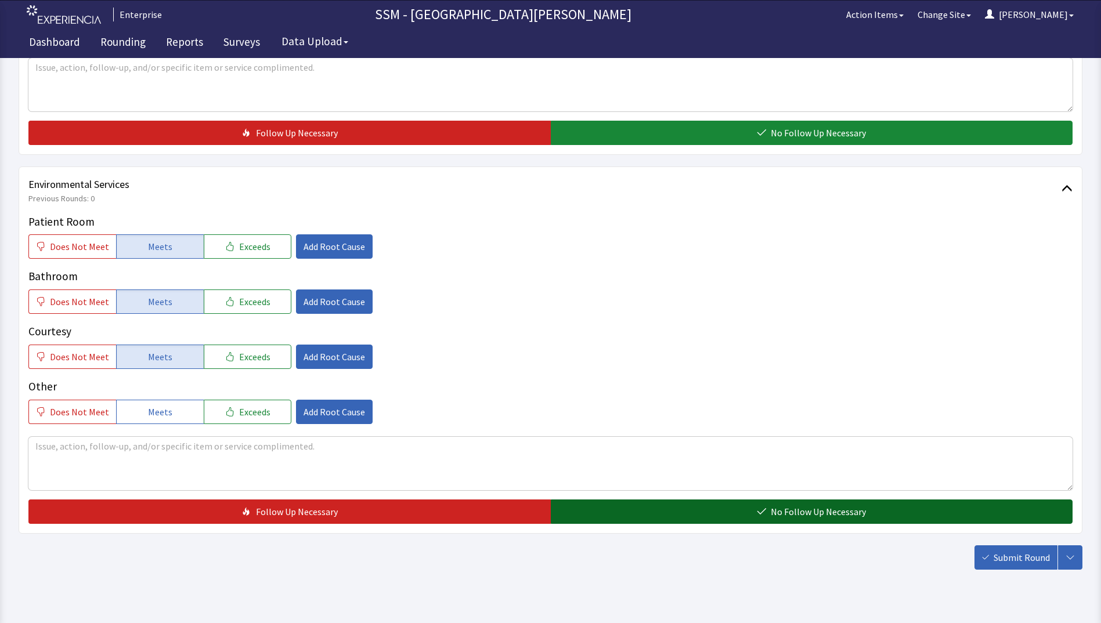
click at [686, 517] on button "No Follow Up Necessary" at bounding box center [812, 512] width 522 height 24
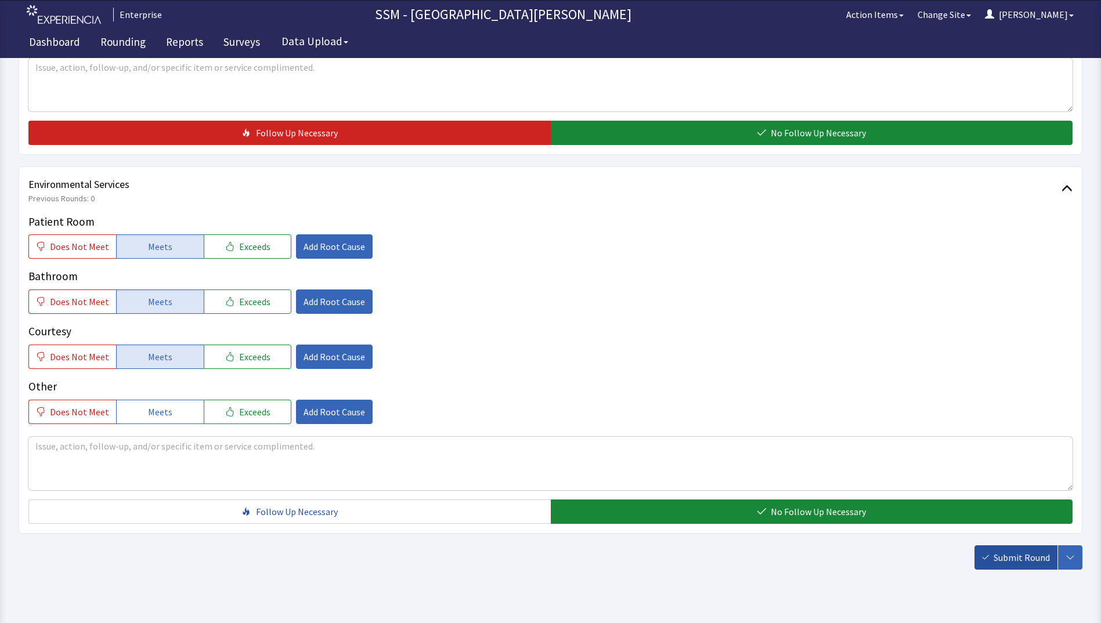
click at [1015, 559] on span "Submit Round" at bounding box center [1022, 558] width 56 height 14
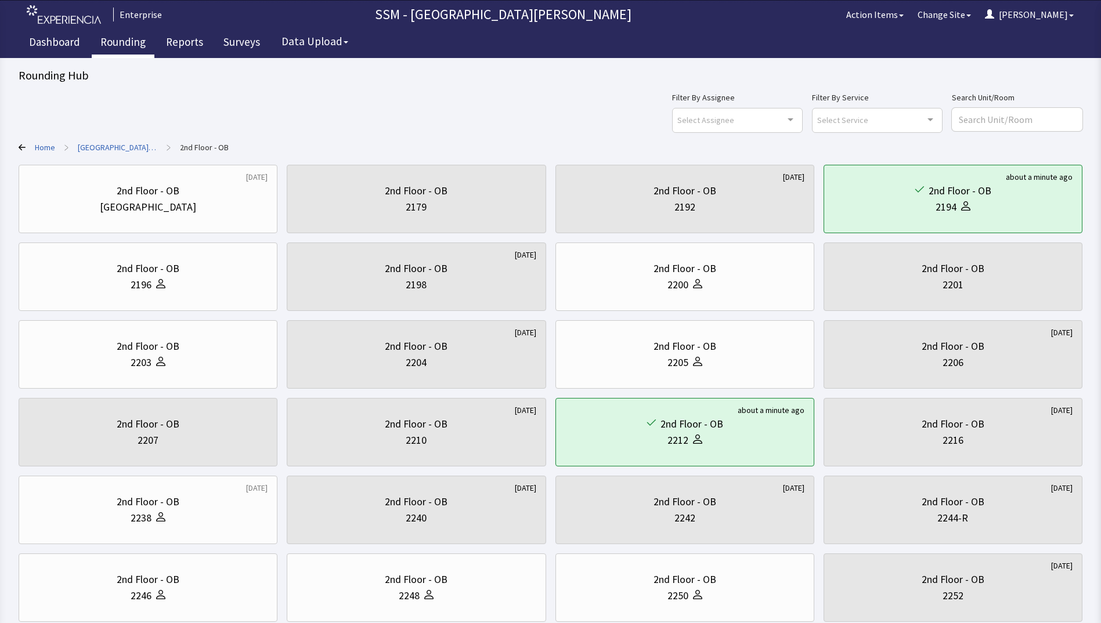
click at [112, 45] on link "Rounding" at bounding box center [123, 43] width 63 height 29
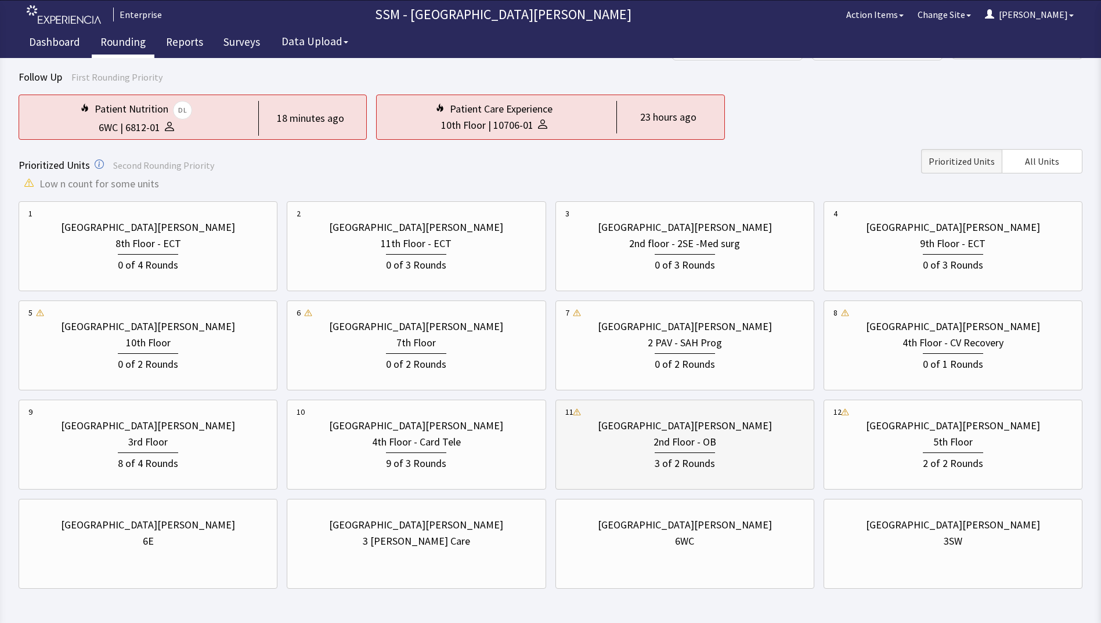
scroll to position [115, 0]
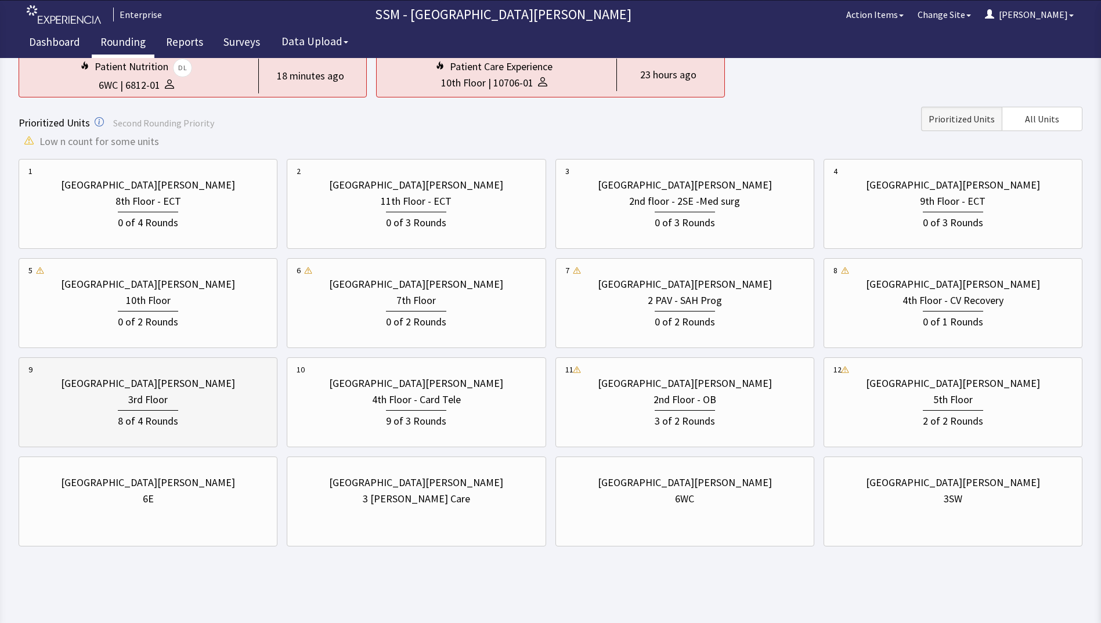
click at [167, 418] on div "8 of 4 Rounds" at bounding box center [148, 419] width 60 height 19
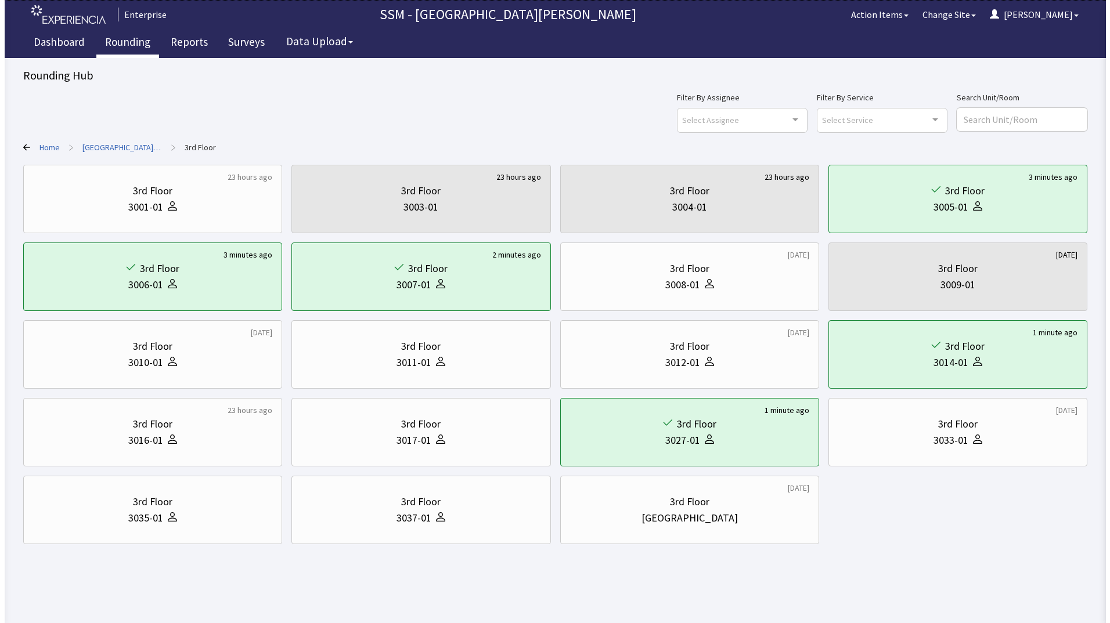
scroll to position [0, 0]
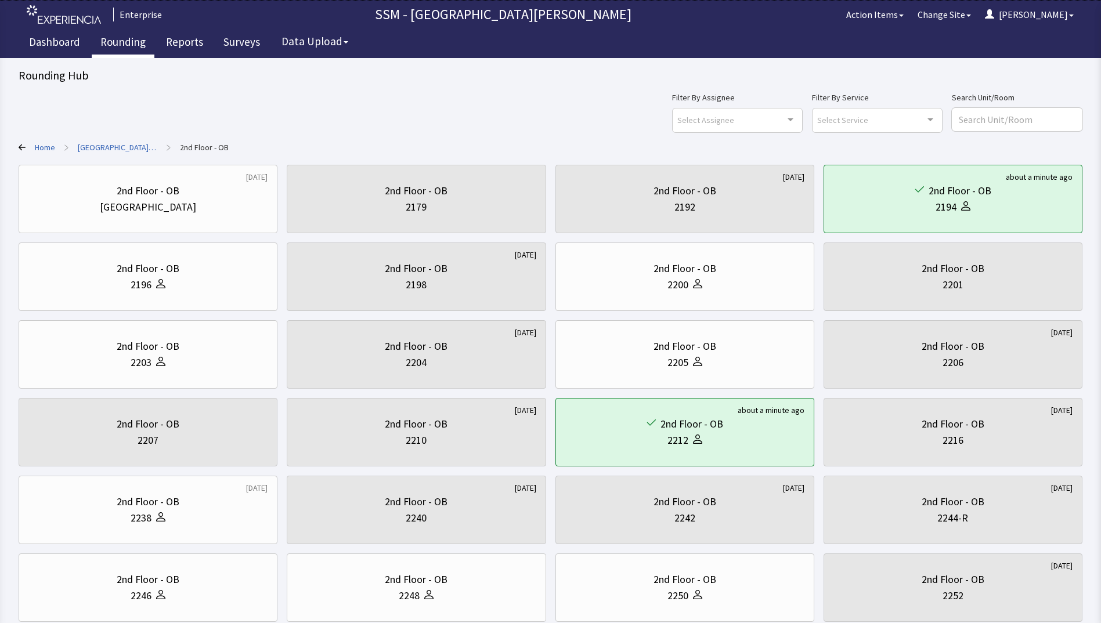
click at [105, 41] on link "Rounding" at bounding box center [123, 43] width 63 height 29
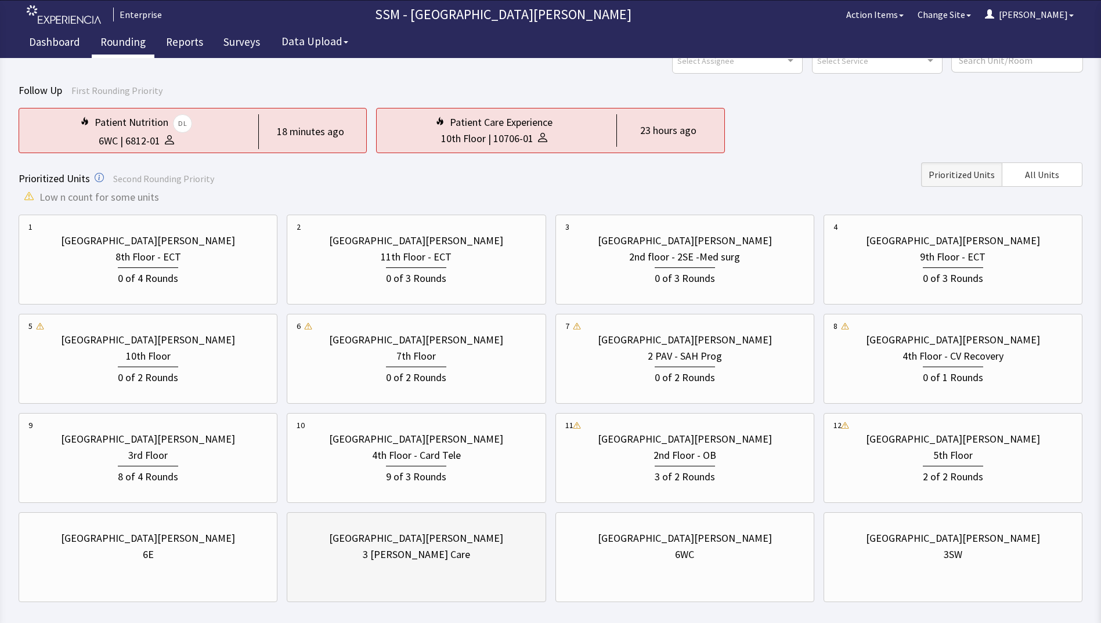
scroll to position [115, 0]
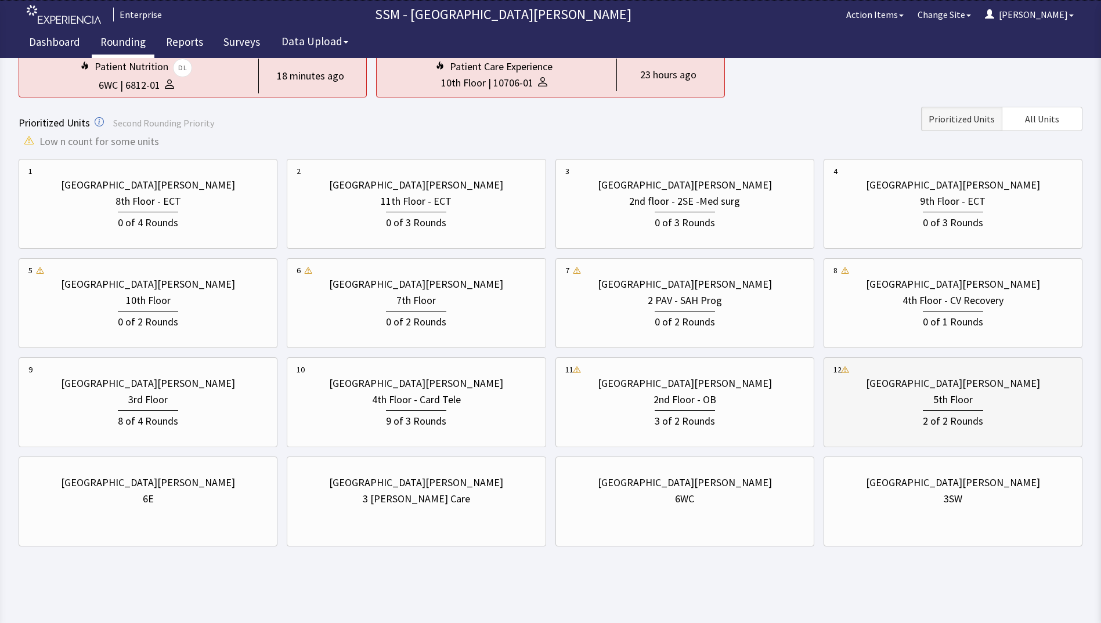
click at [886, 385] on div "[GEOGRAPHIC_DATA][PERSON_NAME]" at bounding box center [952, 384] width 239 height 16
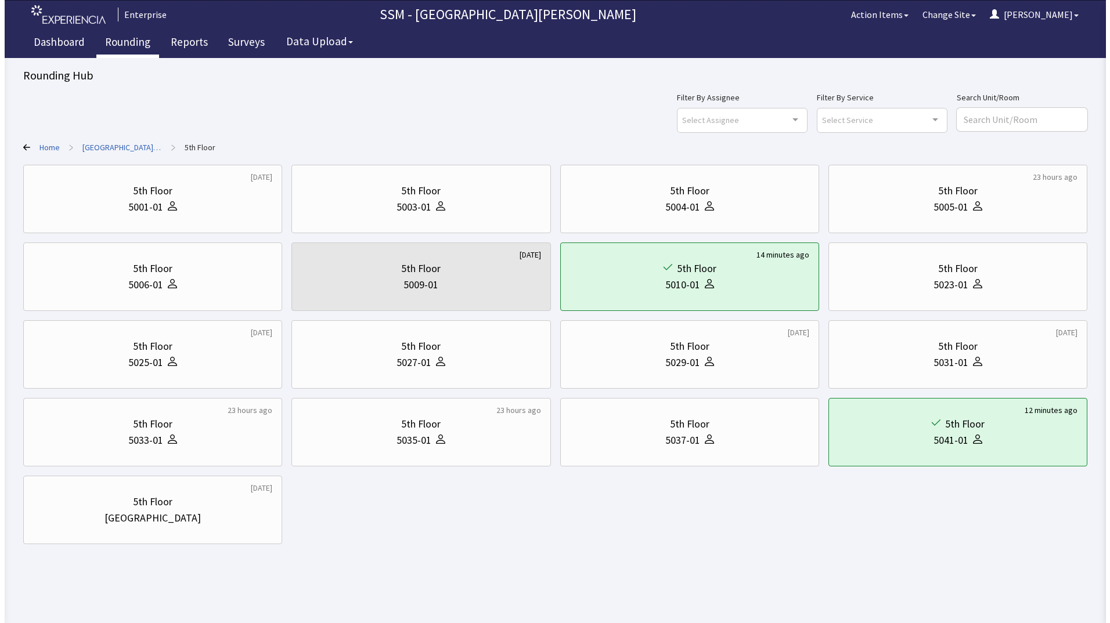
scroll to position [0, 0]
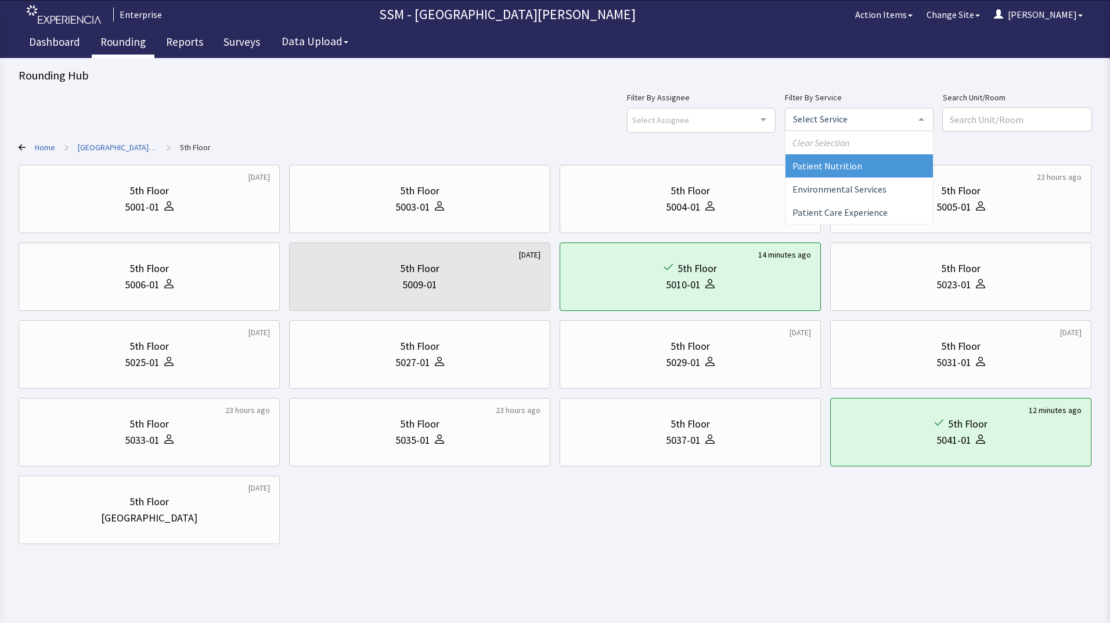
click at [950, 122] on div "Filter By Assignee Select Assignee Clear Selection [PERSON_NAME] [PERSON_NAME] …" at bounding box center [859, 112] width 464 height 42
click at [926, 185] on span "Environmental Services" at bounding box center [858, 189] width 147 height 23
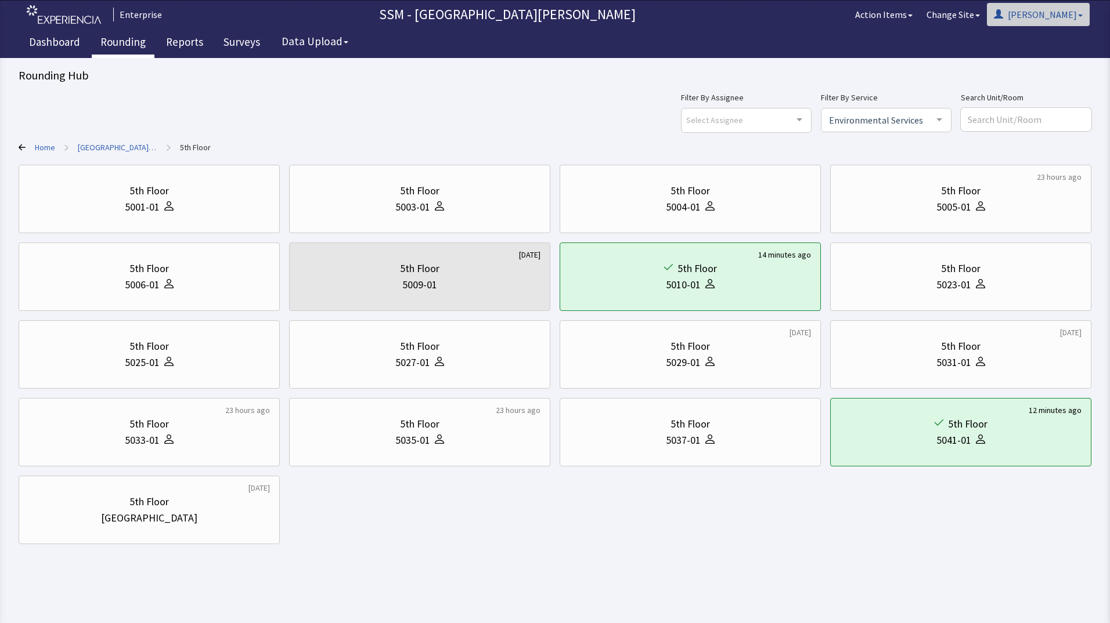
click at [1073, 9] on button "[PERSON_NAME]" at bounding box center [1038, 14] width 103 height 23
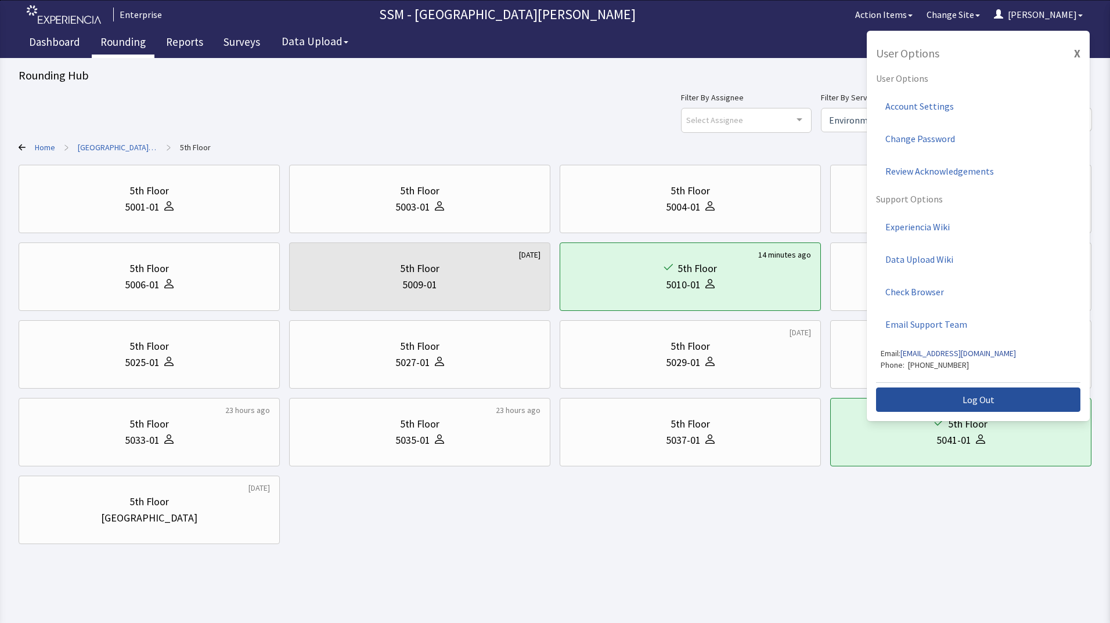
click at [1010, 398] on button "Log Out" at bounding box center [978, 400] width 204 height 24
